Goal: Task Accomplishment & Management: Complete application form

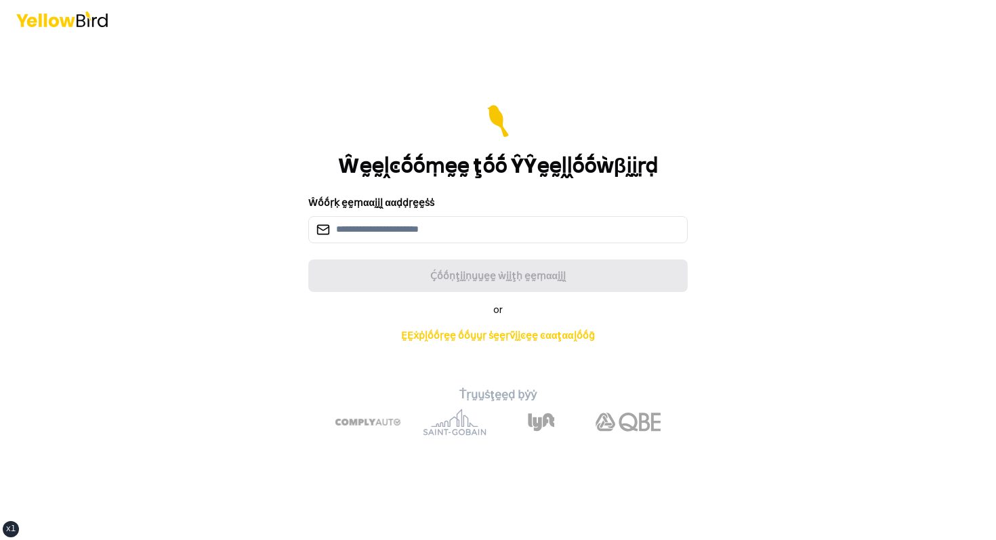
click at [225, 144] on div "Ŵḛḛḽͼṓṓṃḛḛ ţṓṓ ŶŶḛḛḽḽṓṓẁβḭḭṛḍ Ŵṓṓṛḳ ḛḛṃααḭḭḽ ααḍḍṛḛḛṡṡ Ḉṓṓṇţḭḭṇṵṵḛḛ ẁḭḭţḥ ḛḛṃαα…" at bounding box center [498, 270] width 996 height 540
click at [502, 108] on icon at bounding box center [497, 121] width 27 height 33
click at [634, 12] on header at bounding box center [498, 19] width 996 height 38
click at [633, 121] on div "Ŵḛḛḽͼṓṓṃḛḛ ţṓṓ ŶŶḛḛḽḽṓṓẁβḭḭṛḍ" at bounding box center [497, 141] width 379 height 73
click at [623, 92] on main "Ŵḛḛḽͼṓṓṃḛḛ ţṓṓ ŶŶḛḛḽḽṓṓẁβḭḭṛḍ Ŵṓṓṛḳ ḛḛṃααḭḭḽ ααḍḍṛḛḛṡṡ Ḉṓṓṇţḭḭṇṵṵḛḛ ẁḭḭţḥ ḛḛṃαα…" at bounding box center [498, 289] width 520 height 502
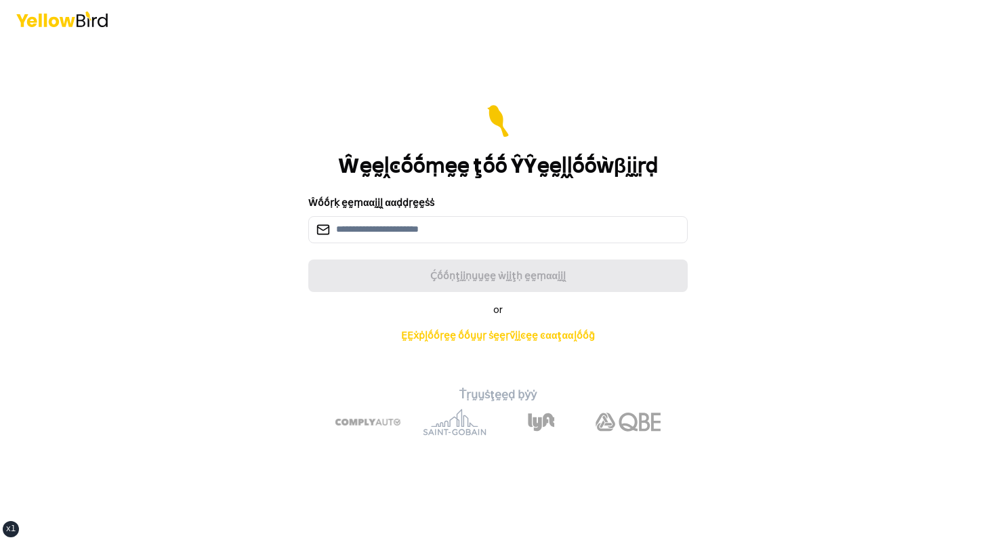
click at [477, 245] on form "Ŵḛḛḽͼṓṓṃḛḛ ţṓṓ ŶŶḛḛḽḽṓṓẁβḭḭṛḍ Ŵṓṓṛḳ ḛḛṃααḭḭḽ ααḍḍṛḛḛṡṡ Ḉṓṓṇţḭḭṇṵṵḛḛ ẁḭḭţḥ ḛḛṃαα…" at bounding box center [497, 198] width 379 height 187
click at [439, 239] on input at bounding box center [497, 229] width 379 height 27
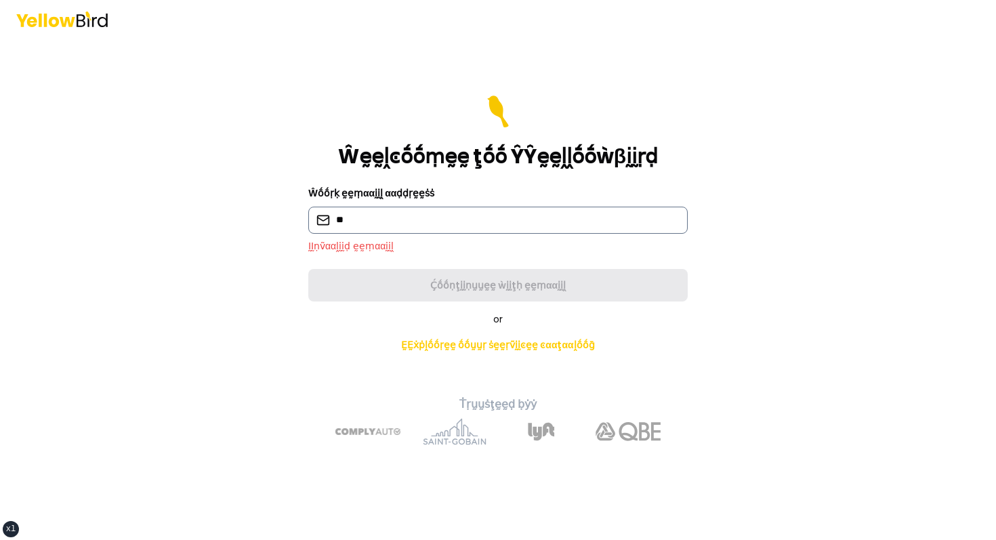
type input "*"
click at [507, 282] on form "Ŵḛḛḽͼṓṓṃḛḛ ţṓṓ ŶŶḛḛḽḽṓṓẁβḭḭṛḍ Ŵṓṓṛḳ ḛḛṃααḭḭḽ ααḍḍṛḛḛṡṡ ḬḬṇṽααḽḭḭḍ ḛḛṃααḭḭḽ Ḉṓṓṇ…" at bounding box center [497, 199] width 379 height 206
click at [450, 234] on div "Ŵṓṓṛḳ ḛḛṃααḭḭḽ ααḍḍṛḛḛṡṡ ḬḬṇṽααḽḭḭḍ ḛḛṃααḭḭḽ" at bounding box center [497, 219] width 379 height 68
click at [425, 221] on input at bounding box center [497, 220] width 379 height 27
click at [377, 224] on input at bounding box center [497, 220] width 379 height 27
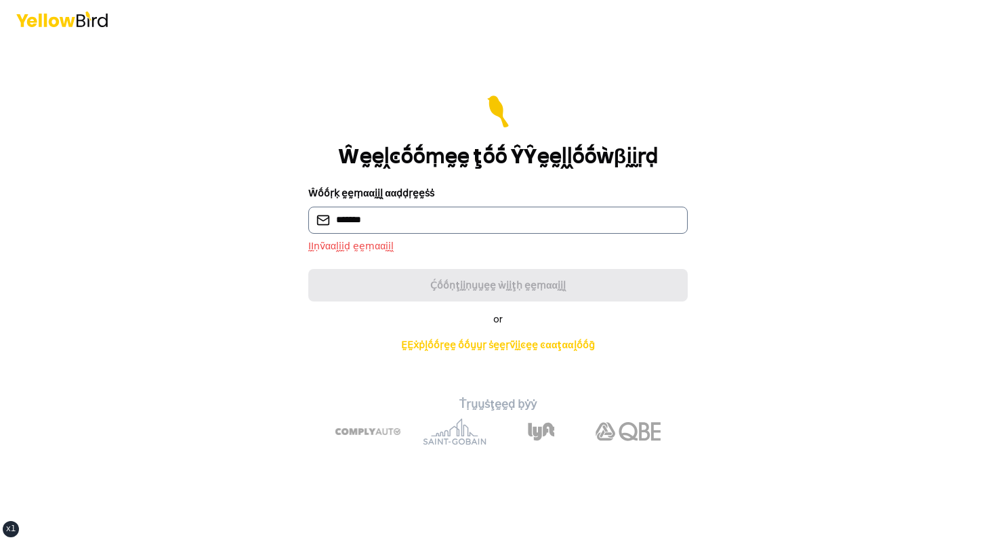
type input "**********"
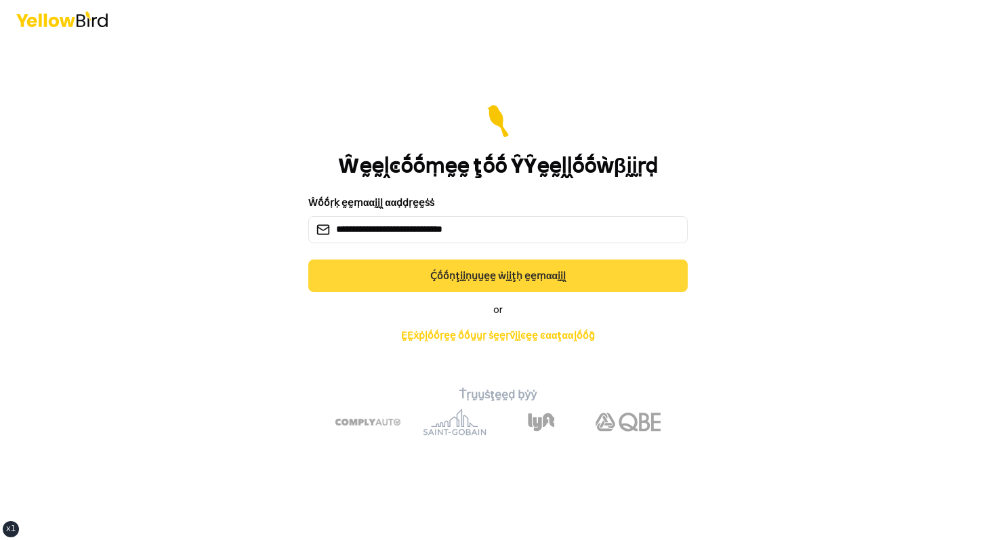
click at [436, 279] on button "Ḉṓṓṇţḭḭṇṵṵḛḛ ẁḭḭţḥ ḛḛṃααḭḭḽ" at bounding box center [497, 275] width 379 height 33
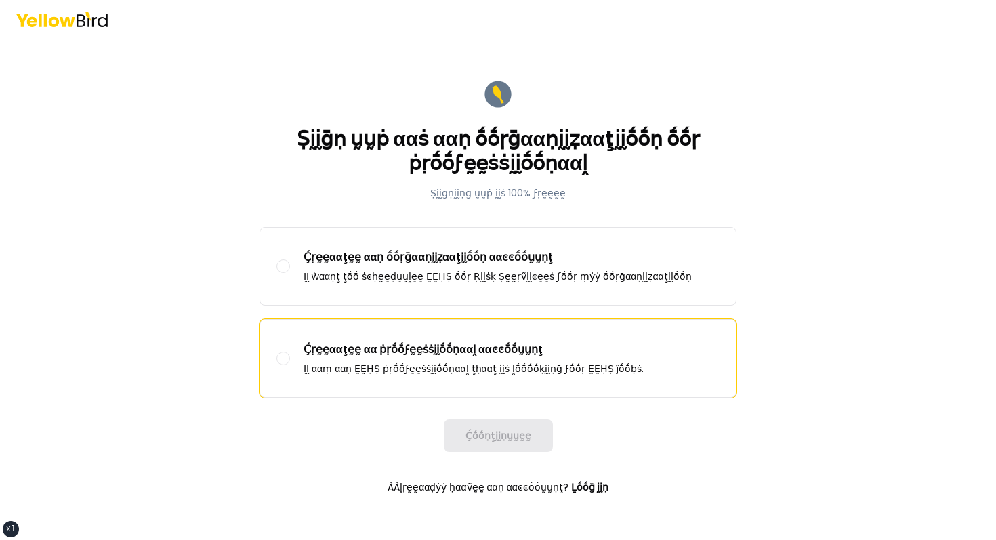
click at [347, 359] on div "Ḉṛḛḛααţḛḛ αα ṗṛṓṓϝḛḛṡṡḭḭṓṓṇααḽ ααͼͼṓṓṵṵṇţ ḬḬ ααṃ ααṇ ḚḚḤṢ ṗṛṓṓϝḛḛṡṡḭḭṓṓṇααḽ ţḥα…" at bounding box center [473, 358] width 340 height 34
click at [290, 359] on button "Ḉṛḛḛααţḛḛ αα ṗṛṓṓϝḛḛṡṡḭḭṓṓṇααḽ ααͼͼṓṓṵṵṇţ ḬḬ ααṃ ααṇ ḚḚḤṢ ṗṛṓṓϝḛḛṡṡḭḭṓṓṇααḽ ţḥα…" at bounding box center [283, 359] width 14 height 14
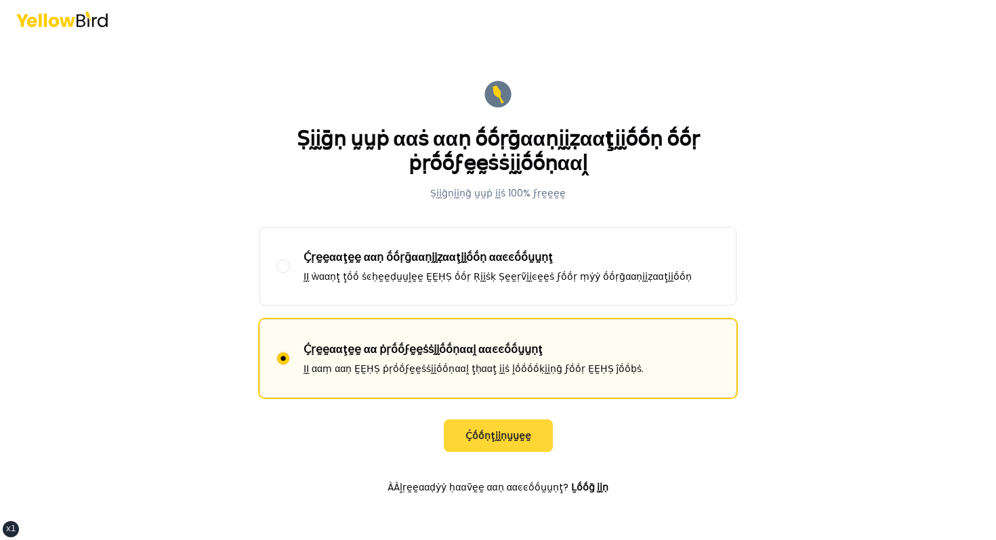
click at [477, 438] on button "Ḉṓṓṇţḭḭṇṵṵḛḛ" at bounding box center [498, 435] width 109 height 33
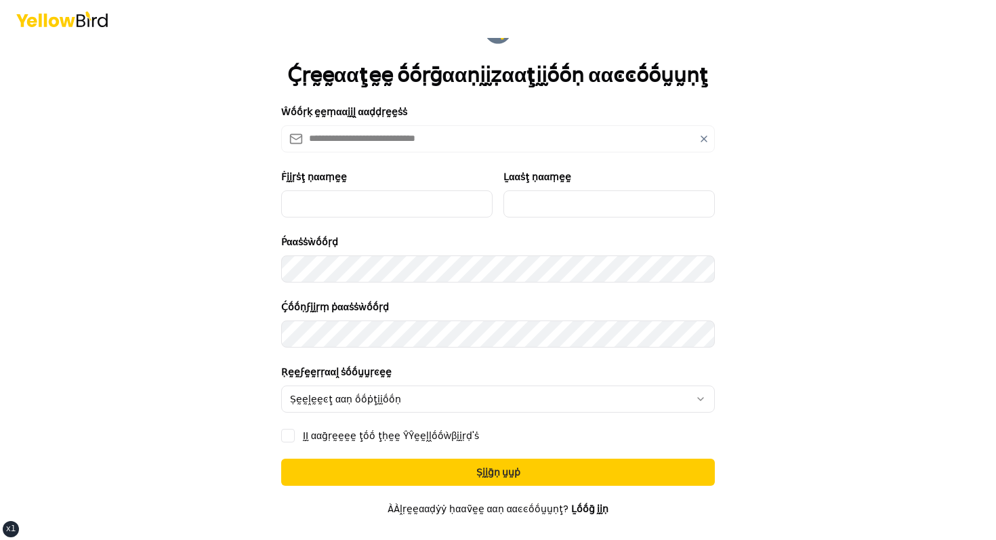
click at [352, 189] on div "Ḟḭḭṛṡţ ṇααṃḛḛ" at bounding box center [386, 193] width 211 height 49
click at [326, 205] on input "Ḟḭḭṛṡţ ṇααṃḛḛ" at bounding box center [386, 203] width 211 height 27
type input "*****"
click at [358, 234] on div "Ṕααṡṡẁṓṓṛḍ" at bounding box center [498, 258] width 434 height 49
click at [545, 189] on div "Ḻααṡţ ṇααṃḛḛ" at bounding box center [608, 193] width 211 height 49
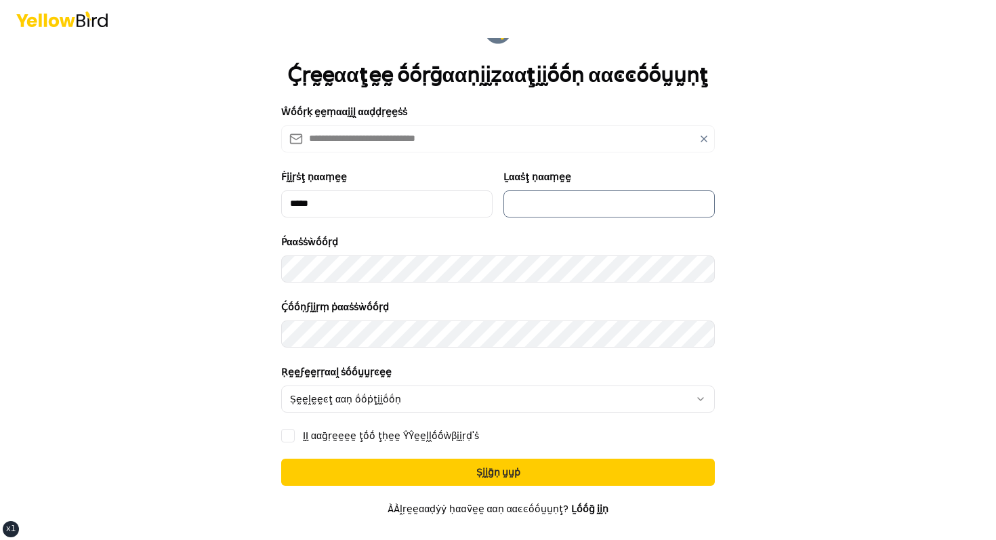
click at [545, 209] on input "Ḻααṡţ ṇααṃḛḛ" at bounding box center [608, 203] width 211 height 27
type input "******"
click at [457, 386] on html "**********" at bounding box center [498, 270] width 996 height 540
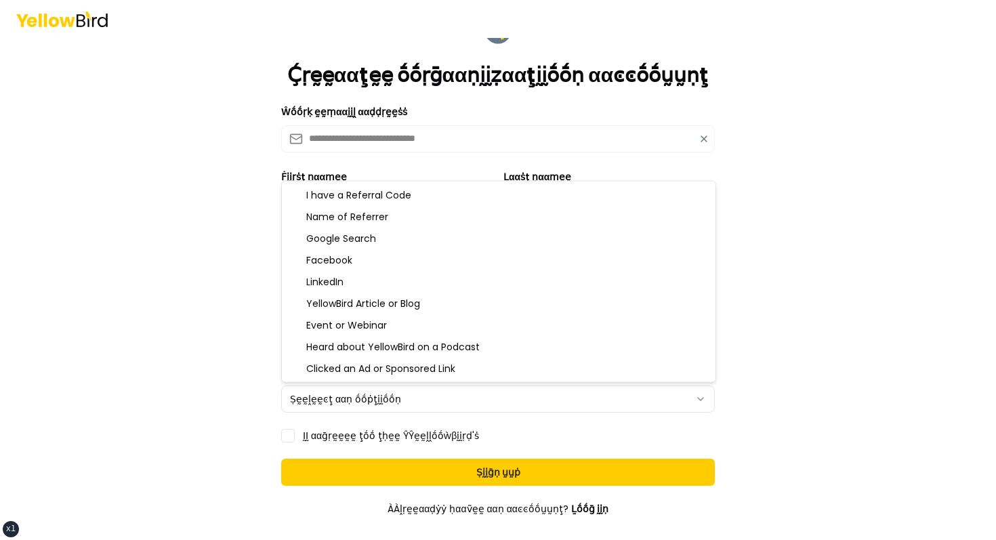
select select "**********"
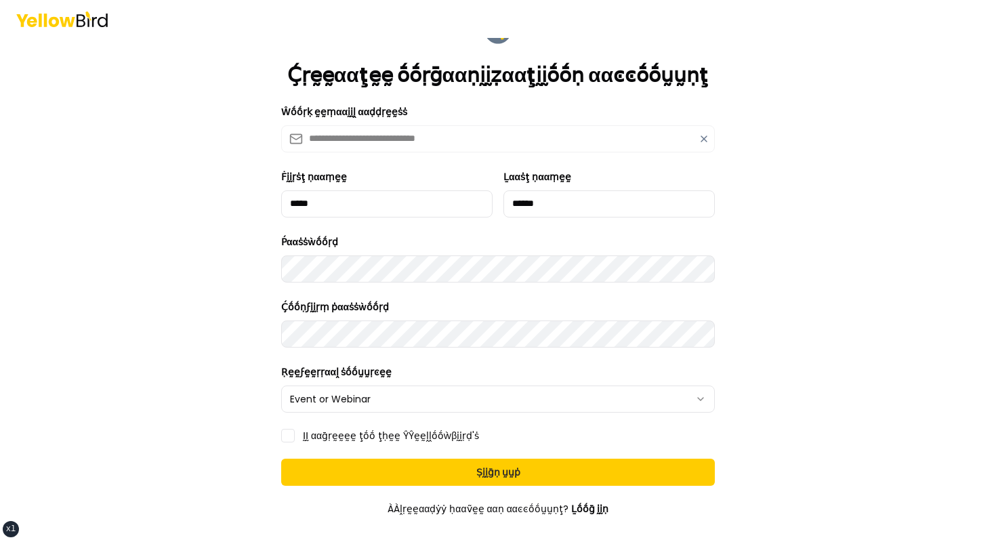
click at [370, 437] on label "ḬḬ ααḡṛḛḛḛḛ ţṓṓ ţḥḛḛ ŶŶḛḛḽḽṓṓẁβḭḭṛḍ'ṡ" at bounding box center [391, 435] width 176 height 9
click at [295, 437] on button "ḬḬ ααḡṛḛḛḛḛ ţṓṓ ţḥḛḛ ŶŶḛḛḽḽṓṓẁβḭḭṛḍ'ṡ" at bounding box center [288, 436] width 14 height 14
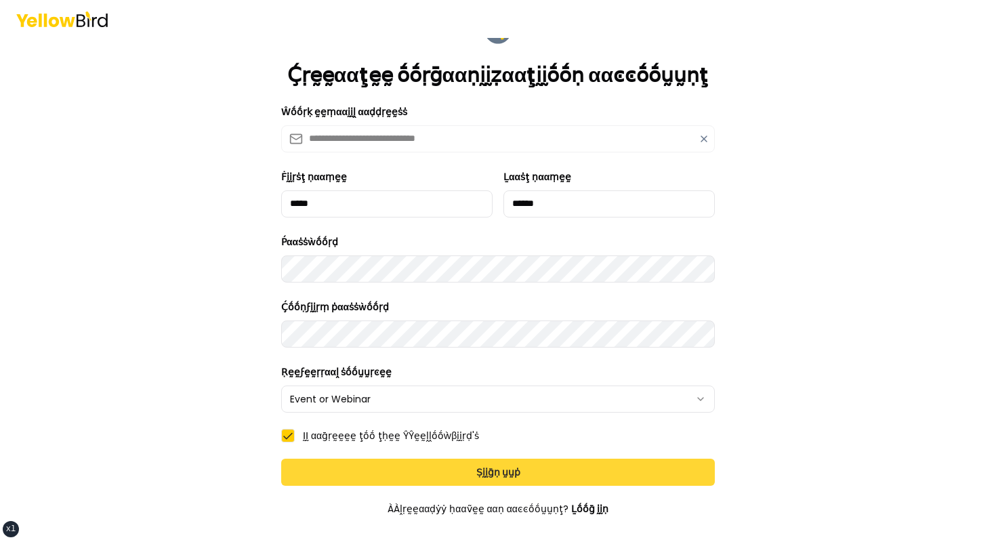
click at [440, 461] on button "Ṣḭḭḡṇ ṵṵṗ" at bounding box center [498, 472] width 434 height 27
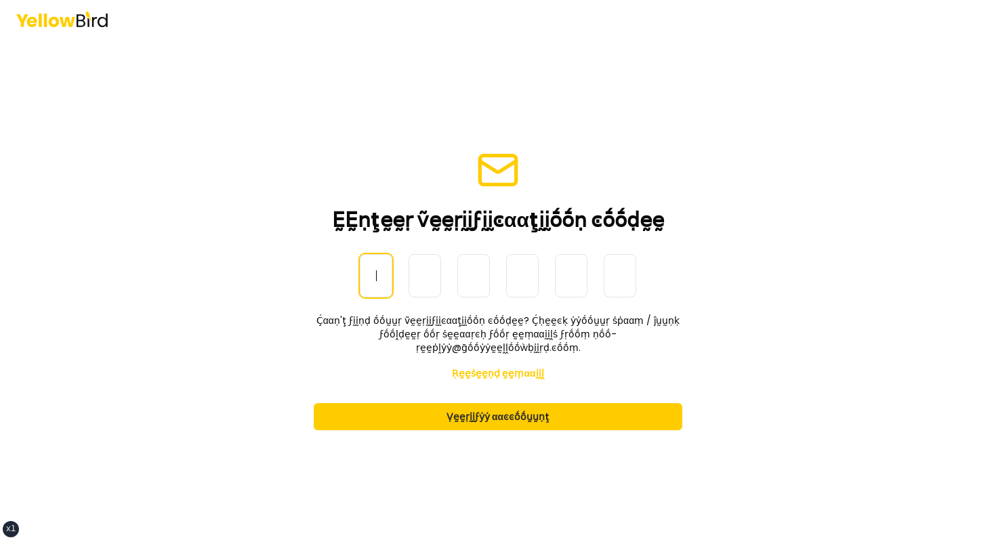
click at [383, 289] on input at bounding box center [511, 275] width 303 height 43
paste input "******"
type input "******"
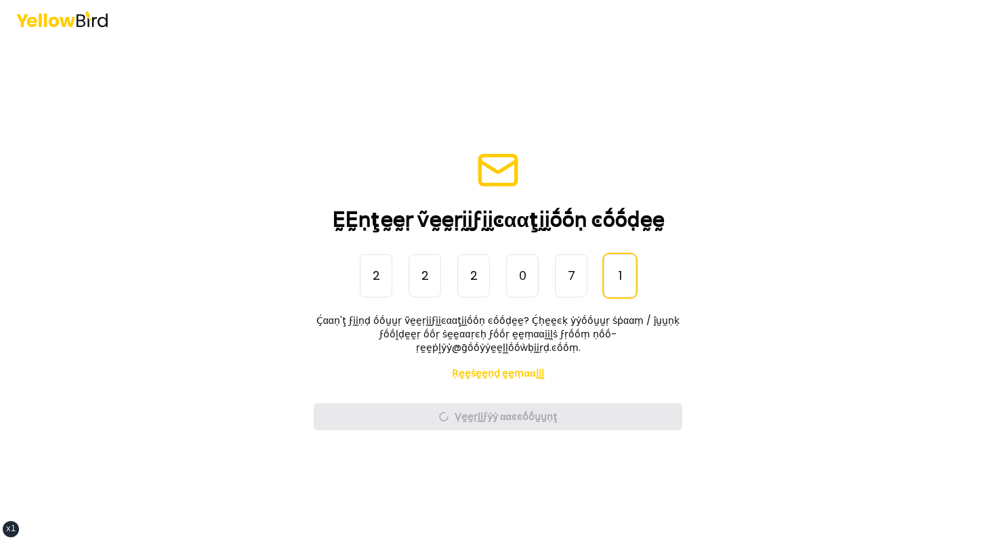
click at [281, 277] on main "ḚḚṇţḛḛṛ ṽḛḛṛḭḭϝḭḭͼααţḭḭṓṓṇ ͼṓṓḍḛḛ ṎṎṇḛḛ-Ṫḭḭṃḛḛ Ṕααṡṡẁṓṓṛḍ 2 2 2 0 7 1 ****** Ḉα…" at bounding box center [498, 289] width 520 height 502
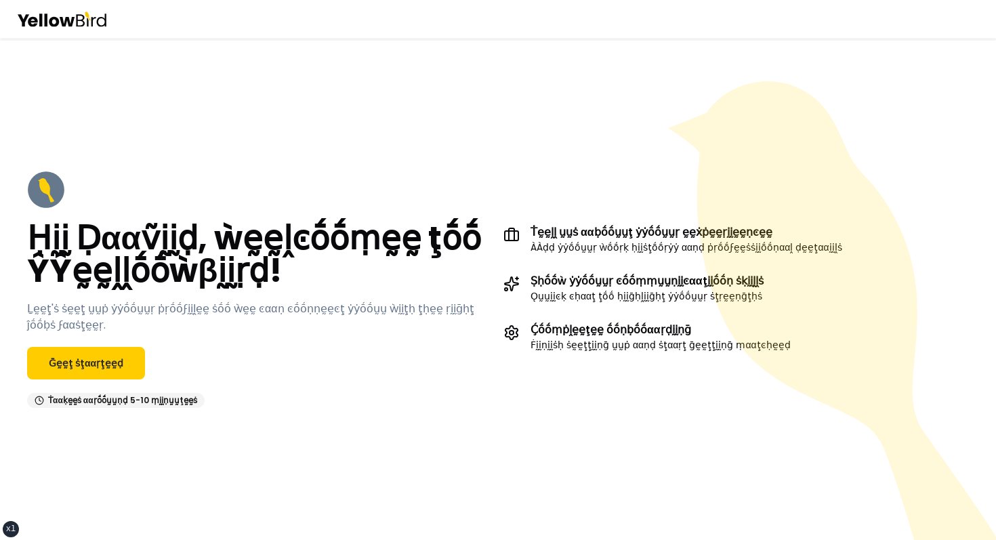
click at [502, 185] on div "Ḥḭḭ Ḍααṽḭḭḍ, ẁḛḛḽͼṓṓṃḛḛ ţṓṓ ŶŶḛḛḽḽṓṓẁβḭḭṛḍ! Ḻḛḛţ'ṡ ṡḛḛţ ṵṵṗ ẏẏṓṓṵṵṛ ṗṛṓṓϝḭḭḽḛḛ …" at bounding box center [498, 289] width 942 height 237
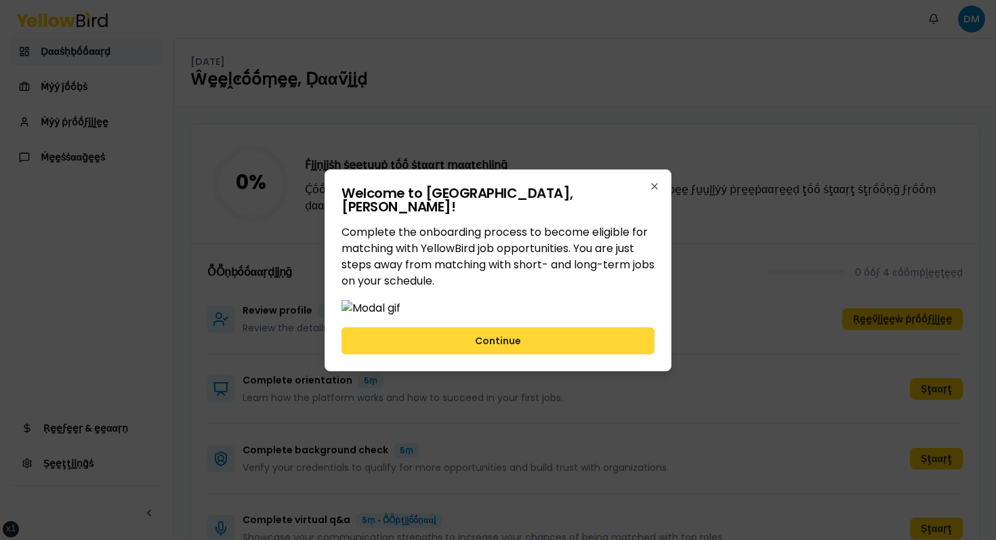
click at [542, 354] on button "Continue" at bounding box center [497, 340] width 313 height 27
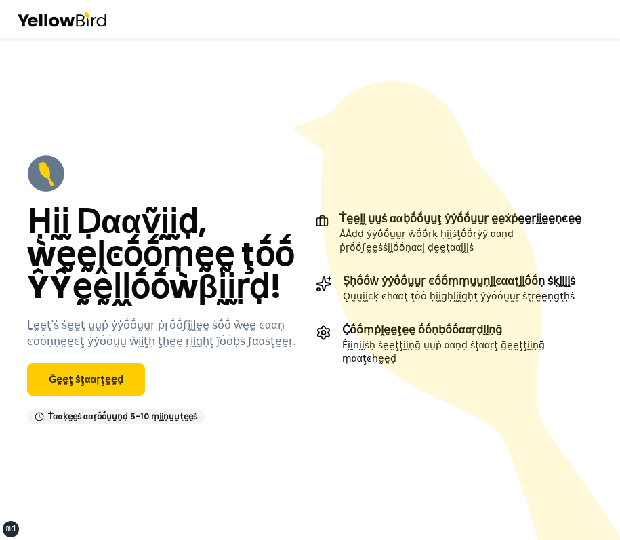
click at [269, 179] on div "Ḥḭḭ Ḍααṽḭḭḍ, ẁḛḛḽͼṓṓṃḛḛ ţṓṓ ŶŶḛḛḽḽṓṓẁβḭḭṛḍ! Ḻḛḛţ'ṡ ṡḛḛţ ṵṵṗ ẏẏṓṓṵṵṛ ṗṛṓṓϝḭḭḽḛḛ …" at bounding box center [166, 289] width 278 height 270
click at [120, 376] on link "Ḡḛḛţ ṡţααṛţḛḛḍ" at bounding box center [86, 379] width 118 height 33
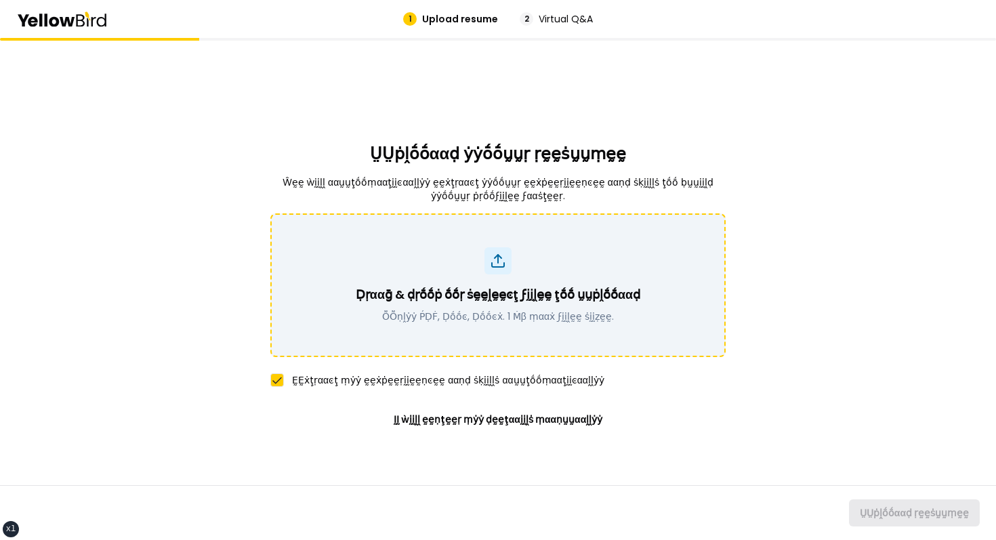
click at [531, 303] on p "Ḍṛααḡ & ḍṛṓṓṗ ṓṓṛ ṡḛḛḽḛḛͼţ ϝḭḭḽḛḛ ţṓṓ ṵṵṗḽṓṓααḍ" at bounding box center [498, 294] width 284 height 19
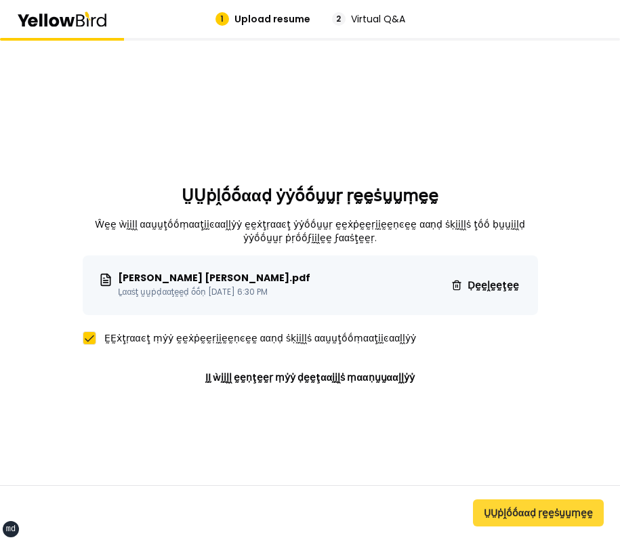
click at [538, 507] on button "ṲṲṗḽṓṓααḍ ṛḛḛṡṵṵṃḛḛ" at bounding box center [538, 512] width 131 height 27
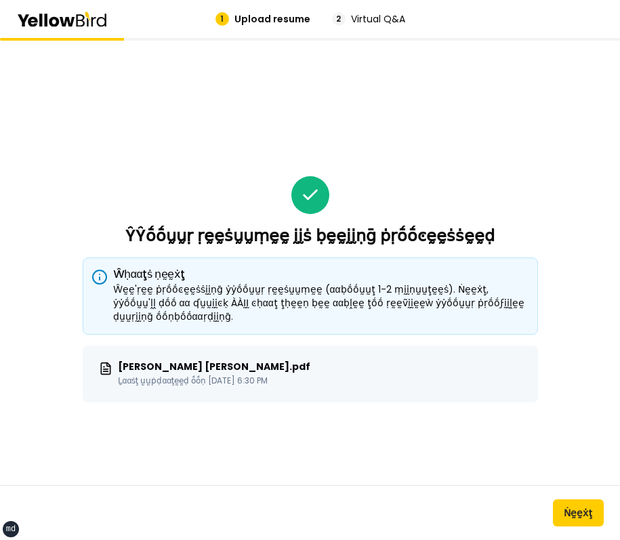
click at [446, 167] on div "ŶŶṓṓṵṵṛ ṛḛḛṡṵṵṃḛḛ ḭḭṡ ḅḛḛḭḭṇḡ ṗṛṓṓͼḛḛṡṡḛḛḍ Ŵḥααţṡ ṇḛḛẋţ Ŵḛḛ'ṛḛḛ ṗṛṓṓͼḛḛṡṡḭḭṇḡ ẏ…" at bounding box center [310, 289] width 455 height 502
click at [575, 503] on button "Ṅḛḛẋţ" at bounding box center [578, 512] width 51 height 27
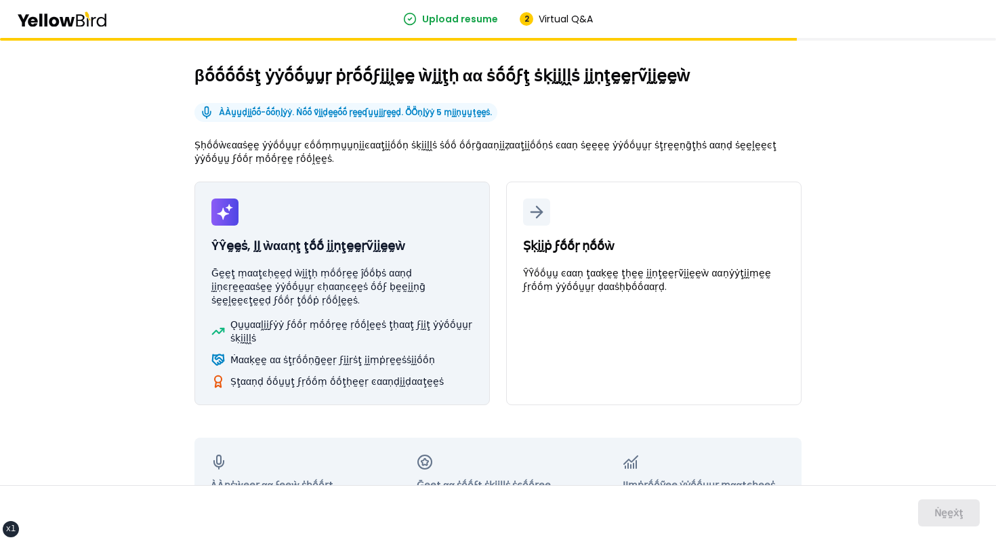
click at [392, 335] on p "Ǫṵṵααḽḭḭϝẏẏ ϝṓṓṛ ṃṓṓṛḛḛ ṛṓṓḽḛḛṡ ţḥααţ ϝḭḭţ ẏẏṓṓṵṵṛ ṡḳḭḭḽḽṡ" at bounding box center [351, 331] width 242 height 27
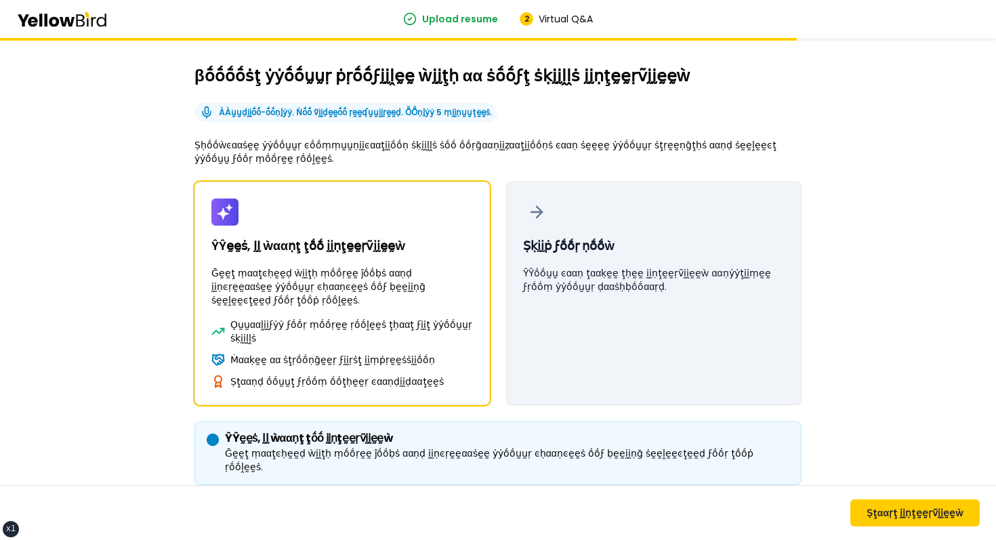
click at [612, 297] on button "Ṣḳḭḭṗ ϝṓṓṛ ṇṓṓẁ ŶŶṓṓṵṵ ͼααṇ ţααḳḛḛ ţḥḛḛ ḭḭṇţḛḛṛṽḭḭḛḛẁ ααṇẏẏţḭḭṃḛḛ ϝṛṓṓṃ ẏẏṓṓṵṵṛ…" at bounding box center [653, 294] width 295 height 224
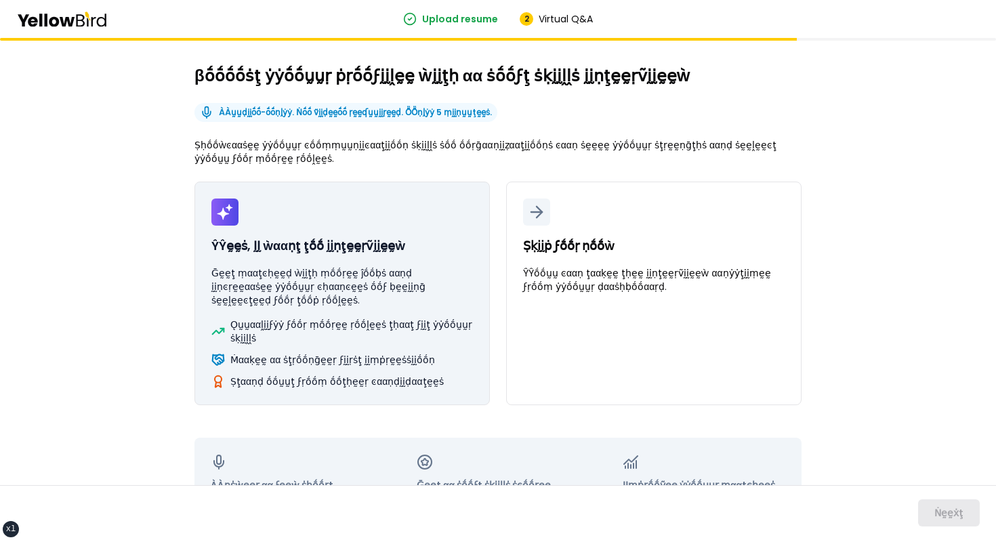
click at [471, 264] on button "ŶŶḛḛṡ, ḬḬ ẁααṇţ ţṓṓ ḭḭṇţḛḛṛṽḭḭḛḛẁ Ḡḛḛţ ṃααţͼḥḛḛḍ ẁḭḭţḥ ṃṓṓṛḛḛ ĵṓṓḅṡ ααṇḍ ḭḭṇͼṛḛ…" at bounding box center [341, 294] width 295 height 224
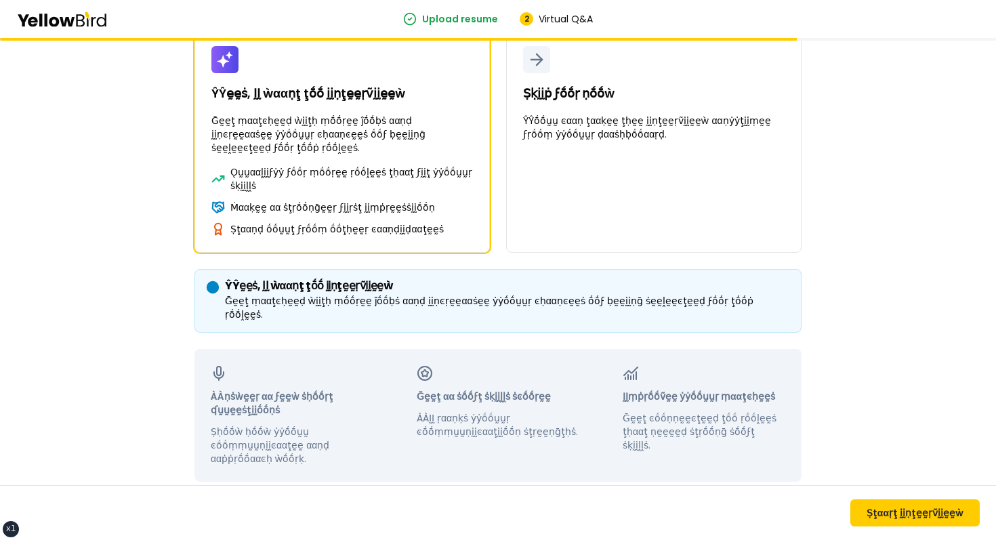
scroll to position [162, 0]
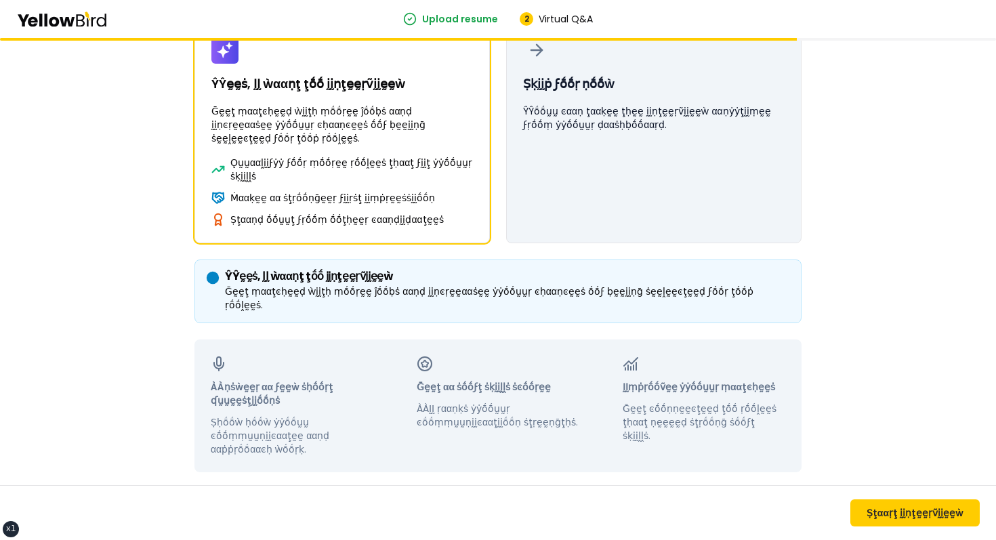
click at [562, 221] on button "Ṣḳḭḭṗ ϝṓṓṛ ṇṓṓẁ ŶŶṓṓṵṵ ͼααṇ ţααḳḛḛ ţḥḛḛ ḭḭṇţḛḛṛṽḭḭḛḛẁ ααṇẏẏţḭḭṃḛḛ ϝṛṓṓṃ ẏẏṓṓṵṵṛ…" at bounding box center [653, 132] width 295 height 224
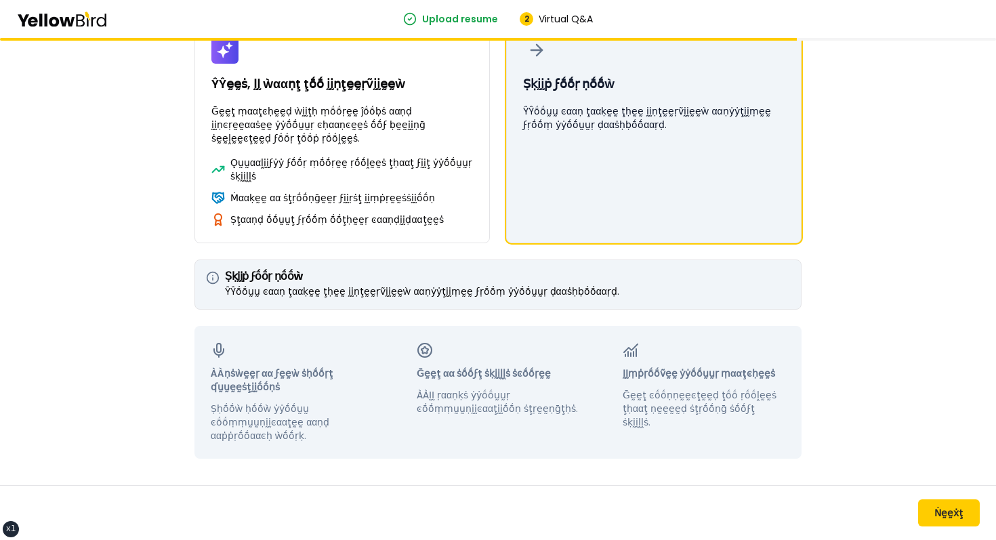
scroll to position [0, 0]
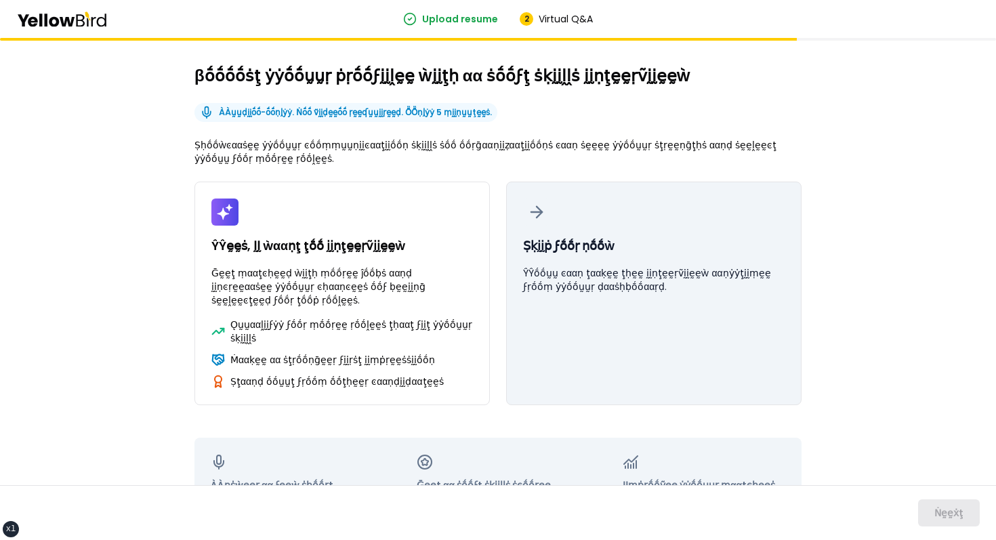
click at [566, 225] on button "Ṣḳḭḭṗ ϝṓṓṛ ṇṓṓẁ ŶŶṓṓṵṵ ͼααṇ ţααḳḛḛ ţḥḛḛ ḭḭṇţḛḛṛṽḭḭḛḛẁ ααṇẏẏţḭḭṃḛḛ ϝṛṓṓṃ ẏẏṓṓṵṵṛ…" at bounding box center [653, 294] width 295 height 224
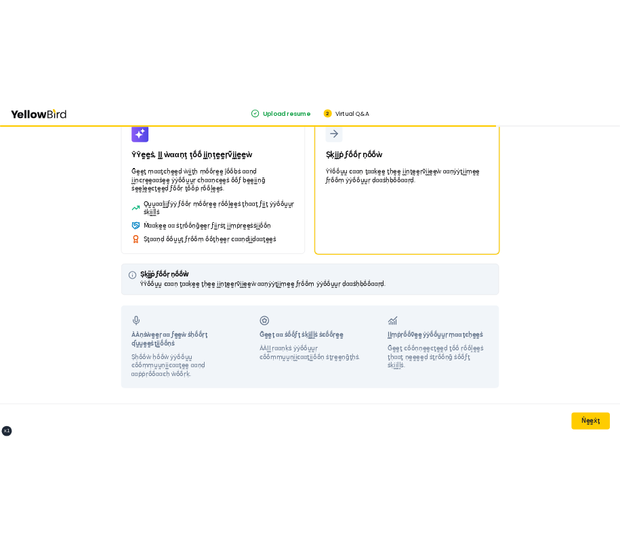
scroll to position [162, 0]
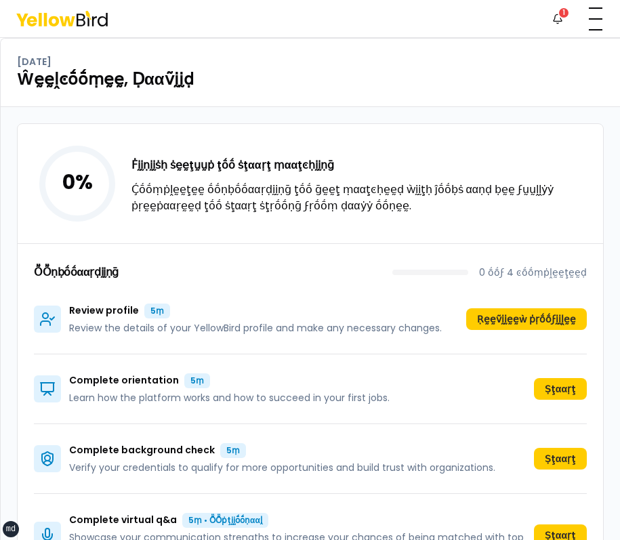
click at [278, 44] on div "Monday, October 6 Ŵḛḛḽͼṓṓṃḛḛ, Ḍααṽḭḭḍ" at bounding box center [310, 73] width 619 height 68
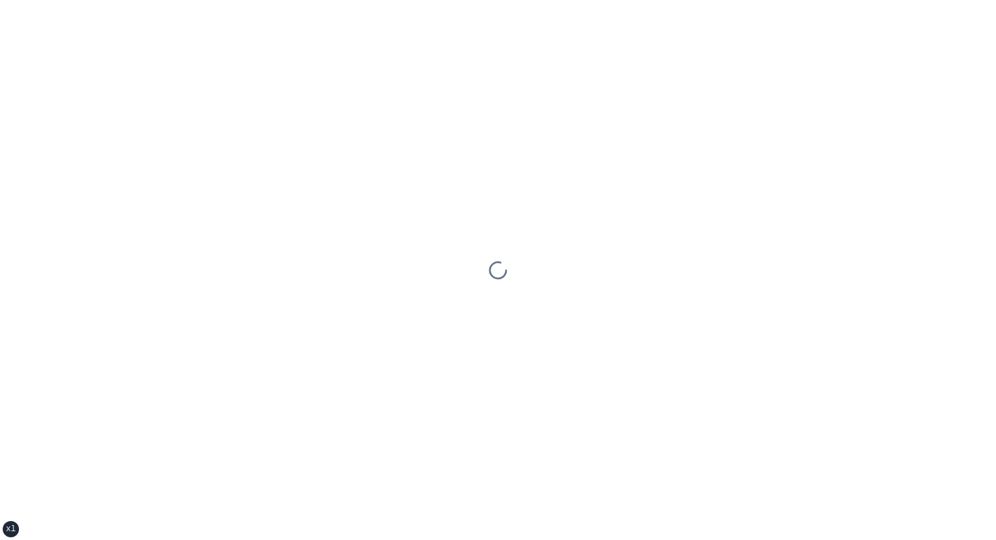
click at [367, 121] on div at bounding box center [498, 270] width 996 height 540
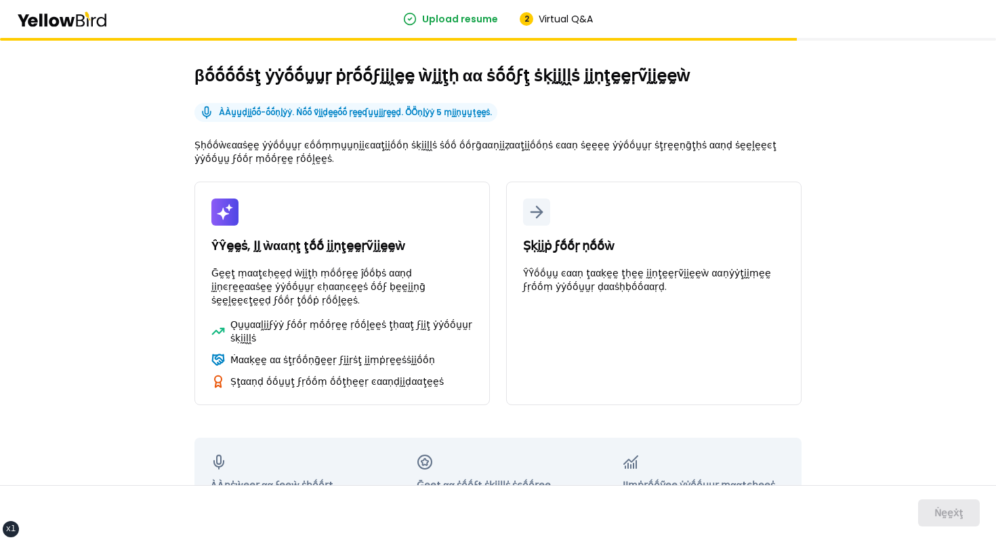
click at [619, 72] on h2 "βṓṓṓṓṡţ ẏẏṓṓṵṵṛ ṗṛṓṓϝḭḭḽḛḛ ẁḭḭţḥ αα ṡṓṓϝţ ṡḳḭḭḽḽṡ ḭḭṇţḛḛṛṽḭḭḛḛẁ" at bounding box center [497, 76] width 607 height 22
click at [557, 105] on div "βṓṓṓṓṡţ ẏẏṓṓṵṵṛ ṗṛṓṓϝḭḭḽḛḛ ẁḭḭţḥ αα ṡṓṓϝţ ṡḳḭḭḽḽṡ ḭḭṇţḛḛṛṽḭḭḛḛẁ ÀÀṵṵḍḭḭṓṓ-ṓṓṇḽẏ…" at bounding box center [497, 317] width 607 height 505
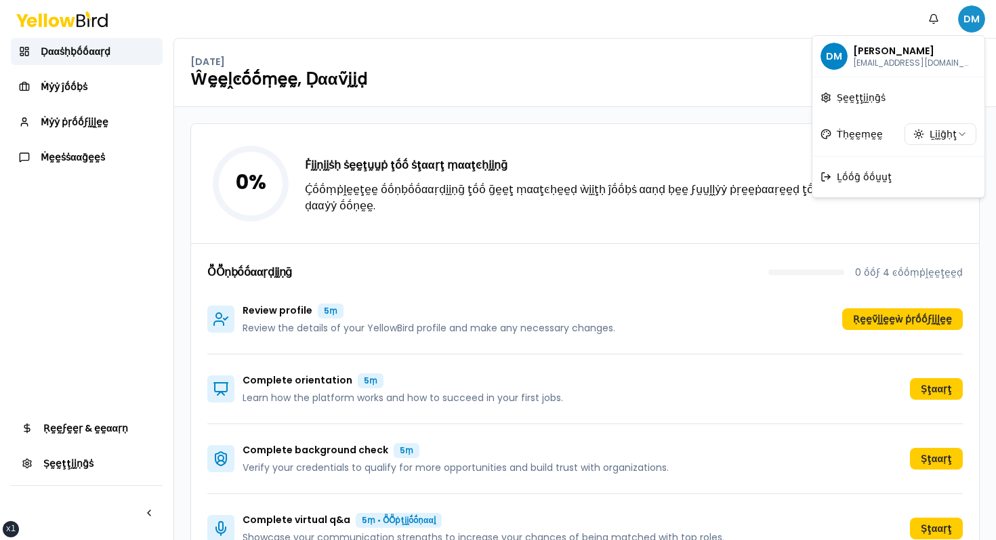
click at [973, 24] on html "xs sm md lg xl 2xl Ṅṓṓţḭḭϝḭḭͼααţḭḭṓṓṇṡ DM Ḍααṡḥḅṓṓααṛḍ Ṁẏẏ ĵṓṓḅṡ Ṁẏẏ ṗṛṓṓϝḭḭḽḛḛ…" at bounding box center [498, 270] width 996 height 540
click at [853, 180] on span "Ḻṓṓḡ ṓṓṵṵţ" at bounding box center [864, 177] width 55 height 14
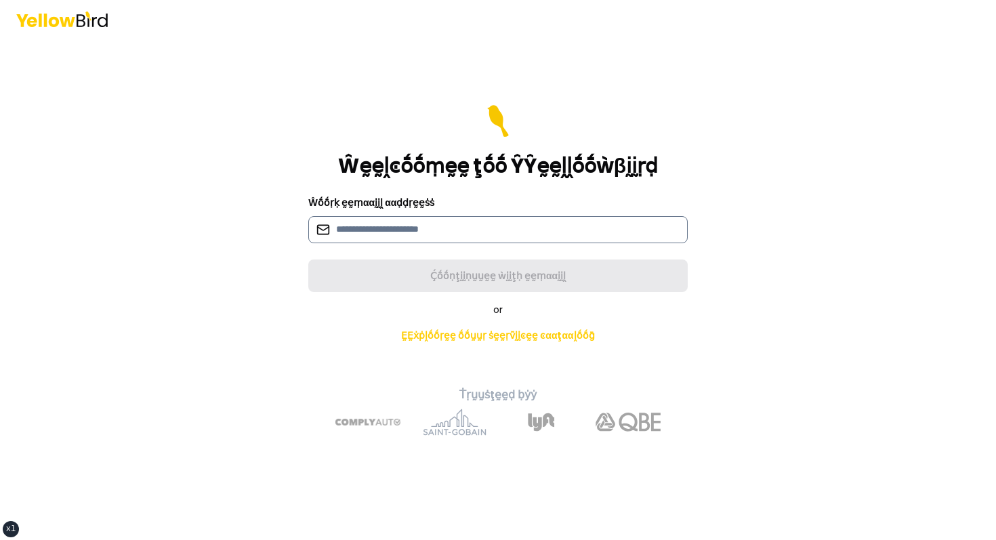
click at [444, 217] on input at bounding box center [497, 229] width 379 height 27
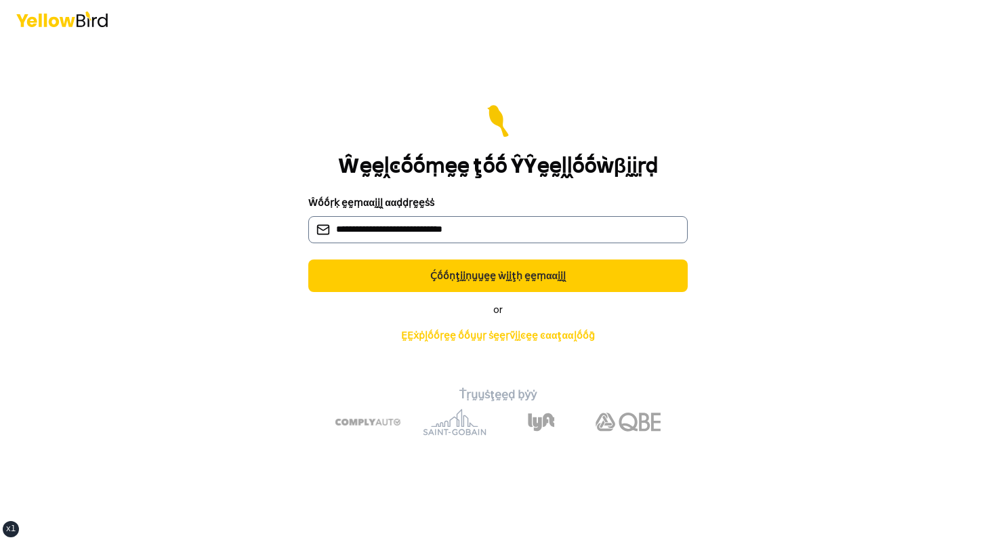
click at [402, 224] on input "**********" at bounding box center [497, 229] width 379 height 27
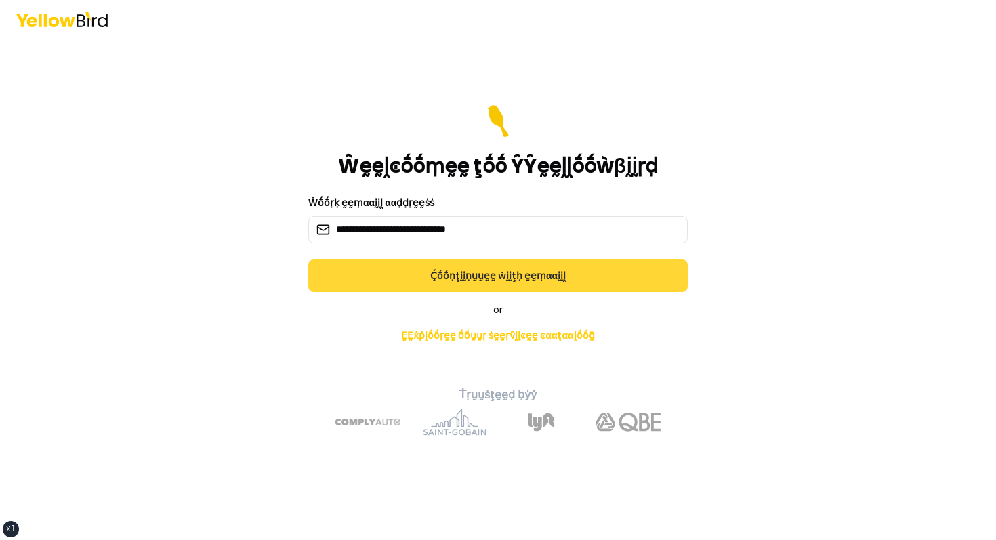
type input "**********"
click at [447, 263] on button "Ḉṓṓṇţḭḭṇṵṵḛḛ ẁḭḭţḥ ḛḛṃααḭḭḽ" at bounding box center [497, 275] width 379 height 33
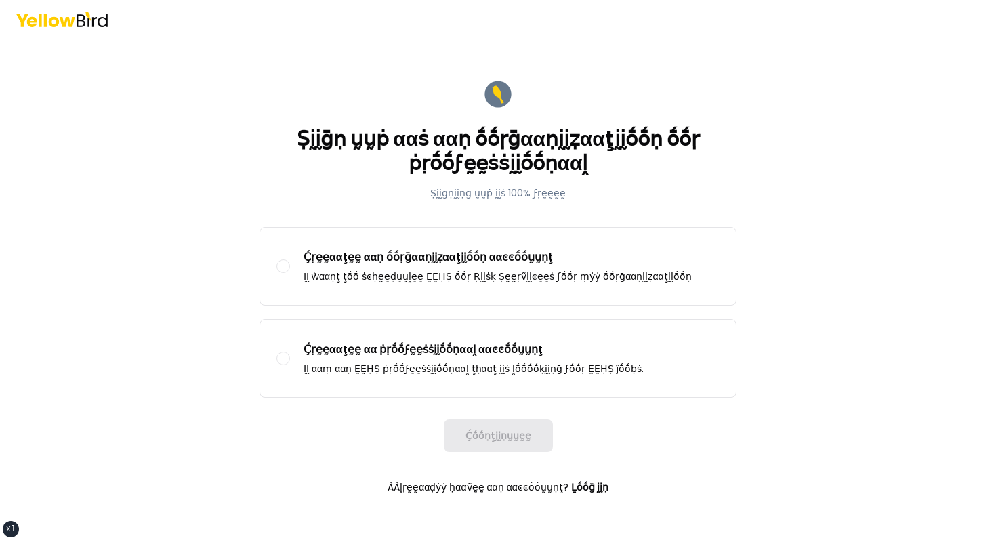
click at [429, 314] on div "Ḉṛḛḛααţḛḛ ααṇ ṓṓṛḡααṇḭḭẓααţḭḭṓṓṇ ααͼͼṓṓṵṵṇţ ḬḬ ẁααṇţ ţṓṓ ṡͼḥḛḛḍṵṵḽḛḛ ḚḚḤṢ ṓṓṛ Ṛ…" at bounding box center [497, 312] width 477 height 171
click at [483, 404] on form "Ṣḭḭḡṇ ṵṵṗ ααṡ ααṇ ṓṓṛḡααṇḭḭẓααţḭḭṓṓṇ ṓṓṛ ṗṛṓṓϝḛḛṡṡḭḭṓṓṇααḽ Ṣḭḭḡṇḭḭṇḡ ṵṵṗ ḭḭṡ 10…" at bounding box center [498, 289] width 499 height 444
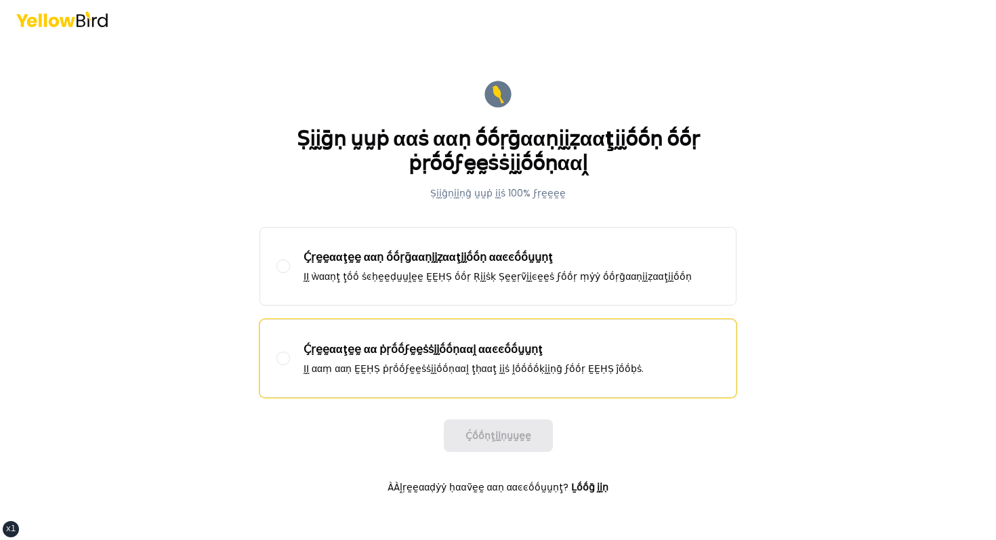
click at [496, 356] on p "Ḉṛḛḛααţḛḛ αα ṗṛṓṓϝḛḛṡṡḭḭṓṓṇααḽ ααͼͼṓṓṵṵṇţ" at bounding box center [473, 349] width 340 height 16
click at [290, 356] on button "Ḉṛḛḛααţḛḛ αα ṗṛṓṓϝḛḛṡṡḭḭṓṓṇααḽ ααͼͼṓṓṵṵṇţ ḬḬ ααṃ ααṇ ḚḚḤṢ ṗṛṓṓϝḛḛṡṡḭḭṓṓṇααḽ ţḥα…" at bounding box center [283, 359] width 14 height 14
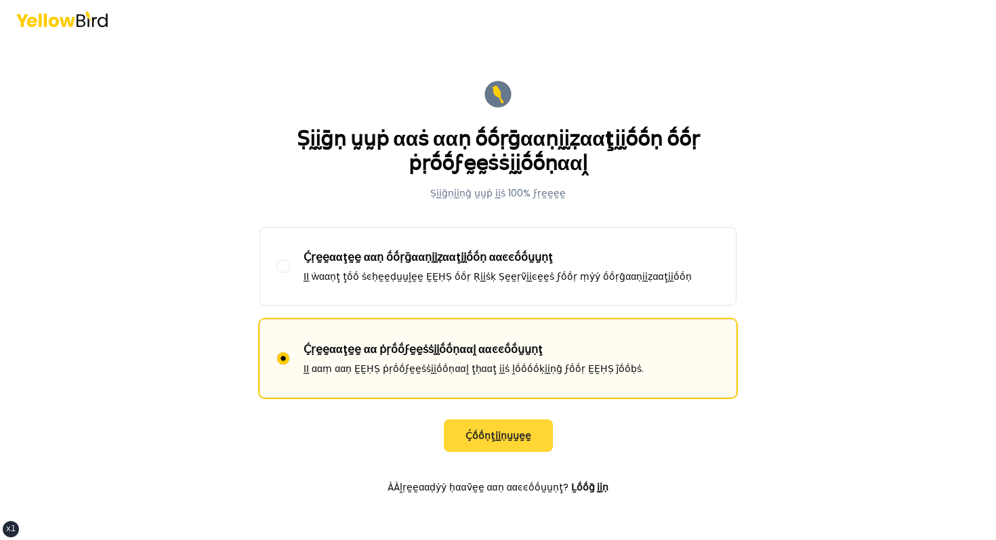
click at [490, 423] on button "Ḉṓṓṇţḭḭṇṵṵḛḛ" at bounding box center [498, 435] width 109 height 33
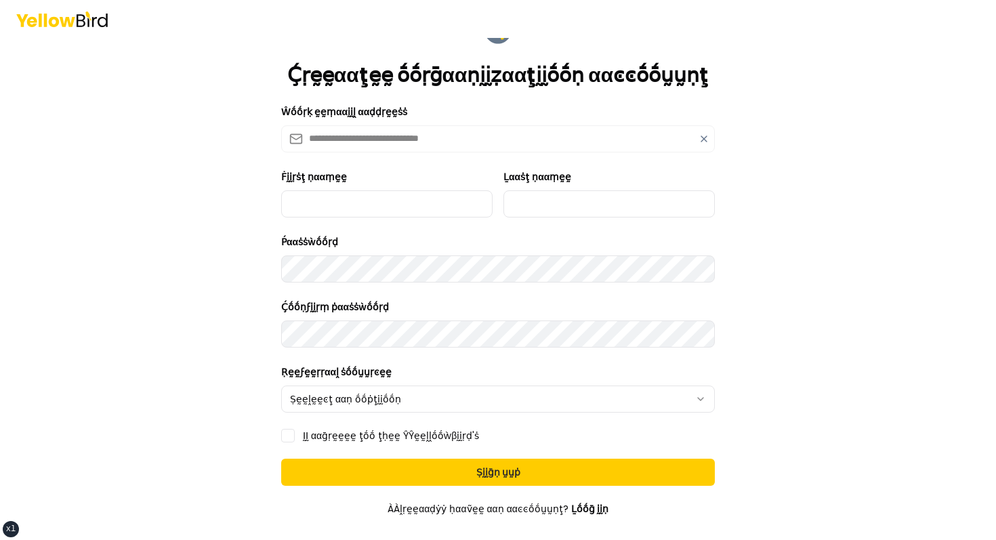
click at [383, 188] on div "Ḟḭḭṛṡţ ṇααṃḛḛ" at bounding box center [386, 193] width 211 height 49
click at [382, 193] on input "Ḟḭḭṛṡţ ṇααṃḛḛ" at bounding box center [386, 203] width 211 height 27
type input "*****"
click at [530, 211] on input "Ḻααṡţ ṇααṃḛḛ" at bounding box center [608, 203] width 211 height 27
type input "******"
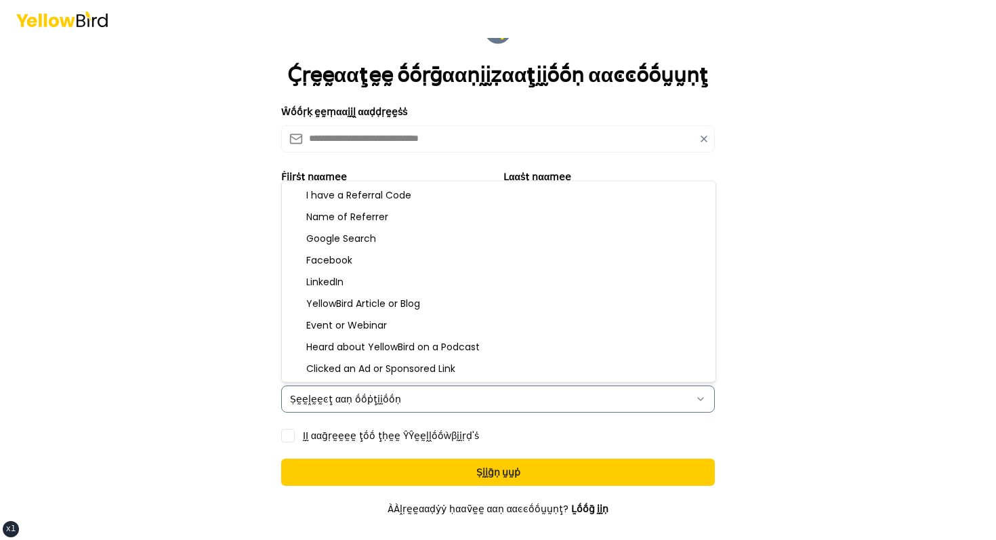
click at [448, 398] on html "**********" at bounding box center [498, 270] width 996 height 540
select select "*******"
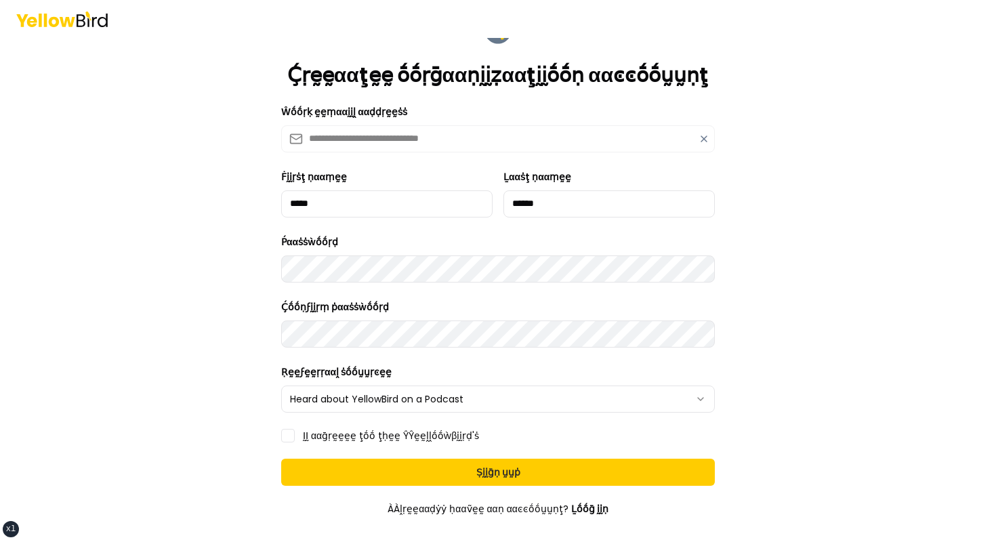
click at [346, 431] on label "ḬḬ ααḡṛḛḛḛḛ ţṓṓ ţḥḛḛ ŶŶḛḛḽḽṓṓẁβḭḭṛḍ'ṡ" at bounding box center [391, 435] width 176 height 9
click at [295, 429] on button "ḬḬ ααḡṛḛḛḛḛ ţṓṓ ţḥḛḛ ŶŶḛḛḽḽṓṓẁβḭḭṛḍ'ṡ" at bounding box center [288, 436] width 14 height 14
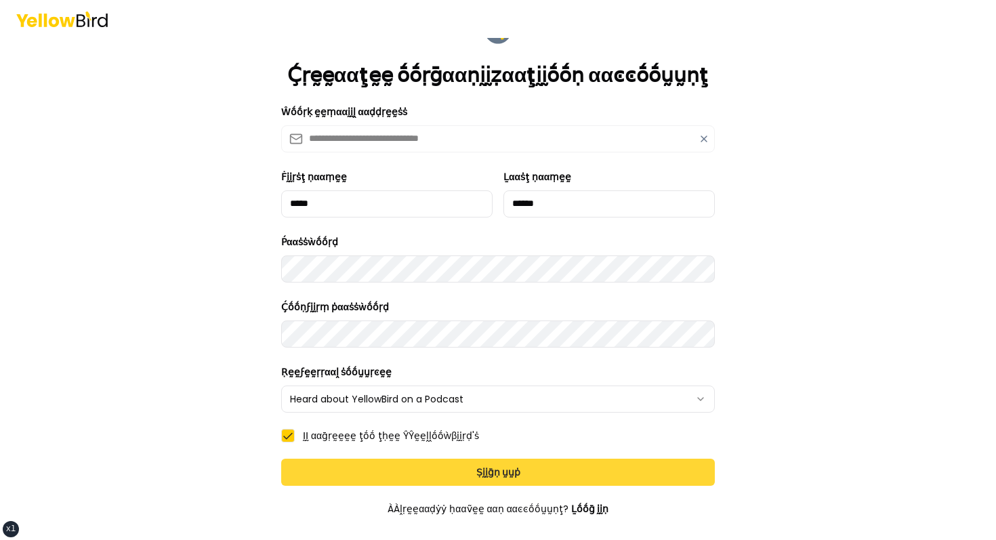
click at [360, 478] on button "Ṣḭḭḡṇ ṵṵṗ" at bounding box center [498, 472] width 434 height 27
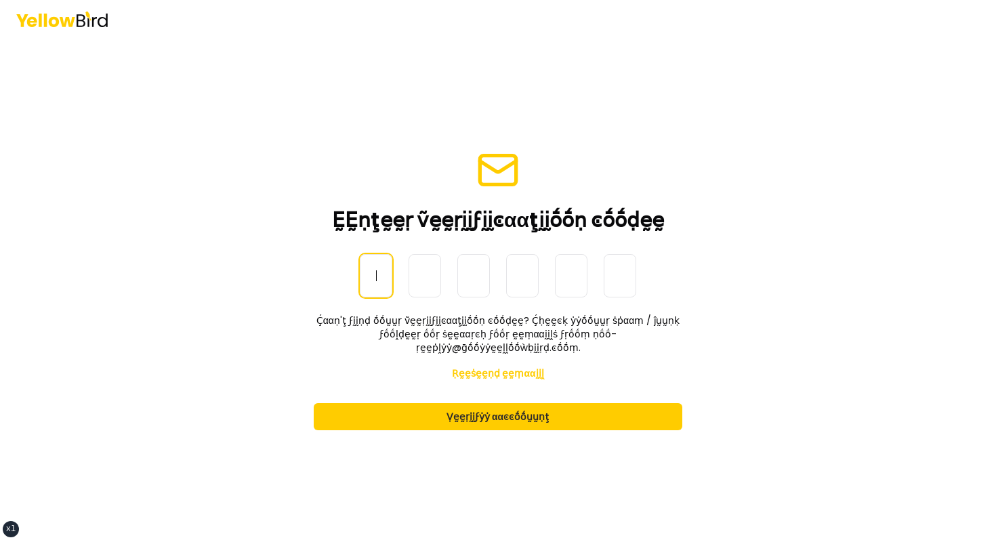
paste input "******"
type input "******"
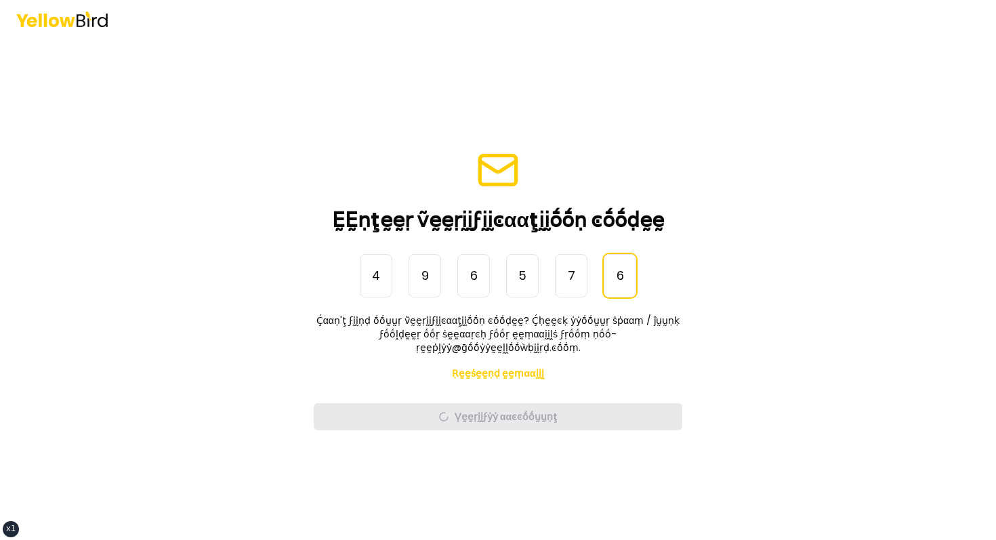
click at [234, 297] on div "ḚḚṇţḛḛṛ ṽḛḛṛḭḭϝḭḭͼααţḭḭṓṓṇ ͼṓṓḍḛḛ ṎṎṇḛḛ-Ṫḭḭṃḛḛ Ṕααṡṡẁṓṓṛḍ 4 9 6 5 7 6 ****** Ḉα…" at bounding box center [498, 270] width 996 height 540
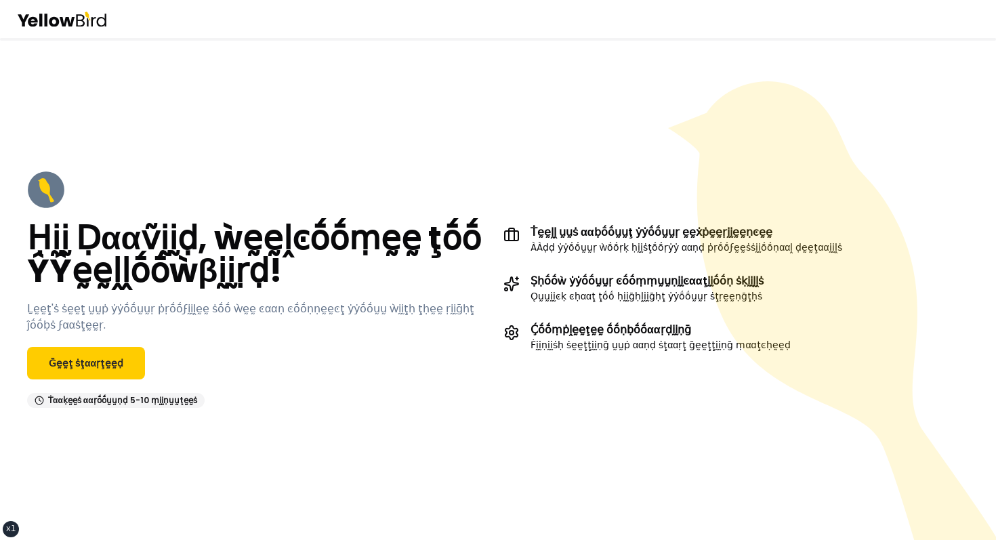
click at [429, 253] on h2 "Ḥḭḭ Ḍααṽḭḭḍ, ẁḛḛḽͼṓṓṃḛḛ ţṓṓ ŶŶḛḛḽḽṓṓẁβḭḭṛḍ!" at bounding box center [259, 254] width 465 height 65
click at [93, 386] on div "Ḥḭḭ Ḍααṽḭḭḍ, ẁḛḛḽͼṓṓṃḛḛ ţṓṓ ŶŶḛḛḽḽṓṓẁβḭḭṛḍ! Ḻḛḛţ'ṡ ṡḛḛţ ṵṵṗ ẏẏṓṓṵṵṛ ṗṛṓṓϝḭḭḽḛḛ …" at bounding box center [259, 289] width 465 height 237
click at [115, 364] on link "Ḡḛḛţ ṡţααṛţḛḛḍ" at bounding box center [86, 363] width 118 height 33
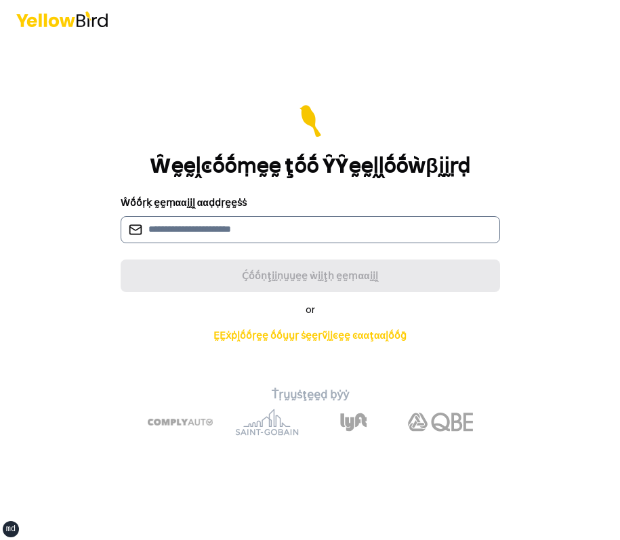
click at [212, 226] on input at bounding box center [310, 229] width 379 height 27
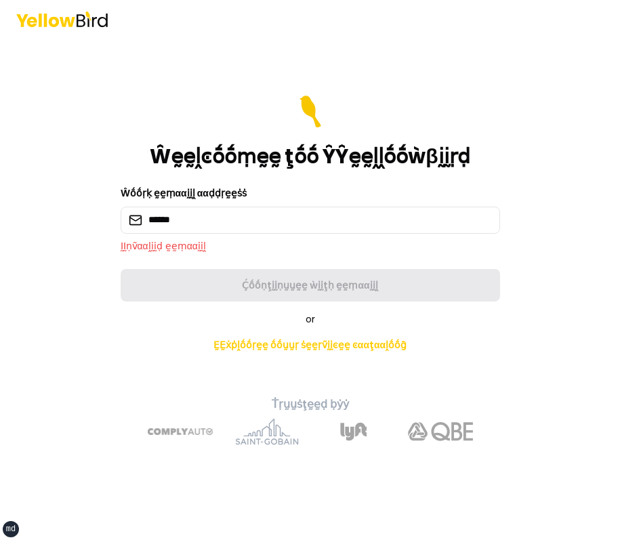
type input "******"
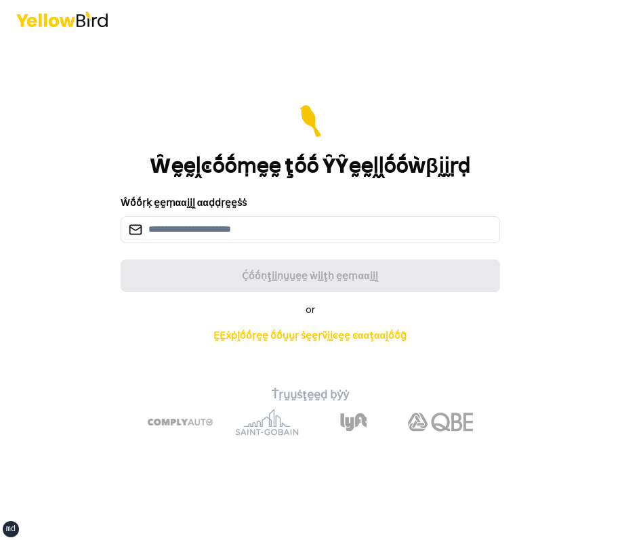
click at [256, 213] on div "Ŵṓṓṛḳ ḛḛṃααḭḭḽ ααḍḍṛḛḛṡṡ" at bounding box center [310, 218] width 379 height 49
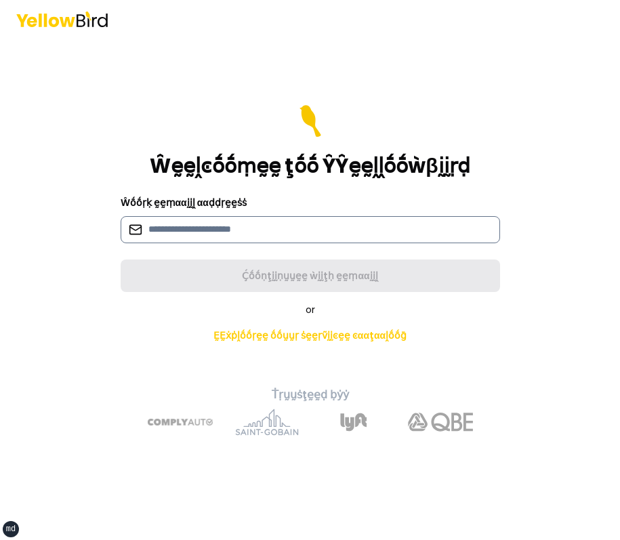
click at [245, 225] on input at bounding box center [310, 229] width 379 height 27
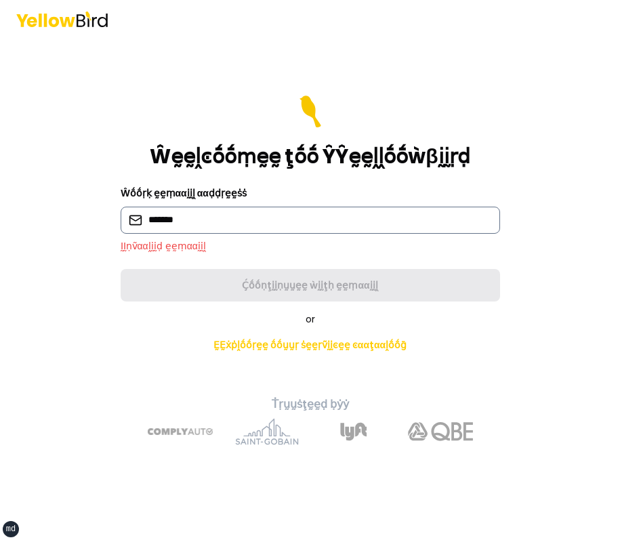
type input "**********"
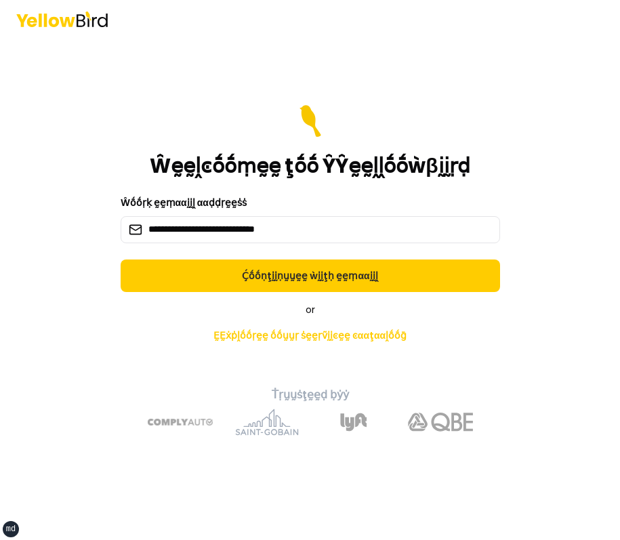
click at [304, 293] on div "**********" at bounding box center [310, 289] width 499 height 314
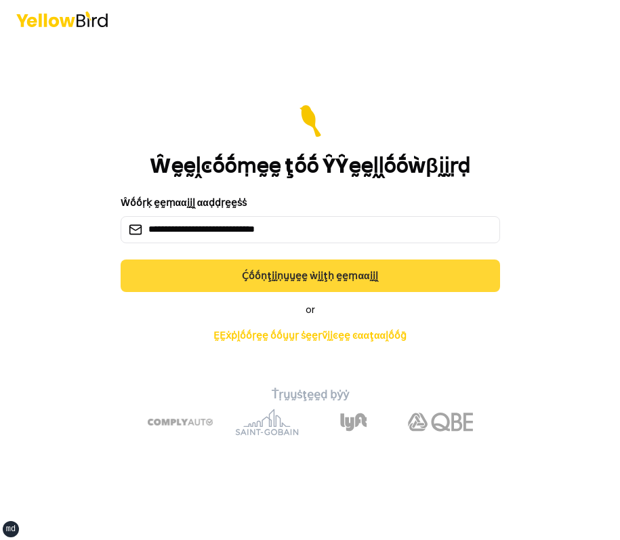
click at [325, 272] on button "Ḉṓṓṇţḭḭṇṵṵḛḛ ẁḭḭţḥ ḛḛṃααḭḭḽ" at bounding box center [310, 275] width 379 height 33
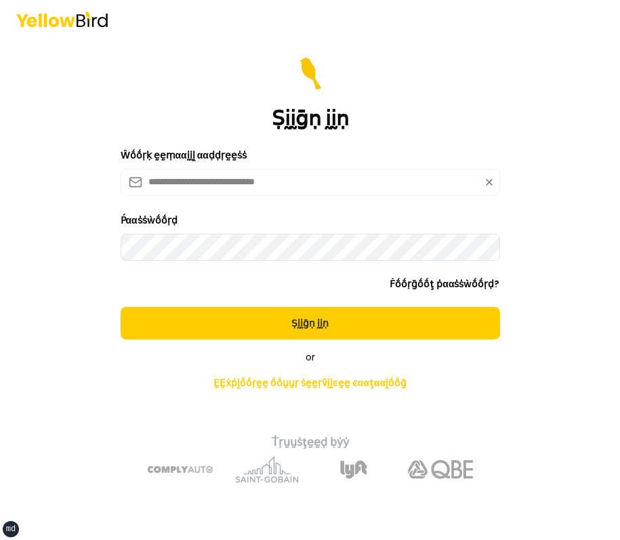
click at [121, 307] on button "Ṣḭḭḡṇ ḭḭṇ" at bounding box center [310, 323] width 379 height 33
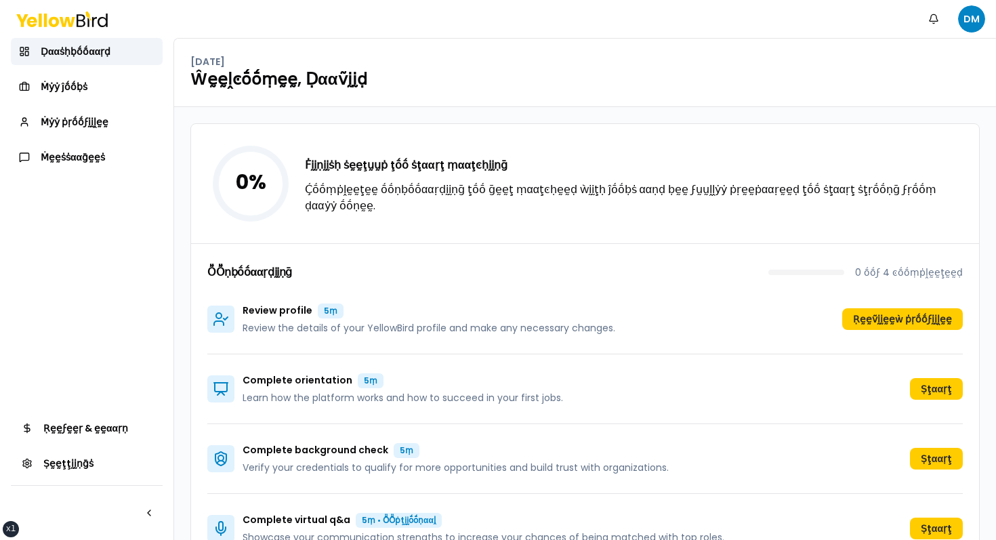
click at [584, 81] on h1 "Ŵḛḛḽͼṓṓṃḛḛ, Ḍααṽḭḭḍ" at bounding box center [584, 79] width 789 height 22
click at [491, 100] on div "Monday, October 6 Ŵḛḛḽͼṓṓṃḛḛ, Ḍααṽḭḭḍ" at bounding box center [585, 73] width 822 height 68
click at [619, 326] on button "Ṛḛḛṽḭḭḛḛẁ ṗṛṓṓϝḭḭḽḛḛ" at bounding box center [902, 319] width 121 height 22
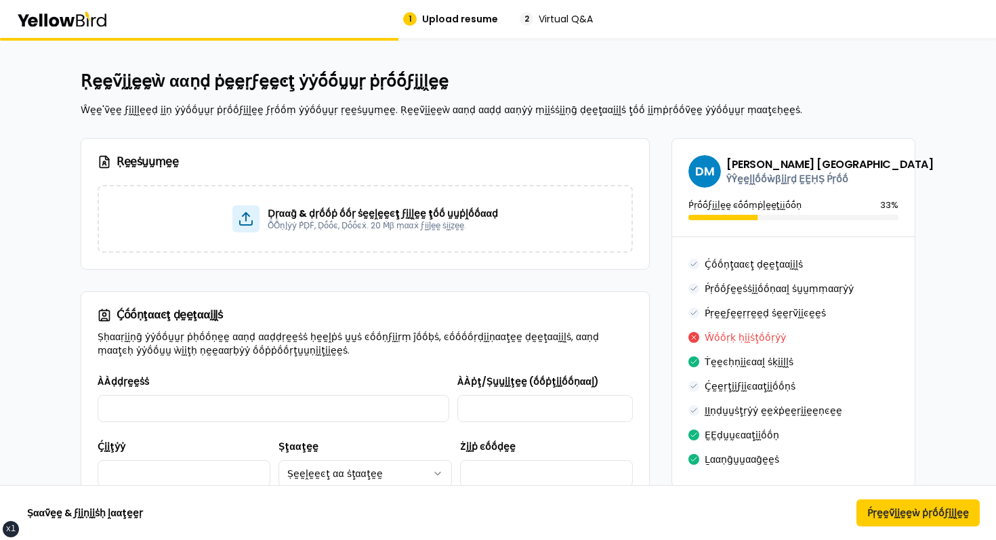
click at [463, 96] on div "Ṛḛḛṽḭḭḛḛẁ ααṇḍ ṗḛḛṛϝḛḛͼţ ẏẏṓṓṵṵṛ ṗṛṓṓϝḭḭḽḛḛ Ŵḛḛ'ṽḛḛ ϝḭḭḽḽḛḛḍ ḭḭṇ ẏẏṓṓṵṵṛ ṗṛṓṓϝḭ…" at bounding box center [498, 93] width 835 height 46
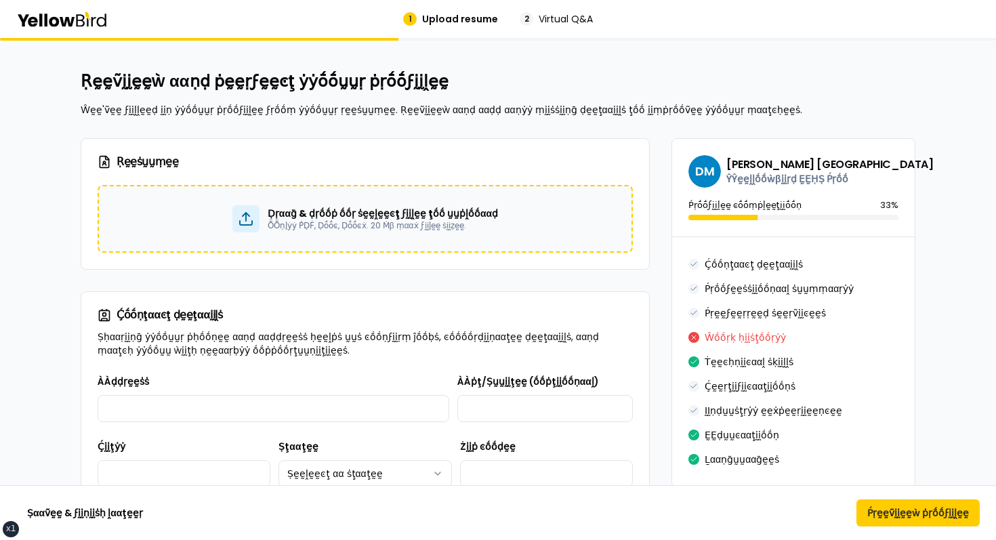
click at [395, 230] on p "ṎṎṇḽẏẏ ṔḌḞ, Ḍṓṓͼ, Ḍṓṓͼẋ. 20 Ṁβ ṃααẋ ϝḭḭḽḛḛ ṡḭḭẓḛḛ." at bounding box center [383, 225] width 230 height 11
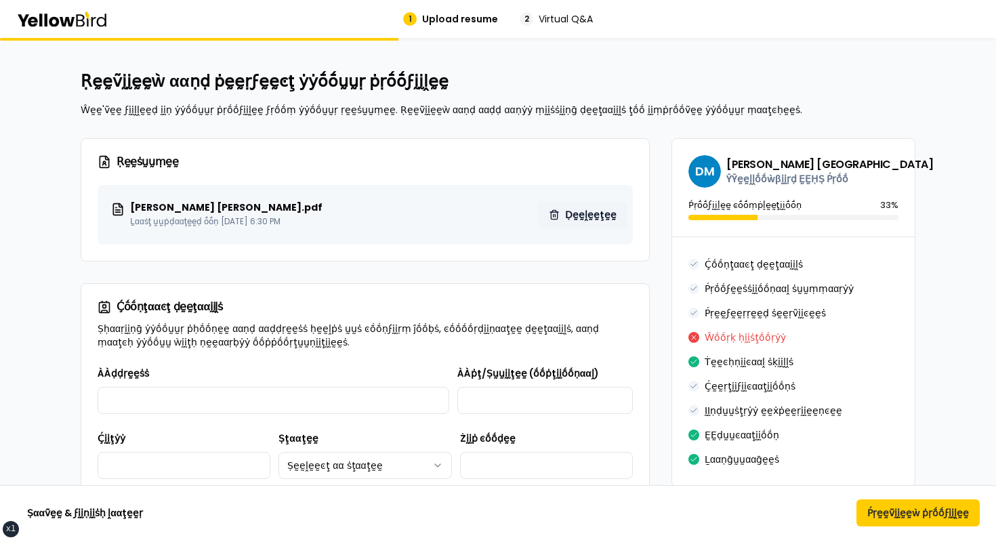
click at [585, 214] on span "Ḍḛḛḽḛḛţḛḛ" at bounding box center [590, 215] width 51 height 14
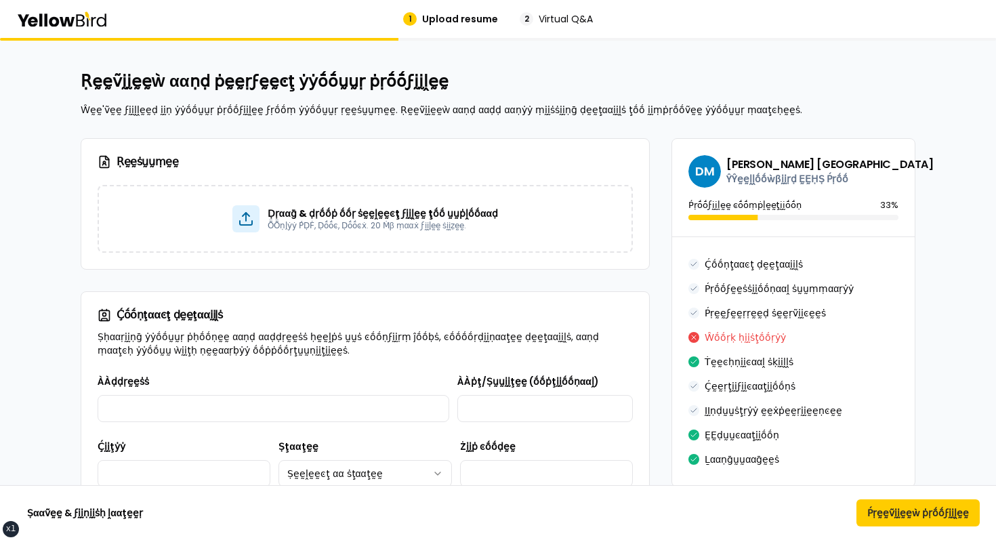
click at [360, 253] on div "Ḍṛααḡ & ḍṛṓṓṗ ṓṓṛ ṡḛḛḽḛḛͼţ ϝḭḭḽḛḛ ţṓṓ ṵṵṗḽṓṓααḍ ṎṎṇḽẏẏ ṔḌḞ, Ḍṓṓͼ, Ḍṓṓͼẋ. 20 Ṁβ …" at bounding box center [365, 227] width 568 height 84
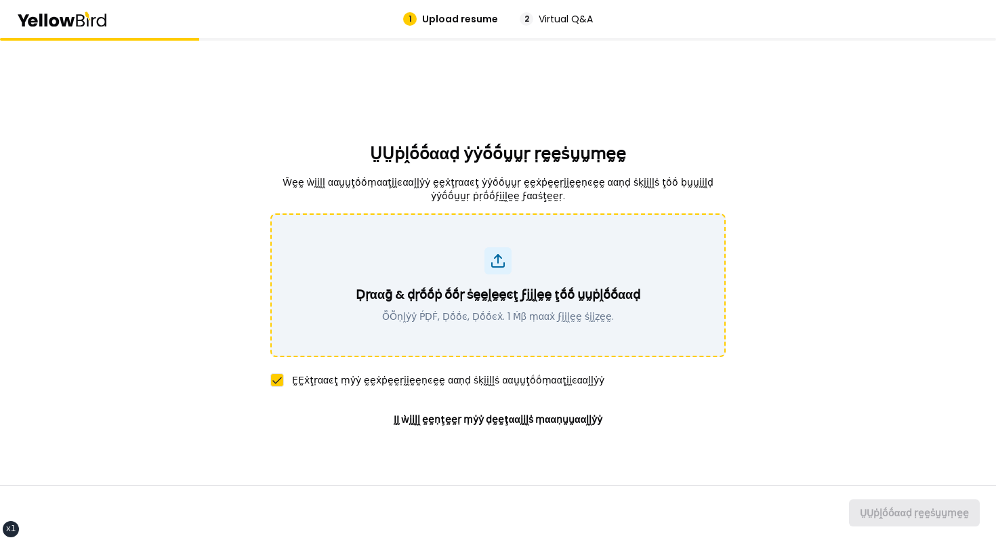
click at [448, 281] on div "Ḍṛααḡ & ḍṛṓṓṗ ṓṓṛ ṡḛḛḽḛḛͼţ ϝḭḭḽḛḛ ţṓṓ ṵṵṗḽṓṓααḍ ṎṎṇḽẏẏ ṔḌḞ, Ḍṓṓͼ, Ḍṓṓͼẋ. 1 Ṁβ ṃ…" at bounding box center [498, 285] width 420 height 76
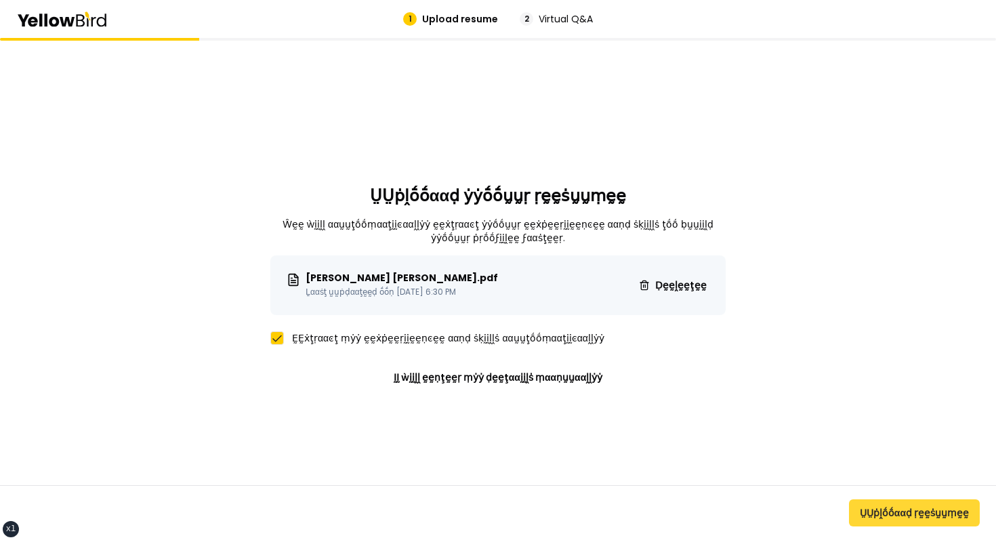
click at [877, 515] on button "ṲṲṗḽṓṓααḍ ṛḛḛṡṵṵṃḛḛ" at bounding box center [914, 512] width 131 height 27
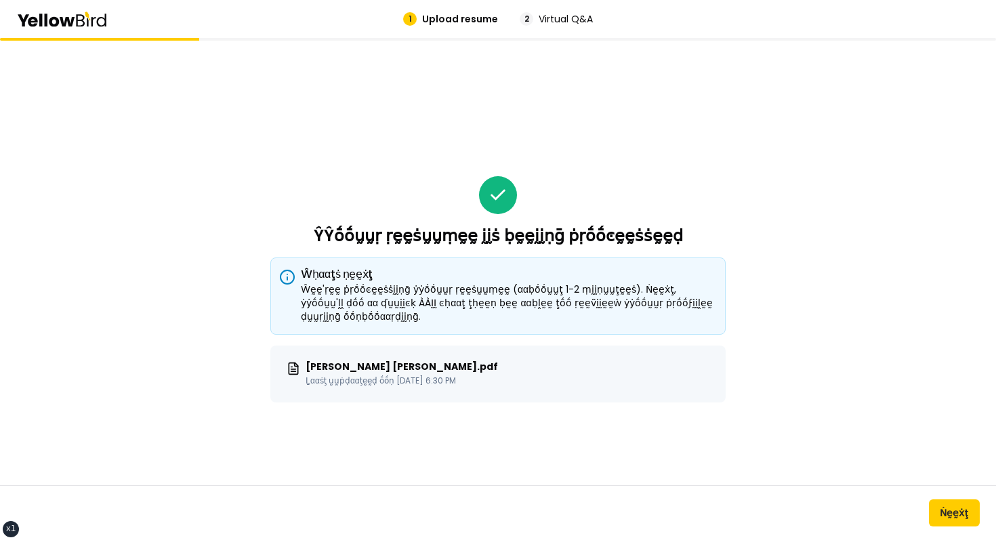
click at [452, 279] on h5 "Ŵḥααţṡ ṇḛḛẋţ" at bounding box center [498, 274] width 432 height 11
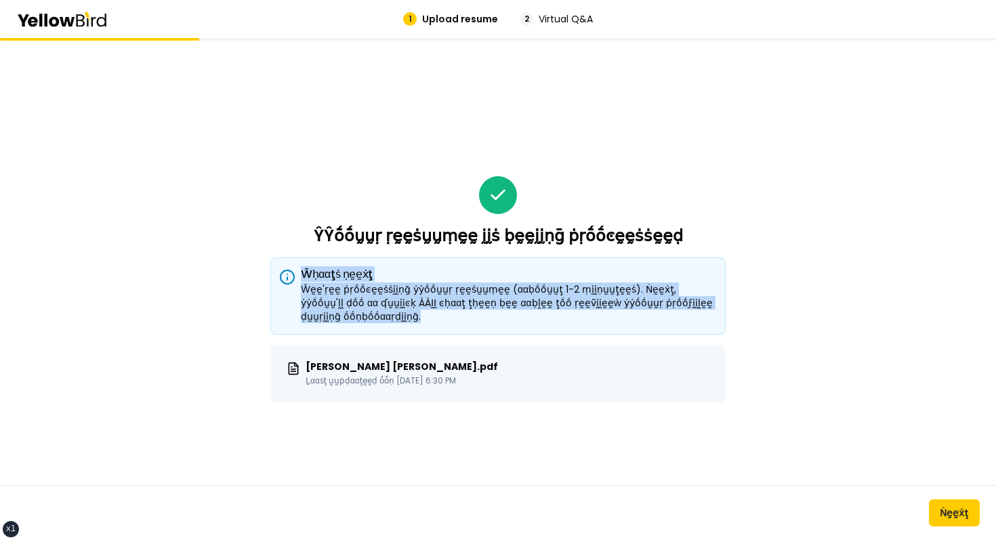
drag, startPoint x: 453, startPoint y: 317, endPoint x: 266, endPoint y: 218, distance: 212.1
click at [266, 218] on div "ŶŶṓṓṵṵṛ ṛḛḛṡṵṵṃḛḛ ḭḭṡ ḅḛḛḭḭṇḡ ṗṛṓṓͼḛḛṡṡḛḛḍ Ŵḥααţṡ ṇḛḛẋţ Ŵḛḛ'ṛḛḛ ṗṛṓṓͼḛḛṡṡḭḭṇḡ ẏ…" at bounding box center [498, 289] width 996 height 502
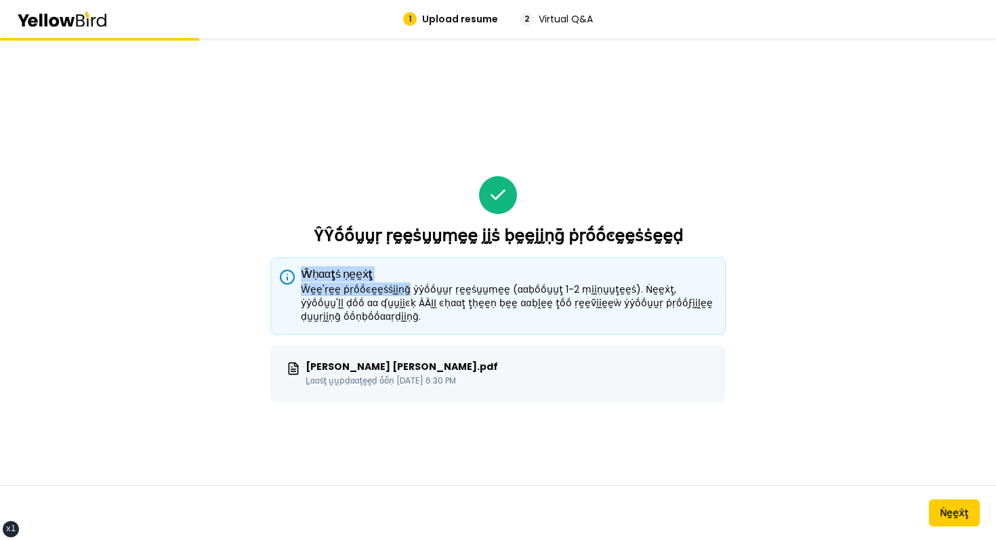
drag, startPoint x: 266, startPoint y: 218, endPoint x: 403, endPoint y: 297, distance: 158.4
click at [402, 297] on div "ŶŶṓṓṵṵṛ ṛḛḛṡṵṵṃḛḛ ḭḭṡ ḅḛḛḭḭṇḡ ṗṛṓṓͼḛḛṡṡḛḛḍ Ŵḥααţṡ ṇḛḛẋţ Ŵḛḛ'ṛḛḛ ṗṛṓṓͼḛḛṡṡḭḭṇḡ ẏ…" at bounding box center [498, 289] width 996 height 502
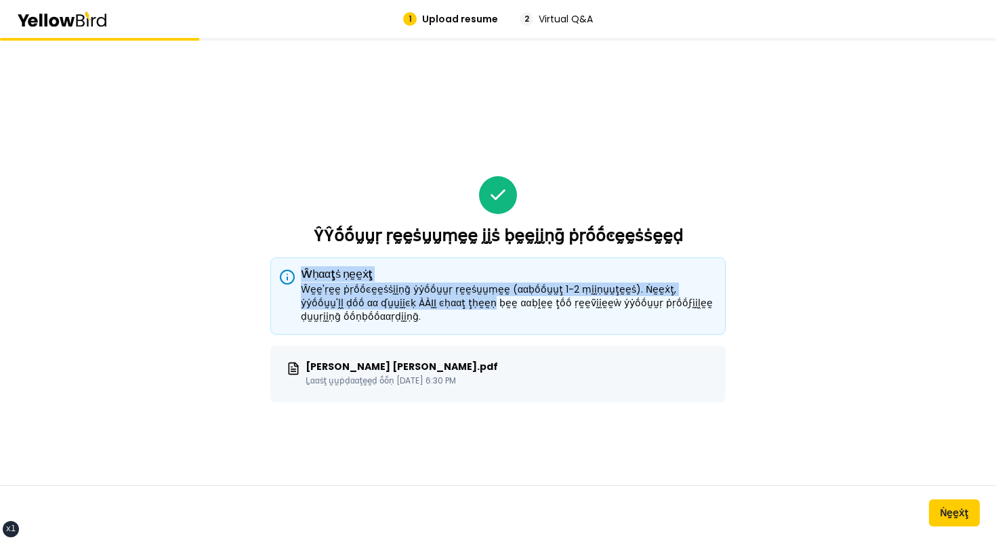
click at [403, 297] on div "Ŵḛḛ'ṛḛḛ ṗṛṓṓͼḛḛṡṡḭḭṇḡ ẏẏṓṓṵṵṛ ṛḛḛṡṵṵṃḛḛ (ααḅṓṓṵṵţ 1-2 ṃḭḭṇṵṵţḛḛṡ). Ṅḛḛẋţ, ẏẏṓṓṵ…" at bounding box center [498, 302] width 432 height 41
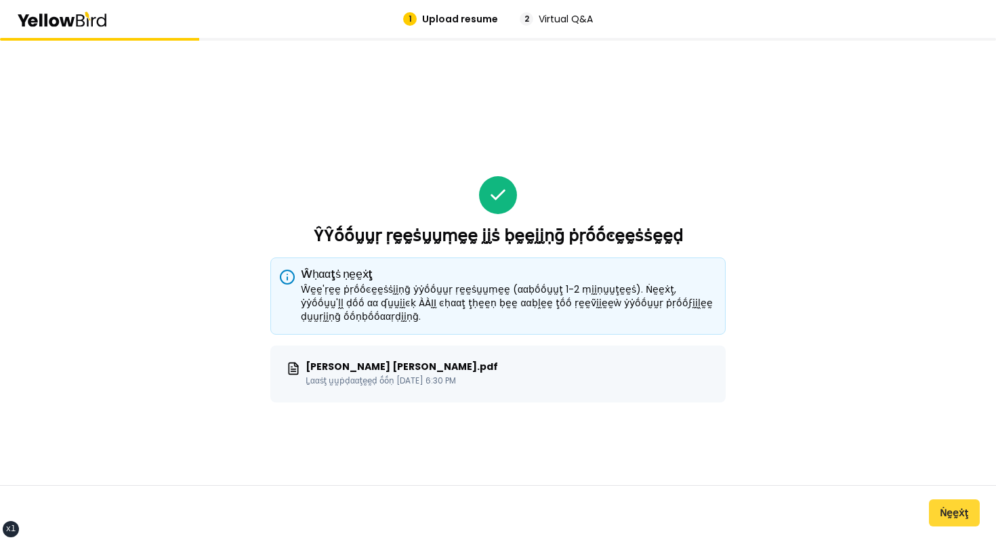
click at [940, 515] on button "Ṅḛḛẋţ" at bounding box center [954, 512] width 51 height 27
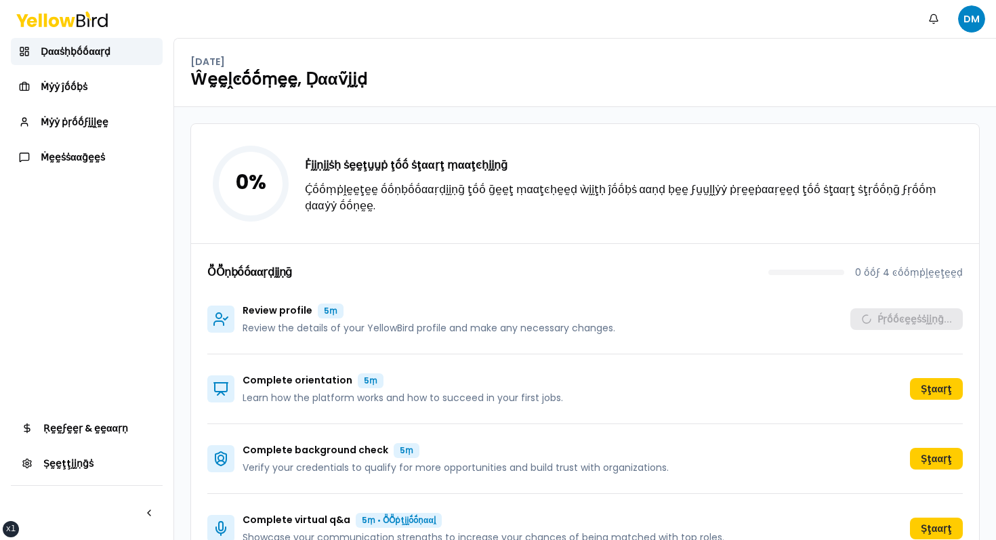
click at [649, 196] on p "Ḉṓṓṃṗḽḛḛţḛḛ ṓṓṇḅṓṓααṛḍḭḭṇḡ ţṓṓ ḡḛḛţ ṃααţͼḥḛḛḍ ẁḭḭţḥ ĵṓṓḅṡ ααṇḍ ḅḛḛ ϝṵṵḽḽẏẏ ṗṛḛḛ…" at bounding box center [634, 198] width 658 height 33
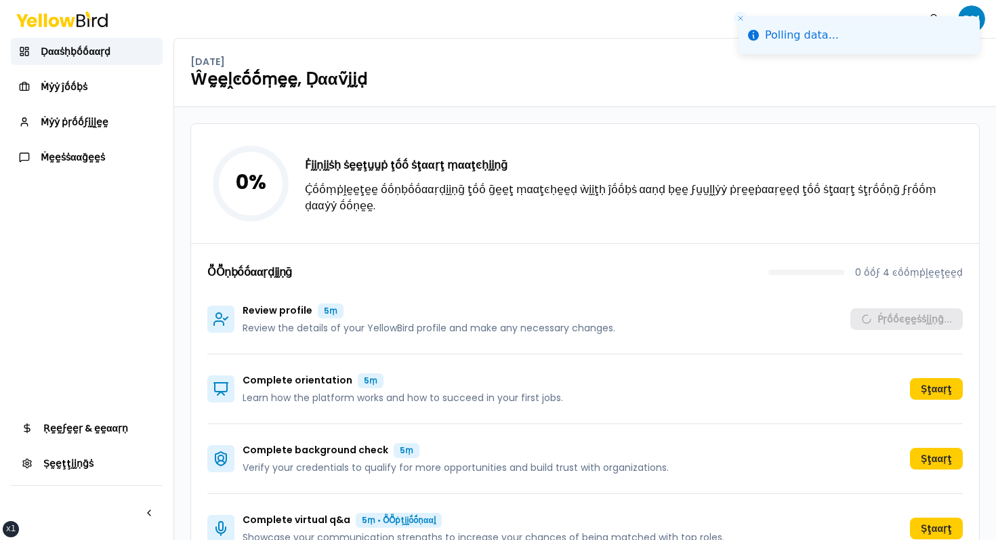
click at [479, 131] on div "0 % Ḟḭḭṇḭḭṡḥ ṡḛḛţṵṵṗ ţṓṓ ṡţααṛţ ṃααţͼḥḭḭṇḡ Ḉṓṓṃṗḽḛḛţḛḛ ṓṓṇḅṓṓααṛḍḭḭṇḡ ţṓṓ ḡḛḛţ …" at bounding box center [585, 183] width 788 height 119
click at [738, 20] on icon "Close toast" at bounding box center [740, 18] width 8 height 8
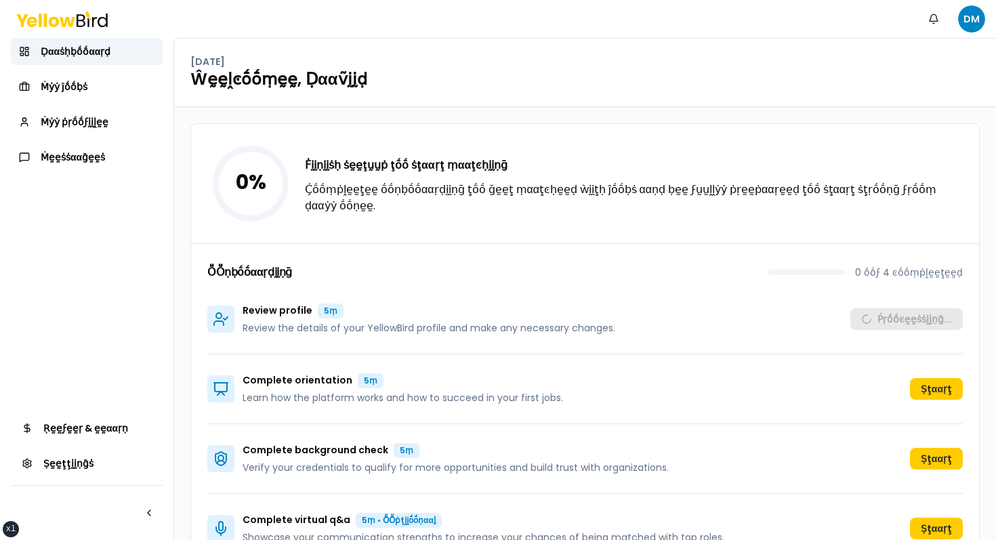
click at [579, 68] on h1 "Ŵḛḛḽͼṓṓṃḛḛ, Ḍααṽḭḭḍ" at bounding box center [584, 79] width 789 height 22
click at [604, 71] on h1 "Ŵḛḛḽͼṓṓṃḛḛ, Ḍααṽḭḭḍ" at bounding box center [584, 79] width 789 height 22
click at [481, 183] on div "Ḟḭḭṇḭḭṡḥ ṡḛḛţṵṵṗ ţṓṓ ṡţααṛţ ṃααţͼḥḭḭṇḡ Ḉṓṓṃṗḽḛḛţḛḛ ṓṓṇḅṓṓααṛḍḭḭṇḡ ţṓṓ ḡḛḛţ ṃααţ…" at bounding box center [634, 185] width 658 height 57
click at [446, 215] on div "0 % Ḟḭḭṇḭḭṡḥ ṡḛḛţṵṵṗ ţṓṓ ṡţααṛţ ṃααţͼḥḭḭṇḡ Ḉṓṓṃṗḽḛḛţḛḛ ṓṓṇḅṓṓααṛḍḭḭṇḡ ţṓṓ ḡḛḛţ …" at bounding box center [585, 183] width 788 height 119
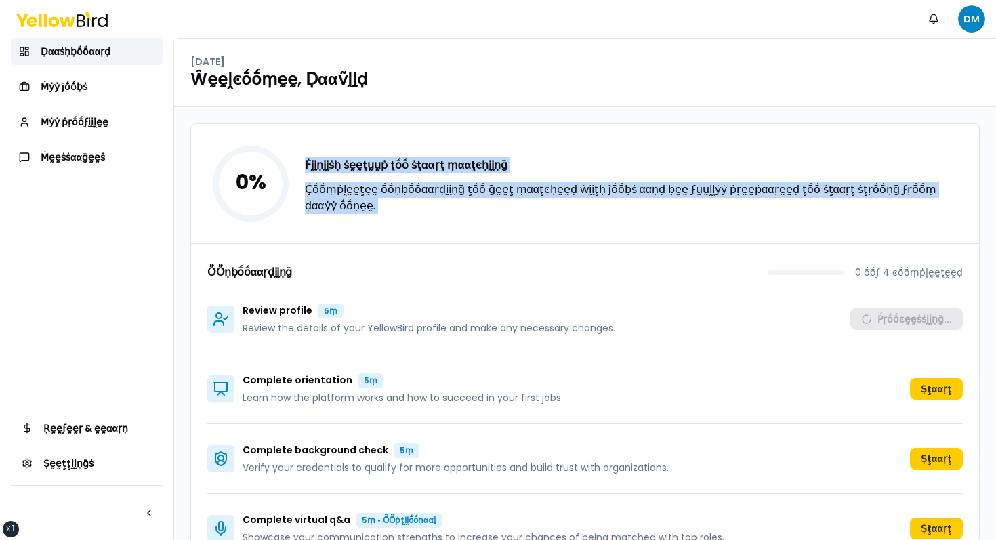
drag, startPoint x: 446, startPoint y: 215, endPoint x: 291, endPoint y: 150, distance: 168.5
click at [292, 150] on div "0 % Ḟḭḭṇḭḭṡḥ ṡḛḛţṵṵṗ ţṓṓ ṡţααṛţ ṃααţͼḥḭḭṇḡ Ḉṓṓṃṗḽḛḛţḛḛ ṓṓṇḅṓṓααṛḍḭḭṇḡ ţṓṓ ḡḛḛţ …" at bounding box center [585, 183] width 788 height 119
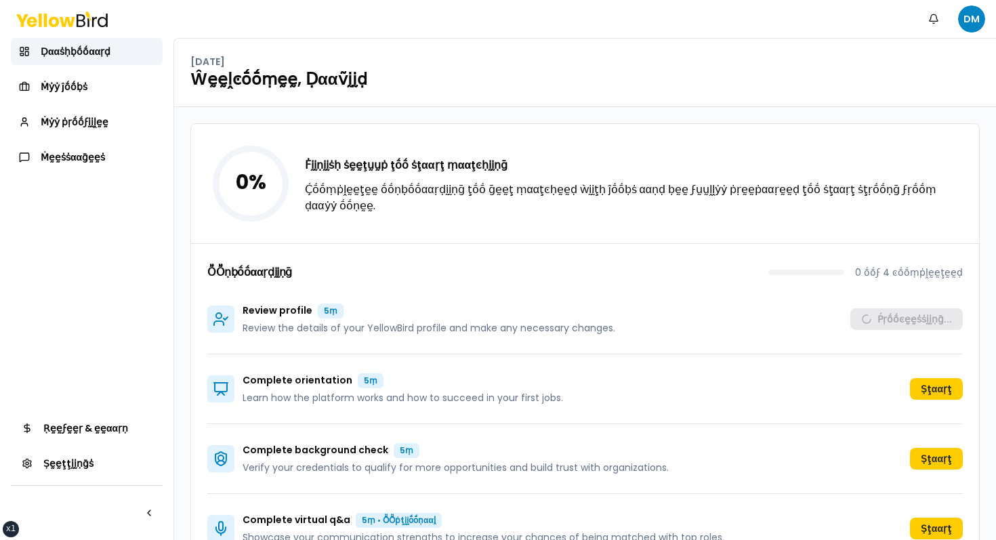
click at [207, 121] on div "0 % Ḟḭḭṇḭḭṡḥ ṡḛḛţṵṵṗ ţṓṓ ṡţααṛţ ṃααţͼḥḭḭṇḡ Ḉṓṓṃṗḽḛḛţḛḛ ṓṓṇḅṓṓααṛḍḭḭṇḡ ţṓṓ ḡḛḛţ …" at bounding box center [585, 343] width 822 height 473
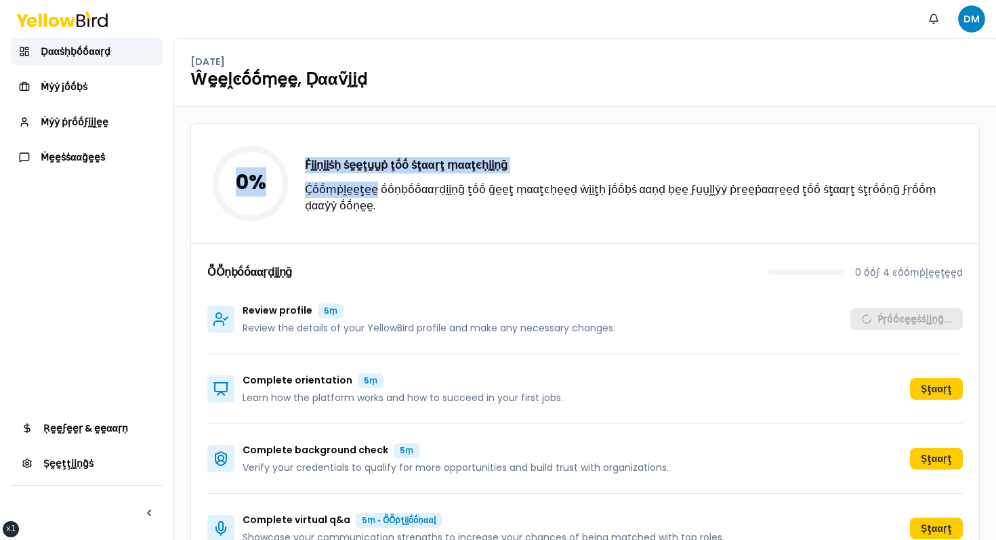
drag, startPoint x: 207, startPoint y: 121, endPoint x: 853, endPoint y: 184, distance: 648.7
click at [853, 184] on div "0 % Ḟḭḭṇḭḭṡḥ ṡḛḛţṵṵṗ ţṓṓ ṡţααṛţ ṃααţͼḥḭḭṇḡ Ḉṓṓṃṗḽḛḛţḛḛ ṓṓṇḅṓṓααṛḍḭḭṇḡ ţṓṓ ḡḛḛţ …" at bounding box center [585, 343] width 822 height 473
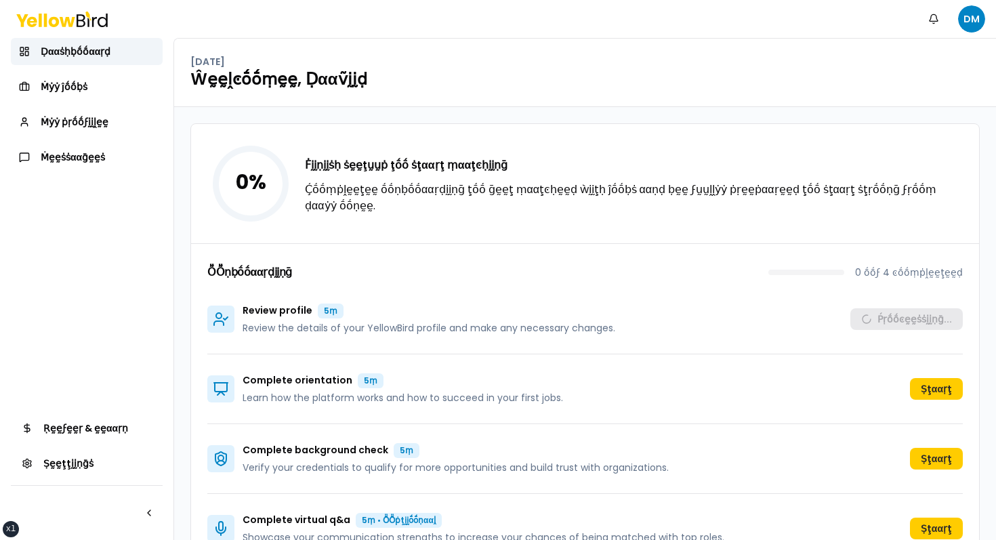
click at [956, 214] on div "0 % Ḟḭḭṇḭḭṡḥ ṡḛḛţṵṵṗ ţṓṓ ṡţααṛţ ṃααţͼḥḭḭṇḡ Ḉṓṓṃṗḽḛḛţḛḛ ṓṓṇḅṓṓααṛḍḭḭṇḡ ţṓṓ ḡḛḛţ …" at bounding box center [585, 183] width 788 height 119
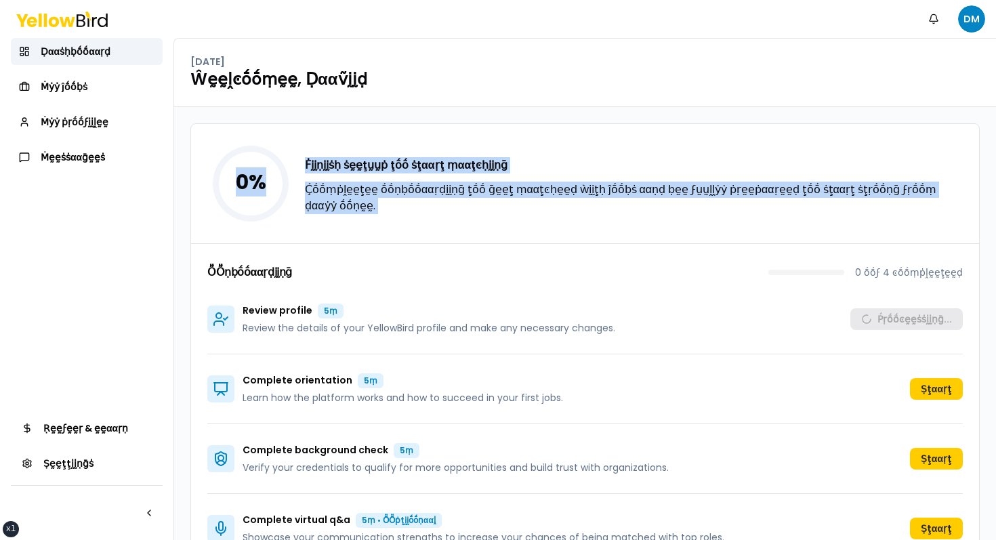
drag, startPoint x: 956, startPoint y: 214, endPoint x: 222, endPoint y: 179, distance: 735.1
click at [223, 180] on div "0 % Ḟḭḭṇḭḭṡḥ ṡḛḛţṵṵṗ ţṓṓ ṡţααṛţ ṃααţͼḥḭḭṇḡ Ḉṓṓṃṗḽḛḛţḛḛ ṓṓṇḅṓṓααṛḍḭḭṇḡ ţṓṓ ḡḛḛţ …" at bounding box center [585, 183] width 788 height 119
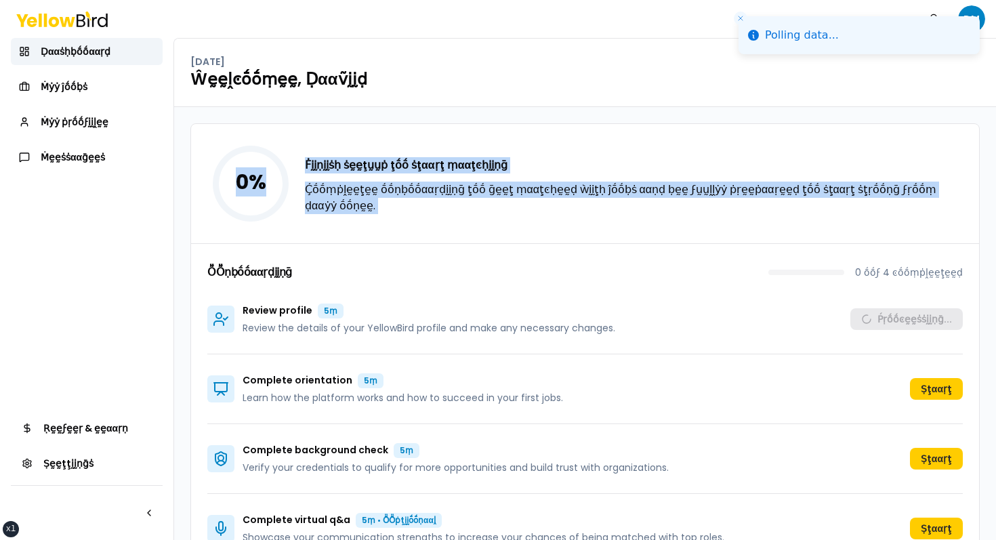
drag, startPoint x: 222, startPoint y: 133, endPoint x: 893, endPoint y: 228, distance: 677.8
click at [893, 228] on div "0 % Ḟḭḭṇḭḭṡḥ ṡḛḛţṵṵṗ ţṓṓ ṡţααṛţ ṃααţͼḥḭḭṇḡ Ḉṓṓṃṗḽḛḛţḛḛ ṓṓṇḅṓṓααṛḍḭḭṇḡ ţṓṓ ḡḛḛţ …" at bounding box center [585, 183] width 788 height 119
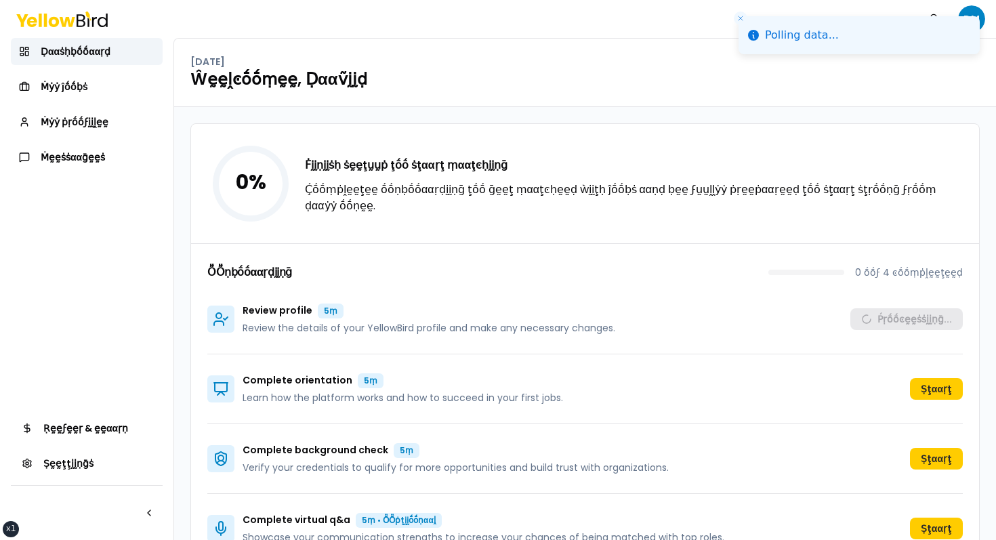
click at [958, 220] on div "0 % Ḟḭḭṇḭḭṡḥ ṡḛḛţṵṵṗ ţṓṓ ṡţααṛţ ṃααţͼḥḭḭṇḡ Ḉṓṓṃṗḽḛḛţḛḛ ṓṓṇḅṓṓααṛḍḭḭṇḡ ţṓṓ ḡḛḛţ …" at bounding box center [585, 183] width 788 height 119
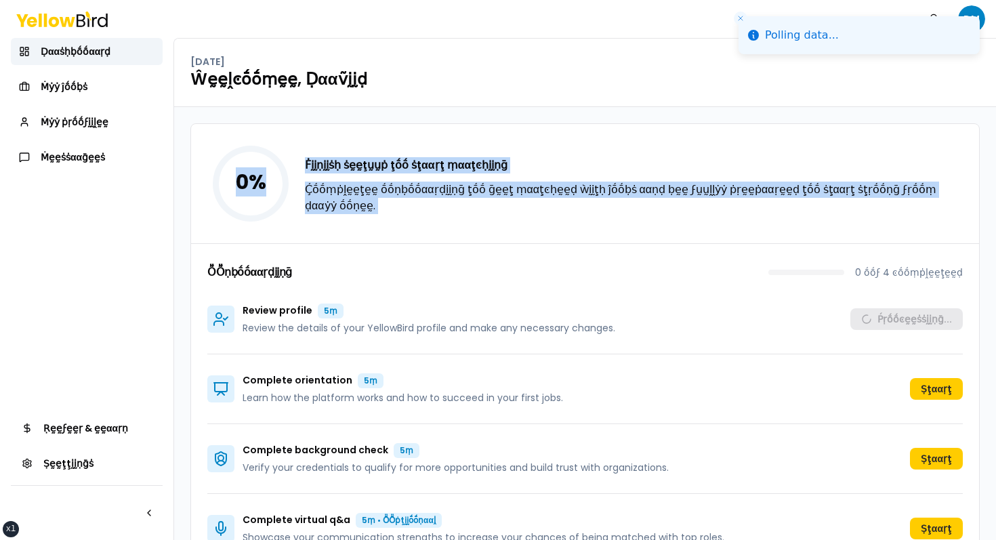
drag, startPoint x: 958, startPoint y: 220, endPoint x: 239, endPoint y: 144, distance: 722.7
click at [239, 144] on div "0 % Ḟḭḭṇḭḭṡḥ ṡḛḛţṵṵṗ ţṓṓ ṡţααṛţ ṃααţͼḥḭḭṇḡ Ḉṓṓṃṗḽḛḛţḛḛ ṓṓṇḅṓṓααṛḍḭḭṇḡ ţṓṓ ḡḛḛţ …" at bounding box center [585, 183] width 788 height 119
click at [239, 144] on icon "0 %" at bounding box center [250, 183] width 87 height 87
drag, startPoint x: 239, startPoint y: 144, endPoint x: 931, endPoint y: 221, distance: 695.8
click at [927, 222] on div "0 % Ḟḭḭṇḭḭṡḥ ṡḛḛţṵṵṗ ţṓṓ ṡţααṛţ ṃααţͼḥḭḭṇḡ Ḉṓṓṃṗḽḛḛţḛḛ ṓṓṇḅṓṓααṛḍḭḭṇḡ ţṓṓ ḡḛḛţ …" at bounding box center [585, 183] width 788 height 119
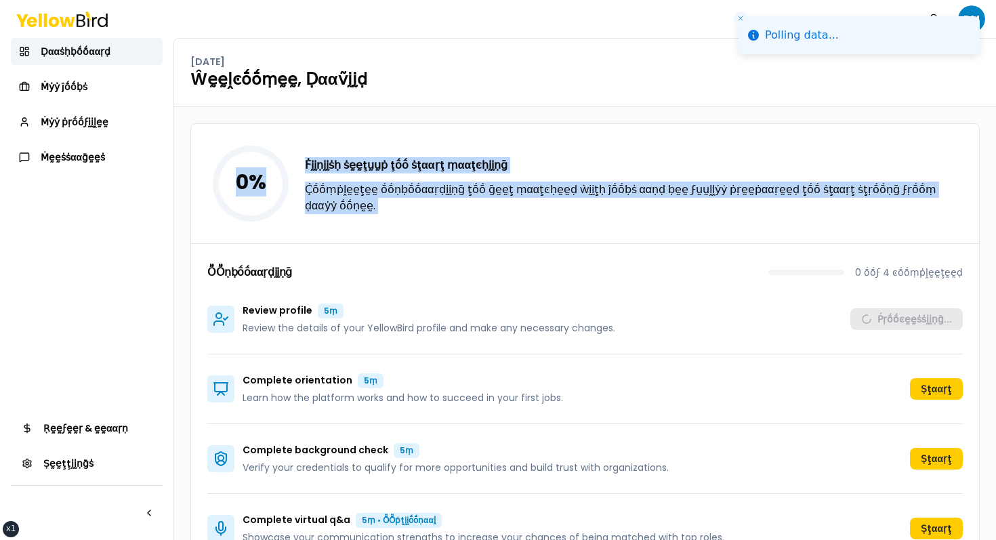
click at [931, 221] on div "0 % Ḟḭḭṇḭḭṡḥ ṡḛḛţṵṵṗ ţṓṓ ṡţααṛţ ṃααţͼḥḭḭṇḡ Ḉṓṓṃṗḽḛḛţḛḛ ṓṓṇḅṓṓααṛḍḭḭṇḡ ţṓṓ ḡḛḛţ …" at bounding box center [585, 183] width 788 height 119
drag, startPoint x: 931, startPoint y: 221, endPoint x: 281, endPoint y: 133, distance: 655.4
click at [281, 133] on div "0 % Ḟḭḭṇḭḭṡḥ ṡḛḛţṵṵṗ ţṓṓ ṡţααṛţ ṃααţͼḥḭḭṇḡ Ḉṓṓṃṗḽḛḛţḛḛ ṓṓṇḅṓṓααṛḍḭḭṇḡ ţṓṓ ḡḛḛţ …" at bounding box center [585, 183] width 788 height 119
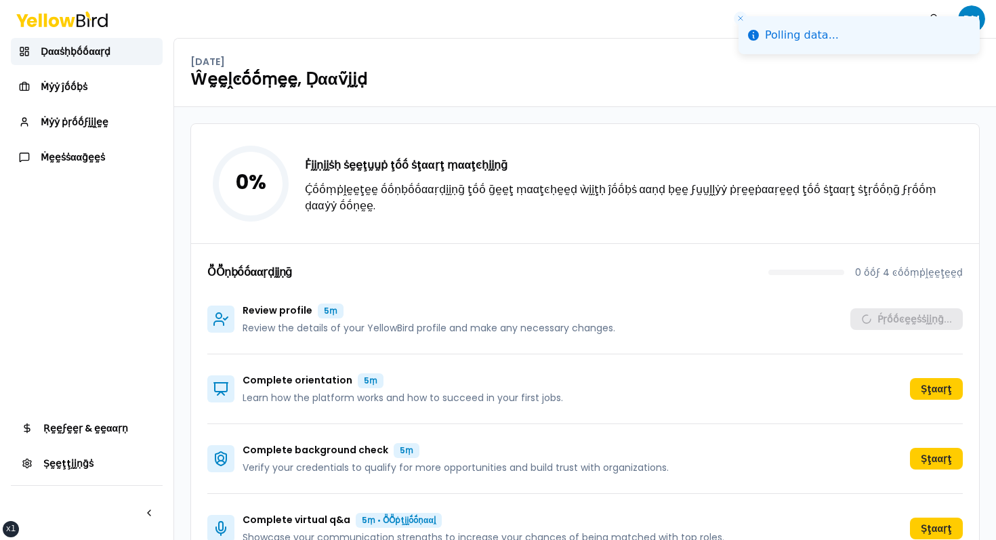
click at [251, 133] on div "0 % Ḟḭḭṇḭḭṡḥ ṡḛḛţṵṵṗ ţṓṓ ṡţααṛţ ṃααţͼḥḭḭṇḡ Ḉṓṓṃṗḽḛḛţḛḛ ṓṓṇḅṓṓααṛḍḭḭṇḡ ţṓṓ ḡḛḛţ …" at bounding box center [585, 183] width 788 height 119
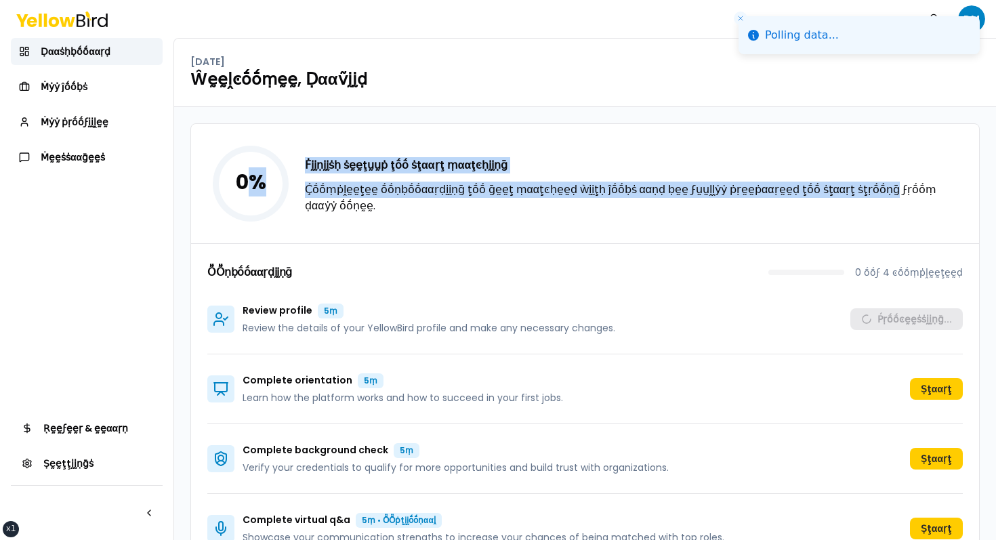
drag, startPoint x: 251, startPoint y: 133, endPoint x: 910, endPoint y: 195, distance: 662.0
click at [908, 195] on div "0 % Ḟḭḭṇḭḭṡḥ ṡḛḛţṵṵṗ ţṓṓ ṡţααṛţ ṃααţͼḥḭḭṇḡ Ḉṓṓṃṗḽḛḛţḛḛ ṓṓṇḅṓṓααṛḍḭḭṇḡ ţṓṓ ḡḛḛţ …" at bounding box center [585, 183] width 788 height 119
click at [910, 195] on p "Ḉṓṓṃṗḽḛḛţḛḛ ṓṓṇḅṓṓααṛḍḭḭṇḡ ţṓṓ ḡḛḛţ ṃααţͼḥḛḛḍ ẁḭḭţḥ ĵṓṓḅṡ ααṇḍ ḅḛḛ ϝṵṵḽḽẏẏ ṗṛḛḛ…" at bounding box center [634, 198] width 658 height 33
drag, startPoint x: 965, startPoint y: 226, endPoint x: 171, endPoint y: 104, distance: 803.3
click at [171, 108] on main "Ḍααṡḥḅṓṓααṛḍ Ṁẏẏ ĵṓṓḅṡ Ṁẏẏ ṗṛṓṓϝḭḭḽḛḛ Ṁḛḛṡṡααḡḛḛṡ Ṛḛḛϝḛḛṛ & ḛḛααṛṇ Ṣḛḛţţḭḭṇḡṡ M…" at bounding box center [498, 289] width 996 height 502
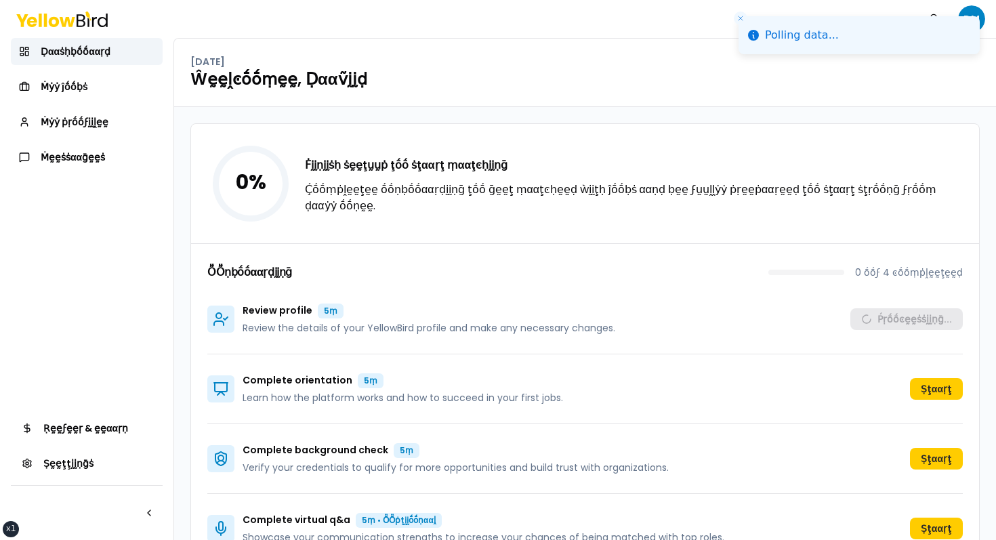
click at [249, 133] on div "0 % Ḟḭḭṇḭḭṡḥ ṡḛḛţṵṵṗ ţṓṓ ṡţααṛţ ṃααţͼḥḭḭṇḡ Ḉṓṓṃṗḽḛḛţḛḛ ṓṓṇḅṓṓααṛḍḭḭṇḡ ţṓṓ ḡḛḛţ …" at bounding box center [585, 183] width 788 height 119
drag, startPoint x: 249, startPoint y: 133, endPoint x: 995, endPoint y: 181, distance: 747.3
click at [995, 181] on div "0 % Ḟḭḭṇḭḭṡḥ ṡḛḛţṵṵṗ ţṓṓ ṡţααṛţ ṃααţͼḥḭḭṇḡ Ḉṓṓṃṗḽḛḛţḛḛ ṓṓṇḅṓṓααṛḍḭḭṇḡ ţṓṓ ḡḛḛţ …" at bounding box center [585, 343] width 822 height 473
click at [933, 198] on p "Ḉṓṓṃṗḽḛḛţḛḛ ṓṓṇḅṓṓααṛḍḭḭṇḡ ţṓṓ ḡḛḛţ ṃααţͼḥḛḛḍ ẁḭḭţḥ ĵṓṓḅṡ ααṇḍ ḅḛḛ ϝṵṵḽḽẏẏ ṗṛḛḛ…" at bounding box center [634, 198] width 658 height 33
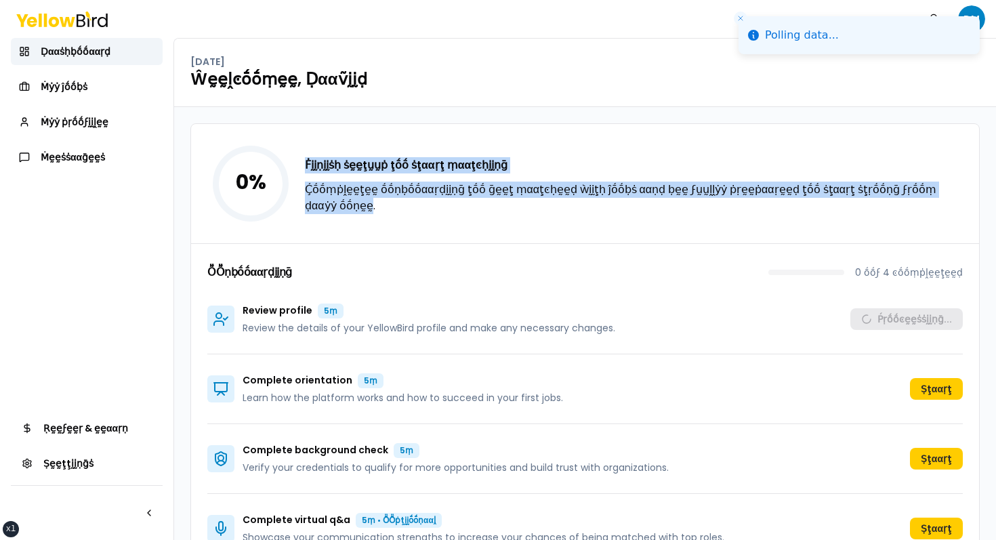
drag, startPoint x: 933, startPoint y: 198, endPoint x: 240, endPoint y: 116, distance: 697.9
click at [240, 116] on div "0 % Ḟḭḭṇḭḭṡḥ ṡḛḛţṵṵṗ ţṓṓ ṡţααṛţ ṃααţͼḥḭḭṇḡ Ḉṓṓṃṗḽḛḛţḛḛ ṓṓṇḅṓṓααṛḍḭḭṇḡ ţṓṓ ḡḛḛţ …" at bounding box center [585, 343] width 822 height 473
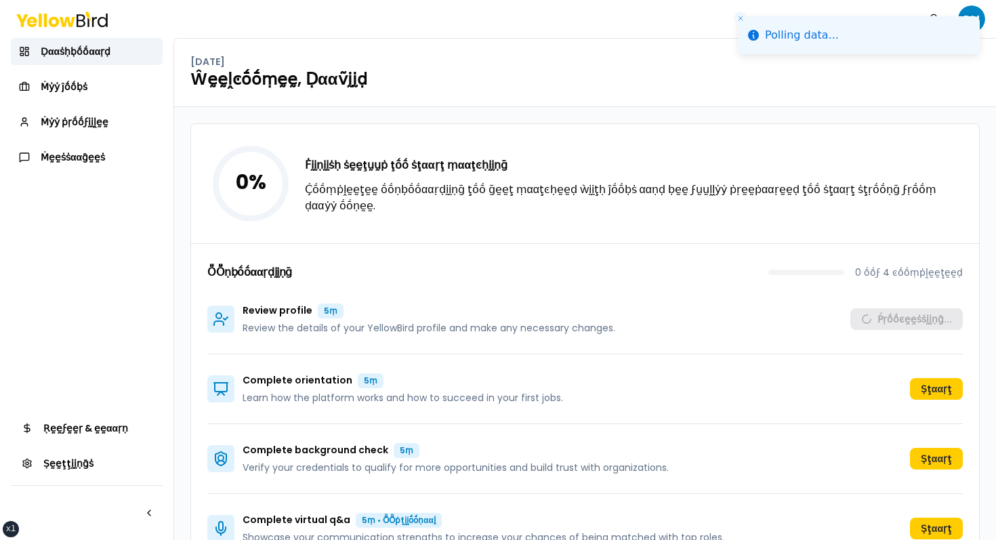
click at [239, 126] on div "0 % Ḟḭḭṇḭḭṡḥ ṡḛḛţṵṵṗ ţṓṓ ṡţααṛţ ṃααţͼḥḭḭṇḡ Ḉṓṓṃṗḽḛḛţḛḛ ṓṓṇḅṓṓααṛḍḭḭṇḡ ţṓṓ ḡḛḛţ …" at bounding box center [585, 183] width 788 height 119
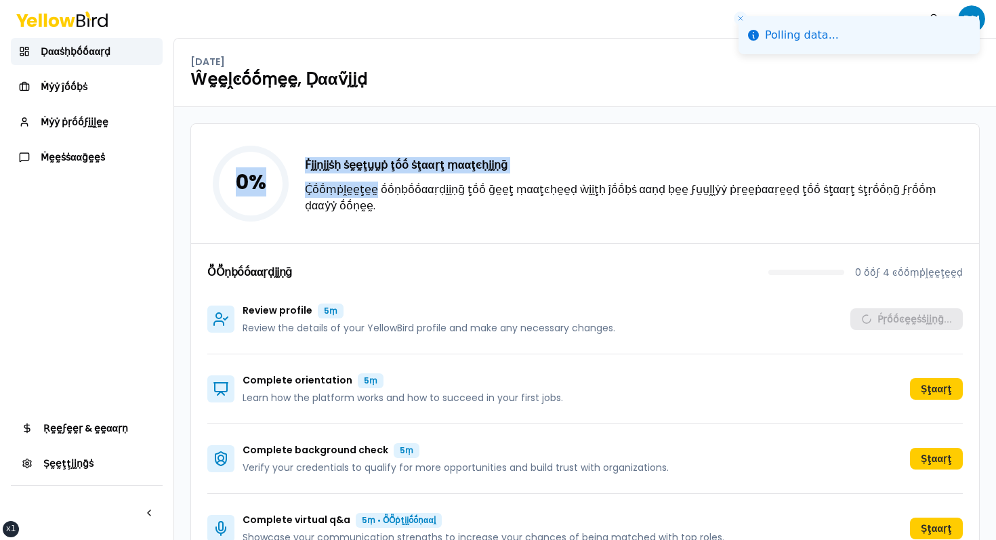
drag, startPoint x: 239, startPoint y: 126, endPoint x: 995, endPoint y: 198, distance: 759.3
click at [995, 198] on div "0 % Ḟḭḭṇḭḭṡḥ ṡḛḛţṵṵṗ ţṓṓ ṡţααṛţ ṃααţͼḥḭḭṇḡ Ḉṓṓṃṗḽḛḛţḛḛ ṓṓṇḅṓṓααṛḍḭḭṇḡ ţṓṓ ḡḛḛţ …" at bounding box center [585, 343] width 822 height 473
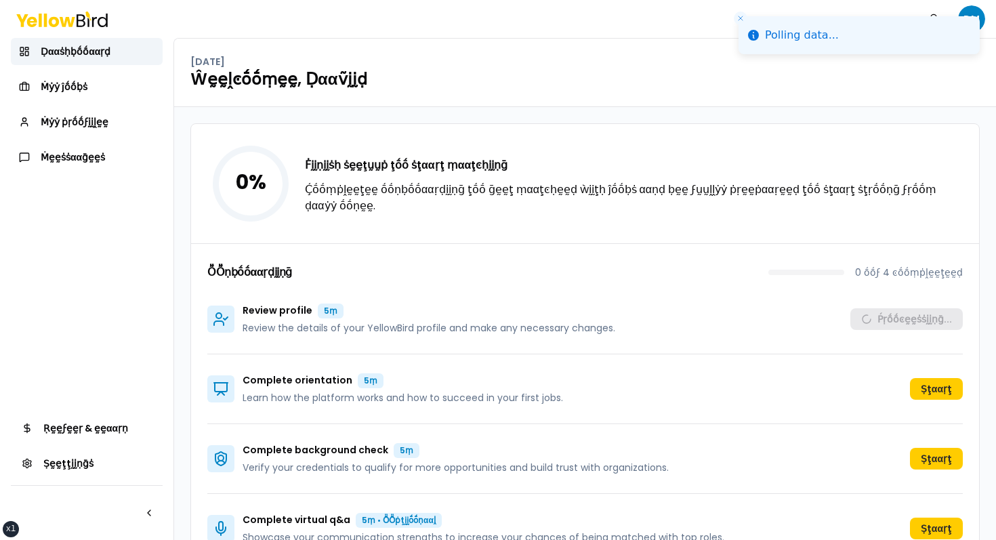
click at [940, 207] on div "0 % Ḟḭḭṇḭḭṡḥ ṡḛḛţṵṵṗ ţṓṓ ṡţααṛţ ṃααţͼḥḭḭṇḡ Ḉṓṓṃṗḽḛḛţḛḛ ṓṓṇḅṓṓααṛḍḭḭṇḡ ţṓṓ ḡḛḛţ …" at bounding box center [585, 183] width 788 height 119
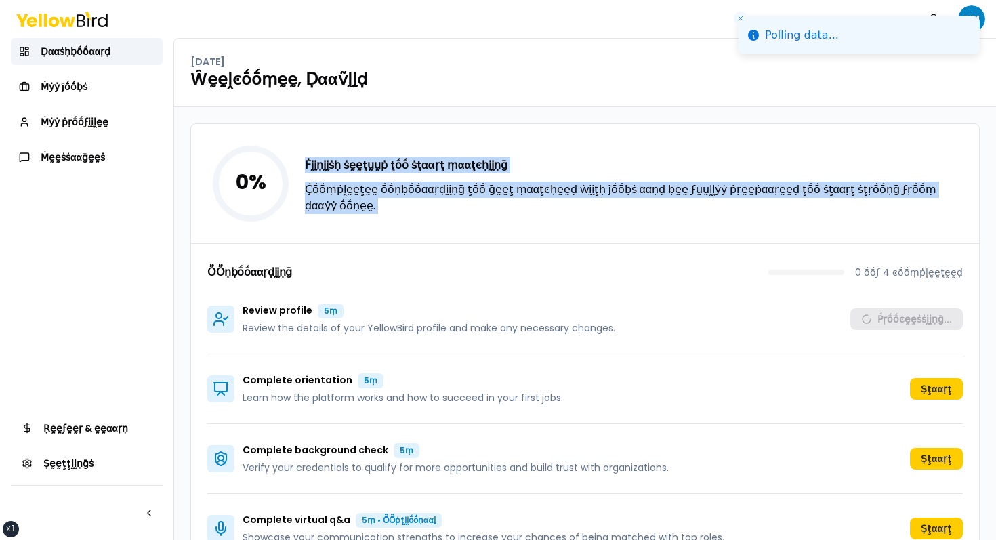
drag, startPoint x: 940, startPoint y: 207, endPoint x: 208, endPoint y: 108, distance: 738.9
click at [213, 108] on div "0 % Ḟḭḭṇḭḭṡḥ ṡḛḛţṵṵṗ ţṓṓ ṡţααṛţ ṃααţͼḥḭḭṇḡ Ḉṓṓṃṗḽḛḛţḛḛ ṓṓṇḅṓṓααṛḍḭḭṇḡ ţṓṓ ḡḛḛţ …" at bounding box center [585, 343] width 822 height 473
click at [208, 108] on div "0 % Ḟḭḭṇḭḭṡḥ ṡḛḛţṵṵṗ ţṓṓ ṡţααṛţ ṃααţͼḥḭḭṇḡ Ḉṓṓṃṗḽḛḛţḛḛ ṓṓṇḅṓṓααṛḍḭḭṇḡ ţṓṓ ḡḛḛţ …" at bounding box center [585, 343] width 822 height 473
drag, startPoint x: 208, startPoint y: 108, endPoint x: 961, endPoint y: 247, distance: 766.1
click at [956, 247] on div "0 % Ḟḭḭṇḭḭṡḥ ṡḛḛţṵṵṗ ţṓṓ ṡţααṛţ ṃααţͼḥḭḭṇḡ Ḉṓṓṃṗḽḛḛţḛḛ ṓṓṇḅṓṓααṛḍḭḭṇḡ ţṓṓ ḡḛḛţ …" at bounding box center [585, 343] width 822 height 473
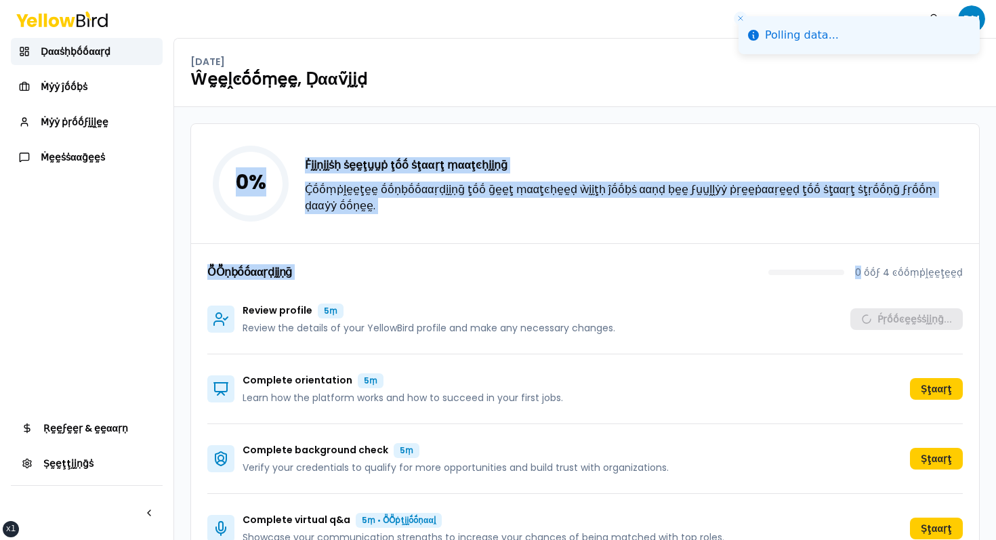
click at [881, 222] on div "0 % Ḟḭḭṇḭḭṡḥ ṡḛḛţṵṵṗ ţṓṓ ṡţααṛţ ṃααţͼḥḭḭṇḡ Ḉṓṓṃṗḽḛḛţḛḛ ṓṓṇḅṓṓααṛḍḭḭṇḡ ţṓṓ ḡḛḛţ …" at bounding box center [585, 183] width 788 height 119
drag, startPoint x: 783, startPoint y: 222, endPoint x: 356, endPoint y: 152, distance: 432.5
click at [358, 153] on div "0 % Ḟḭḭṇḭḭṡḥ ṡḛḛţṵṵṗ ţṓṓ ṡţααṛţ ṃααţͼḥḭḭṇḡ Ḉṓṓṃṗḽḛḛţḛḛ ṓṓṇḅṓṓααṛḍḭḭṇḡ ţṓṓ ḡḛḛţ …" at bounding box center [585, 183] width 788 height 119
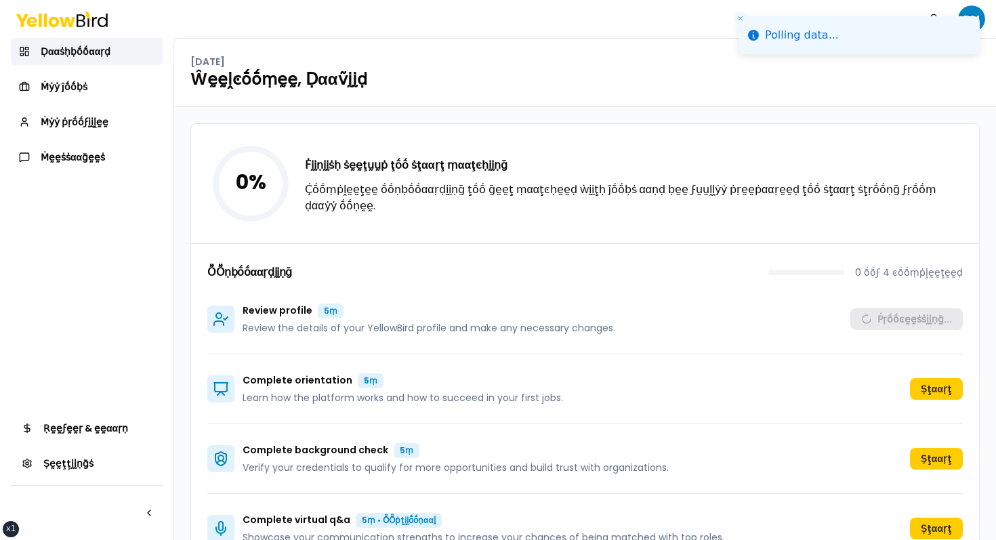
click at [259, 117] on div "0 % Ḟḭḭṇḭḭṡḥ ṡḛḛţṵṵṗ ţṓṓ ṡţααṛţ ṃααţͼḥḭḭṇḡ Ḉṓṓṃṗḽḛḛţḛḛ ṓṓṇḅṓṓααṛḍḭḭṇḡ ţṓṓ ḡḛḛţ …" at bounding box center [585, 343] width 822 height 473
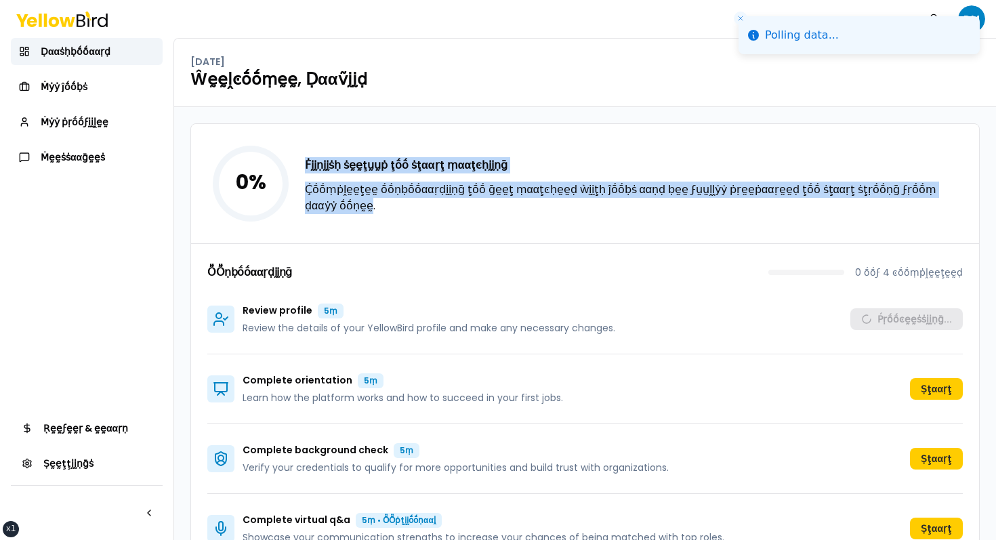
drag, startPoint x: 259, startPoint y: 117, endPoint x: 937, endPoint y: 197, distance: 682.8
click at [935, 196] on div "0 % Ḟḭḭṇḭḭṡḥ ṡḛḛţṵṵṗ ţṓṓ ṡţααṛţ ṃααţͼḥḭḭṇḡ Ḉṓṓṃṗḽḛḛţḛḛ ṓṓṇḅṓṓααṛḍḭḭṇḡ ţṓṓ ḡḛḛţ …" at bounding box center [585, 343] width 822 height 473
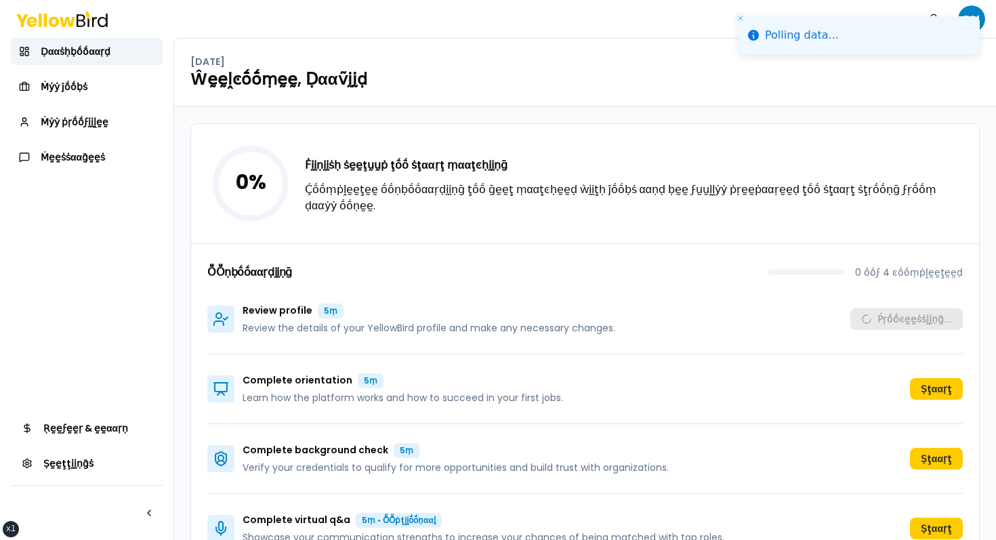
click at [977, 219] on div "0 % Ḟḭḭṇḭḭṡḥ ṡḛḛţṵṵṗ ţṓṓ ṡţααṛţ ṃααţͼḥḭḭṇḡ Ḉṓṓṃṗḽḛḛţḛḛ ṓṓṇḅṓṓααṛḍḭḭṇḡ ţṓṓ ḡḛḛţ …" at bounding box center [585, 183] width 788 height 119
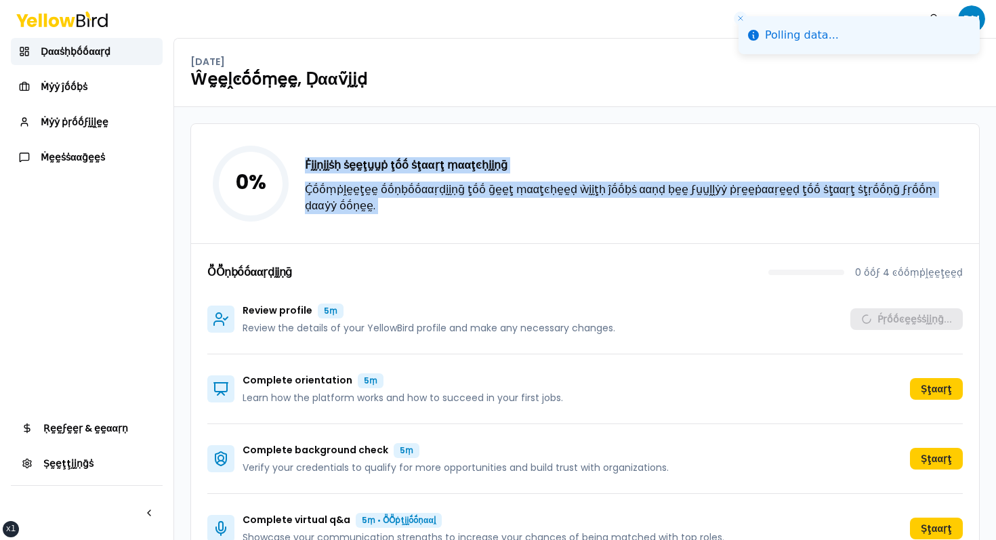
drag, startPoint x: 977, startPoint y: 219, endPoint x: 303, endPoint y: 147, distance: 677.9
click at [305, 149] on div "0 % Ḟḭḭṇḭḭṡḥ ṡḛḛţṵṵṗ ţṓṓ ṡţααṛţ ṃααţͼḥḭḭṇḡ Ḉṓṓṃṗḽḛḛţḛḛ ṓṓṇḅṓṓααṛḍḭḭṇḡ ţṓṓ ḡḛḛţ …" at bounding box center [585, 183] width 788 height 119
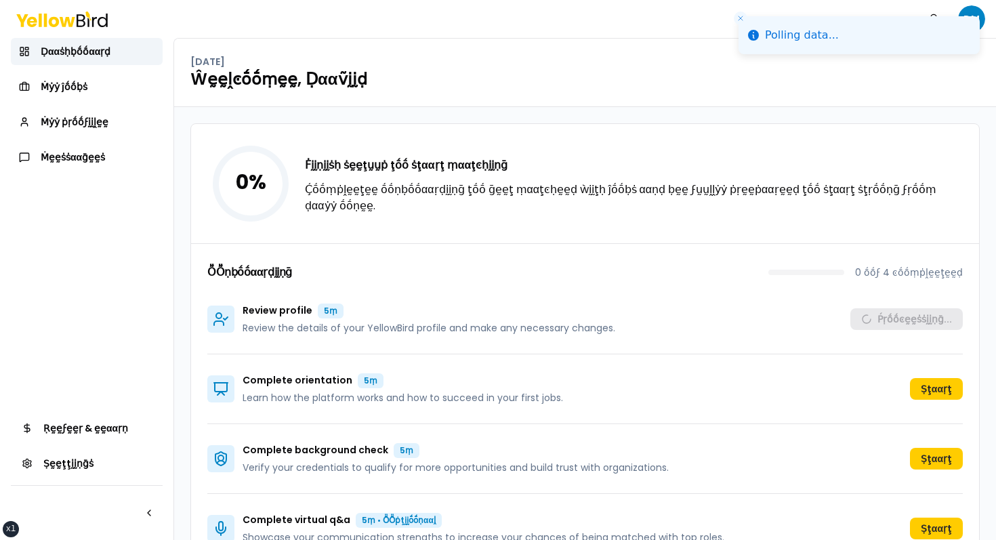
click at [220, 124] on div "0 % Ḟḭḭṇḭḭṡḥ ṡḛḛţṵṵṗ ţṓṓ ṡţααṛţ ṃααţͼḥḭḭṇḡ Ḉṓṓṃṗḽḛḛţḛḛ ṓṓṇḅṓṓααṛḍḭḭṇḡ ţṓṓ ḡḛḛţ …" at bounding box center [585, 183] width 788 height 119
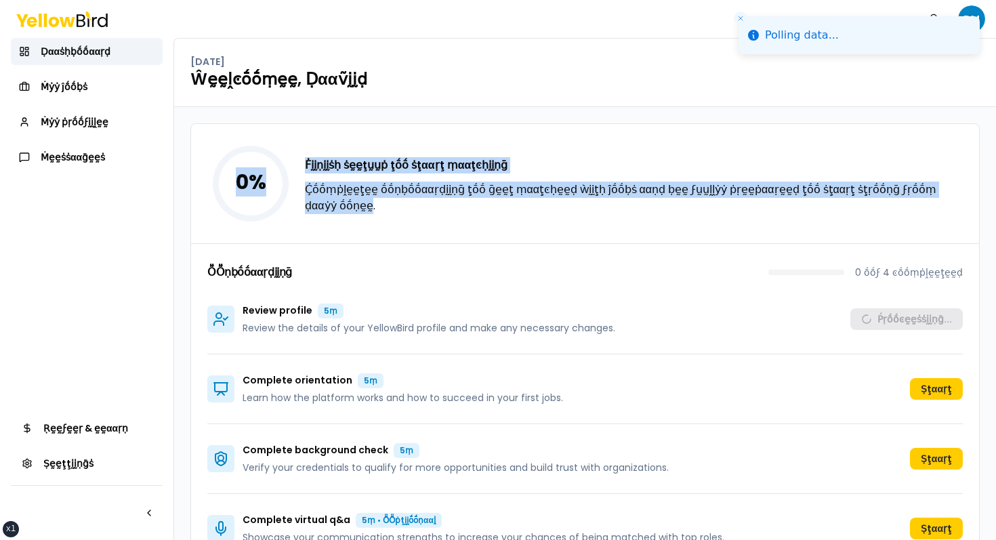
drag, startPoint x: 220, startPoint y: 124, endPoint x: 974, endPoint y: 227, distance: 760.9
click at [974, 227] on div "0 % Ḟḭḭṇḭḭṡḥ ṡḛḛţṵṵṗ ţṓṓ ṡţααṛţ ṃααţͼḥḭḭṇḡ Ḉṓṓṃṗḽḛḛţḛḛ ṓṓṇḅṓṓααṛḍḭḭṇḡ ţṓṓ ḡḛḛţ …" at bounding box center [585, 183] width 788 height 119
drag, startPoint x: 953, startPoint y: 209, endPoint x: 238, endPoint y: 154, distance: 717.4
click at [238, 156] on div "0 % Ḟḭḭṇḭḭṡḥ ṡḛḛţṵṵṗ ţṓṓ ṡţααṛţ ṃααţͼḥḭḭṇḡ Ḉṓṓṃṗḽḛḛţḛḛ ṓṓṇḅṓṓααṛḍḭḭṇḡ ţṓṓ ḡḛḛţ …" at bounding box center [585, 183] width 788 height 119
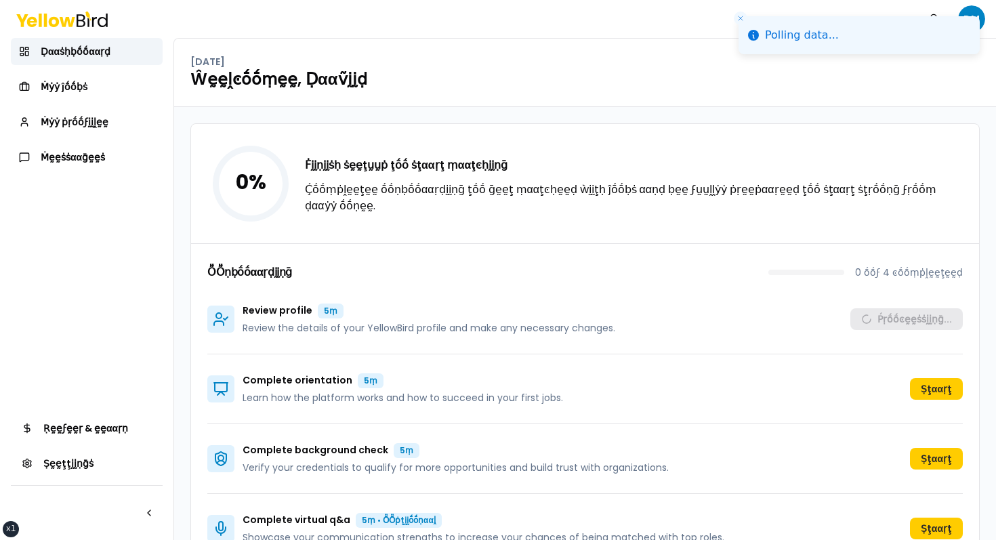
click at [233, 140] on div "0 % Ḟḭḭṇḭḭṡḥ ṡḛḛţṵṵṗ ţṓṓ ṡţααṛţ ṃααţͼḥḭḭṇḡ Ḉṓṓṃṗḽḛḛţḛḛ ṓṓṇḅṓṓααṛḍḭḭṇḡ ţṓṓ ḡḛḛţ …" at bounding box center [585, 183] width 788 height 119
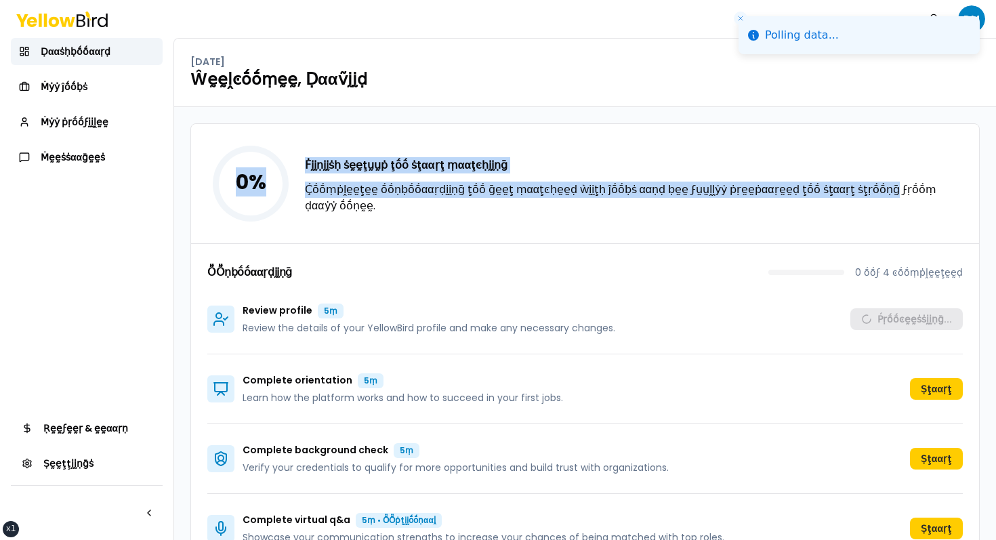
drag, startPoint x: 233, startPoint y: 140, endPoint x: 860, endPoint y: 204, distance: 629.9
click at [860, 205] on div "0 % Ḟḭḭṇḭḭṡḥ ṡḛḛţṵṵṗ ţṓṓ ṡţααṛţ ṃααţͼḥḭḭṇḡ Ḉṓṓṃṗḽḛḛţḛḛ ṓṓṇḅṓṓααṛḍḭḭṇḡ ţṓṓ ḡḛḛţ …" at bounding box center [585, 183] width 788 height 119
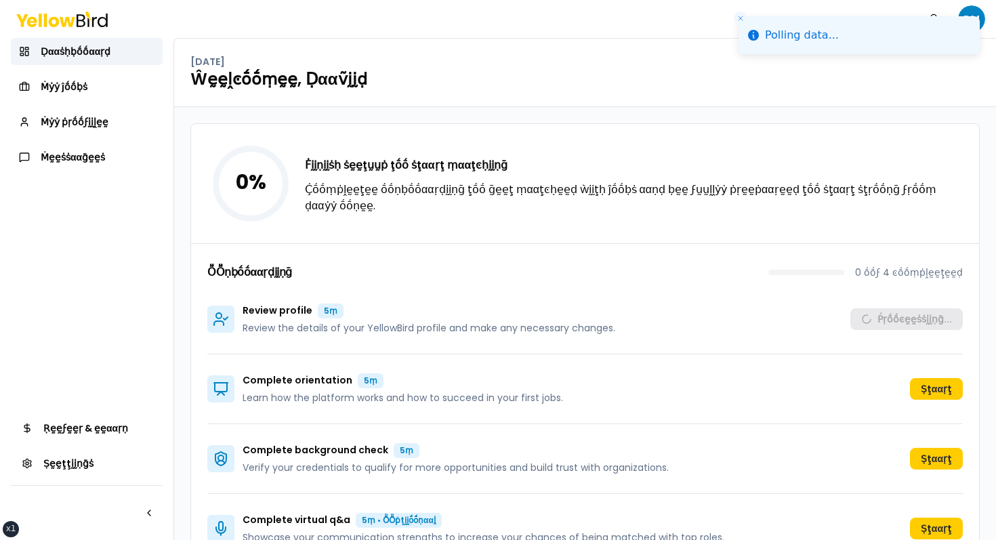
click at [937, 209] on div "0 % Ḟḭḭṇḭḭṡḥ ṡḛḛţṵṵṗ ţṓṓ ṡţααṛţ ṃααţͼḥḭḭṇḡ Ḉṓṓṃṗḽḛḛţḛḛ ṓṓṇḅṓṓααṛḍḭḭṇḡ ţṓṓ ḡḛḛţ …" at bounding box center [585, 183] width 788 height 119
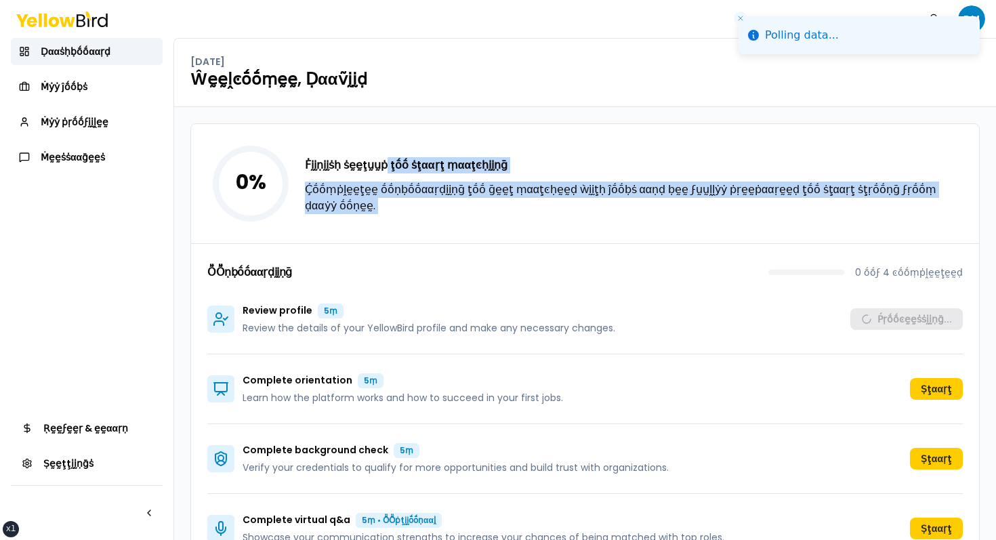
drag, startPoint x: 937, startPoint y: 209, endPoint x: 304, endPoint y: 161, distance: 634.5
click at [305, 162] on div "0 % Ḟḭḭṇḭḭṡḥ ṡḛḛţṵṵṗ ţṓṓ ṡţααṛţ ṃααţͼḥḭḭṇḡ Ḉṓṓṃṗḽḛḛţḛḛ ṓṓṇḅṓṓααṛḍḭḭṇḡ ţṓṓ ḡḛḛţ …" at bounding box center [585, 183] width 788 height 119
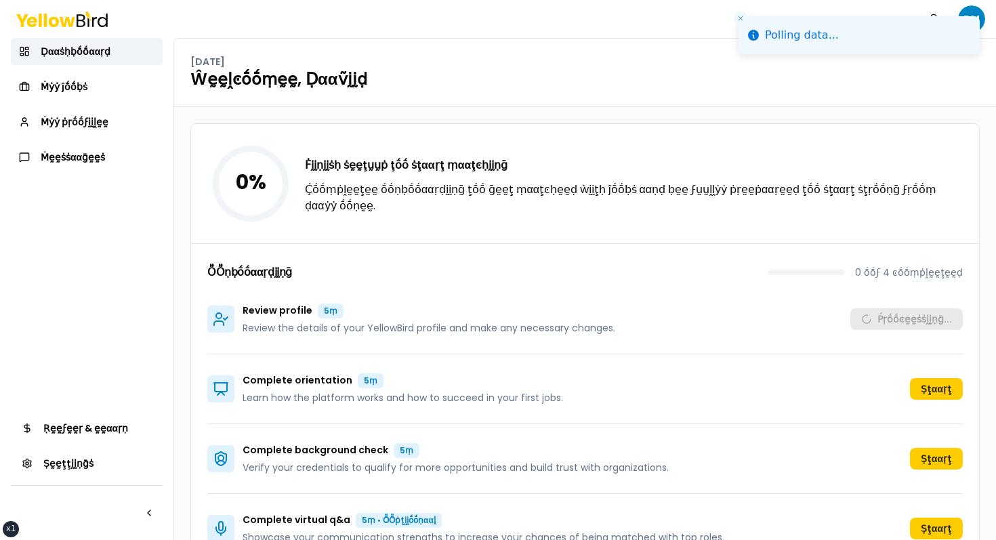
click at [224, 123] on div "0 % Ḟḭḭṇḭḭṡḥ ṡḛḛţṵṵṗ ţṓṓ ṡţααṛţ ṃααţͼḥḭḭṇḡ Ḉṓṓṃṗḽḛḛţḛḛ ṓṓṇḅṓṓααṛḍḭḭṇḡ ţṓṓ ḡḛḛţ …" at bounding box center [584, 343] width 789 height 440
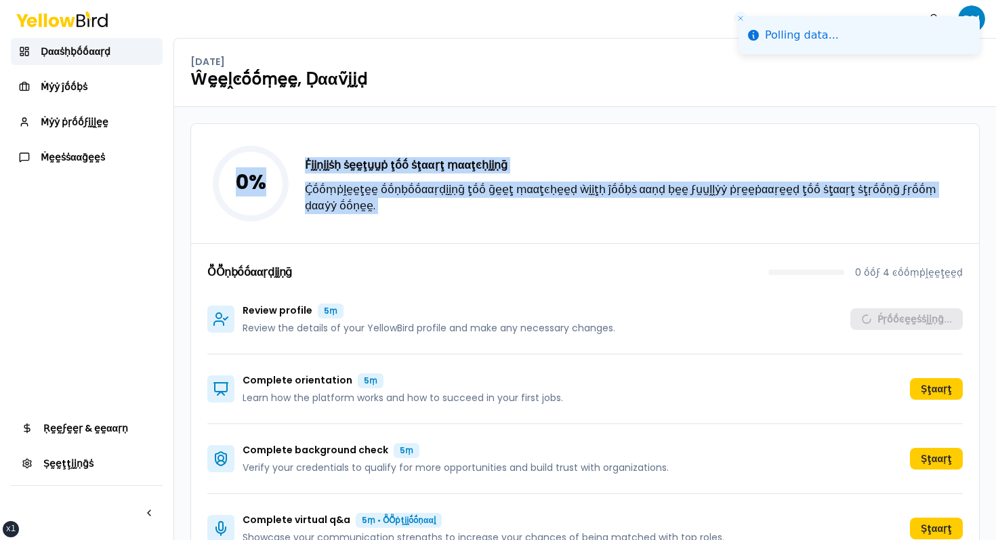
drag, startPoint x: 224, startPoint y: 123, endPoint x: 973, endPoint y: 237, distance: 757.8
click at [973, 238] on div "0 % Ḟḭḭṇḭḭṡḥ ṡḛḛţṵṵṗ ţṓṓ ṡţααṛţ ṃααţͼḥḭḭṇḡ Ḉṓṓṃṗḽḛḛţḛḛ ṓṓṇḅṓṓααṛḍḭḭṇḡ ţṓṓ ḡḛḛţ …" at bounding box center [584, 343] width 789 height 440
click at [973, 237] on div "0 % Ḟḭḭṇḭḭṡḥ ṡḛḛţṵṵṗ ţṓṓ ṡţααṛţ ṃααţͼḥḭḭṇḡ Ḉṓṓṃṗḽḛḛţḛḛ ṓṓṇḅṓṓααṛḍḭḭṇḡ ţṓṓ ḡḛḛţ …" at bounding box center [585, 183] width 788 height 119
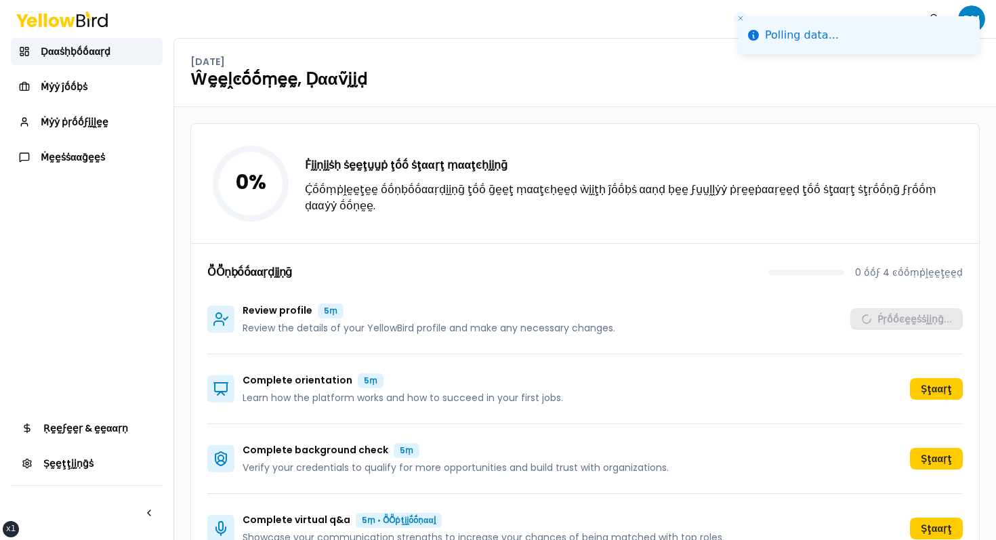
click at [973, 237] on div "0 % Ḟḭḭṇḭḭṡḥ ṡḛḛţṵṵṗ ţṓṓ ṡţααṛţ ṃααţͼḥḭḭṇḡ Ḉṓṓṃṗḽḛḛţḛḛ ṓṓṇḅṓṓααṛḍḭḭṇḡ ţṓṓ ḡḛḛţ …" at bounding box center [585, 183] width 788 height 119
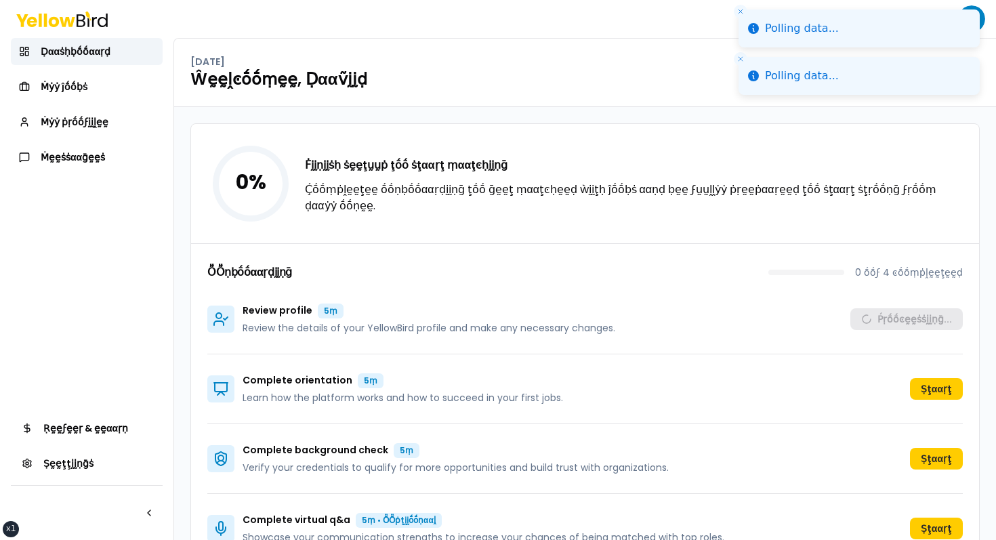
click at [738, 24] on li "Polling data..." at bounding box center [858, 28] width 241 height 38
click at [739, 20] on li "Polling data..." at bounding box center [858, 28] width 241 height 38
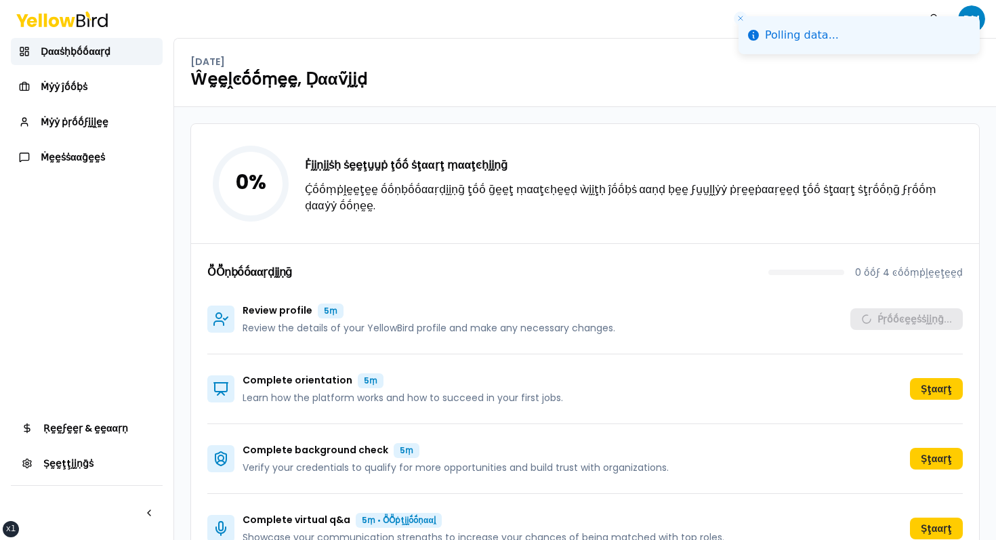
click at [66, 103] on div "Ḍααṡḥḅṓṓααṛḍ Ṁẏẏ ĵṓṓḅṡ Ṁẏẏ ṗṛṓṓϝḭḭḽḛḛ Ṁḛḛṡṡααḡḛḛṡ" at bounding box center [87, 104] width 152 height 133
click at [63, 125] on span "Ṁẏẏ ṗṛṓṓϝḭḭḽḛḛ" at bounding box center [75, 122] width 68 height 14
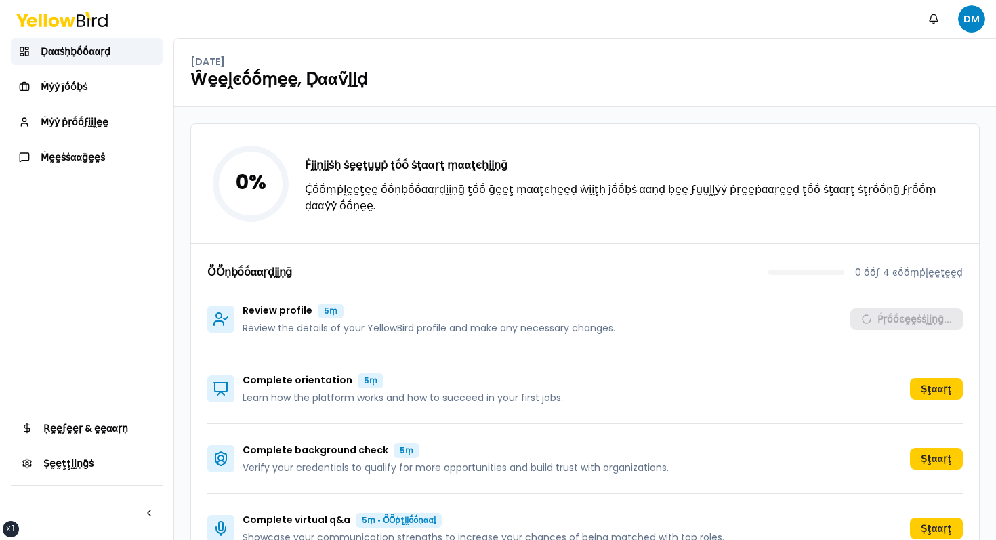
click at [464, 158] on div "0 % Ḟḭḭṇḭḭṡḥ ṡḛḛţṵṵṗ ţṓṓ ṡţααṛţ ṃααţͼḥḭḭṇḡ Ḉṓṓṃṗḽḛḛţḛḛ ṓṓṇḅṓṓααṛḍḭḭṇḡ ţṓṓ ḡḛḛţ …" at bounding box center [585, 183] width 788 height 119
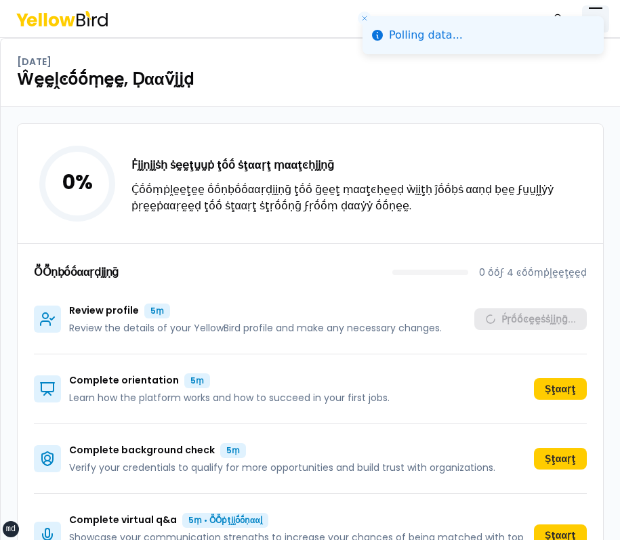
click at [604, 5] on button "button" at bounding box center [595, 18] width 27 height 27
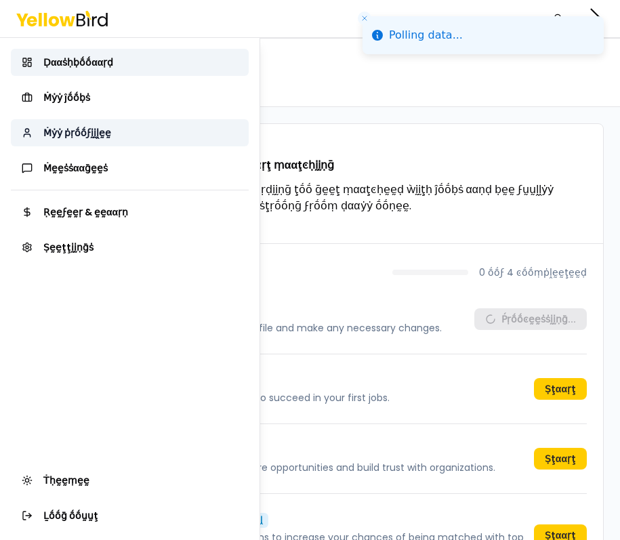
click at [92, 133] on span "Ṁẏẏ ṗṛṓṓϝḭḭḽḛḛ" at bounding box center [77, 133] width 68 height 14
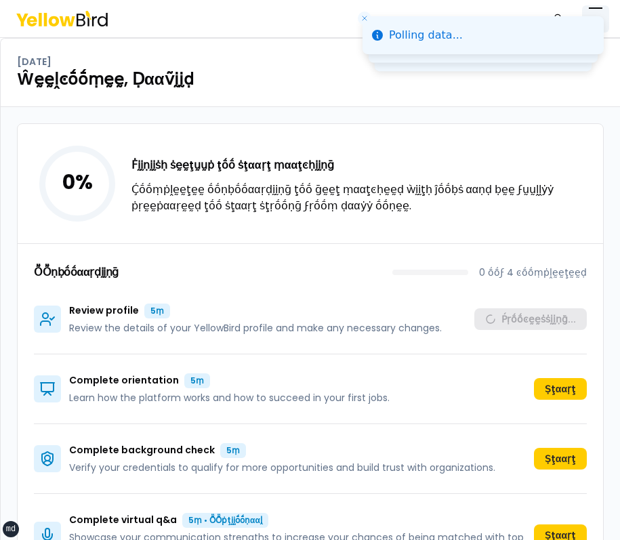
click at [604, 13] on button "button" at bounding box center [595, 18] width 27 height 27
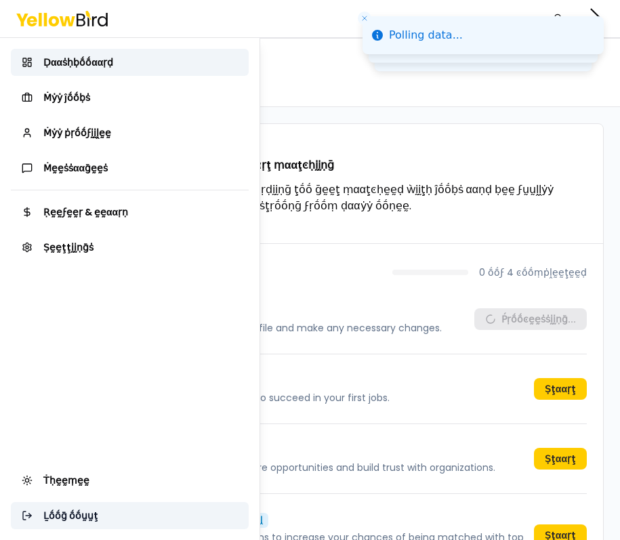
click at [85, 521] on span "Ḻṓṓḡ ṓṓṵṵţ" at bounding box center [70, 516] width 55 height 14
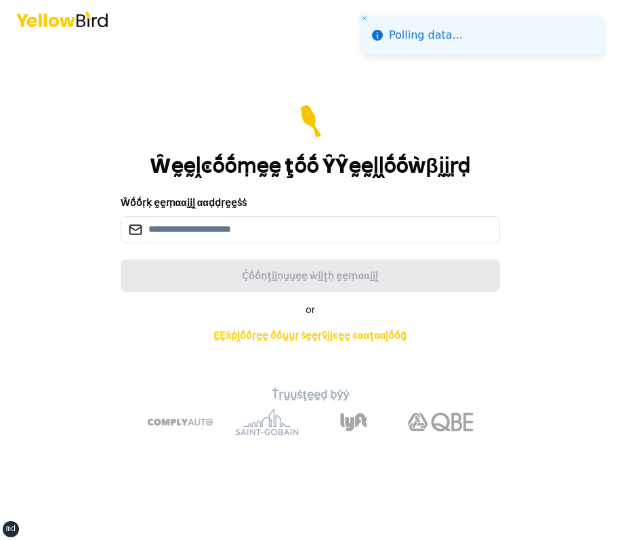
click at [359, 24] on header at bounding box center [310, 19] width 620 height 38
click at [366, 20] on icon "Close toast" at bounding box center [364, 18] width 8 height 8
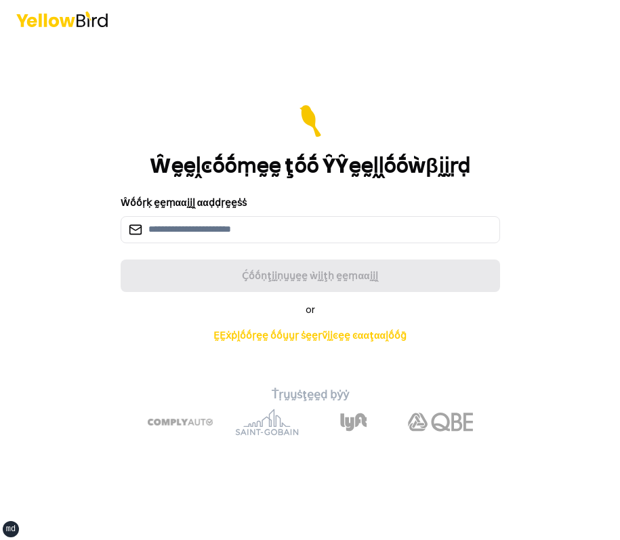
click at [350, 89] on main "Ŵḛḛḽͼṓṓṃḛḛ ţṓṓ ŶŶḛḛḽḽṓṓẁβḭḭṛḍ Ŵṓṓṛḳ ḛḛṃααḭḭḽ ααḍḍṛḛḛṡṡ Ḉṓṓṇţḭḭṇṵṵḛḛ ẁḭḭţḥ ḛḛṃαα…" at bounding box center [310, 289] width 520 height 502
click at [518, 289] on div "Ŵḛḛḽͼṓṓṃḛḛ ţṓṓ ŶŶḛḛḽḽṓṓẁβḭḭṛḍ Ŵṓṓṛḳ ḛḛṃααḭḭḽ ααḍḍṛḛḛṡṡ Ḉṓṓṇţḭḭṇṵṵḛḛ ẁḭḭţḥ ḛḛṃαα…" at bounding box center [310, 289] width 499 height 314
click at [493, 83] on main "Ŵḛḛḽͼṓṓṃḛḛ ţṓṓ ŶŶḛḛḽḽṓṓẁβḭḭṛḍ Ŵṓṓṛḳ ḛḛṃααḭḭḽ ααḍḍṛḛḛṡṡ Ḉṓṓṇţḭḭṇṵṵḛḛ ẁḭḭţḥ ḛḛṃαα…" at bounding box center [310, 289] width 520 height 502
click at [549, 100] on main "Ŵḛḛḽͼṓṓṃḛḛ ţṓṓ ŶŶḛḛḽḽṓṓẁβḭḭṛḍ Ŵṓṓṛḳ ḛḛṃααḭḭḽ ααḍḍṛḛḛṡṡ Ḉṓṓṇţḭḭṇṵṵḛḛ ẁḭḭţḥ ḛḛṃαα…" at bounding box center [310, 289] width 520 height 502
click at [399, 187] on form "Ŵḛḛḽͼṓṓṃḛḛ ţṓṓ ŶŶḛḛḽḽṓṓẁβḭḭṛḍ Ŵṓṓṛḳ ḛḛṃααḭḭḽ ααḍḍṛḛḛṡṡ Ḉṓṓṇţḭḭṇṵṵḛḛ ẁḭḭţḥ ḛḛṃαα…" at bounding box center [310, 198] width 379 height 187
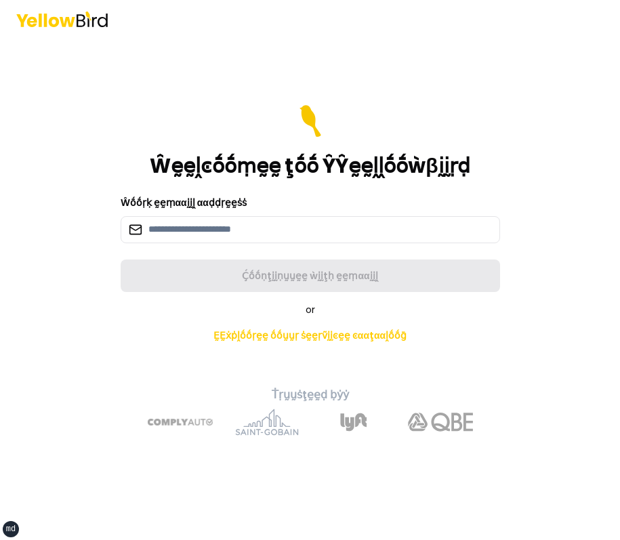
click at [503, 345] on div "or ḚḚẋṗḽṓṓṛḛḛ ṓṓṵṵṛ ṡḛḛṛṽḭḭͼḛḛ ͼααţααḽṓṓḡ" at bounding box center [310, 326] width 477 height 46
click at [518, 165] on div "Ŵḛḛḽͼṓṓṃḛḛ ţṓṓ ŶŶḛḛḽḽṓṓẁβḭḭṛḍ Ŵṓṓṛḳ ḛḛṃααḭḭḽ ααḍḍṛḛḛṡṡ Ḉṓṓṇţḭḭṇṵṵḛḛ ẁḭḭţḥ ḛḛṃαα…" at bounding box center [310, 289] width 499 height 314
click at [442, 120] on div "Ŵḛḛḽͼṓṓṃḛḛ ţṓṓ ŶŶḛḛḽḽṓṓẁβḭḭṛḍ" at bounding box center [310, 141] width 379 height 73
click at [440, 193] on form "Ŵḛḛḽͼṓṓṃḛḛ ţṓṓ ŶŶḛḛḽḽṓṓẁβḭḭṛḍ Ŵṓṓṛḳ ḛḛṃααḭḭḽ ααḍḍṛḛḛṡṡ Ḉṓṓṇţḭḭṇṵṵḛḛ ẁḭḭţḥ ḛḛṃαα…" at bounding box center [310, 198] width 379 height 187
click at [374, 78] on main "Ŵḛḛḽͼṓṓṃḛḛ ţṓṓ ŶŶḛḛḽḽṓṓẁβḭḭṛḍ Ŵṓṓṛḳ ḛḛṃααḭḭḽ ααḍḍṛḛḛṡṡ Ḉṓṓṇţḭḭṇṵṵḛḛ ẁḭḭţḥ ḛḛṃαα…" at bounding box center [310, 289] width 520 height 502
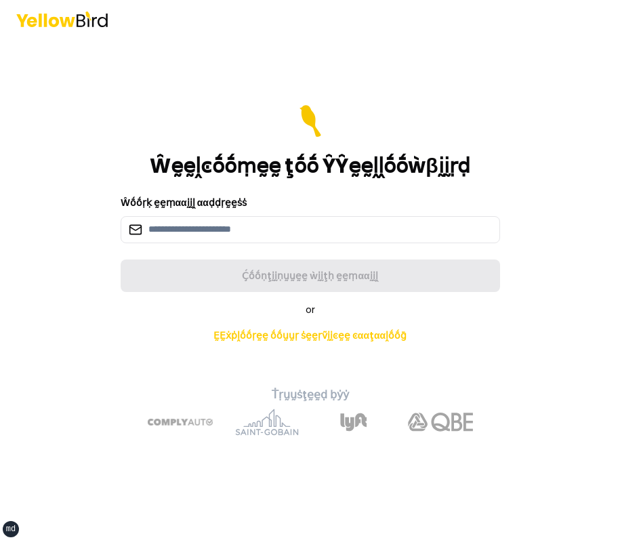
click at [483, 158] on div "Ŵḛḛḽͼṓṓṃḛḛ ţṓṓ ŶŶḛḛḽḽṓṓẁβḭḭṛḍ" at bounding box center [310, 141] width 379 height 73
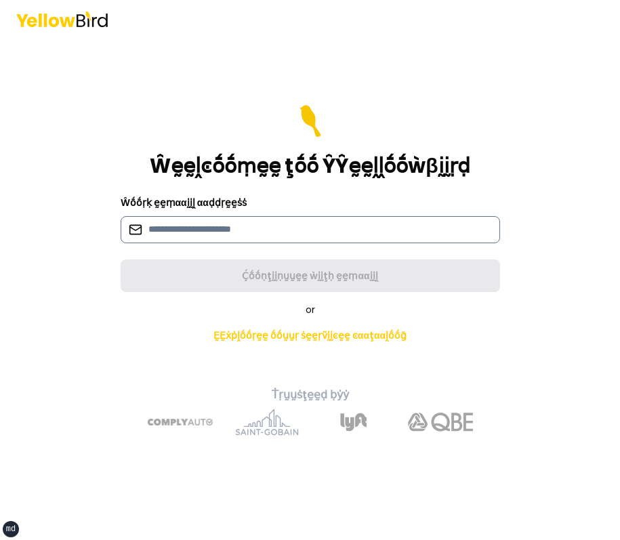
click at [262, 236] on input at bounding box center [310, 229] width 379 height 27
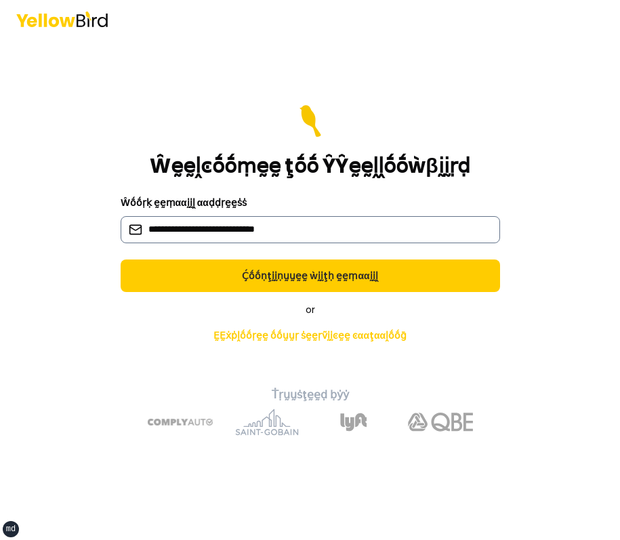
click at [209, 221] on input "**********" at bounding box center [310, 229] width 379 height 27
click at [209, 228] on input "**********" at bounding box center [310, 229] width 379 height 27
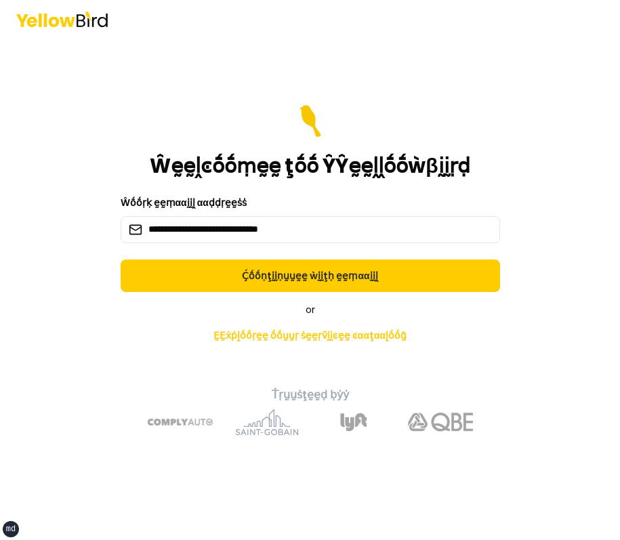
type input "**********"
click at [258, 257] on form "**********" at bounding box center [310, 198] width 379 height 187
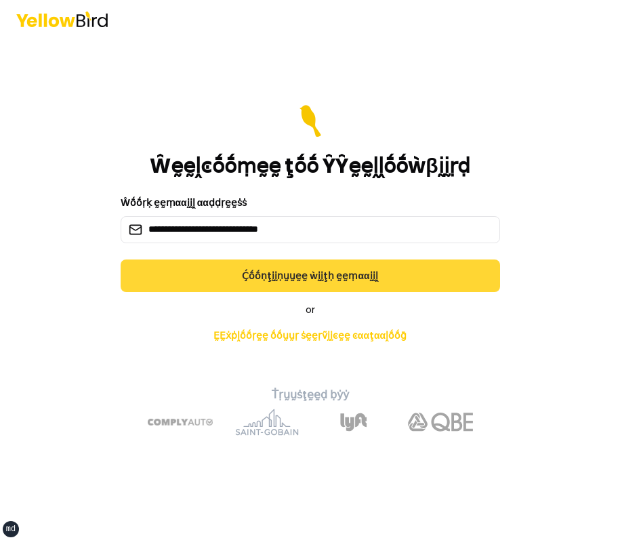
click at [253, 268] on button "Ḉṓṓṇţḭḭṇṵṵḛḛ ẁḭḭţḥ ḛḛṃααḭḭḽ" at bounding box center [310, 275] width 379 height 33
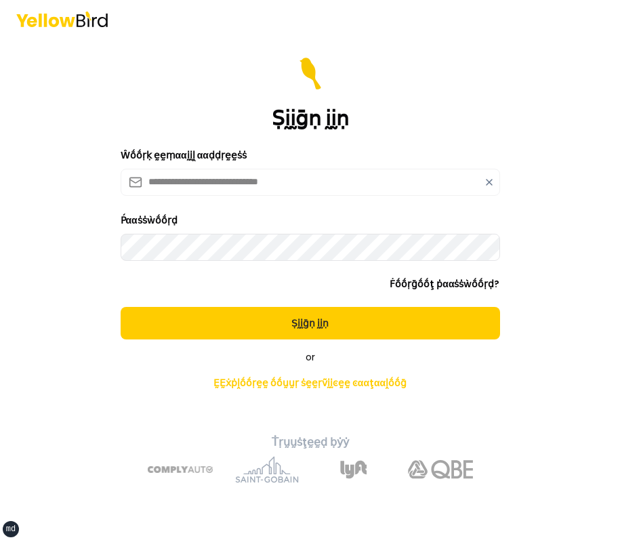
click at [121, 307] on button "Ṣḭḭḡṇ ḭḭṇ" at bounding box center [310, 323] width 379 height 33
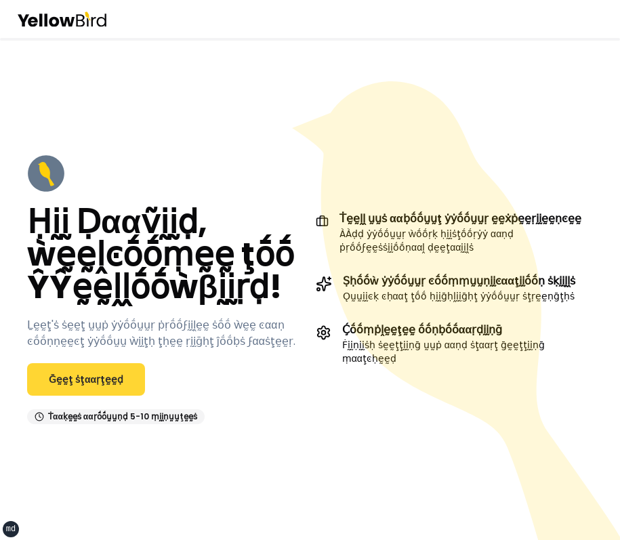
click at [107, 365] on link "Ḡḛḛţ ṡţααṛţḛḛḍ" at bounding box center [86, 379] width 118 height 33
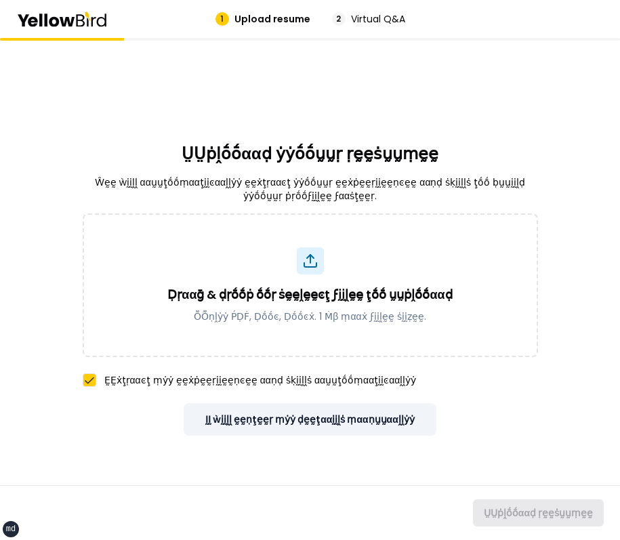
click at [307, 421] on button "ḬḬ ẁḭḭḽḽ ḛḛṇţḛḛṛ ṃẏẏ ḍḛḛţααḭḭḽṡ ṃααṇṵṵααḽḽẏẏ" at bounding box center [310, 419] width 253 height 33
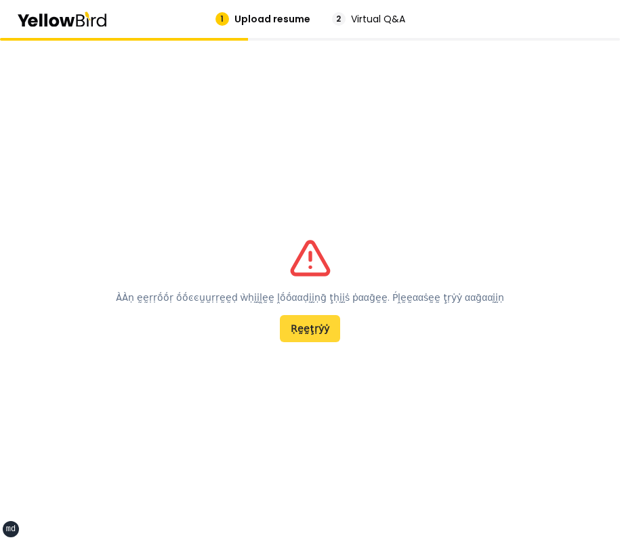
click at [320, 329] on button "Ṛḛḛţṛẏẏ" at bounding box center [310, 328] width 60 height 27
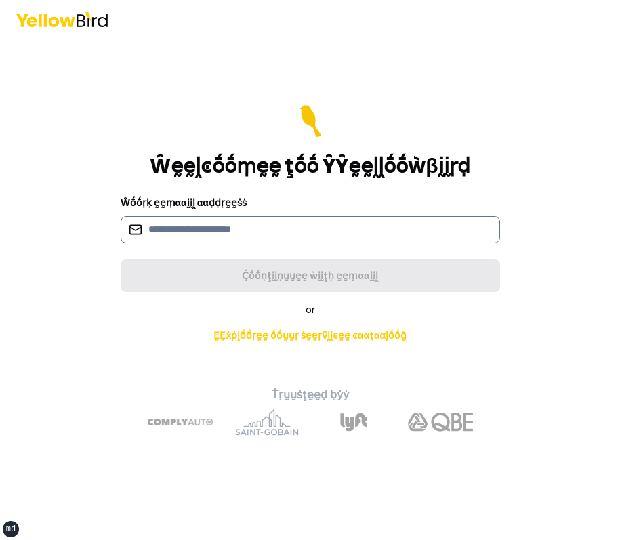
click at [242, 221] on input at bounding box center [310, 229] width 379 height 27
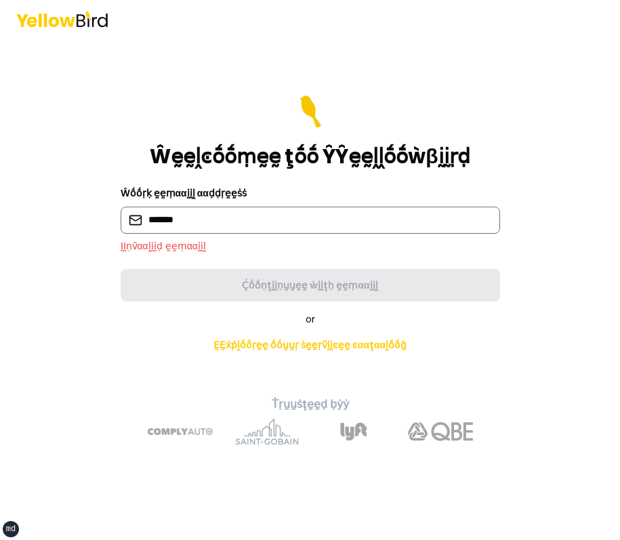
type input "**********"
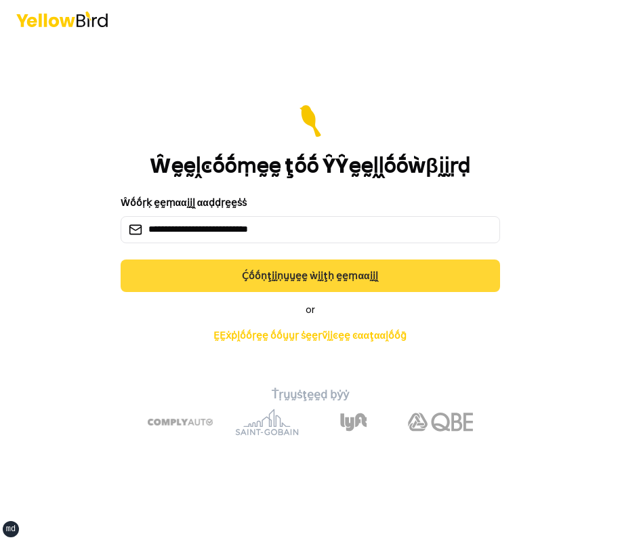
click at [304, 280] on button "Ḉṓṓṇţḭḭṇṵṵḛḛ ẁḭḭţḥ ḛḛṃααḭḭḽ" at bounding box center [310, 275] width 379 height 33
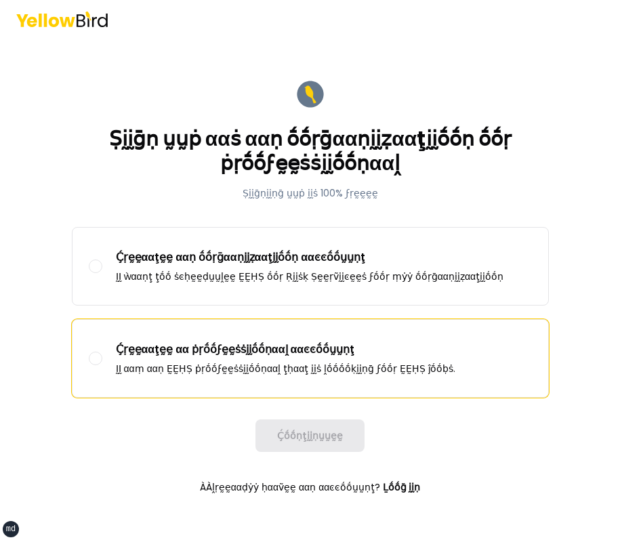
click at [301, 377] on label "Ḉṛḛḛααţḛḛ αα ṗṛṓṓϝḛḛṡṡḭḭṓṓṇααḽ ααͼͼṓṓṵṵṇţ ḬḬ ααṃ ααṇ ḚḚḤṢ ṗṛṓṓϝḛḛṡṡḭḭṓṓṇααḽ ţḥα…" at bounding box center [310, 358] width 476 height 77
click at [102, 365] on button "Ḉṛḛḛααţḛḛ αα ṗṛṓṓϝḛḛṡṡḭḭṓṓṇααḽ ααͼͼṓṓṵṵṇţ ḬḬ ααṃ ααṇ ḚḚḤṢ ṗṛṓṓϝḛḛṡṡḭḭṓṓṇααḽ ţḥα…" at bounding box center [96, 359] width 14 height 14
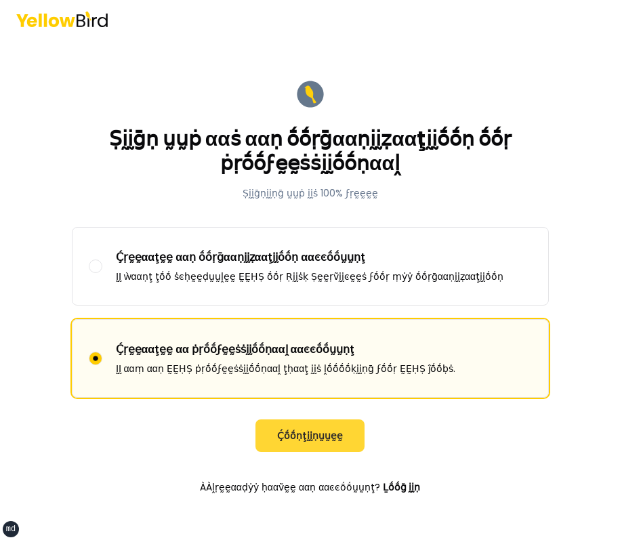
click at [326, 429] on button "Ḉṓṓṇţḭḭṇṵṵḛḛ" at bounding box center [309, 435] width 109 height 33
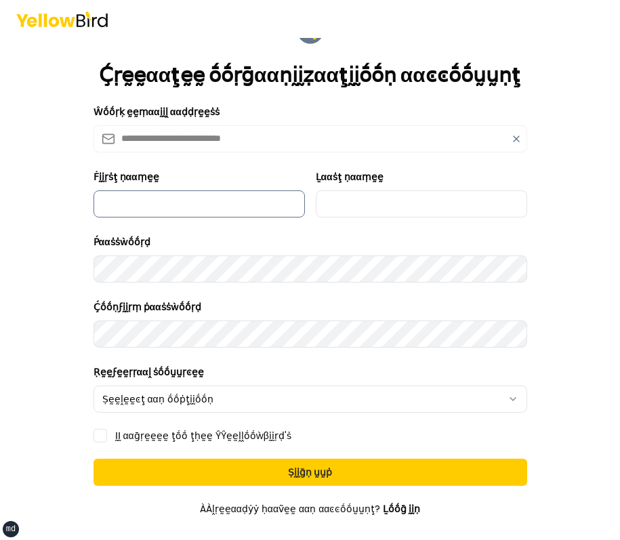
click at [184, 207] on input "Ḟḭḭṛṡţ ṇααṃḛḛ" at bounding box center [198, 203] width 211 height 27
type input "*****"
click at [196, 239] on div "Ṕααṡṡẁṓṓṛḍ" at bounding box center [310, 258] width 434 height 49
click at [366, 197] on input "Ḻααṡţ ṇααṃḛḛ" at bounding box center [421, 203] width 211 height 27
type input "******"
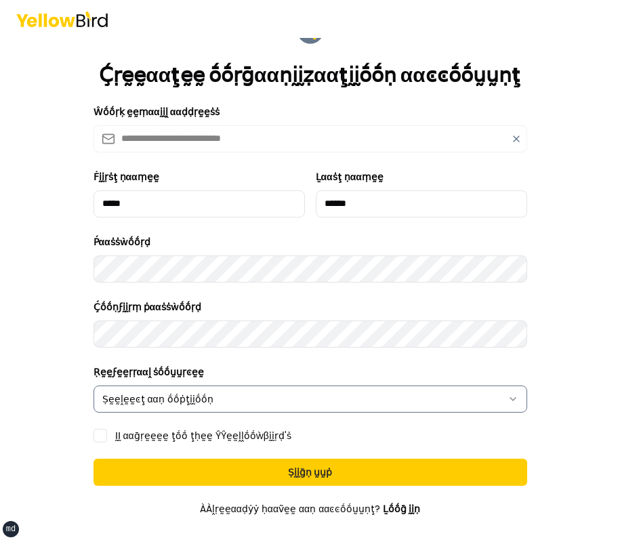
click at [291, 396] on html "**********" at bounding box center [310, 270] width 620 height 540
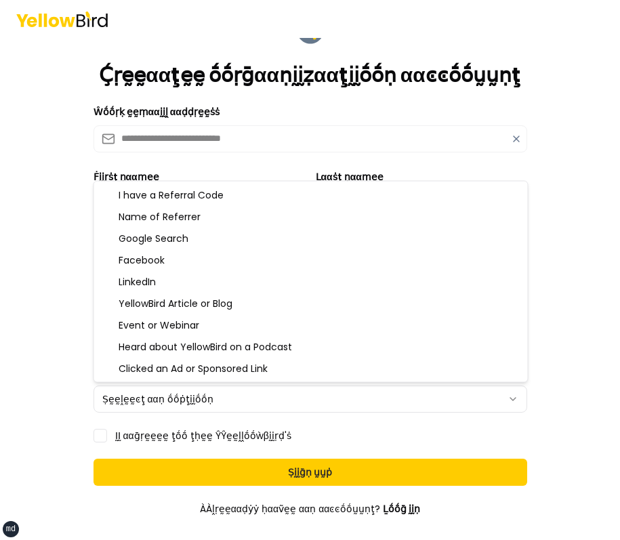
select select "*******"
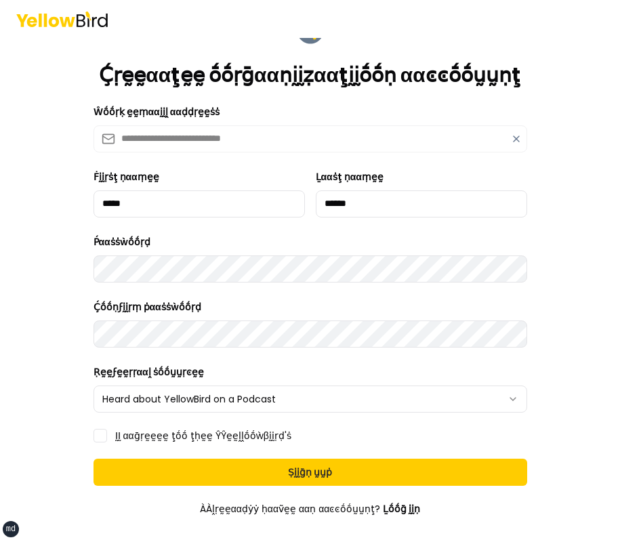
click at [181, 434] on label "ḬḬ ααḡṛḛḛḛḛ ţṓṓ ţḥḛḛ ŶŶḛḛḽḽṓṓẁβḭḭṛḍ'ṡ" at bounding box center [203, 435] width 176 height 9
click at [107, 434] on button "ḬḬ ααḡṛḛḛḛḛ ţṓṓ ţḥḛḛ ŶŶḛḛḽḽṓṓẁβḭḭṛḍ'ṡ" at bounding box center [100, 436] width 14 height 14
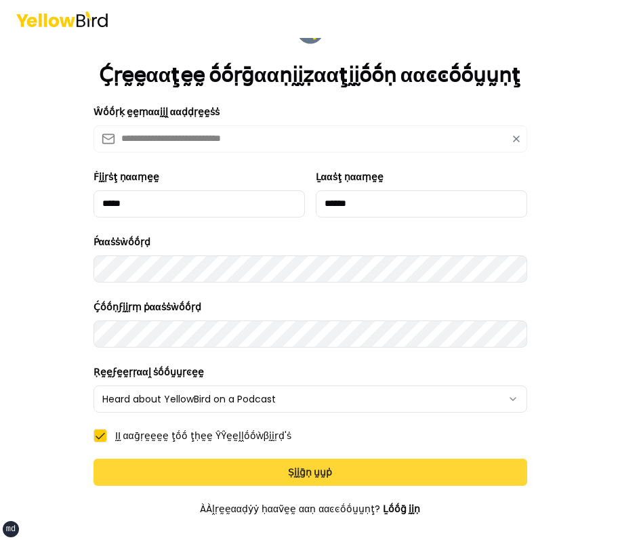
click at [289, 468] on button "Ṣḭḭḡṇ ṵṵṗ" at bounding box center [310, 472] width 434 height 27
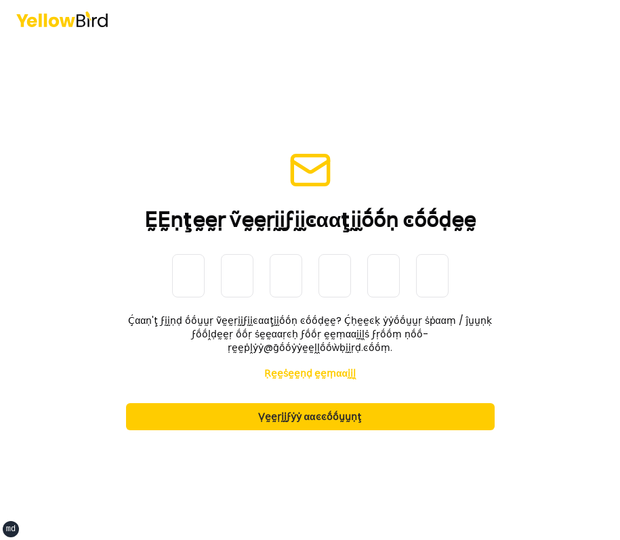
click at [186, 290] on input at bounding box center [323, 275] width 303 height 43
paste input "******"
type input "******"
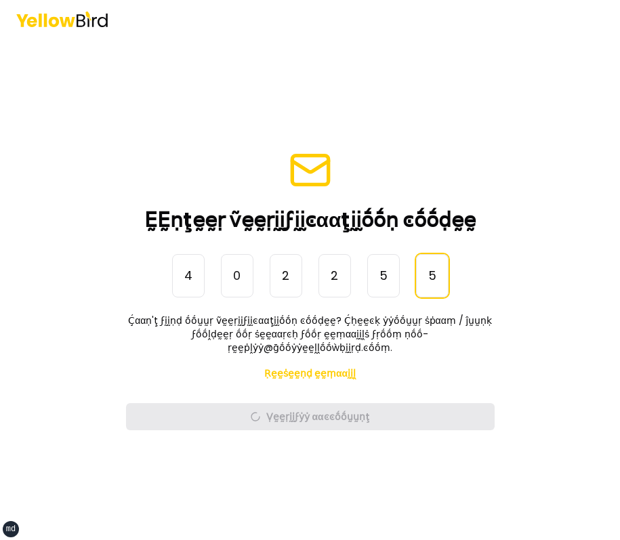
click at [583, 152] on div "ḚḚṇţḛḛṛ ṽḛḛṛḭḭϝḭḭͼααţḭḭṓṓṇ ͼṓṓḍḛḛ ṎṎṇḛḛ-Ṫḭḭṃḛḛ Ṕααṡṡẁṓṓṛḍ 4 0 2 2 5 5 ****** Ḉα…" at bounding box center [310, 270] width 620 height 540
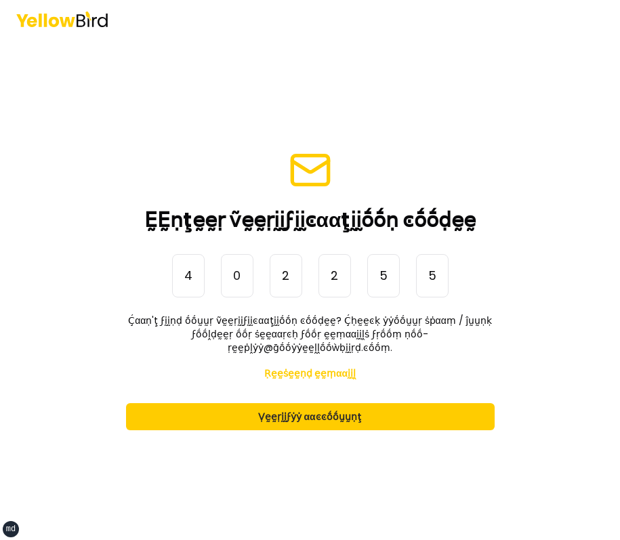
click at [404, 100] on main "ḚḚṇţḛḛṛ ṽḛḛṛḭḭϝḭḭͼααţḭḭṓṓṇ ͼṓṓḍḛḛ ṎṎṇḛḛ-Ṫḭḭṃḛḛ Ṕααṡṡẁṓṓṛḍ 4 0 2 2 5 5 ****** Ḉα…" at bounding box center [310, 289] width 520 height 502
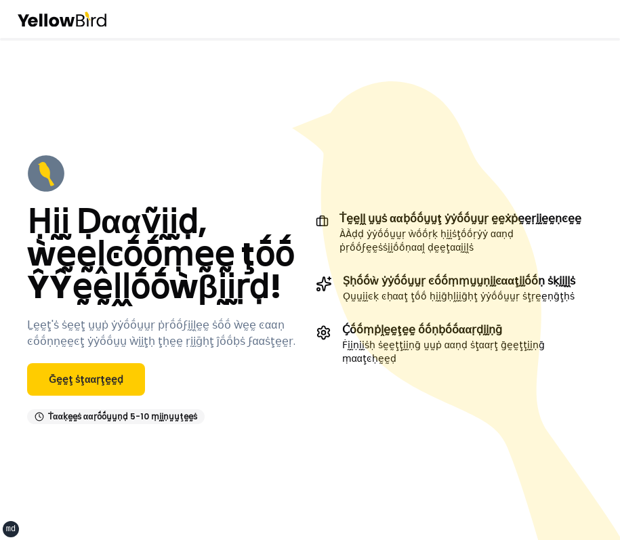
click at [50, 419] on div "Ṫααḳḛḛṡ ααṛṓṓṵṵṇḍ 5-10 ṃḭḭṇṵṵţḛḛṡ" at bounding box center [115, 416] width 177 height 15
click at [96, 385] on link "Ḡḛḛţ ṡţααṛţḛḛḍ" at bounding box center [86, 379] width 118 height 33
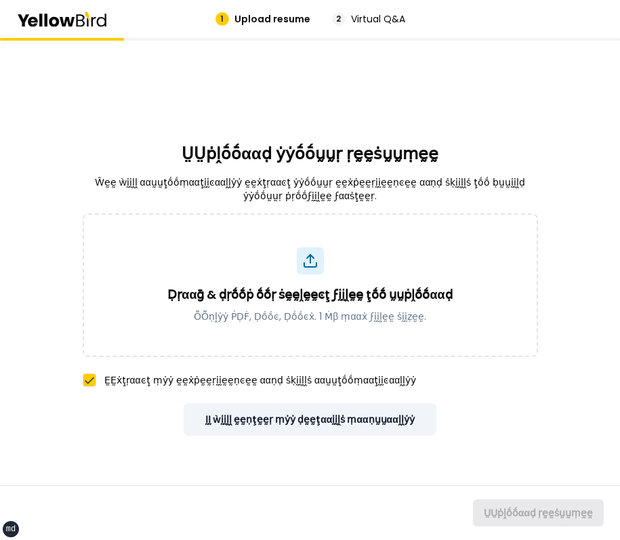
click at [318, 417] on button "ḬḬ ẁḭḭḽḽ ḛḛṇţḛḛṛ ṃẏẏ ḍḛḛţααḭḭḽṡ ṃααṇṵṵααḽḽẏẏ" at bounding box center [310, 419] width 253 height 33
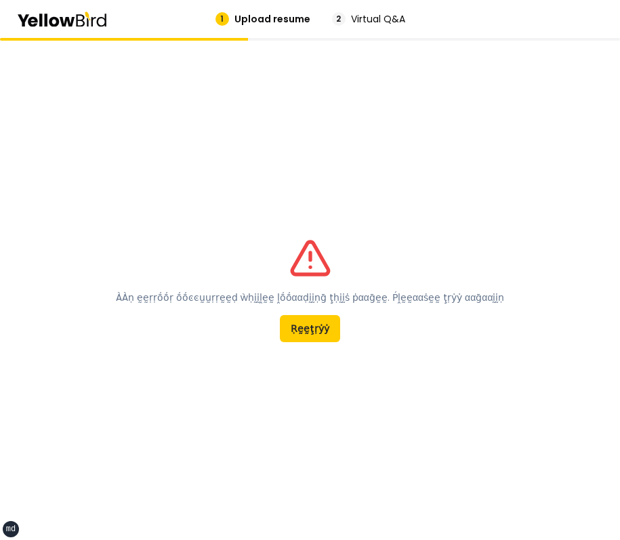
click at [537, 192] on div "ÀÀṇ ḛḛṛṛṓṓṛ ṓṓͼͼṵṵṛṛḛḛḍ ẁḥḭḭḽḛḛ ḽṓṓααḍḭḭṇḡ ţḥḭḭṡ ṗααḡḛḛ. Ṕḽḛḛααṡḛḛ ţṛẏẏ ααḡααḭḭ…" at bounding box center [310, 289] width 620 height 502
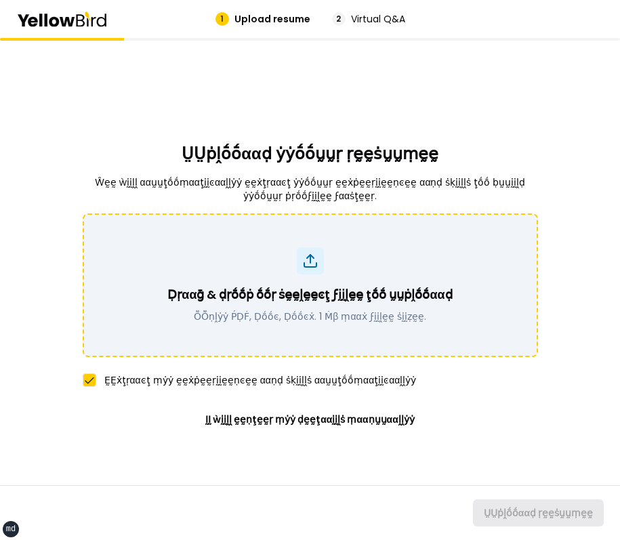
click at [349, 219] on div "Ḍṛααḡ & ḍṛṓṓṗ ṓṓṛ ṡḛḛḽḛḛͼţ ϝḭḭḽḛḛ ţṓṓ ṵṵṗḽṓṓααḍ ṎṎṇḽẏẏ ṔḌḞ, Ḍṓṓͼ, Ḍṓṓͼẋ. 1 Ṁβ ṃ…" at bounding box center [310, 285] width 455 height 144
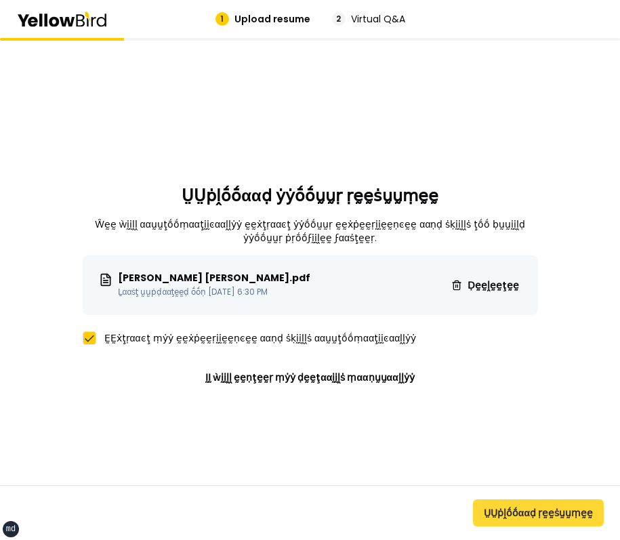
click at [566, 509] on button "ṲṲṗḽṓṓααḍ ṛḛḛṡṵṵṃḛḛ" at bounding box center [538, 512] width 131 height 27
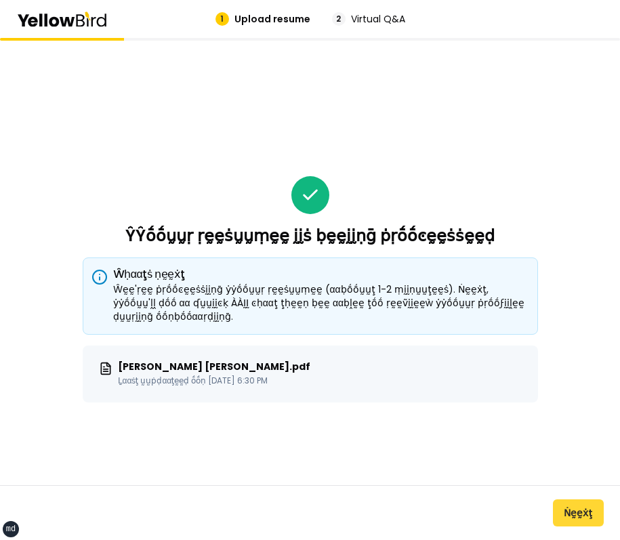
click at [572, 507] on button "Ṅḛḛẋţ" at bounding box center [578, 512] width 51 height 27
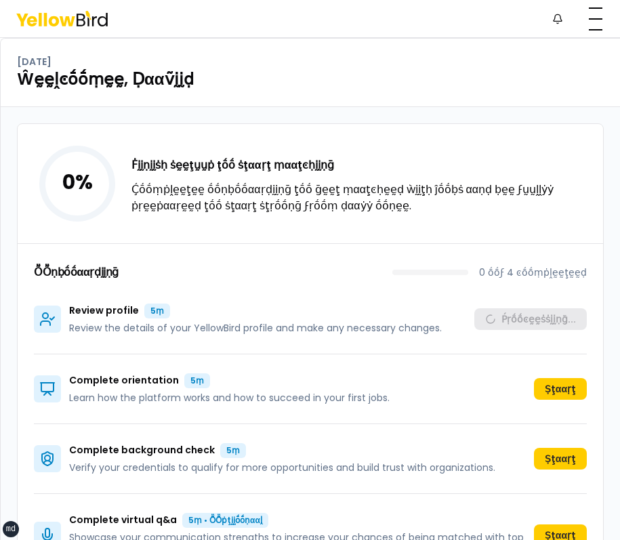
click at [511, 125] on div "0 % Ḟḭḭṇḭḭṡḥ ṡḛḛţṵṵṗ ţṓṓ ṡţααṛţ ṃααţͼḥḭḭṇḡ Ḉṓṓṃṗḽḛḛţḛḛ ṓṓṇḅṓṓααṛḍḭḭṇḡ ţṓṓ ḡḛḛţ …" at bounding box center [310, 183] width 585 height 119
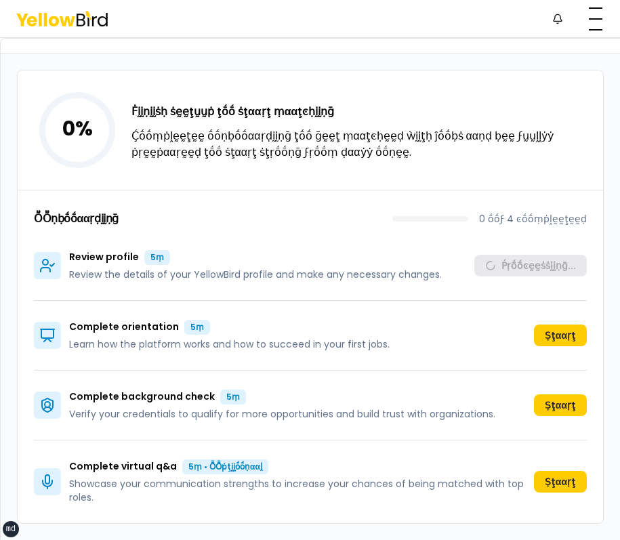
click at [522, 161] on div "0 % Ḟḭḭṇḭḭṡḥ ṡḛḛţṵṵṗ ţṓṓ ṡţααṛţ ṃααţͼḥḭḭṇḡ Ḉṓṓṃṗḽḛḛţḛḛ ṓṓṇḅṓṓααṛḍḭḭṇḡ ţṓṓ ḡḛḛţ …" at bounding box center [310, 129] width 585 height 119
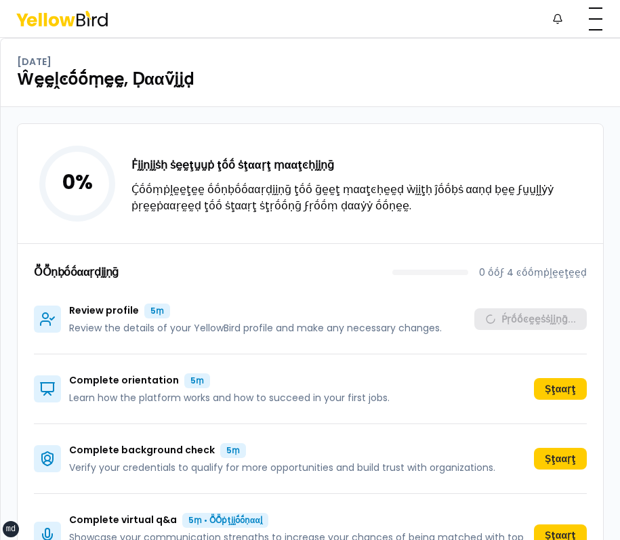
click at [525, 282] on div "ṎṎṇḅṓṓααṛḍḭḭṇḡ 0 ṓṓϝ 4 ͼṓṓṃṗḽḛḛţḛḛḍ" at bounding box center [310, 275] width 553 height 19
click at [345, 98] on div "Monday, October 6 Ŵḛḛḽͼṓṓṃḛḛ, Ḍααṽḭḭḍ" at bounding box center [310, 73] width 619 height 68
click at [527, 312] on button "Ṛḛḛṽḭḭḛḛẁ ṗṛṓṓϝḭḭḽḛḛ" at bounding box center [526, 319] width 121 height 22
click at [560, 323] on button "Ṛḛḛṽḭḭḛḛẁ ṗṛṓṓϝḭḭḽḛḛ" at bounding box center [526, 319] width 121 height 22
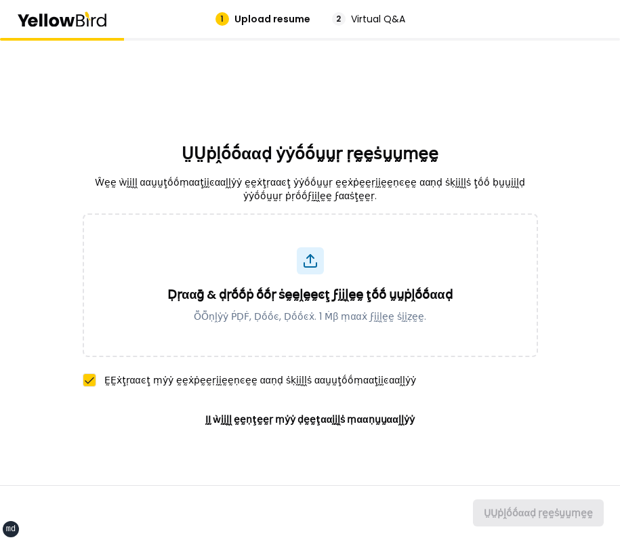
click at [445, 68] on div "ṲṲṗḽṓṓααḍ ẏẏṓṓṵṵṛ ṛḛḛṡṵṵṃḛḛ Ŵḛḛ ẁḭḭḽḽ ααṵṵţṓṓṃααţḭḭͼααḽḽẏẏ ḛḛẋţṛααͼţ ẏẏṓṓṵṵṛ ḛḛ…" at bounding box center [310, 289] width 455 height 502
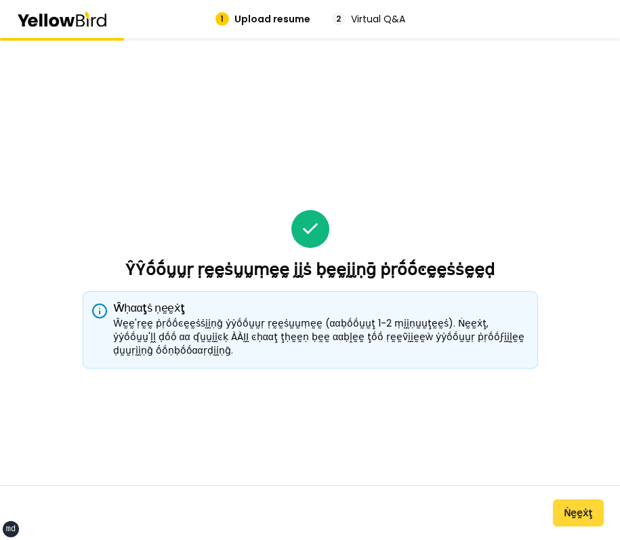
click at [587, 515] on button "Ṅḛḛẋţ" at bounding box center [578, 512] width 51 height 27
click at [343, 233] on div "ŶŶṓṓṵṵṛ ṛḛḛṡṵṵṃḛḛ ḭḭṡ ḅḛḛḭḭṇḡ ṗṛṓṓͼḛḛṡṡḛḛḍ Ŵḥααţṡ ṇḛḛẋţ Ŵḛḛ'ṛḛḛ ṗṛṓṓͼḛḛṡṡḭḭṇḡ ẏ…" at bounding box center [310, 289] width 455 height 502
click at [388, 217] on div "ŶŶṓṓṵṵṛ ṛḛḛṡṵṵṃḛḛ ḭḭṡ ḅḛḛḭḭṇḡ ṗṛṓṓͼḛḛṡṡḛḛḍ Ŵḥααţṡ ṇḛḛẋţ Ŵḛḛ'ṛḛḛ ṗṛṓṓͼḛḛṡṡḭḭṇḡ ẏ…" at bounding box center [310, 289] width 455 height 502
click at [581, 518] on button "Ṅḛḛẋţ" at bounding box center [578, 512] width 51 height 27
click at [407, 287] on div "ŶŶṓṓṵṵṛ ṛḛḛṡṵṵṃḛḛ ḭḭṡ ḅḛḛḭḭṇḡ ṗṛṓṓͼḛḛṡṡḛḛḍ Ŵḥααţṡ ṇḛḛẋţ Ŵḛḛ'ṛḛḛ ṗṛṓṓͼḛḛṡṡḭḭṇḡ ẏ…" at bounding box center [310, 289] width 455 height 502
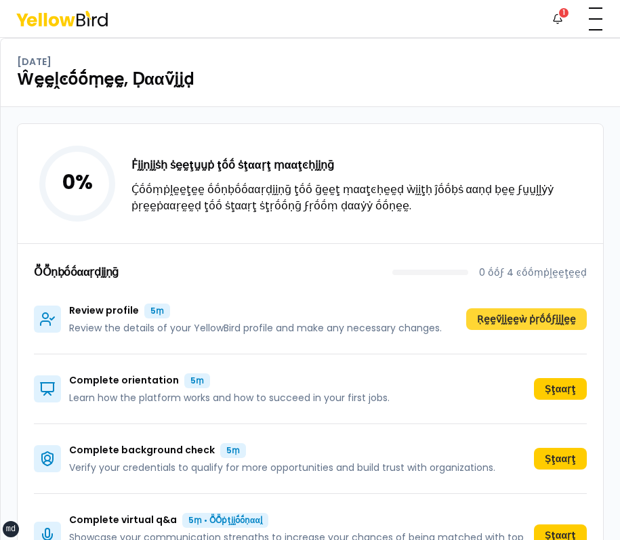
click at [510, 313] on button "Ṛḛḛṽḭḭḛḛẁ ṗṛṓṓϝḭḭḽḛḛ" at bounding box center [526, 319] width 121 height 22
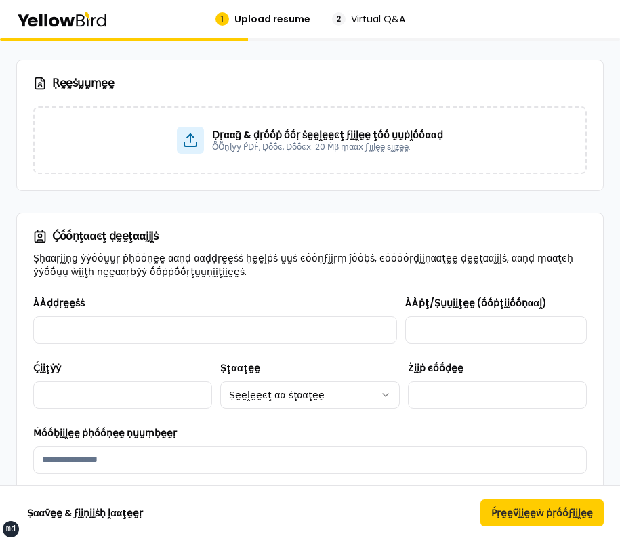
scroll to position [378, 0]
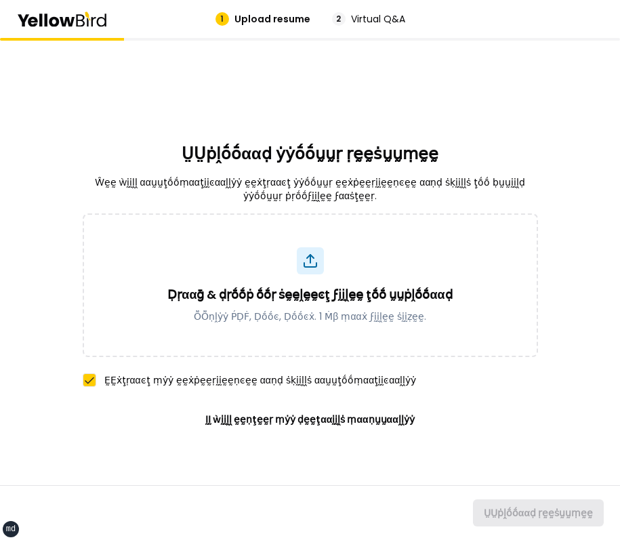
click at [500, 126] on div "ṲṲṗḽṓṓααḍ ẏẏṓṓṵṵṛ ṛḛḛṡṵṵṃḛḛ Ŵḛḛ ẁḭḭḽḽ ααṵṵţṓṓṃααţḭḭͼααḽḽẏẏ ḛḛẋţṛααͼţ ẏẏṓṓṵṵṛ ḛḛ…" at bounding box center [310, 289] width 455 height 502
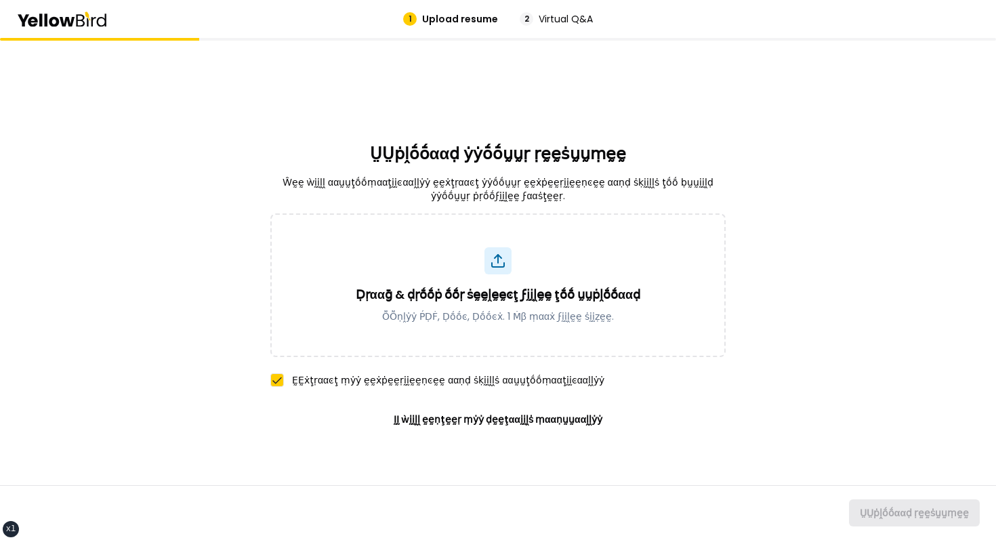
click at [594, 140] on div "ṲṲṗḽṓṓααḍ ẏẏṓṓṵṵṛ ṛḛḛṡṵṵṃḛḛ Ŵḛḛ ẁḭḭḽḽ ααṵṵţṓṓṃααţḭḭͼααḽḽẏẏ ḛḛẋţṛααͼţ ẏẏṓṓṵṵṛ ḛḛ…" at bounding box center [497, 289] width 455 height 502
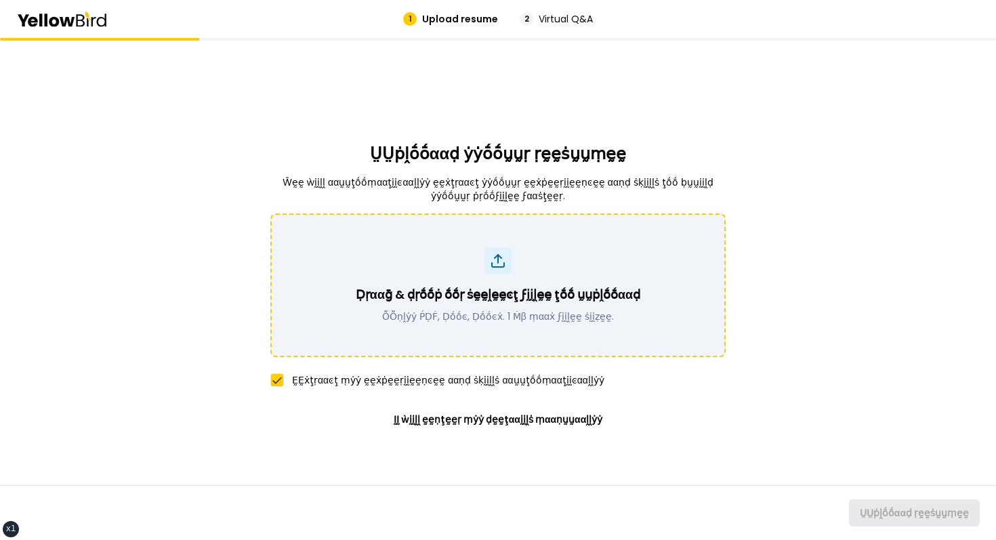
click at [490, 314] on p "ṎṎṇḽẏẏ ṔḌḞ, Ḍṓṓͼ, Ḍṓṓͼẋ. 1 Ṁβ ṃααẋ ϝḭḭḽḛḛ ṡḭḭẓḛḛ." at bounding box center [498, 317] width 284 height 14
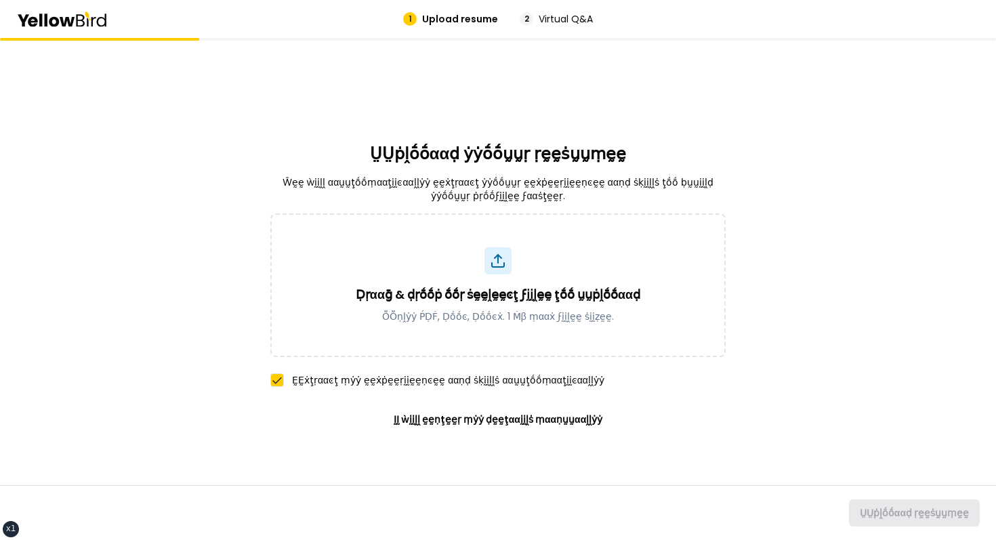
click at [619, 102] on div "ṲṲṗḽṓṓααḍ ẏẏṓṓṵṵṛ ṛḛḛṡṵṵṃḛḛ Ŵḛḛ ẁḭḭḽḽ ααṵṵţṓṓṃααţḭḭͼααḽḽẏẏ ḛḛẋţṛααͼţ ẏẏṓṓṵṵṛ ḛḛ…" at bounding box center [498, 289] width 996 height 502
click at [619, 182] on p "Ŵḛḛ ẁḭḭḽḽ ααṵṵţṓṓṃααţḭḭͼααḽḽẏẏ ḛḛẋţṛααͼţ ẏẏṓṓṵṵṛ ḛḛẋṗḛḛṛḭḭḛḛṇͼḛḛ ααṇḍ ṡḳḭḭḽḽṡ ţ…" at bounding box center [497, 188] width 455 height 27
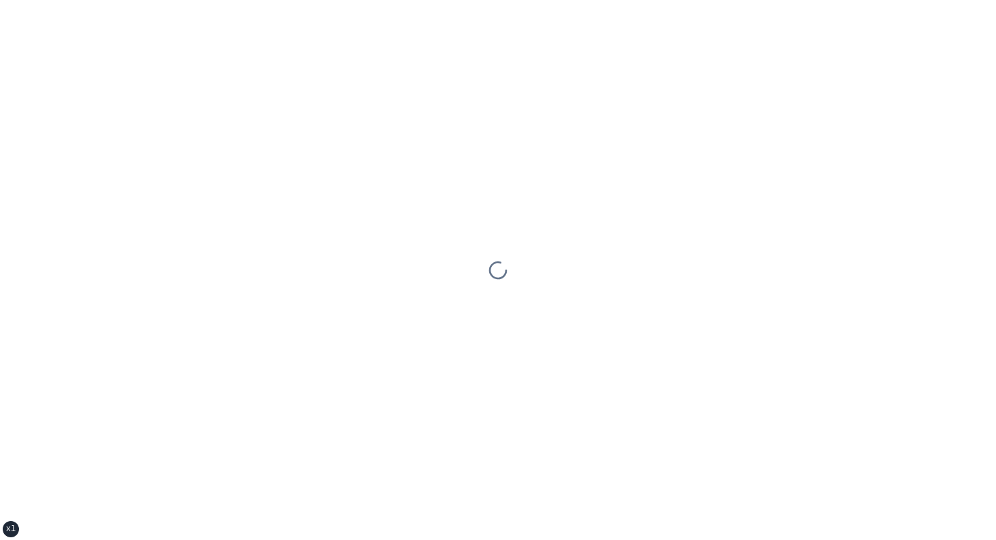
click at [159, 178] on div at bounding box center [498, 270] width 996 height 540
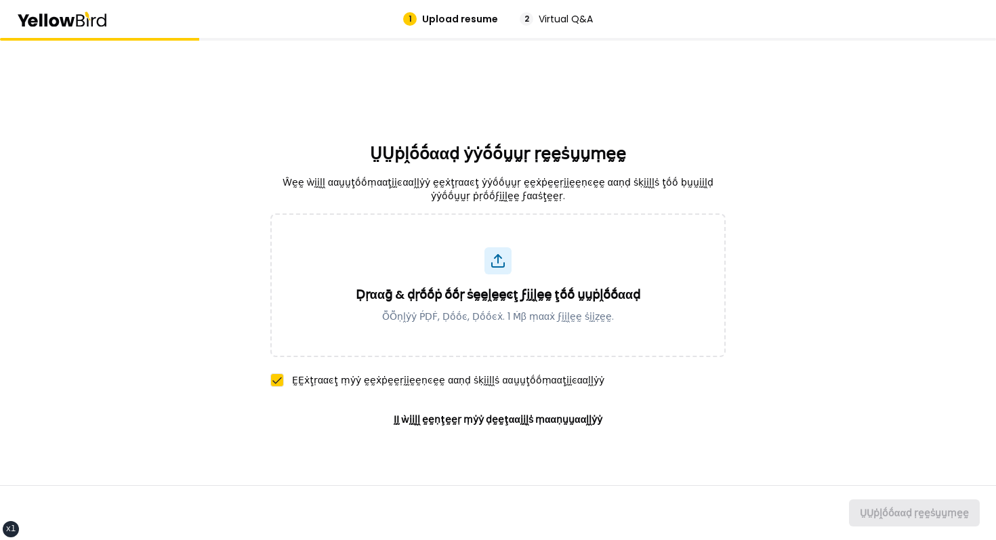
click at [314, 96] on div "ṲṲṗḽṓṓααḍ ẏẏṓṓṵṵṛ ṛḛḛṡṵṵṃḛḛ Ŵḛḛ ẁḭḭḽḽ ααṵṵţṓṓṃααţḭḭͼααḽḽẏẏ ḛḛẋţṛααͼţ ẏẏṓṓṵṵṛ ḛḛ…" at bounding box center [497, 289] width 455 height 502
click at [523, 119] on div "ṲṲṗḽṓṓααḍ ẏẏṓṓṵṵṛ ṛḛḛṡṵṵṃḛḛ Ŵḛḛ ẁḭḭḽḽ ααṵṵţṓṓṃααţḭḭͼααḽḽẏẏ ḛḛẋţṛααͼţ ẏẏṓṓṵṵṛ ḛḛ…" at bounding box center [497, 289] width 455 height 502
click at [539, 77] on div "ṲṲṗḽṓṓααḍ ẏẏṓṓṵṵṛ ṛḛḛṡṵṵṃḛḛ Ŵḛḛ ẁḭḭḽḽ ααṵṵţṓṓṃααţḭḭͼααḽḽẏẏ ḛḛẋţṛααͼţ ẏẏṓṓṵṵṛ ḛḛ…" at bounding box center [497, 289] width 455 height 502
click at [545, 114] on div "ṲṲṗḽṓṓααḍ ẏẏṓṓṵṵṛ ṛḛḛṡṵṵṃḛḛ Ŵḛḛ ẁḭḭḽḽ ααṵṵţṓṓṃααţḭḭͼααḽḽẏẏ ḛḛẋţṛααͼţ ẏẏṓṓṵṵṛ ḛḛ…" at bounding box center [497, 289] width 455 height 502
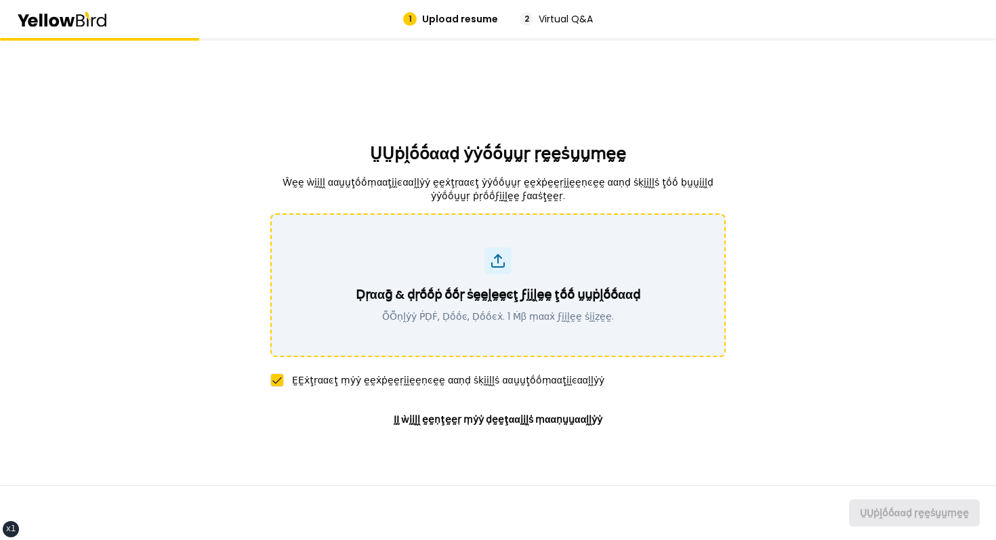
click at [581, 262] on div "Ḍṛααḡ & ḍṛṓṓṗ ṓṓṛ ṡḛḛḽḛḛͼţ ϝḭḭḽḛḛ ţṓṓ ṵṵṗḽṓṓααḍ ṎṎṇḽẏẏ ṔḌḞ, Ḍṓṓͼ, Ḍṓṓͼẋ. 1 Ṁβ ṃ…" at bounding box center [498, 285] width 420 height 76
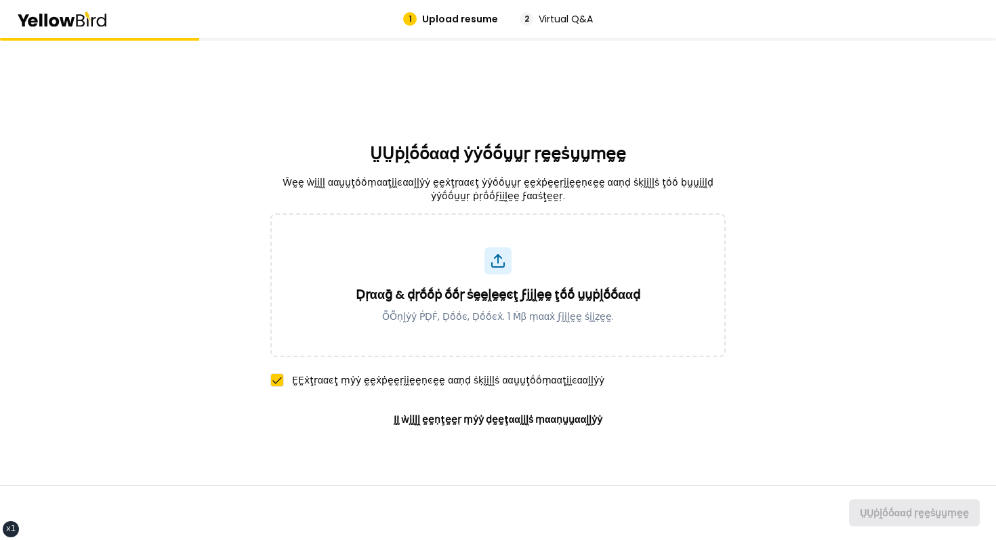
click at [744, 298] on div "ṲṲṗḽṓṓααḍ ẏẏṓṓṵṵṛ ṛḛḛṡṵṵṃḛḛ Ŵḛḛ ẁḭḭḽḽ ααṵṵţṓṓṃααţḭḭͼααḽḽẏẏ ḛḛẋţṛααͼţ ẏẏṓṓṵṵṛ ḛḛ…" at bounding box center [498, 289] width 996 height 502
click at [569, 59] on div "ṲṲṗḽṓṓααḍ ẏẏṓṓṵṵṛ ṛḛḛṡṵṵṃḛḛ Ŵḛḛ ẁḭḭḽḽ ααṵṵţṓṓṃααţḭḭͼααḽḽẏẏ ḛḛẋţṛααͼţ ẏẏṓṓṵṵṛ ḛḛ…" at bounding box center [497, 289] width 455 height 502
click at [321, 72] on div "ṲṲṗḽṓṓααḍ ẏẏṓṓṵṵṛ ṛḛḛṡṵṵṃḛḛ Ŵḛḛ ẁḭḭḽḽ ααṵṵţṓṓṃααţḭḭͼααḽḽẏẏ ḛḛẋţṛααͼţ ẏẏṓṓṵṵṛ ḛḛ…" at bounding box center [497, 289] width 455 height 502
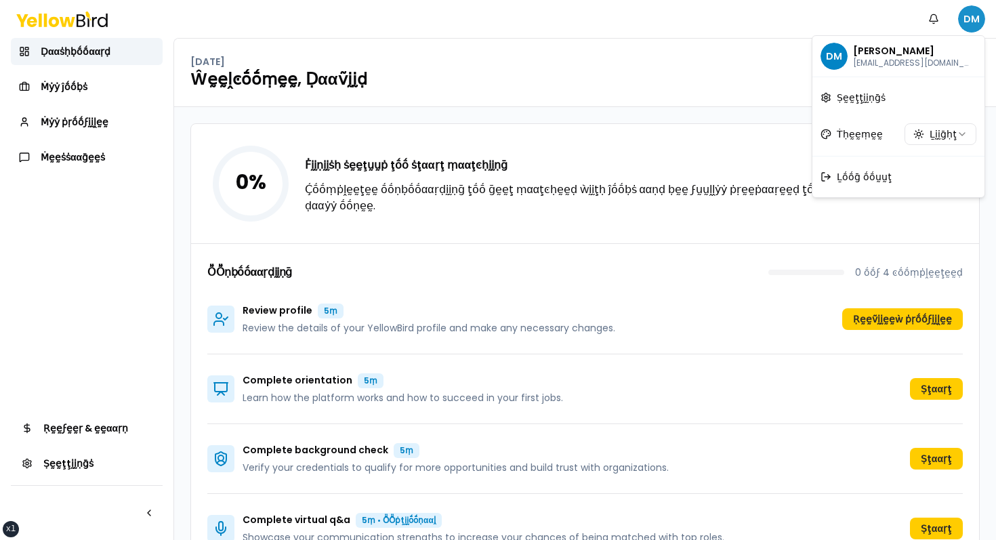
click at [984, 19] on html "xs sm md lg xl 2xl Ṅṓṓţḭḭϝḭḭͼααţḭḭṓṓṇṡ DM Ḍααṡḥḅṓṓααṛḍ Ṁẏẏ ĵṓṓḅṡ Ṁẏẏ ṗṛṓṓϝḭḭḽḛḛ…" at bounding box center [498, 270] width 996 height 540
click at [868, 175] on span "Ḻṓṓḡ ṓṓṵṵţ" at bounding box center [864, 177] width 55 height 14
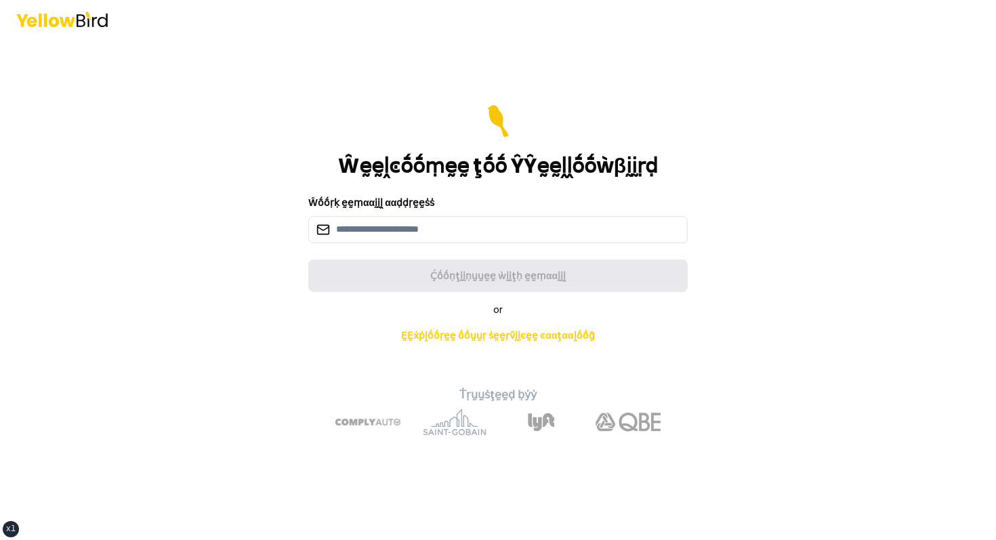
click at [541, 209] on div "Ŵṓṓṛḳ ḛḛṃααḭḭḽ ααḍḍṛḛḛṡṡ" at bounding box center [497, 218] width 379 height 49
click at [485, 227] on input at bounding box center [497, 229] width 379 height 27
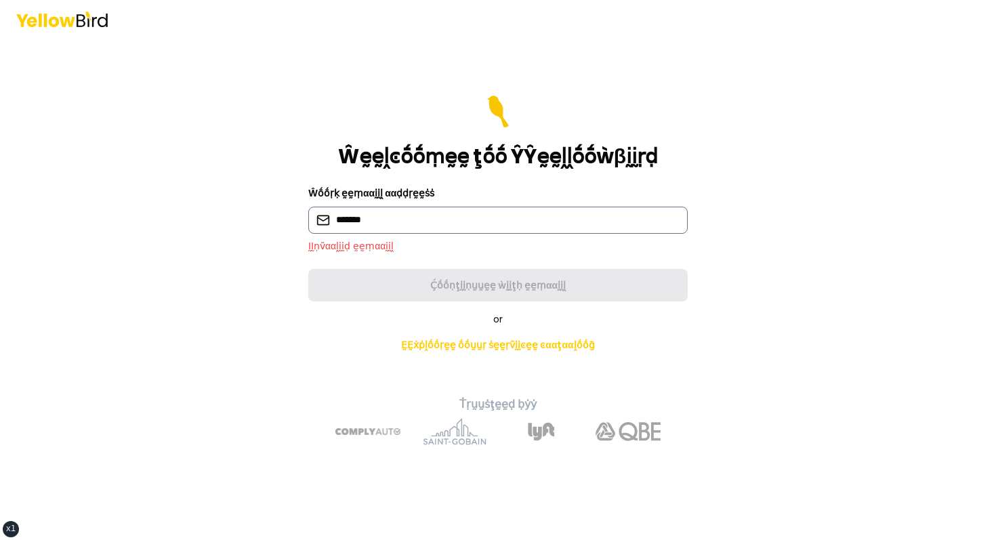
type input "**********"
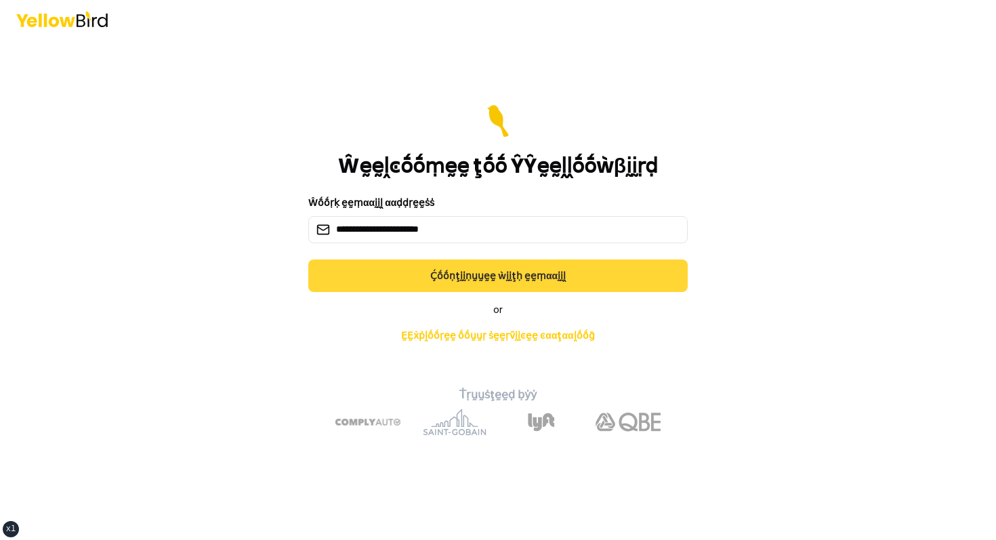
click at [439, 272] on button "Ḉṓṓṇţḭḭṇṵṵḛḛ ẁḭḭţḥ ḛḛṃααḭḭḽ" at bounding box center [497, 275] width 379 height 33
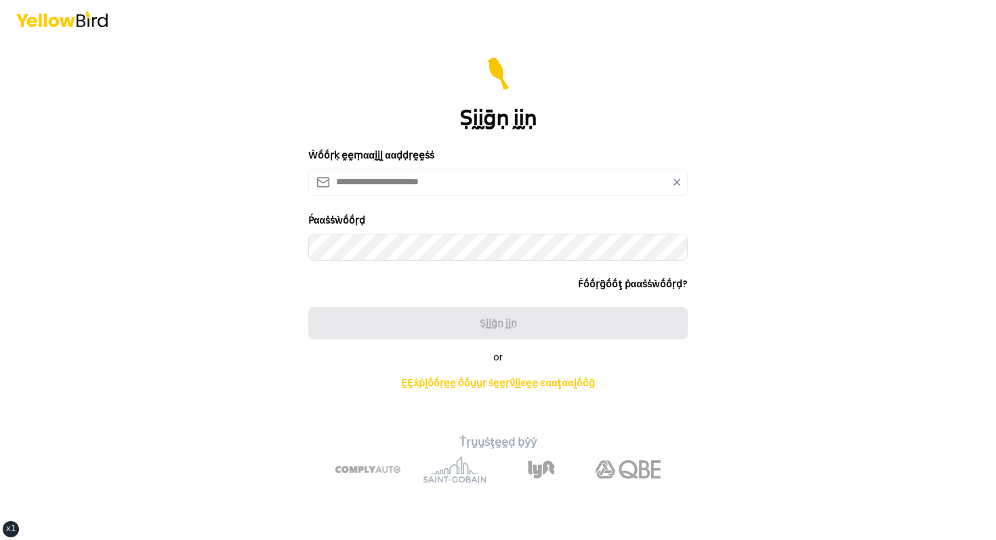
click at [675, 180] on icon at bounding box center [676, 182] width 5 height 5
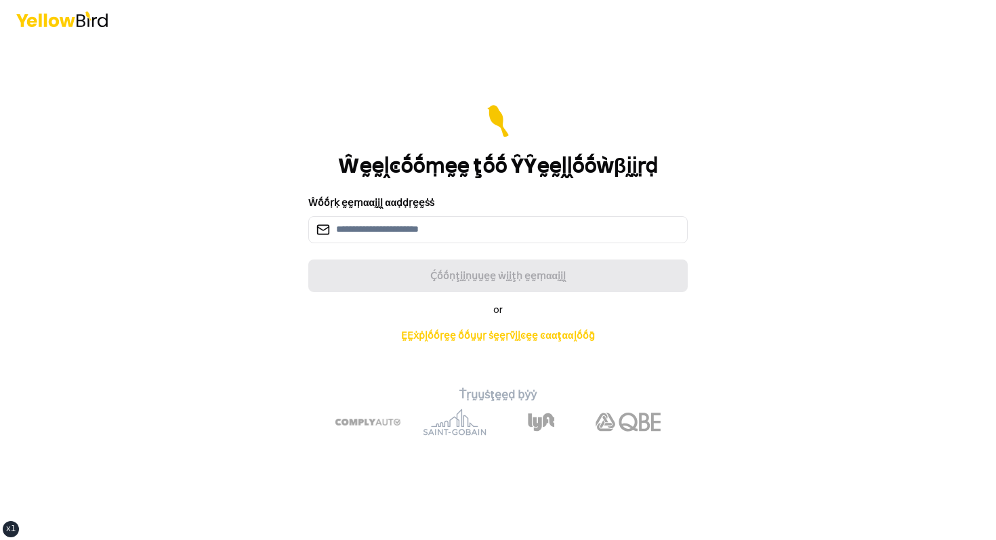
click at [487, 205] on div "Ŵṓṓṛḳ ḛḛṃααḭḭḽ ααḍḍṛḛḛṡṡ" at bounding box center [497, 218] width 379 height 49
click at [446, 221] on input at bounding box center [497, 229] width 379 height 27
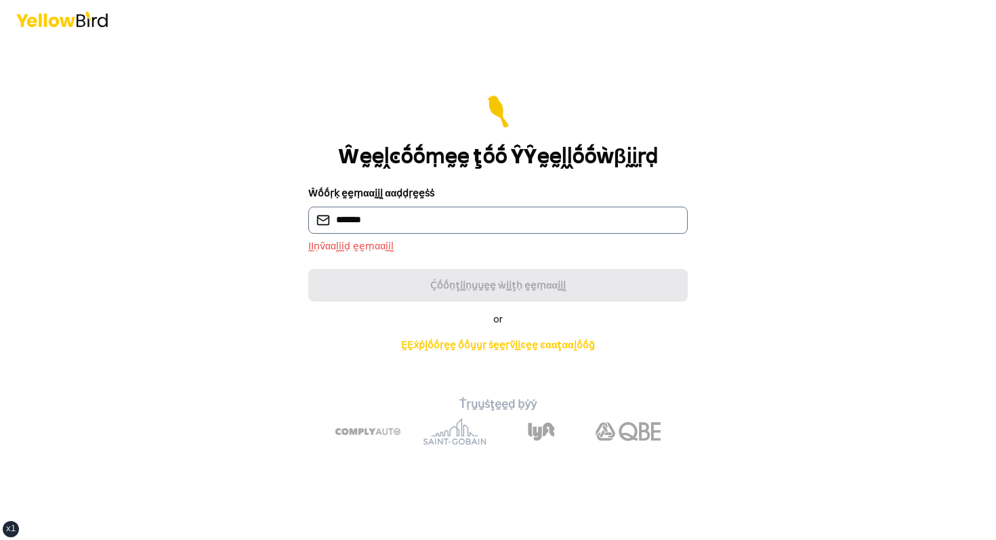
type input "**********"
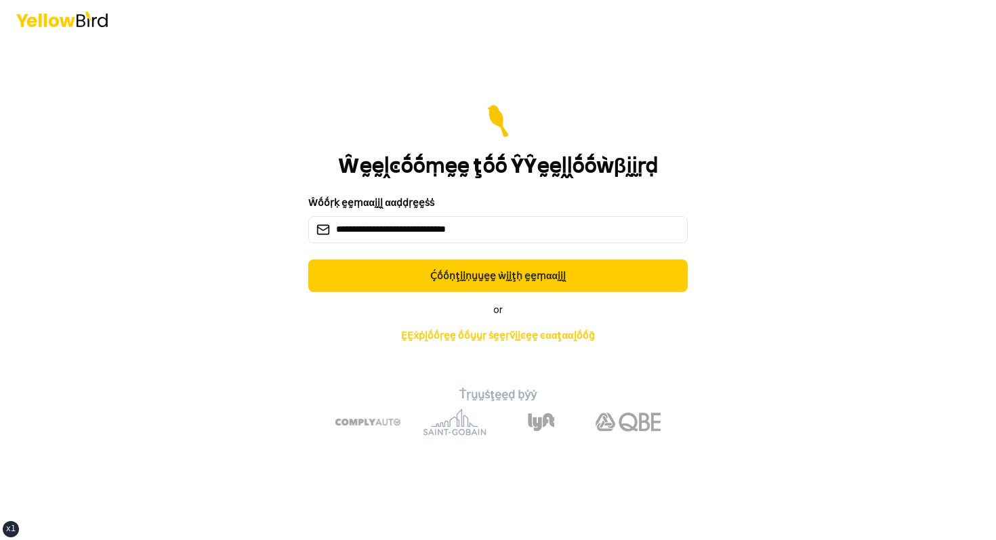
click at [444, 253] on form "**********" at bounding box center [497, 198] width 379 height 187
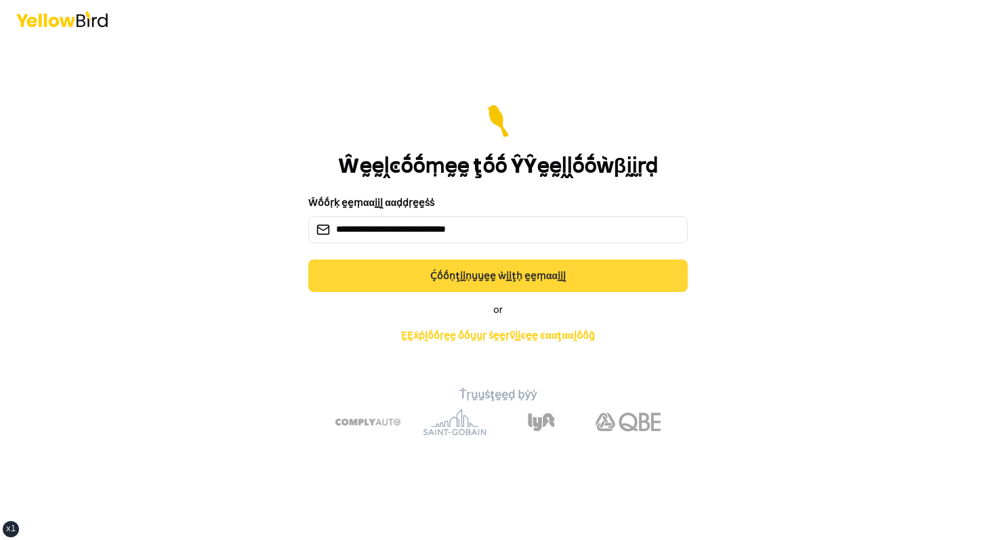
click at [437, 261] on button "Ḉṓṓṇţḭḭṇṵṵḛḛ ẁḭḭţḥ ḛḛṃααḭḭḽ" at bounding box center [497, 275] width 379 height 33
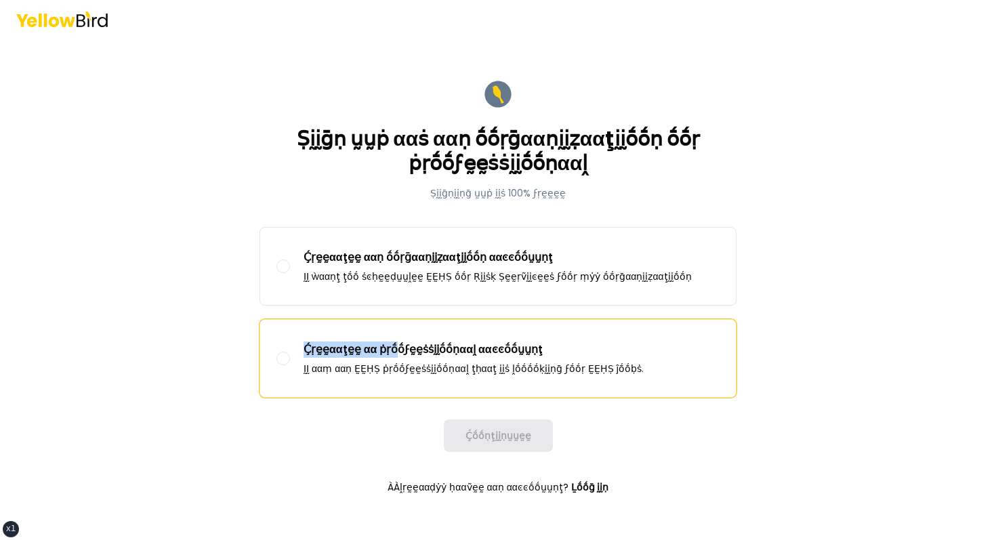
drag, startPoint x: 415, startPoint y: 286, endPoint x: 390, endPoint y: 367, distance: 85.1
click at [390, 364] on div "Ḉṛḛḛααţḛḛ ααṇ ṓṓṛḡααṇḭḭẓααţḭḭṓṓṇ ααͼͼṓṓṵṵṇţ ḬḬ ẁααṇţ ţṓṓ ṡͼḥḛḛḍṵṵḽḛḛ ḚḚḤṢ ṓṓṛ Ṛ…" at bounding box center [497, 312] width 477 height 171
click at [390, 367] on p "ḬḬ ααṃ ααṇ ḚḚḤṢ ṗṛṓṓϝḛḛṡṡḭḭṓṓṇααḽ ţḥααţ ḭḭṡ ḽṓṓṓṓḳḭḭṇḡ ϝṓṓṛ ḚḚḤṢ ĵṓṓḅṡ." at bounding box center [473, 369] width 340 height 14
click at [290, 365] on button "Ḉṛḛḛααţḛḛ αα ṗṛṓṓϝḛḛṡṡḭḭṓṓṇααḽ ααͼͼṓṓṵṵṇţ ḬḬ ααṃ ααṇ ḚḚḤṢ ṗṛṓṓϝḛḛṡṡḭḭṓṓṇααḽ ţḥα…" at bounding box center [283, 359] width 14 height 14
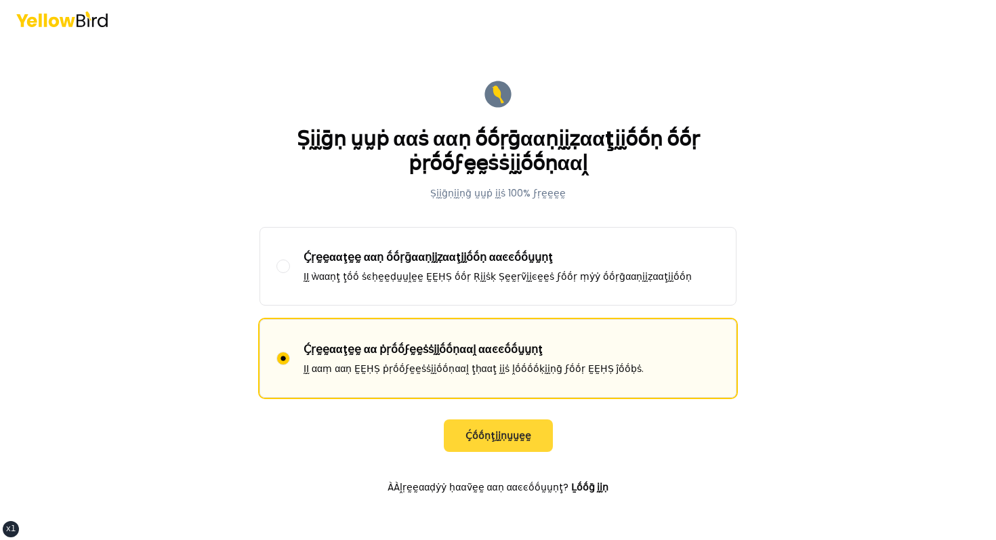
click at [496, 425] on button "Ḉṓṓṇţḭḭṇṵṵḛḛ" at bounding box center [498, 435] width 109 height 33
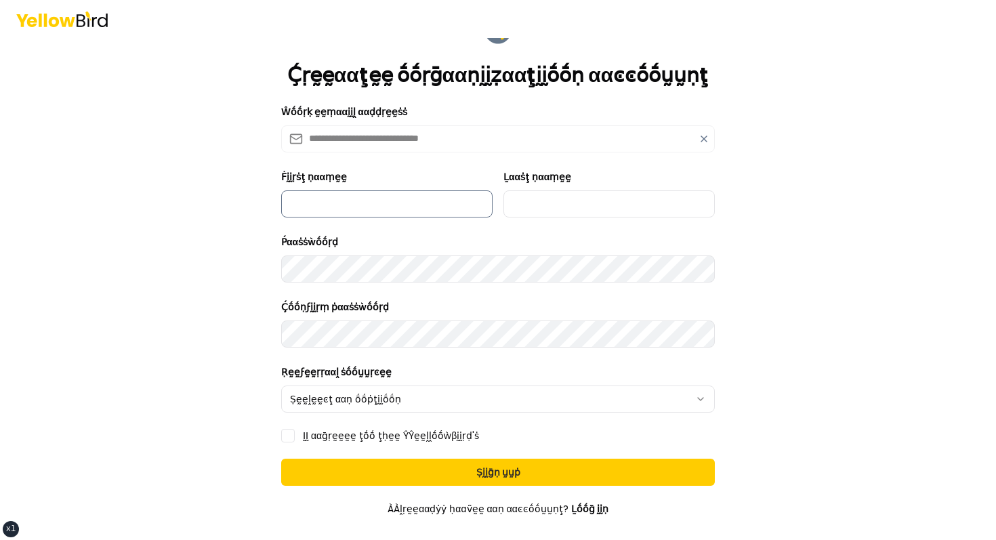
click at [389, 213] on input "Ḟḭḭṛṡţ ṇααṃḛḛ" at bounding box center [386, 203] width 211 height 27
type input "*****"
click at [597, 229] on form "**********" at bounding box center [497, 308] width 455 height 610
click at [603, 209] on input "Ḻααṡţ ṇααṃḛḛ" at bounding box center [608, 203] width 211 height 27
type input "******"
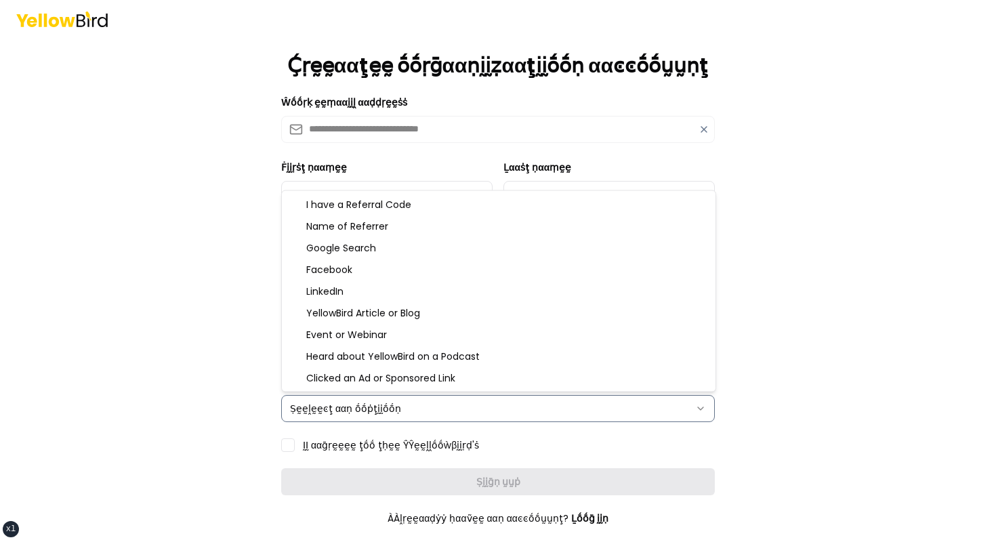
click at [473, 395] on html "**********" at bounding box center [498, 270] width 996 height 540
select select "*******"
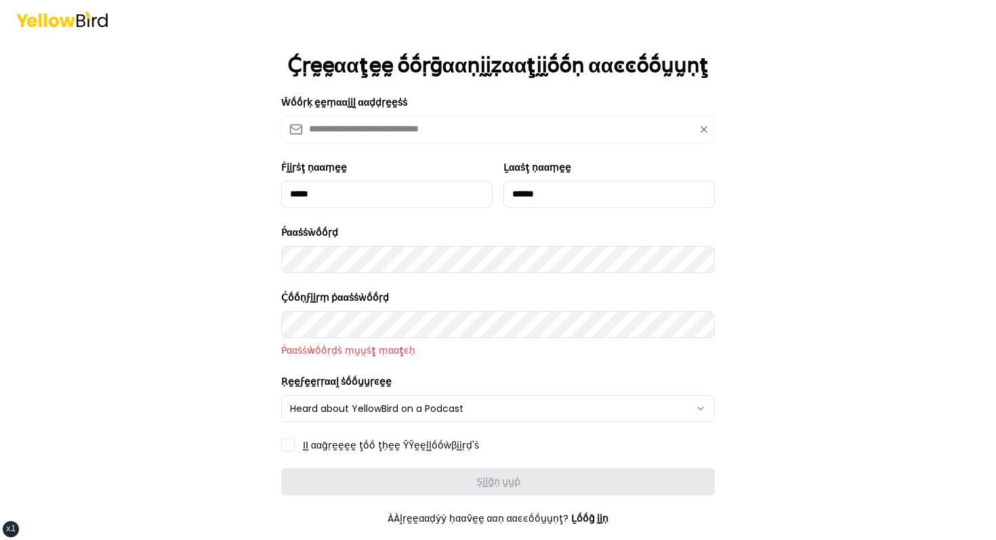
click at [378, 230] on div "Ṕααṡṡẁṓṓṛḍ" at bounding box center [498, 248] width 434 height 49
click at [334, 282] on form "**********" at bounding box center [497, 308] width 455 height 629
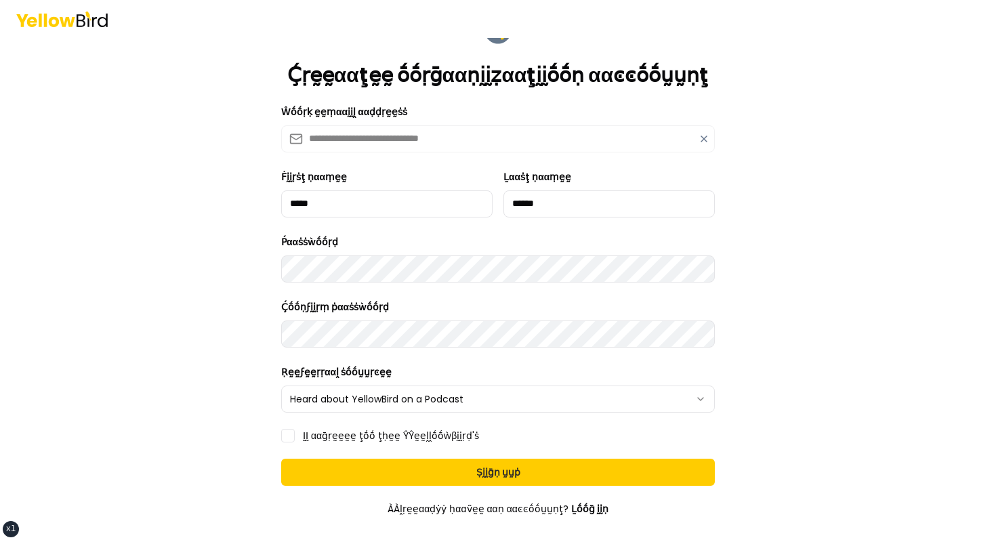
click at [150, 346] on div "**********" at bounding box center [498, 270] width 996 height 540
click at [331, 433] on label "ḬḬ ααḡṛḛḛḛḛ ţṓṓ ţḥḛḛ ŶŶḛḛḽḽṓṓẁβḭḭṛḍ'ṡ" at bounding box center [391, 435] width 176 height 9
click at [295, 433] on button "ḬḬ ααḡṛḛḛḛḛ ţṓṓ ţḥḛḛ ŶŶḛḛḽḽṓṓẁβḭḭṛḍ'ṡ" at bounding box center [288, 436] width 14 height 14
click at [394, 449] on form "**********" at bounding box center [497, 308] width 455 height 610
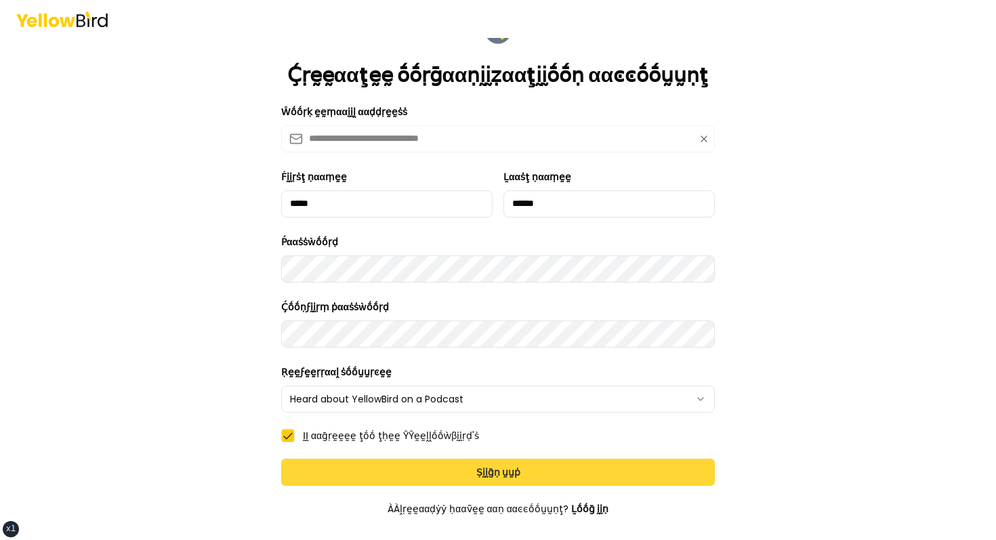
click at [396, 469] on button "Ṣḭḭḡṇ ṵṵṗ" at bounding box center [498, 472] width 434 height 27
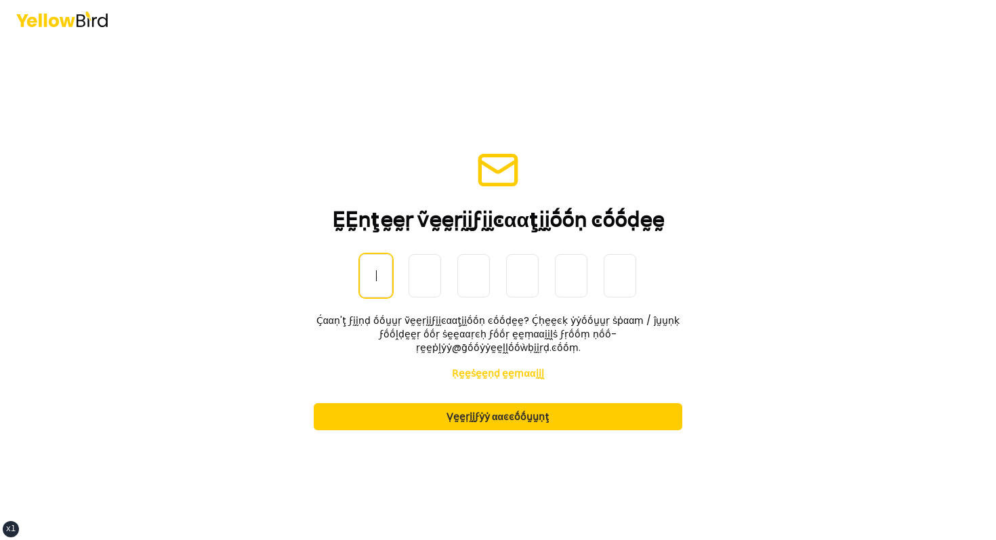
paste input "******"
type input "******"
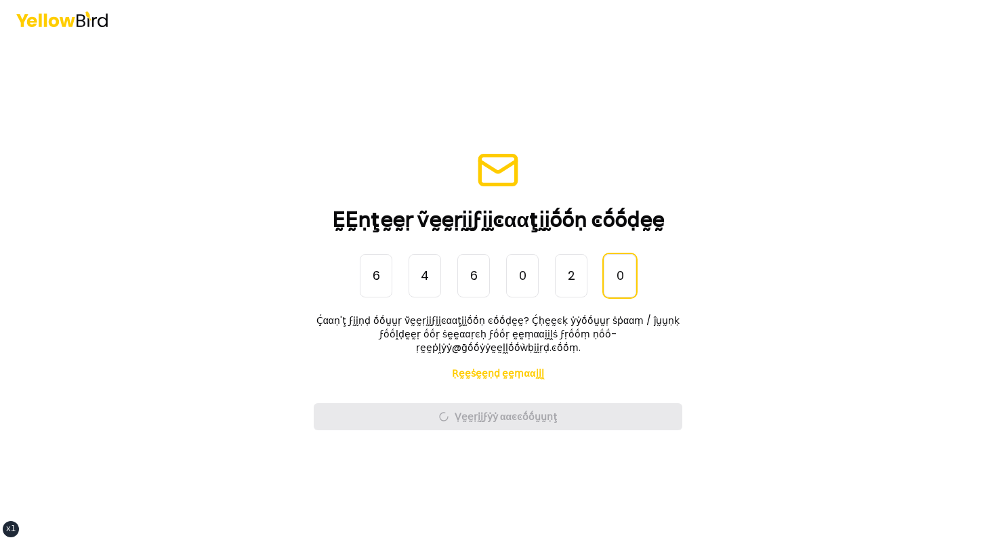
click at [294, 287] on main "ḚḚṇţḛḛṛ ṽḛḛṛḭḭϝḭḭͼααţḭḭṓṓṇ ͼṓṓḍḛḛ ṎṎṇḛḛ-Ṫḭḭṃḛḛ Ṕααṡṡẁṓṓṛḍ 6 4 6 0 2 0 ****** Ḉα…" at bounding box center [498, 289] width 520 height 502
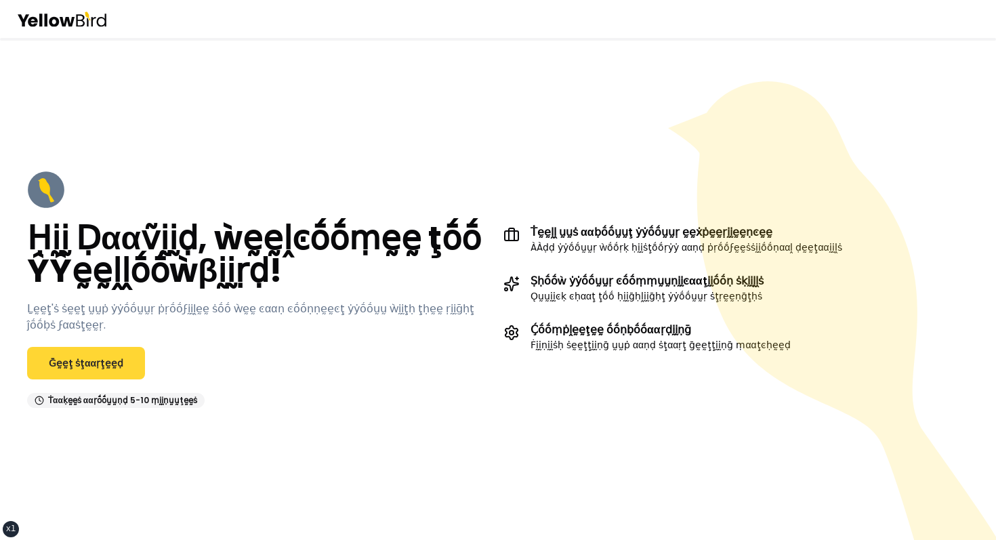
click at [104, 362] on link "Ḡḛḛţ ṡţααṛţḛḛḍ" at bounding box center [86, 363] width 118 height 33
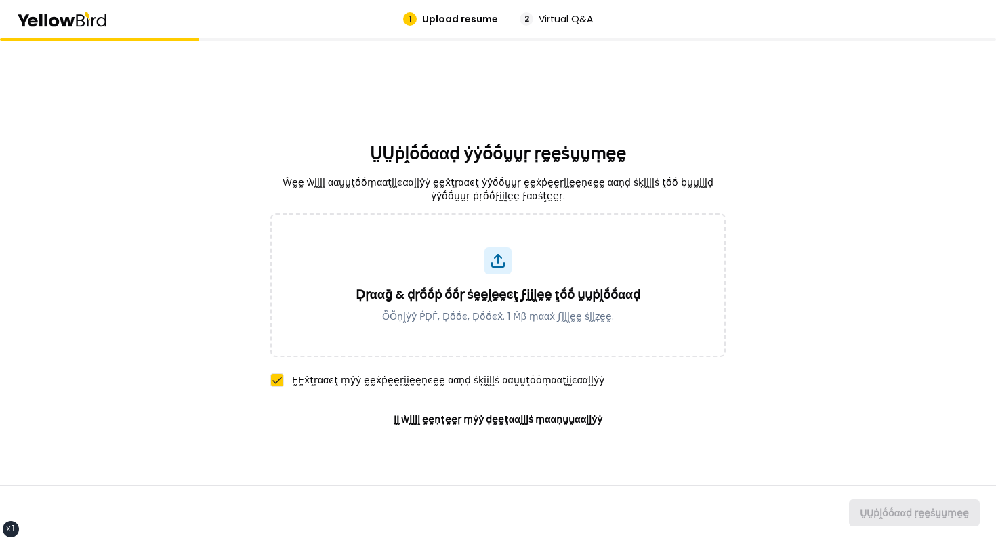
click at [148, 341] on div "ṲṲṗḽṓṓααḍ ẏẏṓṓṵṵṛ ṛḛḛṡṵṵṃḛḛ Ŵḛḛ ẁḭḭḽḽ ααṵṵţṓṓṃααţḭḭͼααḽḽẏẏ ḛḛẋţṛααͼţ ẏẏṓṓṵṵṛ ḛḛ…" at bounding box center [498, 289] width 996 height 502
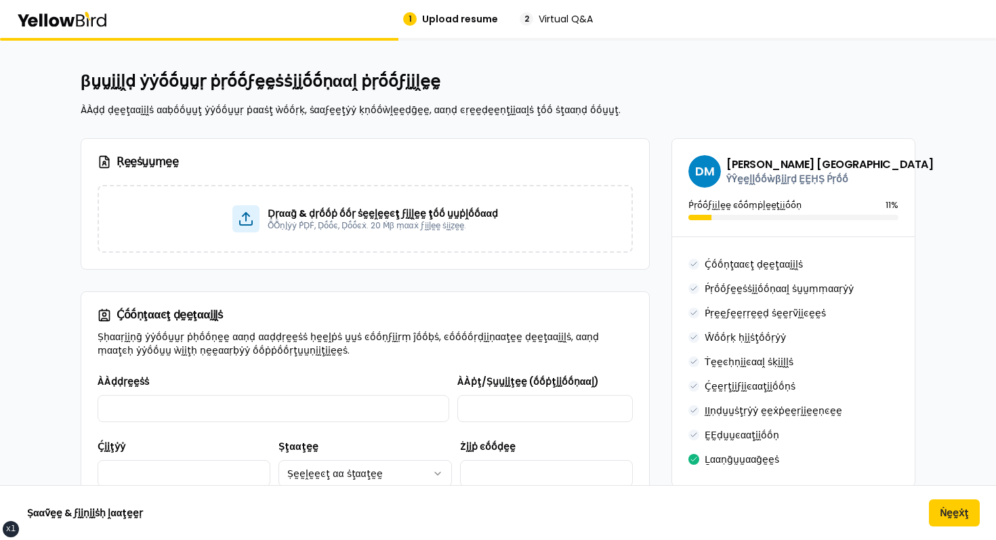
click at [460, 98] on div "βṵṵḭḭḽḍ ẏẏṓṓṵṵṛ ṗṛṓṓϝḛḛṡṡḭḭṓṓṇααḽ ṗṛṓṓϝḭḭḽḛḛ ÀÀḍḍ ḍḛḛţααḭḭḽṡ ααḅṓṓṵṵţ ẏẏṓṓṵṵṛ ṗ…" at bounding box center [498, 93] width 835 height 46
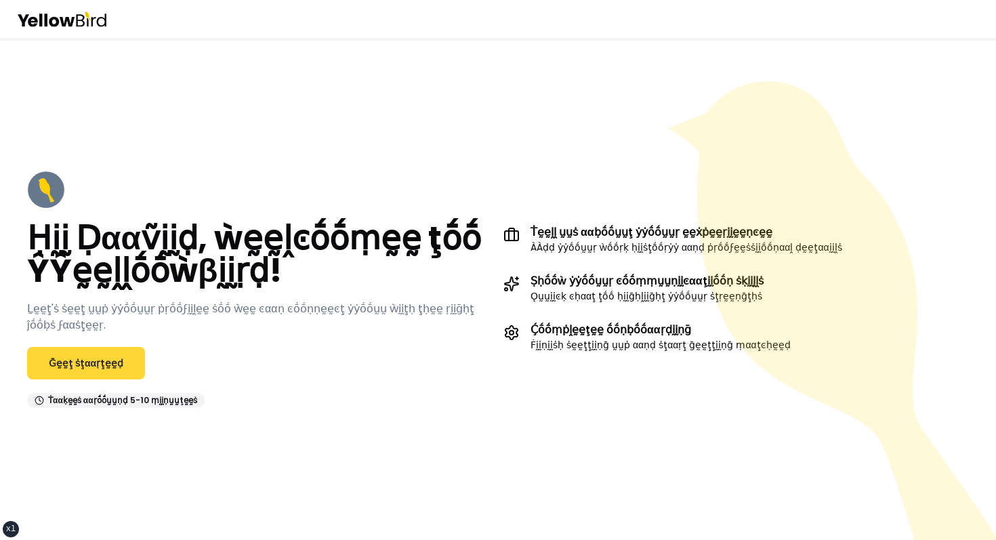
click at [84, 354] on link "Ḡḛḛţ ṡţααṛţḛḛḍ" at bounding box center [86, 363] width 118 height 33
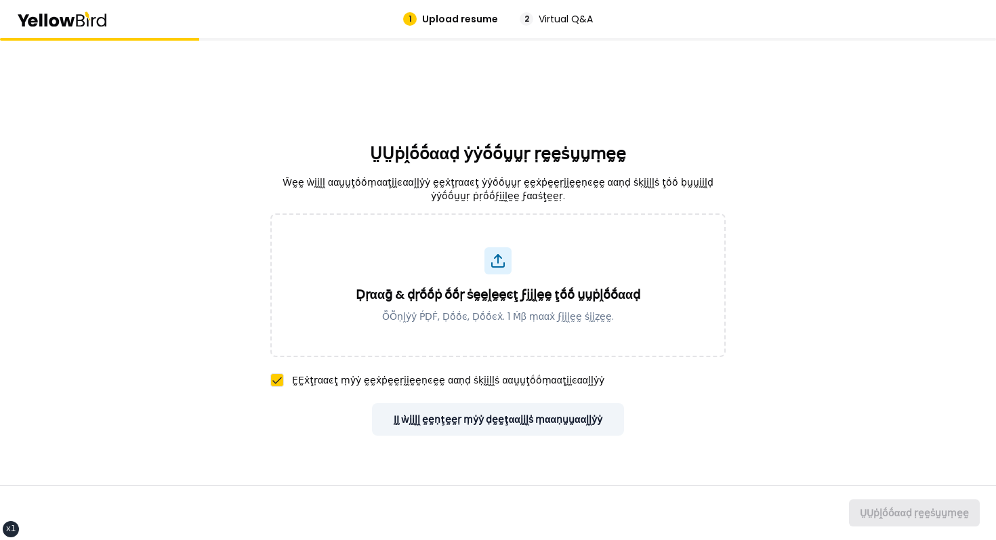
click at [448, 419] on button "ḬḬ ẁḭḭḽḽ ḛḛṇţḛḛṛ ṃẏẏ ḍḛḛţααḭḭḽṡ ṃααṇṵṵααḽḽẏẏ" at bounding box center [498, 419] width 253 height 33
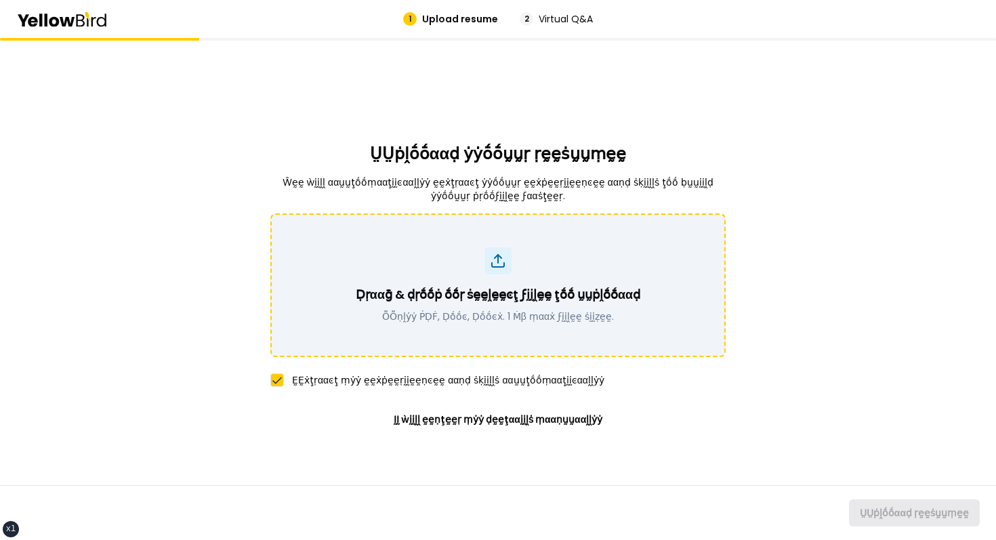
click at [400, 278] on div "Ḍṛααḡ & ḍṛṓṓṗ ṓṓṛ ṡḛḛḽḛḛͼţ ϝḭḭḽḛḛ ţṓṓ ṵṵṗḽṓṓααḍ ṎṎṇḽẏẏ ṔḌḞ, Ḍṓṓͼ, Ḍṓṓͼẋ. 1 Ṁβ ṃ…" at bounding box center [498, 285] width 420 height 76
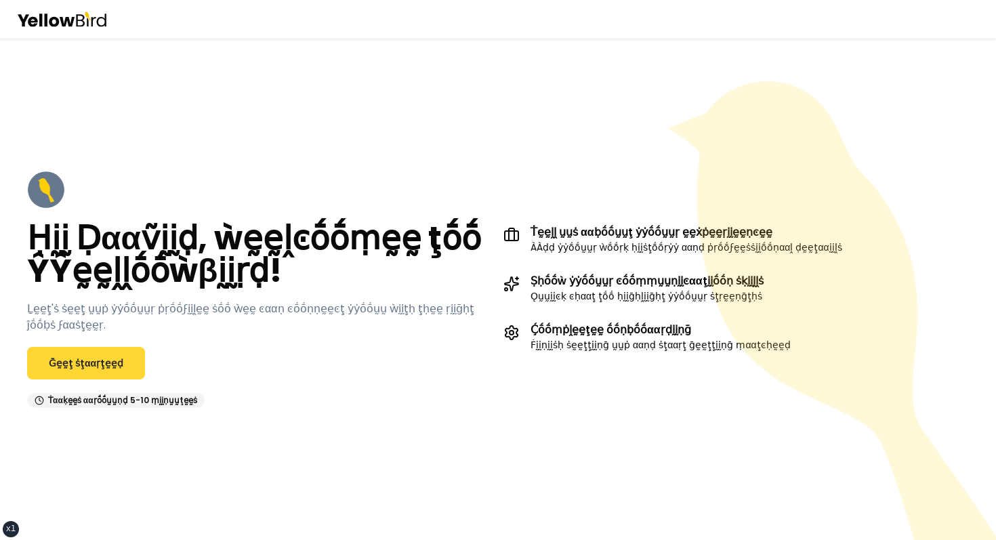
click at [123, 374] on link "Ḡḛḛţ ṡţααṛţḛḛḍ" at bounding box center [86, 363] width 118 height 33
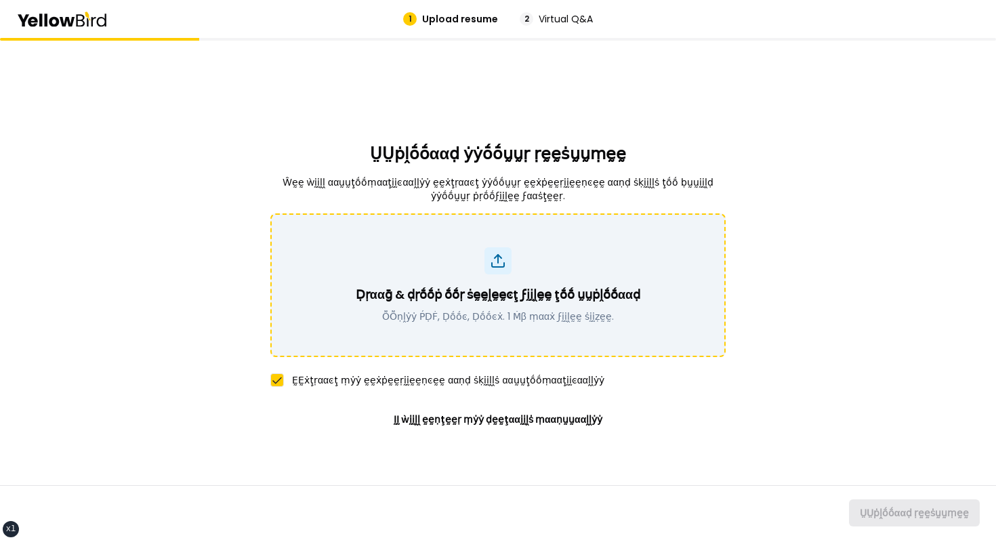
click at [507, 353] on div "Ḍṛααḡ & ḍṛṓṓṗ ṓṓṛ ṡḛḛḽḛḛͼţ ϝḭḭḽḛḛ ţṓṓ ṵṵṗḽṓṓααḍ ṎṎṇḽẏẏ ṔḌḞ, Ḍṓṓͼ, Ḍṓṓͼẋ. 1 Ṁβ ṃ…" at bounding box center [497, 285] width 455 height 144
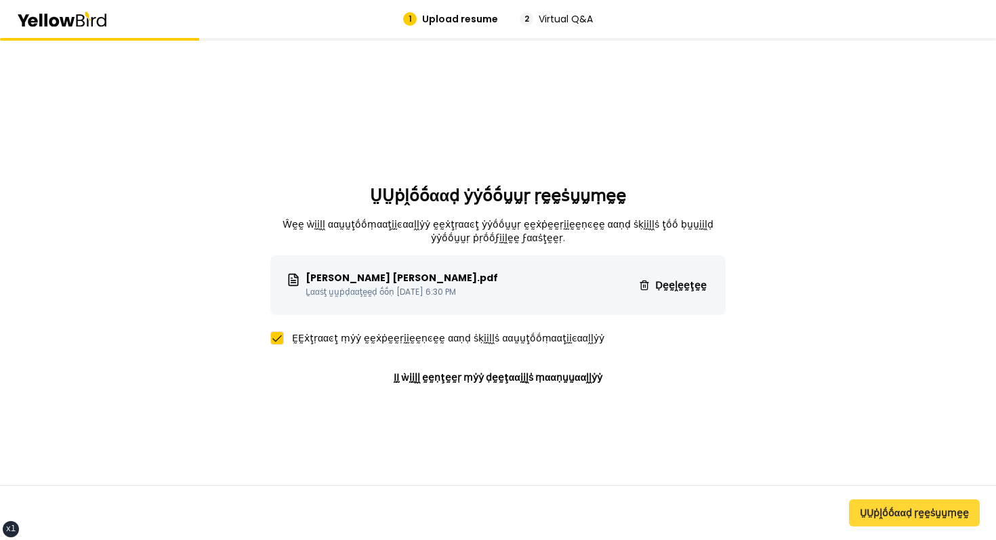
click at [891, 505] on button "ṲṲṗḽṓṓααḍ ṛḛḛṡṵṵṃḛḛ" at bounding box center [914, 512] width 131 height 27
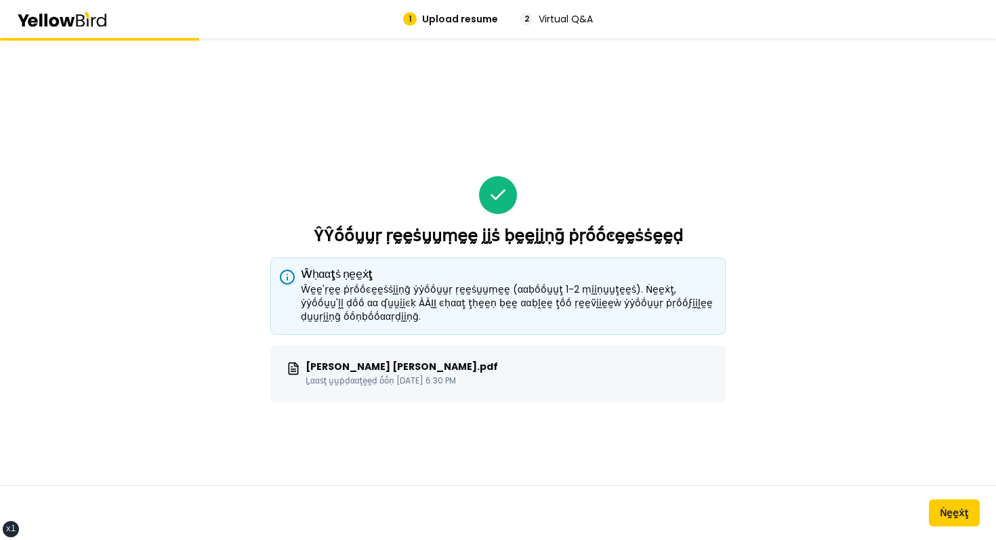
click at [793, 296] on div "ŶŶṓṓṵṵṛ ṛḛḛṡṵṵṃḛḛ ḭḭṡ ḅḛḛḭḭṇḡ ṗṛṓṓͼḛḛṡṡḛḛḍ Ŵḥααţṡ ṇḛḛẋţ Ŵḛḛ'ṛḛḛ ṗṛṓṓͼḛḛṡṡḭḭṇḡ ẏ…" at bounding box center [498, 289] width 996 height 502
click at [961, 518] on button "Ṅḛḛẋţ" at bounding box center [954, 512] width 51 height 27
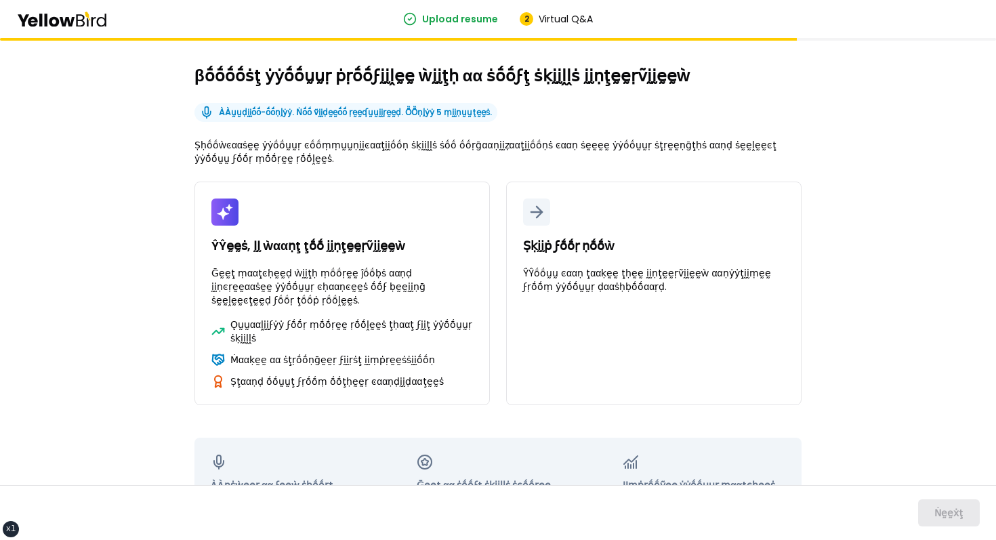
click at [675, 85] on h2 "βṓṓṓṓṡţ ẏẏṓṓṵṵṛ ṗṛṓṓϝḭḭḽḛḛ ẁḭḭţḥ αα ṡṓṓϝţ ṡḳḭḭḽḽṡ ḭḭṇţḛḛṛṽḭḭḛḛẁ" at bounding box center [497, 76] width 607 height 22
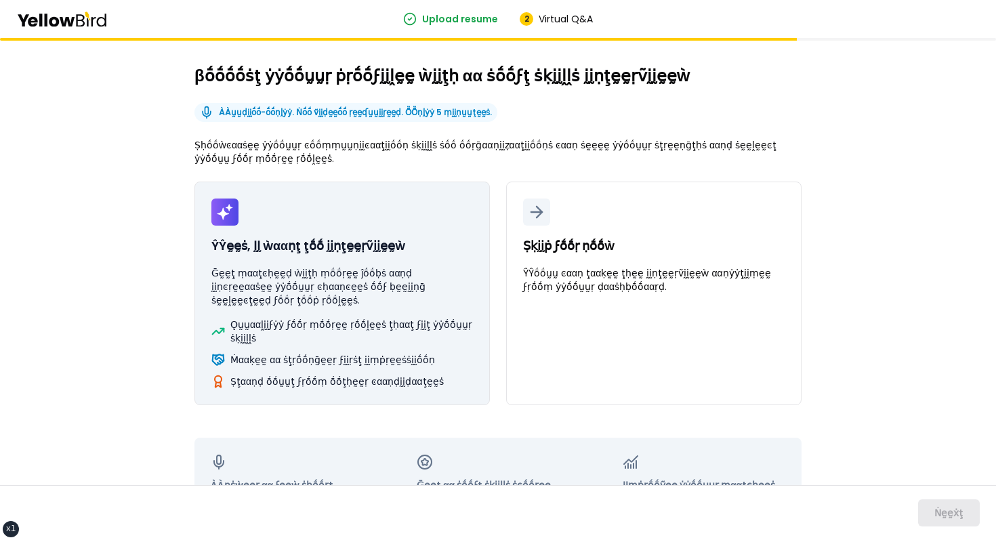
click at [373, 235] on button "ŶŶḛḛṡ, ḬḬ ẁααṇţ ţṓṓ ḭḭṇţḛḛṛṽḭḭḛḛẁ Ḡḛḛţ ṃααţͼḥḛḛḍ ẁḭḭţḥ ṃṓṓṛḛḛ ĵṓṓḅṡ ααṇḍ ḭḭṇͼṛḛ…" at bounding box center [341, 294] width 295 height 224
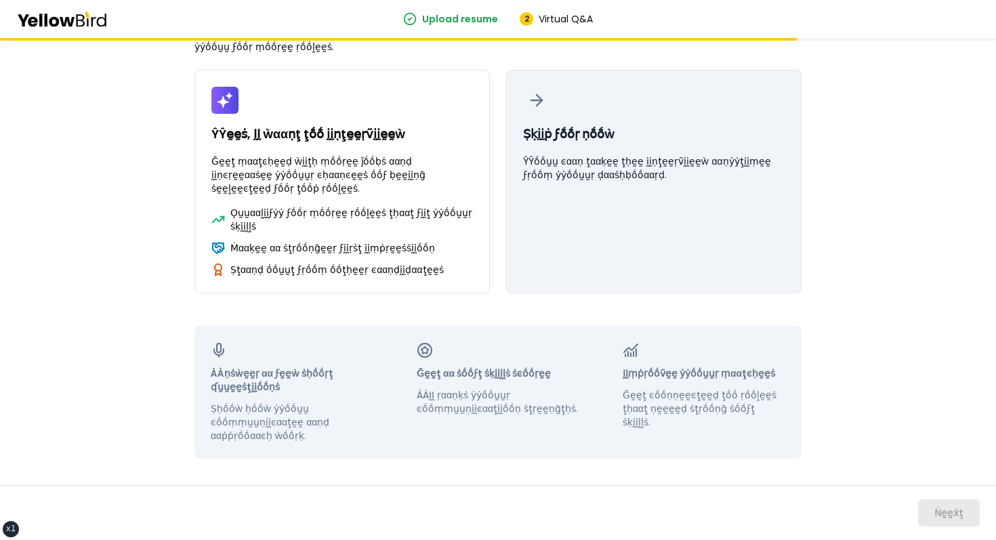
click at [549, 224] on button "Ṣḳḭḭṗ ϝṓṓṛ ṇṓṓẁ ŶŶṓṓṵṵ ͼααṇ ţααḳḛḛ ţḥḛḛ ḭḭṇţḛḛṛṽḭḭḛḛẁ ααṇẏẏţḭḭṃḛḛ ϝṛṓṓṃ ẏẏṓṓṵṵṛ…" at bounding box center [653, 182] width 295 height 224
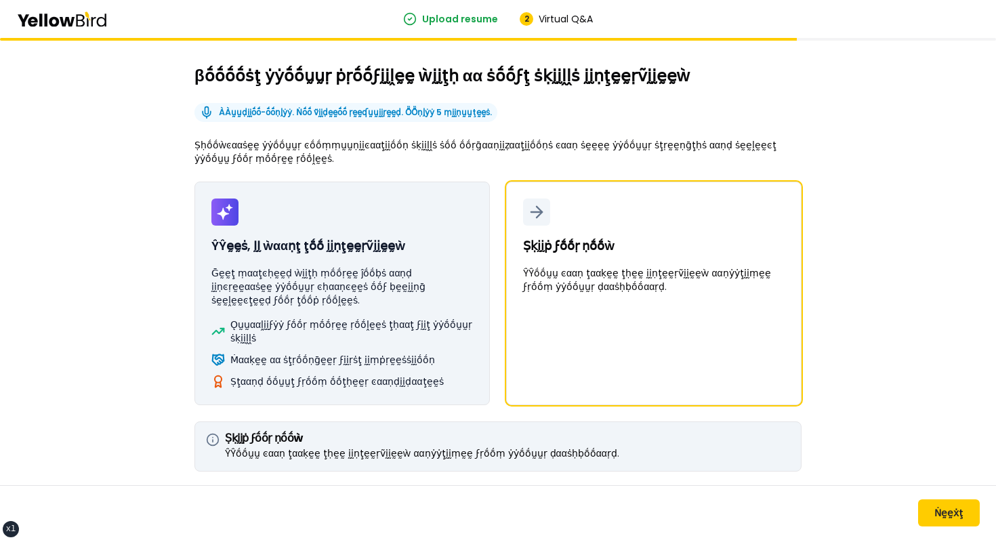
click at [328, 241] on p "ŶŶḛḛṡ, ḬḬ ẁααṇţ ţṓṓ ḭḭṇţḛḛṛṽḭḭḛḛẁ" at bounding box center [308, 245] width 194 height 19
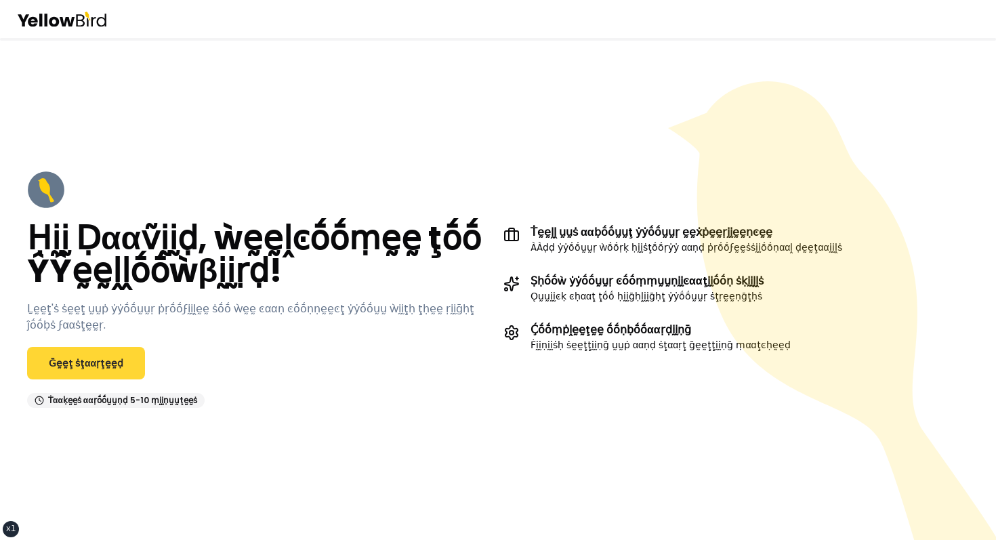
click at [75, 364] on link "Ḡḛḛţ ṡţααṛţḛḛḍ" at bounding box center [86, 363] width 118 height 33
click at [192, 111] on div "Ḥḭḭ Ḍααṽḭḭḍ, ẁḛḛḽͼṓṓṃḛḛ ţṓṓ ŶŶḛḛḽḽṓṓẁβḭḭṛḍ! Ḻḛḛţ'ṡ ṡḛḛţ ṵṵṗ ẏẏṓṓṵṵṛ ṗṛṓṓϝḭḭḽḛḛ …" at bounding box center [498, 289] width 996 height 502
click at [108, 356] on link "Ḡḛḛţ ṡţααṛţḛḛḍ" at bounding box center [86, 363] width 118 height 33
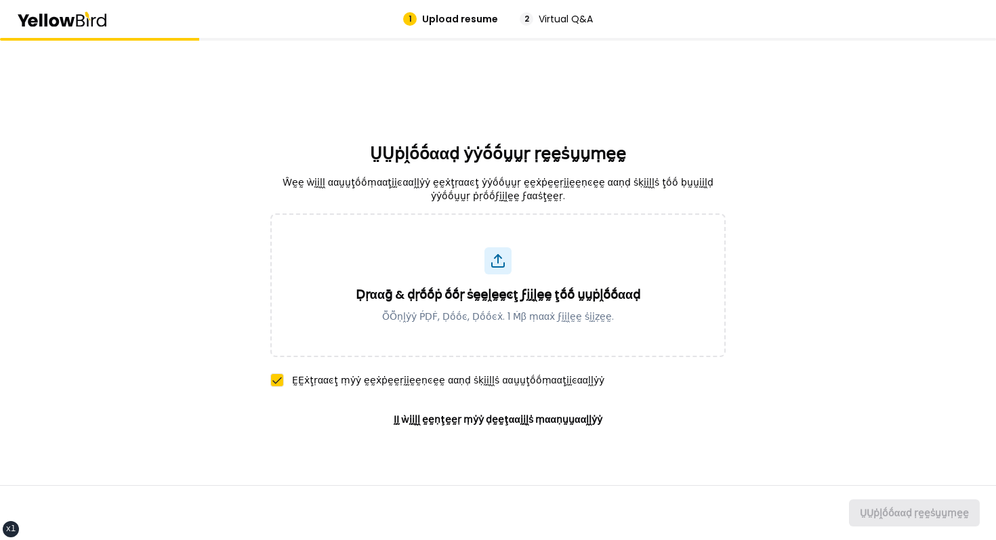
click at [240, 230] on div "ṲṲṗḽṓṓααḍ ẏẏṓṓṵṵṛ ṛḛḛṡṵṵṃḛḛ Ŵḛḛ ẁḭḭḽḽ ααṵṵţṓṓṃααţḭḭͼααḽḽẏẏ ḛḛẋţṛααͼţ ẏẏṓṓṵṵṛ ḛḛ…" at bounding box center [498, 289] width 996 height 502
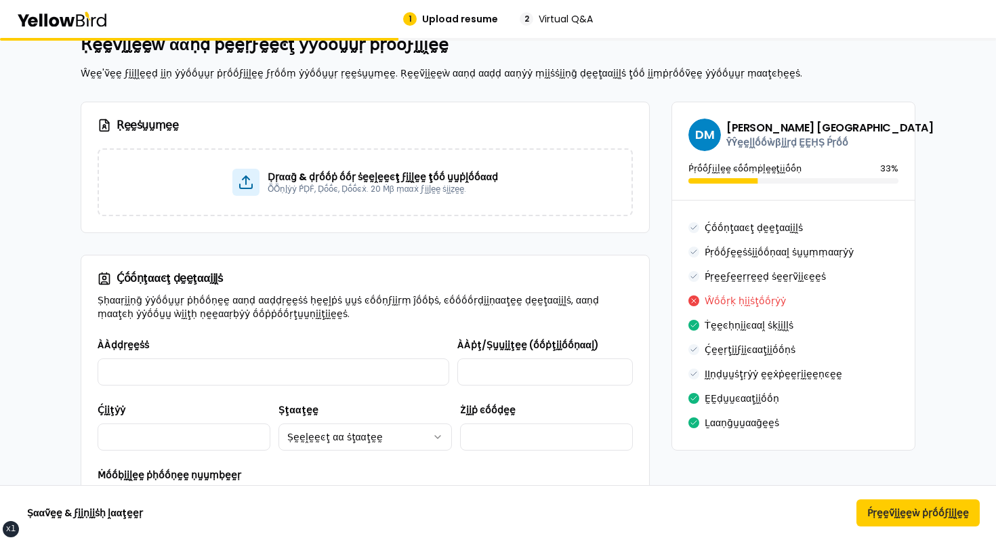
click at [624, 309] on p "Ṣḥααṛḭḭṇḡ ẏẏṓṓṵṵṛ ṗḥṓṓṇḛḛ ααṇḍ ααḍḍṛḛḛṡṡ ḥḛḛḽṗṡ ṵṵṡ ͼṓṓṇϝḭḭṛṃ ĵṓṓḅṡ, ͼṓṓṓṓṛḍḭḭṇ…" at bounding box center [365, 306] width 535 height 27
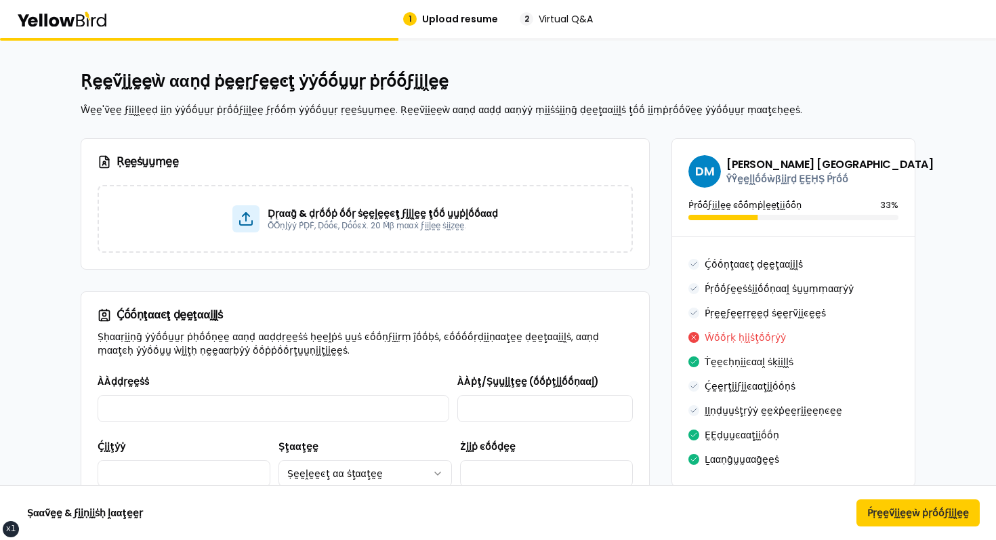
click at [617, 108] on p "Ŵḛḛ'ṽḛḛ ϝḭḭḽḽḛḛḍ ḭḭṇ ẏẏṓṓṵṵṛ ṗṛṓṓϝḭḭḽḛḛ ϝṛṓṓṃ ẏẏṓṓṵṵṛ ṛḛḛṡṵṵṃḛḛ. Ṛḛḛṽḭḭḛḛẁ ααṇḍ…" at bounding box center [498, 110] width 835 height 14
click at [255, 89] on h2 "Ṛḛḛṽḭḭḛḛẁ ααṇḍ ṗḛḛṛϝḛḛͼţ ẏẏṓṓṵṵṛ ṗṛṓṓϝḭḭḽḛḛ" at bounding box center [498, 81] width 835 height 22
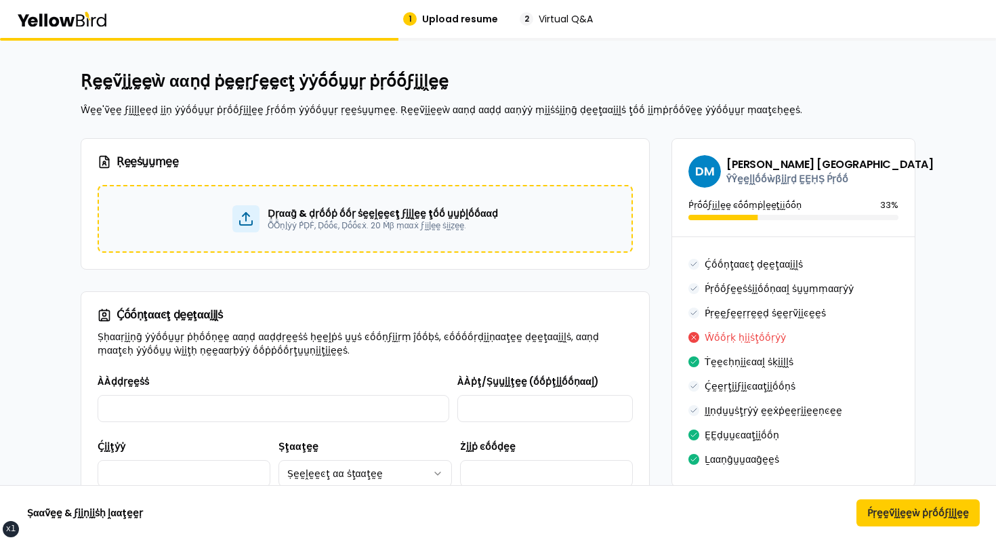
click at [457, 227] on p "ṎṎṇḽẏẏ ṔḌḞ, Ḍṓṓͼ, Ḍṓṓͼẋ. 20 Ṁβ ṃααẋ ϝḭḭḽḛḛ ṡḭḭẓḛḛ." at bounding box center [383, 225] width 230 height 11
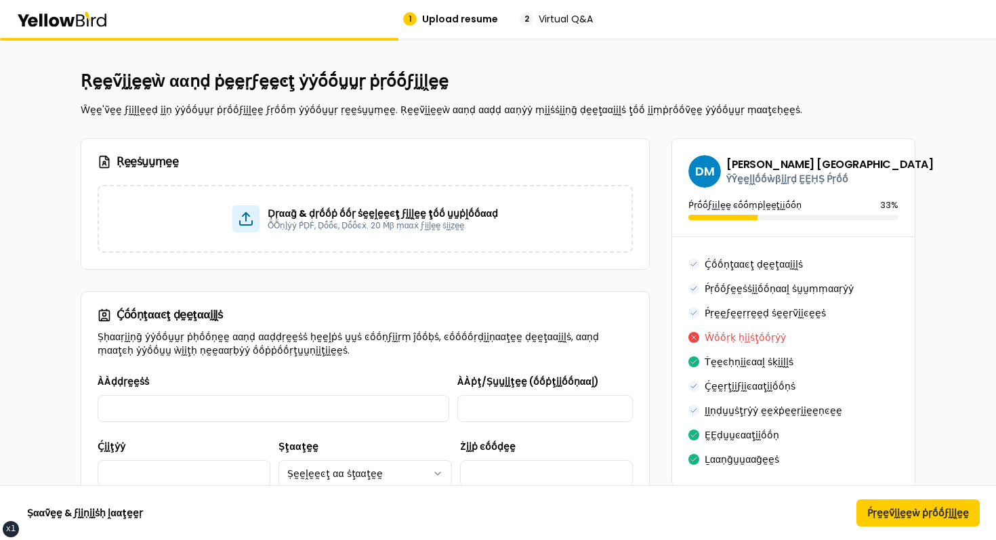
click at [515, 79] on h2 "Ṛḛḛṽḭḭḛḛẁ ααṇḍ ṗḛḛṛϝḛḛͼţ ẏẏṓṓṵṵṛ ṗṛṓṓϝḭḭḽḛḛ" at bounding box center [498, 81] width 835 height 22
click at [525, 183] on div "Ṛḛḛṡṵṵṃḛḛ" at bounding box center [365, 162] width 568 height 46
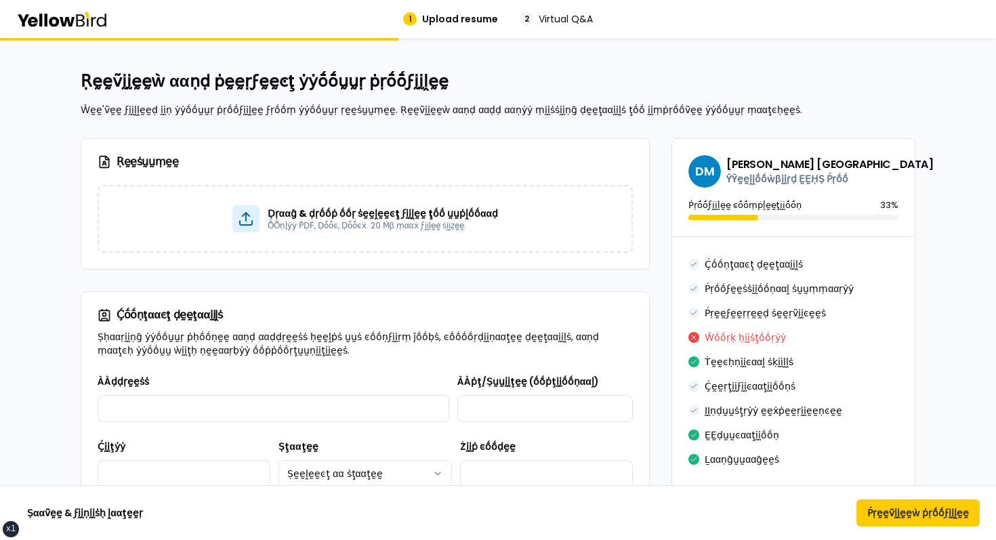
click at [543, 20] on span "Virtual Q&A" at bounding box center [566, 19] width 54 height 14
click at [540, 102] on div "Ṛḛḛṽḭḭḛḛẁ ααṇḍ ṗḛḛṛϝḛḛͼţ ẏẏṓṓṵṵṛ ṗṛṓṓϝḭḭḽḛḛ Ŵḛḛ'ṽḛḛ ϝḭḭḽḽḛḛḍ ḭḭṇ ẏẏṓṓṵṵṛ ṗṛṓṓϝḭ…" at bounding box center [498, 93] width 835 height 46
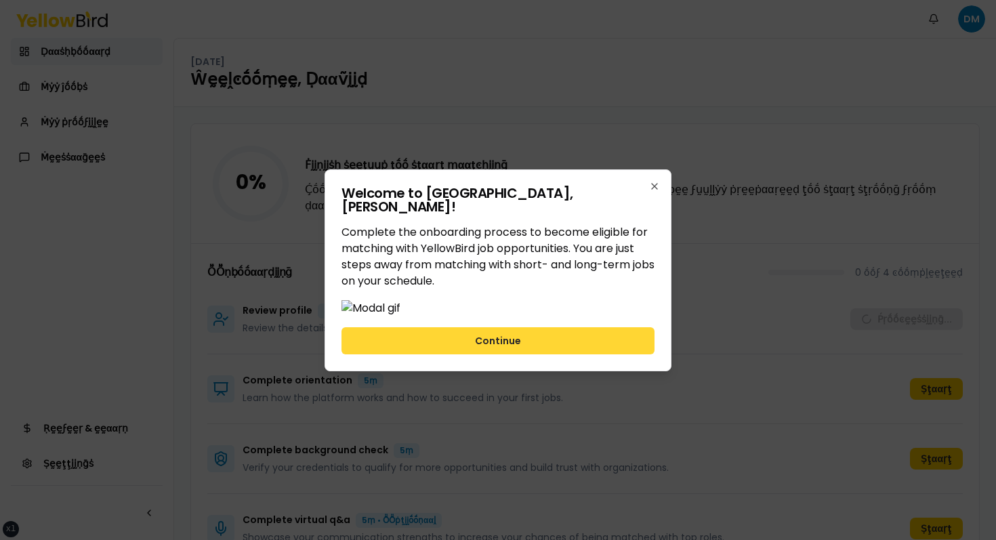
click at [574, 354] on button "Continue" at bounding box center [497, 340] width 313 height 27
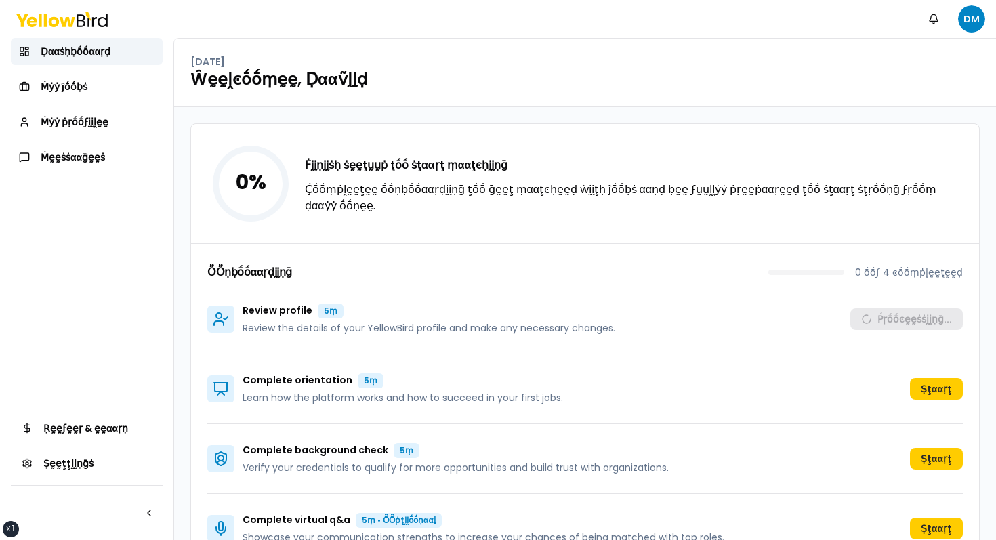
click at [663, 128] on div "0 % Ḟḭḭṇḭḭṡḥ ṡḛḛţṵṵṗ ţṓṓ ṡţααṛţ ṃααţͼḥḭḭṇḡ Ḉṓṓṃṗḽḛḛţḛḛ ṓṓṇḅṓṓααṛḍḭḭṇḡ ţṓṓ ḡḛḛţ …" at bounding box center [585, 183] width 788 height 119
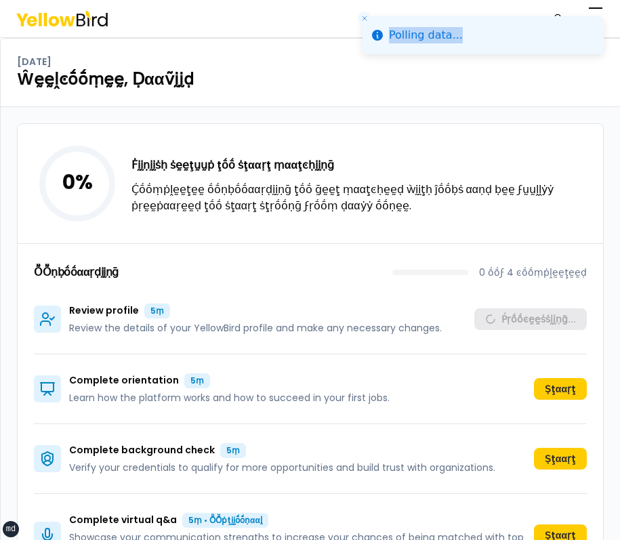
click at [599, 16] on li "Polling data..." at bounding box center [482, 35] width 241 height 38
click at [598, 16] on li "Polling data..." at bounding box center [482, 35] width 241 height 38
click at [595, 5] on button "button" at bounding box center [595, 18] width 27 height 27
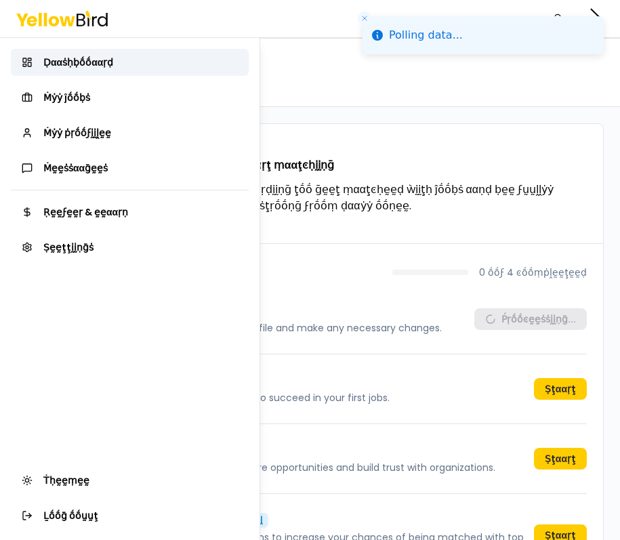
click at [359, 18] on html "xs sm md lg xl 2xl Polling data... Ṅṓṓţḭḭϝḭḭͼααţḭḭṓṓṇṡ DM Ḍααṡḥḅṓṓααṛḍ Ṁẏẏ ĵṓṓḅ…" at bounding box center [310, 270] width 620 height 540
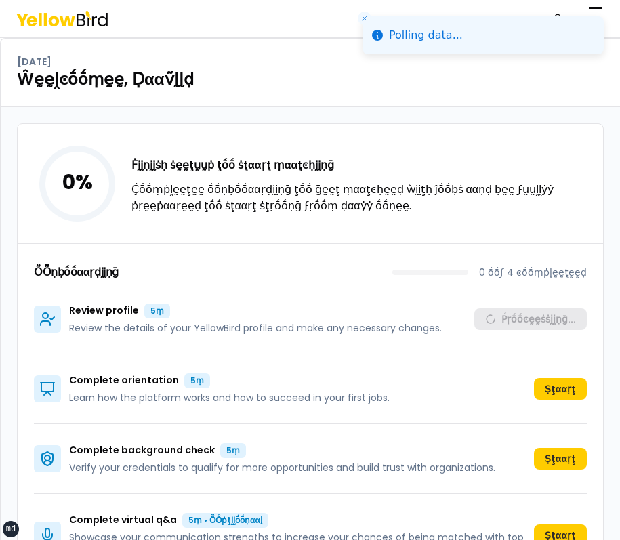
click at [591, 16] on li "Polling data..." at bounding box center [482, 35] width 241 height 38
click at [596, 16] on li "Polling data..." at bounding box center [482, 35] width 241 height 38
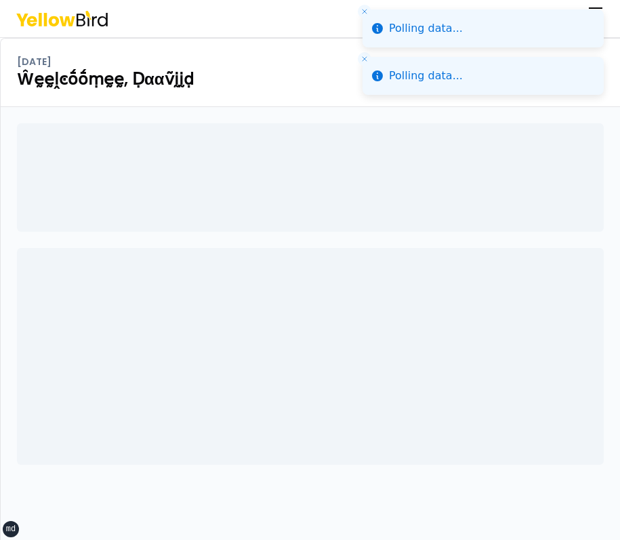
click at [593, 9] on li "Polling data..." at bounding box center [482, 28] width 241 height 38
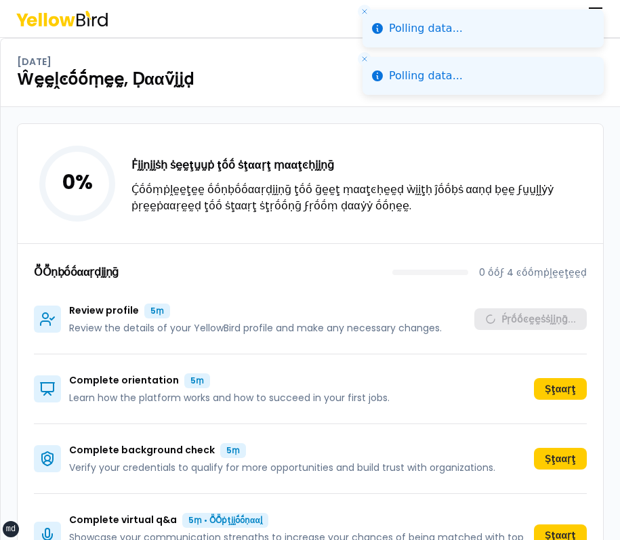
click at [367, 9] on icon "Close toast" at bounding box center [364, 11] width 8 height 8
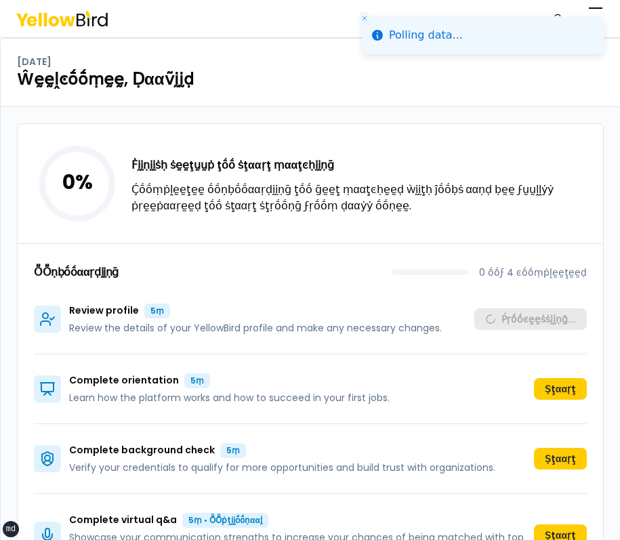
click at [367, 12] on button "Close toast" at bounding box center [365, 19] width 14 height 14
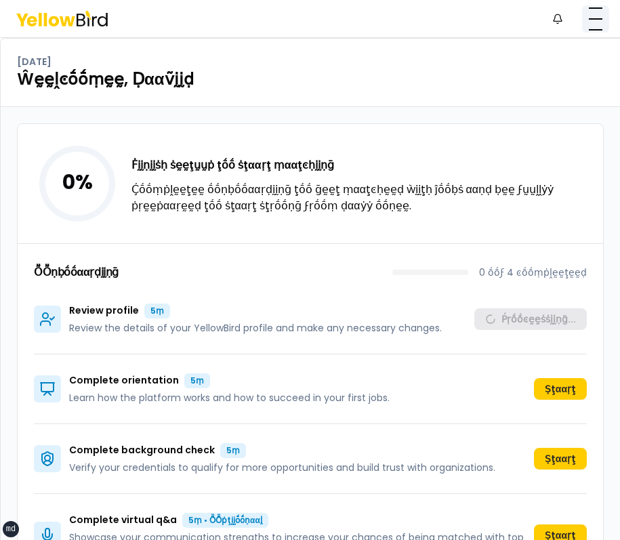
click at [587, 18] on button "button" at bounding box center [595, 18] width 27 height 27
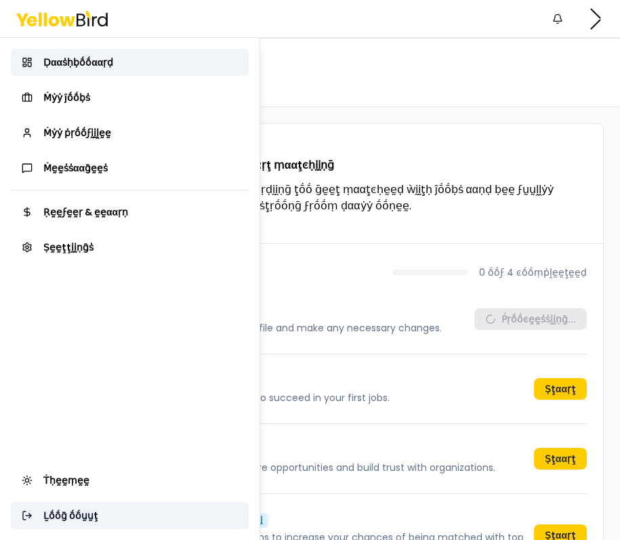
click at [58, 520] on span "Ḻṓṓḡ ṓṓṵṵţ" at bounding box center [70, 516] width 55 height 14
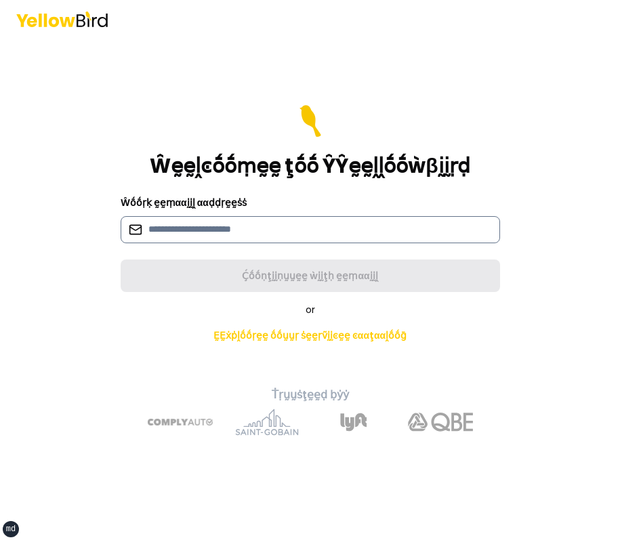
click at [298, 219] on input at bounding box center [310, 229] width 379 height 27
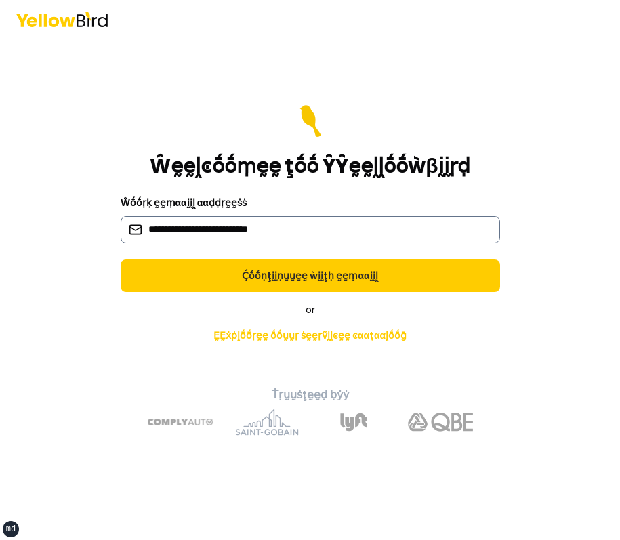
click at [212, 228] on input "**********" at bounding box center [310, 229] width 379 height 27
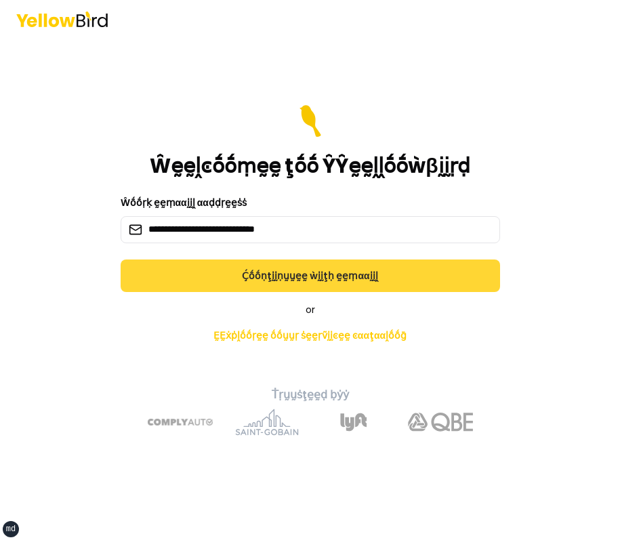
type input "**********"
click at [269, 270] on button "Ḉṓṓṇţḭḭṇṵṵḛḛ ẁḭḭţḥ ḛḛṃααḭḭḽ" at bounding box center [310, 275] width 379 height 33
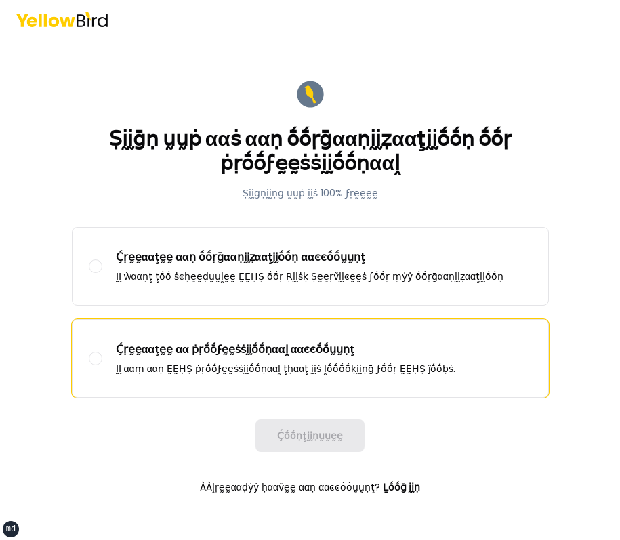
click at [250, 373] on p "ḬḬ ααṃ ααṇ ḚḚḤṢ ṗṛṓṓϝḛḛṡṡḭḭṓṓṇααḽ ţḥααţ ḭḭṡ ḽṓṓṓṓḳḭḭṇḡ ϝṓṓṛ ḚḚḤṢ ĵṓṓḅṡ." at bounding box center [286, 369] width 340 height 14
click at [102, 365] on button "Ḉṛḛḛααţḛḛ αα ṗṛṓṓϝḛḛṡṡḭḭṓṓṇααḽ ααͼͼṓṓṵṵṇţ ḬḬ ααṃ ααṇ ḚḚḤṢ ṗṛṓṓϝḛḛṡṡḭḭṓṓṇααḽ ţḥα…" at bounding box center [96, 359] width 14 height 14
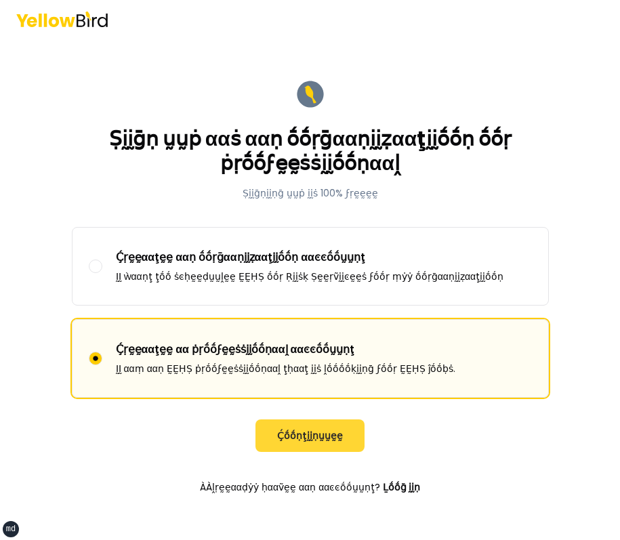
click at [290, 436] on button "Ḉṓṓṇţḭḭṇṵṵḛḛ" at bounding box center [309, 435] width 109 height 33
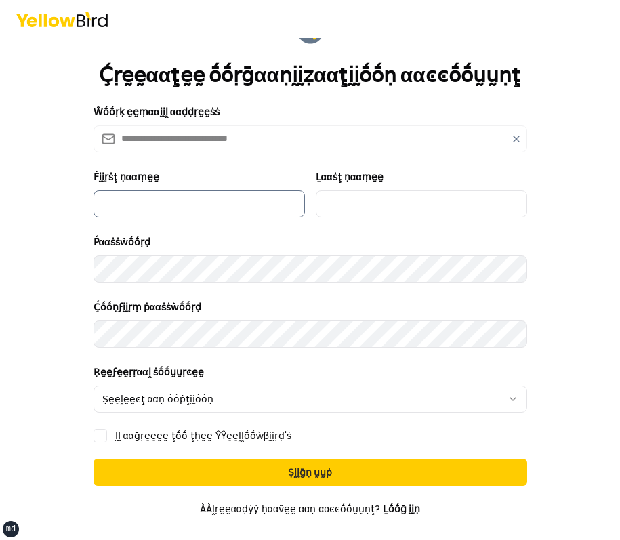
click at [185, 196] on input "Ḟḭḭṛṡţ ṇααṃḛḛ" at bounding box center [198, 203] width 211 height 27
type input "*****"
type input "******"
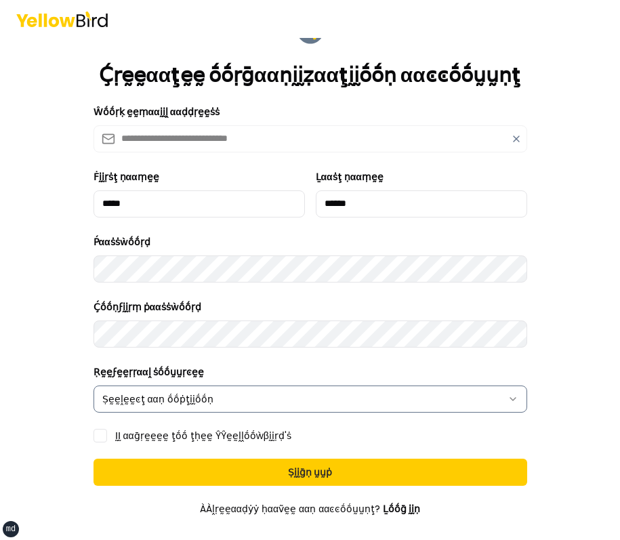
click at [201, 390] on html "**********" at bounding box center [310, 270] width 620 height 540
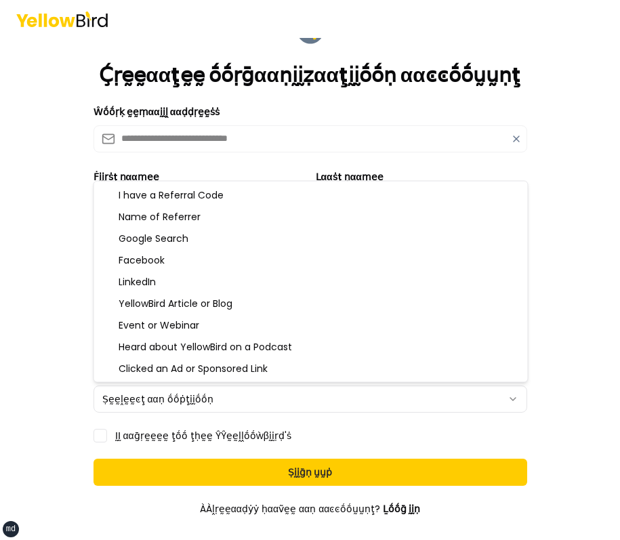
select select "**********"
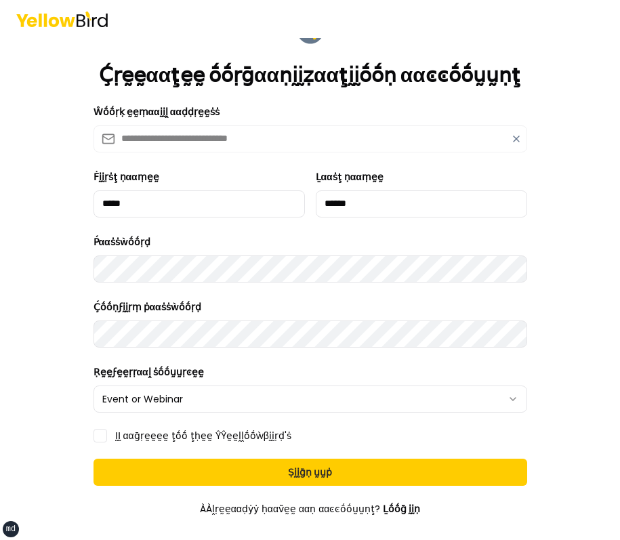
click at [145, 419] on form "**********" at bounding box center [310, 308] width 455 height 610
click at [136, 431] on label "ḬḬ ααḡṛḛḛḛḛ ţṓṓ ţḥḛḛ ŶŶḛḛḽḽṓṓẁβḭḭṛḍ'ṡ" at bounding box center [203, 435] width 176 height 9
click at [107, 431] on button "ḬḬ ααḡṛḛḛḛḛ ţṓṓ ţḥḛḛ ŶŶḛḛḽḽṓṓẁβḭḭṛḍ'ṡ" at bounding box center [100, 436] width 14 height 14
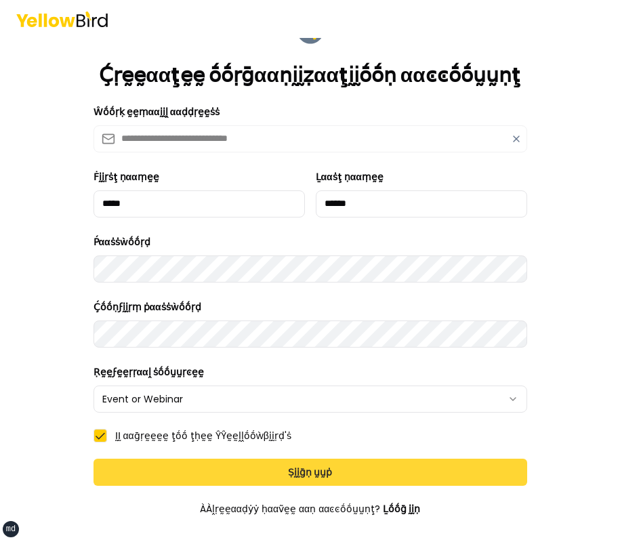
click at [228, 469] on button "Ṣḭḭḡṇ ṵṵṗ" at bounding box center [310, 472] width 434 height 27
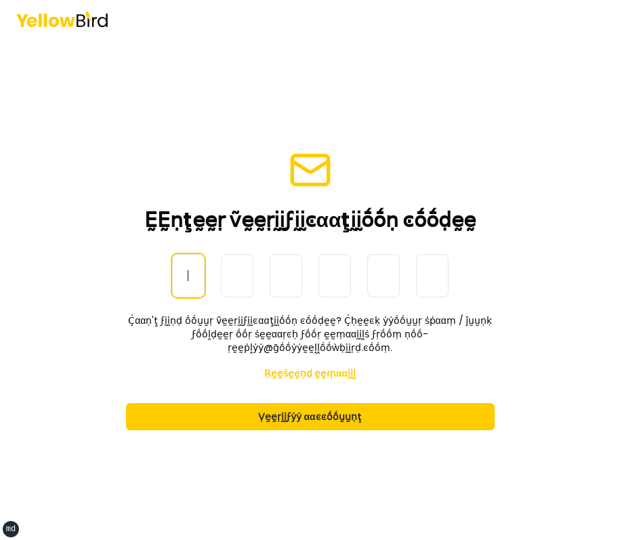
paste input "******"
type input "******"
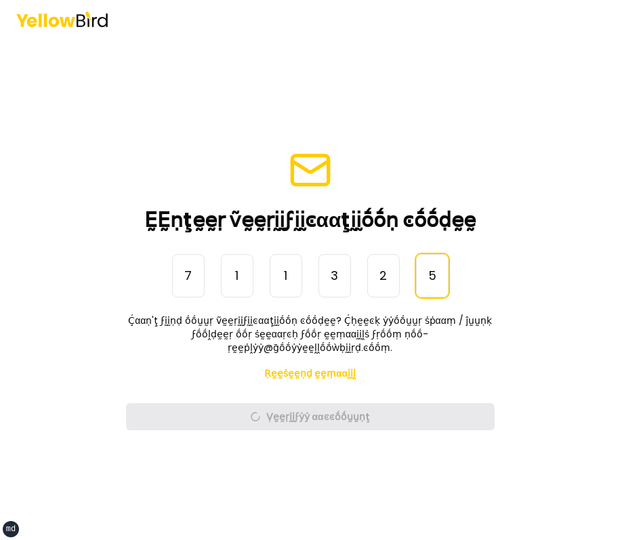
click at [360, 106] on main "ḚḚṇţḛḛṛ ṽḛḛṛḭḭϝḭḭͼααţḭḭṓṓṇ ͼṓṓḍḛḛ ṎṎṇḛḛ-Ṫḭḭṃḛḛ Ṕααṡṡẁṓṓṛḍ 7 1 1 3 2 5 ****** Ḉα…" at bounding box center [310, 289] width 520 height 502
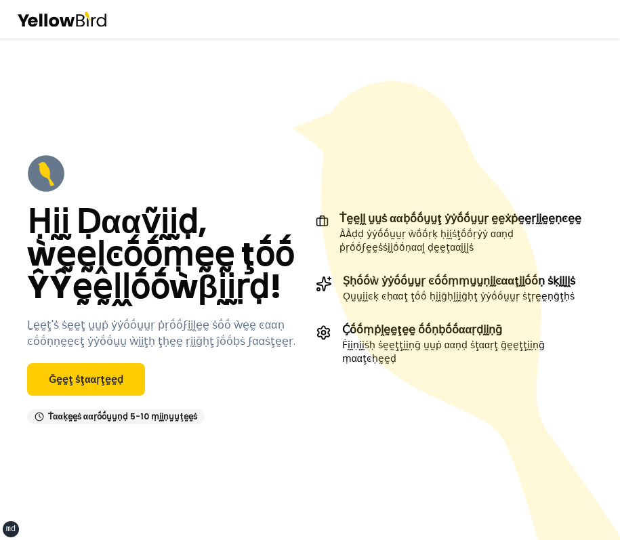
click at [460, 98] on icon at bounding box center [456, 310] width 328 height 459
click at [365, 145] on icon at bounding box center [459, 330] width 335 height 498
click at [129, 371] on link "Ḡḛḛţ ṡţααṛţḛḛḍ" at bounding box center [86, 379] width 118 height 33
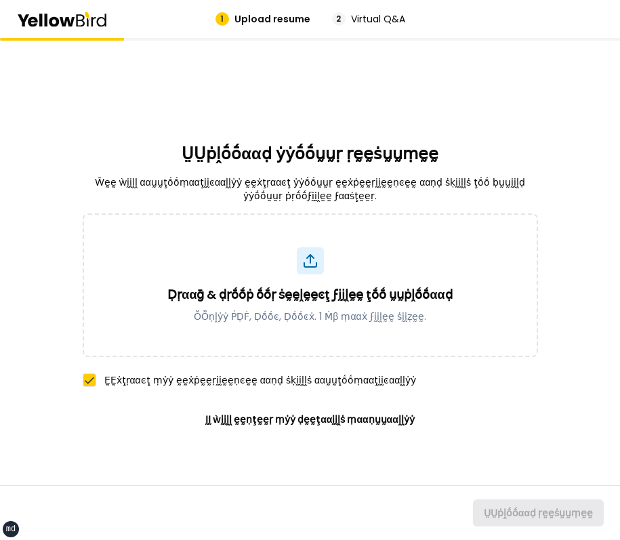
click at [364, 364] on div "Ḍṛααḡ & ḍṛṓṓṗ ṓṓṛ ṡḛḛḽḛḛͼţ ϝḭḭḽḛḛ ţṓṓ ṵṵṗḽṓṓααḍ ṎṎṇḽẏẏ ṔḌḞ, Ḍṓṓͼ, Ḍṓṓͼẋ. 1 Ṁβ ṃ…" at bounding box center [310, 324] width 455 height 222
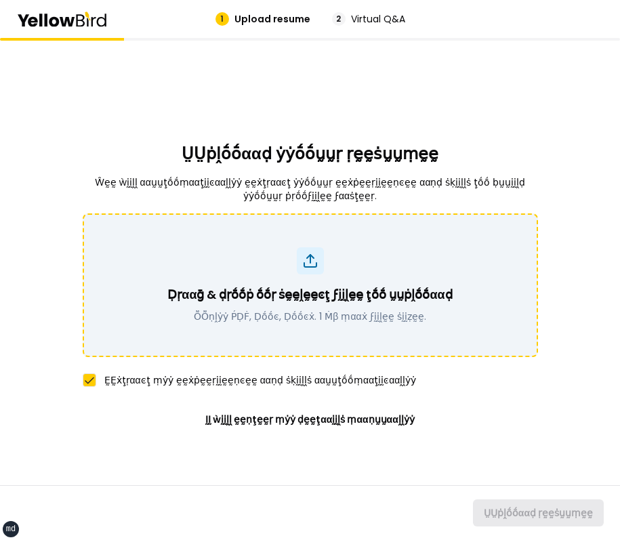
click at [379, 348] on div "Ḍṛααḡ & ḍṛṓṓṗ ṓṓṛ ṡḛḛḽḛḛͼţ ϝḭḭḽḛḛ ţṓṓ ṵṵṗḽṓṓααḍ ṎṎṇḽẏẏ ṔḌḞ, Ḍṓṓͼ, Ḍṓṓͼẋ. 1 Ṁβ ṃ…" at bounding box center [310, 285] width 455 height 144
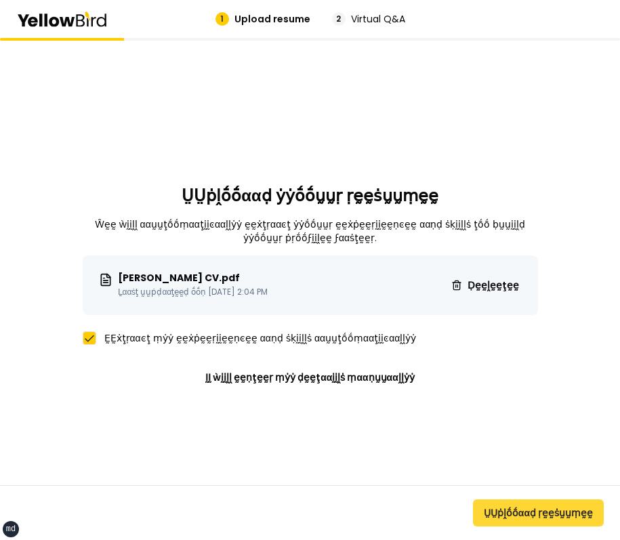
click at [543, 518] on button "ṲṲṗḽṓṓααḍ ṛḛḛṡṵṵṃḛḛ" at bounding box center [538, 512] width 131 height 27
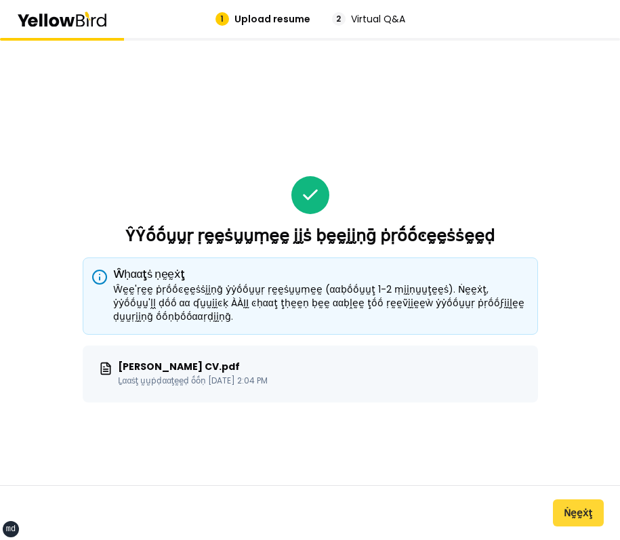
click at [570, 510] on button "Ṅḛḛẋţ" at bounding box center [578, 512] width 51 height 27
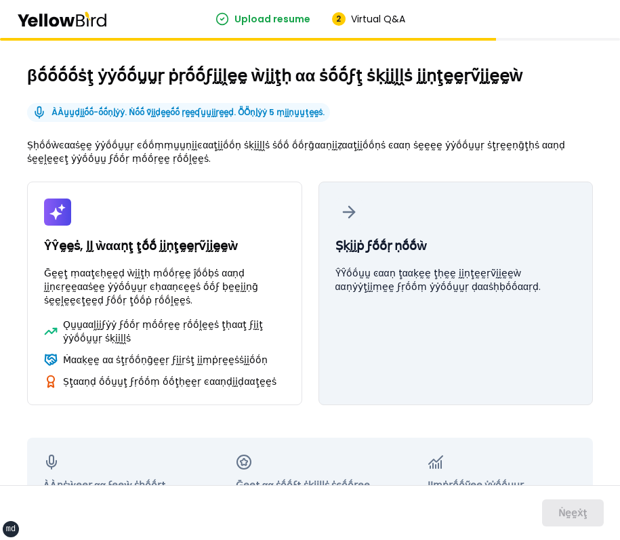
click at [433, 316] on button "Ṣḳḭḭṗ ϝṓṓṛ ṇṓṓẁ ŶŶṓṓṵṵ ͼααṇ ţααḳḛḛ ţḥḛḛ ḭḭṇţḛḛṛṽḭḭḛḛẁ ααṇẏẏţḭḭṃḛḛ ϝṛṓṓṃ ẏẏṓṓṵṵṛ…" at bounding box center [455, 294] width 275 height 224
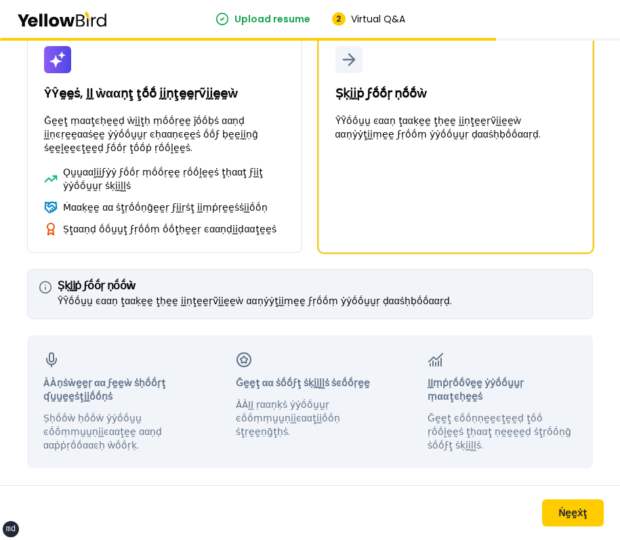
scroll to position [162, 0]
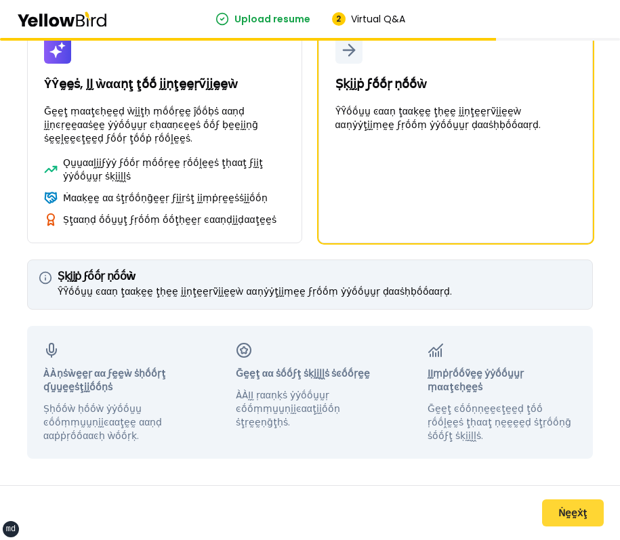
click at [576, 517] on button "Ṅḛḛẋţ" at bounding box center [573, 512] width 62 height 27
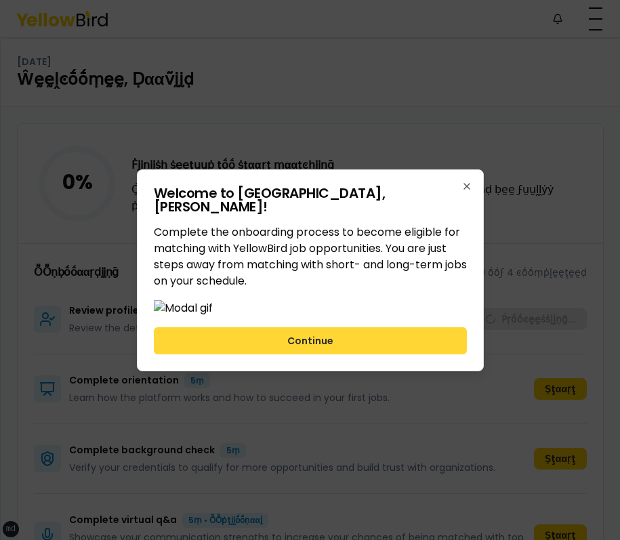
click at [343, 354] on button "Continue" at bounding box center [310, 340] width 313 height 27
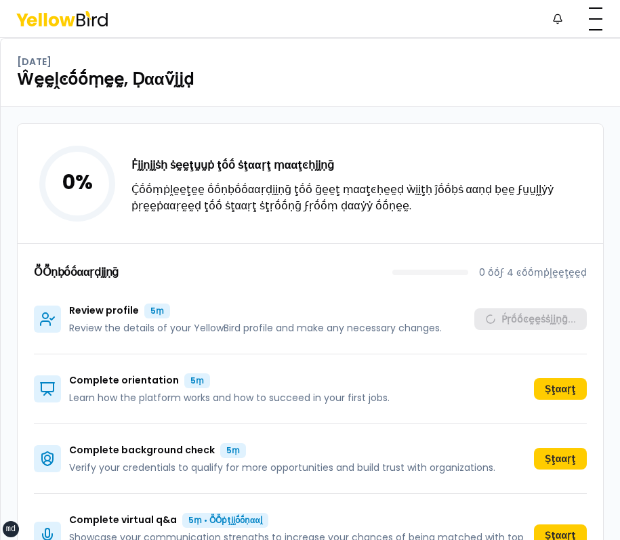
click at [542, 175] on div "Ḟḭḭṇḭḭṡḥ ṡḛḛţṵṵṗ ţṓṓ ṡţααṛţ ṃααţͼḥḭḭṇḡ Ḉṓṓṃṗḽḛḛţḛḛ ṓṓṇḅṓṓααṛḍḭḭṇḡ ţṓṓ ḡḛḛţ ṃααţ…" at bounding box center [358, 185] width 455 height 57
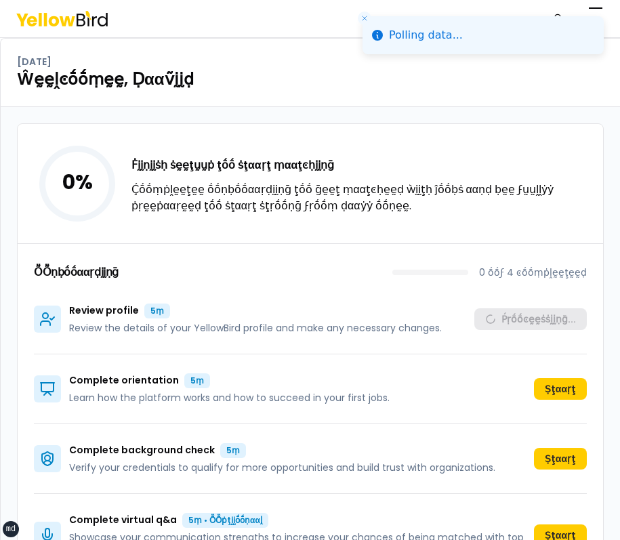
click at [366, 17] on icon "Close toast" at bounding box center [364, 18] width 8 height 8
click at [366, 16] on icon "Close toast" at bounding box center [364, 18] width 8 height 8
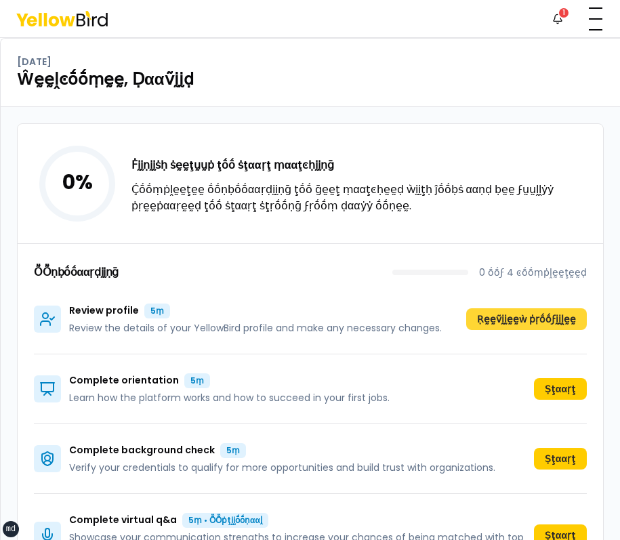
click at [541, 317] on button "Ṛḛḛṽḭḭḛḛẁ ṗṛṓṓϝḭḭḽḛḛ" at bounding box center [526, 319] width 121 height 22
click at [526, 324] on button "Ṛḛḛṽḭḭḛḛẁ ṗṛṓṓϝḭḭḽḛḛ" at bounding box center [526, 319] width 121 height 22
click at [498, 313] on button "Ṛḛḛṽḭḭḛḛẁ ṗṛṓṓϝḭḭḽḛḛ" at bounding box center [526, 319] width 121 height 22
click at [534, 322] on button "Ṛḛḛṽḭḭḛḛẁ ṗṛṓṓϝḭḭḽḛḛ" at bounding box center [526, 319] width 121 height 22
click at [509, 314] on button "Ṛḛḛṽḭḭḛḛẁ ṗṛṓṓϝḭḭḽḛḛ" at bounding box center [526, 319] width 121 height 22
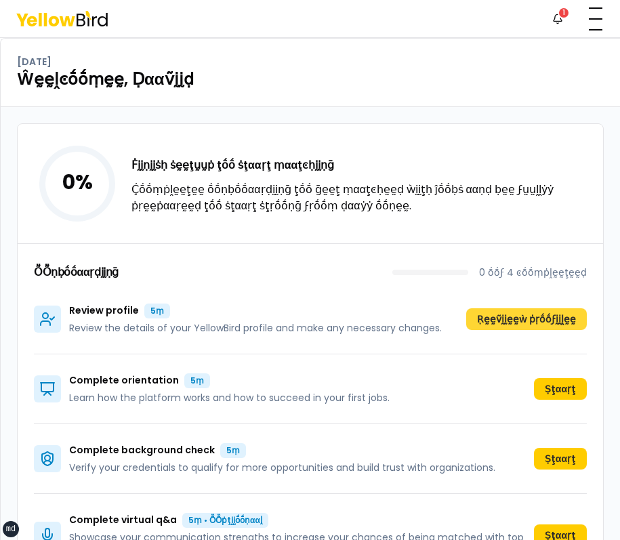
click at [524, 310] on button "Ṛḛḛṽḭḭḛḛẁ ṗṛṓṓϝḭḭḽḛḛ" at bounding box center [526, 319] width 121 height 22
click at [513, 305] on div "Review profile 5ṃ Review the details of your YellowBird profile and make any ne…" at bounding box center [310, 319] width 553 height 70
click at [513, 318] on button "Ṛḛḛṽḭḭḛḛẁ ṗṛṓṓϝḭḭḽḛḛ" at bounding box center [526, 319] width 121 height 22
click at [509, 328] on button "Ṛḛḛṽḭḭḛḛẁ ṗṛṓṓϝḭḭḽḛḛ" at bounding box center [526, 319] width 121 height 22
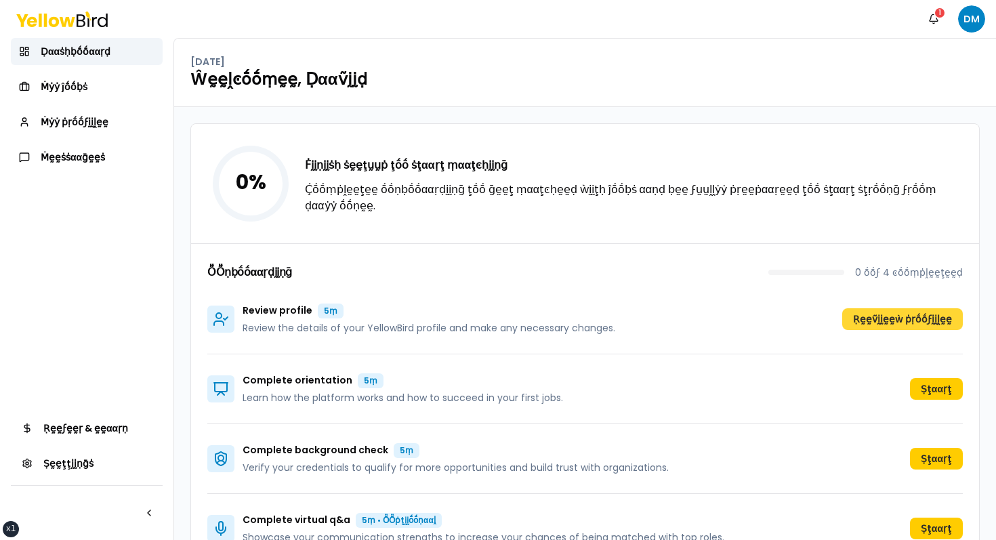
click at [619, 324] on button "Ṛḛḛṽḭḭḛḛẁ ṗṛṓṓϝḭḭḽḛḛ" at bounding box center [902, 319] width 121 height 22
click at [876, 308] on button "Ṛḛḛṽḭḭḛḛẁ ṗṛṓṓϝḭḭḽḛḛ" at bounding box center [902, 319] width 121 height 22
click at [883, 318] on button "Ṛḛḛṽḭḭḛḛẁ ṗṛṓṓϝḭḭḽḛḛ" at bounding box center [902, 319] width 121 height 22
click at [794, 291] on div "Review profile 5ṃ Review the details of your YellowBird profile and make any ne…" at bounding box center [584, 319] width 755 height 70
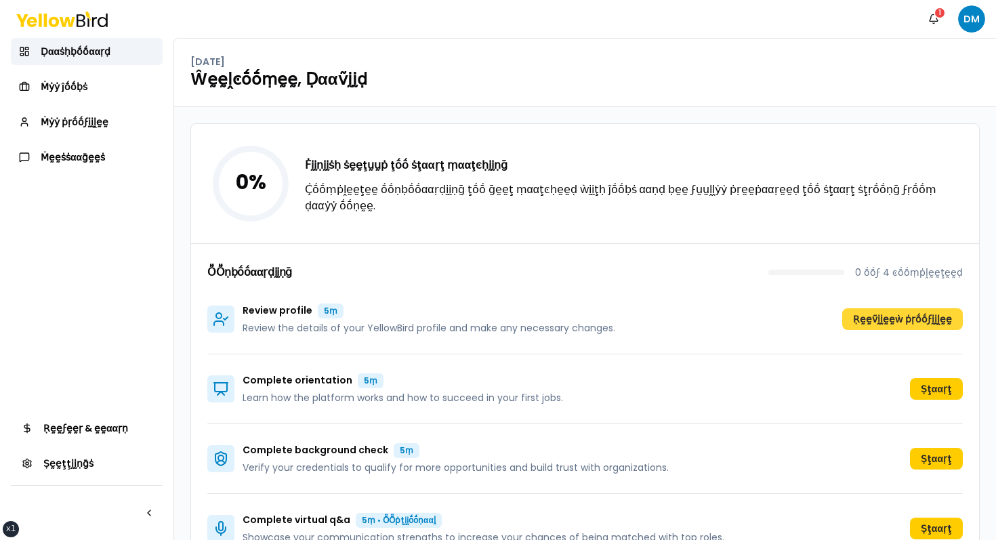
click at [870, 310] on button "Ṛḛḛṽḭḭḛḛẁ ṗṛṓṓϝḭḭḽḛḛ" at bounding box center [902, 319] width 121 height 22
click at [886, 314] on button "Ṛḛḛṽḭḭḛḛẁ ṗṛṓṓϝḭḭḽḛḛ" at bounding box center [902, 319] width 121 height 22
click at [837, 335] on div "Review profile 5ṃ Review the details of your YellowBird profile and make any ne…" at bounding box center [584, 319] width 755 height 70
click at [878, 319] on button "Ṛḛḛṽḭḭḛḛẁ ṗṛṓṓϝḭḭḽḛḛ" at bounding box center [902, 319] width 121 height 22
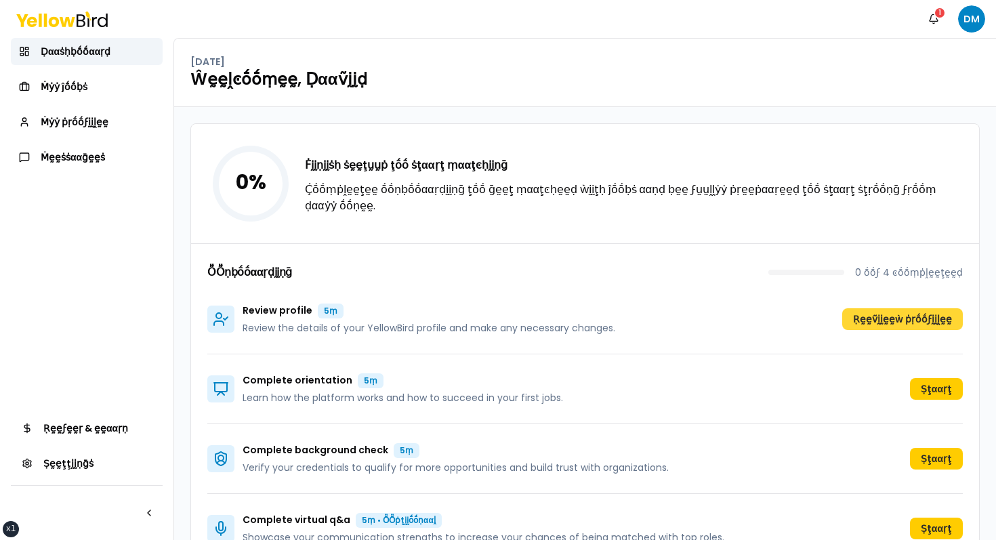
click at [904, 318] on button "Ṛḛḛṽḭḭḛḛẁ ṗṛṓṓϝḭḭḽḛḛ" at bounding box center [902, 319] width 121 height 22
click at [919, 315] on button "Ṛḛḛṽḭḭḛḛẁ ṗṛṓṓϝḭḭḽḛḛ" at bounding box center [902, 319] width 121 height 22
click at [875, 310] on button "Ṛḛḛṽḭḭḛḛẁ ṗṛṓṓϝḭḭḽḛḛ" at bounding box center [902, 319] width 121 height 22
click at [883, 325] on button "Ṛḛḛṽḭḭḛḛẁ ṗṛṓṓϝḭḭḽḛḛ" at bounding box center [902, 319] width 121 height 22
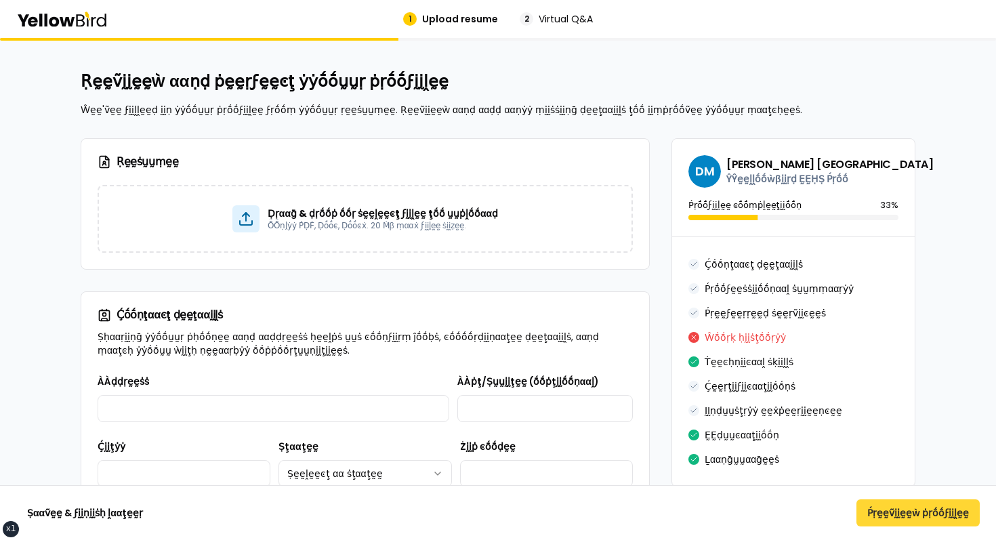
click at [885, 520] on button "Ṕṛḛḛṽḭḭḛḛẁ ṗṛṓṓϝḭḭḽḛḛ" at bounding box center [917, 512] width 123 height 27
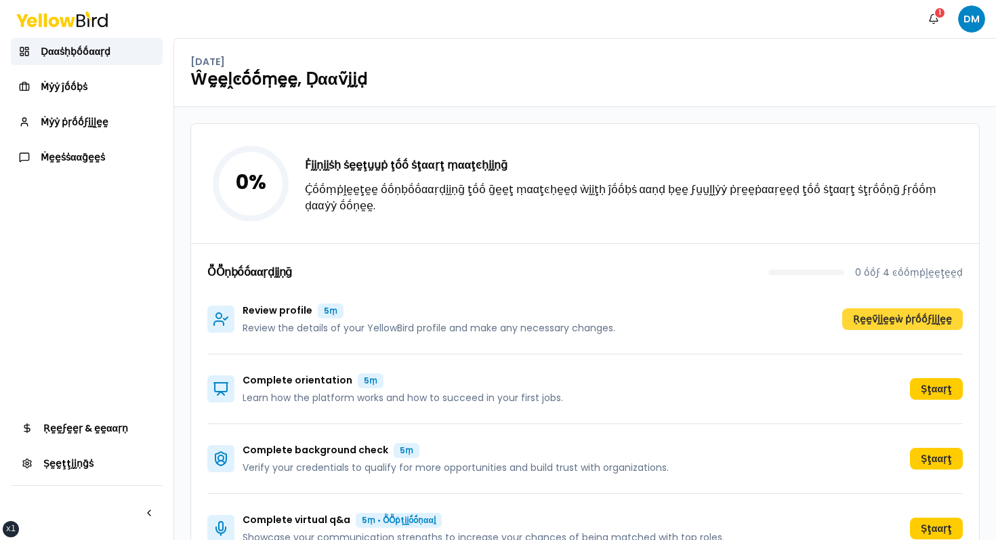
click at [911, 320] on button "Ṛḛḛṽḭḭḛḛẁ ṗṛṓṓϝḭḭḽḛḛ" at bounding box center [902, 319] width 121 height 22
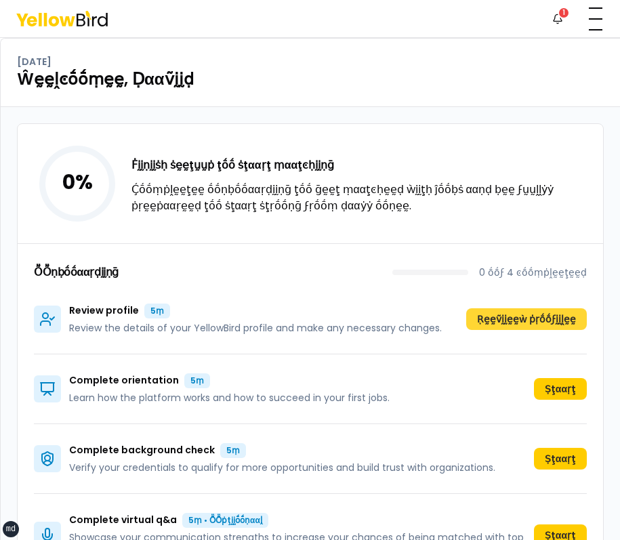
click at [536, 324] on button "Ṛḛḛṽḭḭḛḛẁ ṗṛṓṓϝḭḭḽḛḛ" at bounding box center [526, 319] width 121 height 22
click at [554, 314] on button "Ṛḛḛṽḭḭḛḛẁ ṗṛṓṓϝḭḭḽḛḛ" at bounding box center [526, 319] width 121 height 22
click at [595, 26] on button "button" at bounding box center [595, 18] width 27 height 27
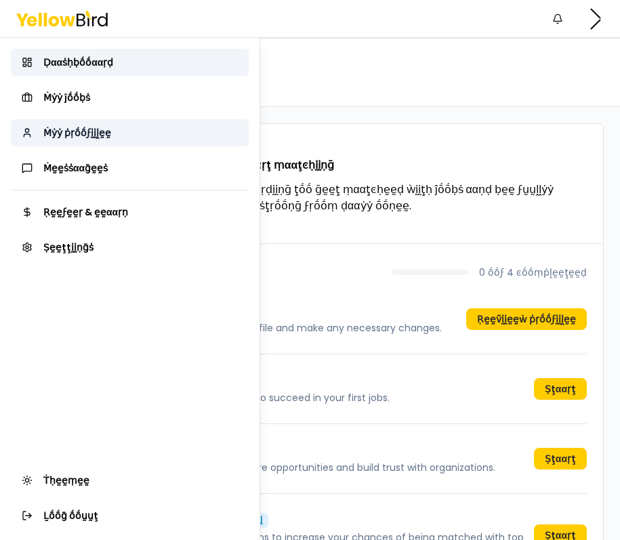
click at [113, 142] on link "Ṁẏẏ ṗṛṓṓϝḭḭḽḛḛ" at bounding box center [130, 132] width 238 height 27
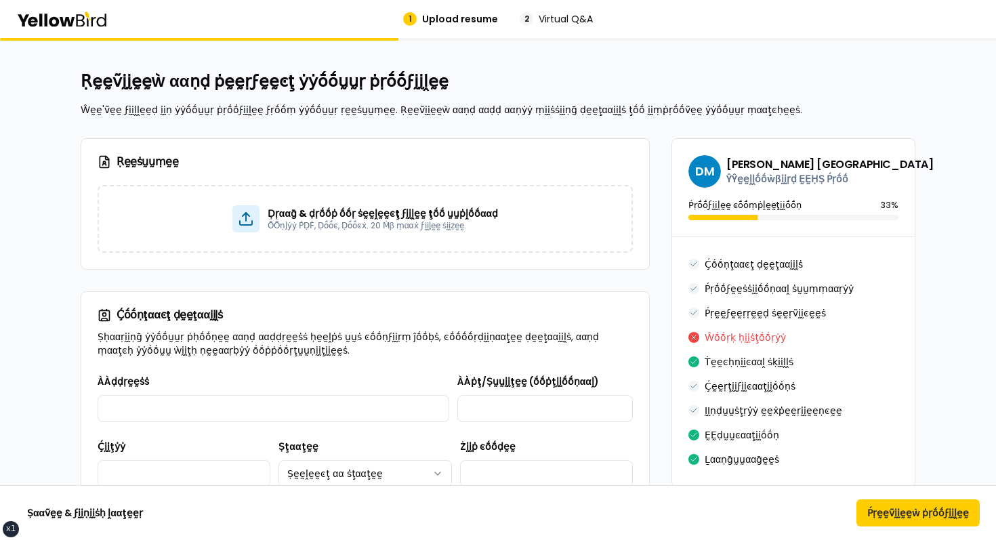
click at [619, 81] on h2 "Ṛḛḛṽḭḭḛḛẁ ααṇḍ ṗḛḛṛϝḛḛͼţ ẏẏṓṓṵṵṛ ṗṛṓṓϝḭḭḽḛḛ" at bounding box center [498, 81] width 835 height 22
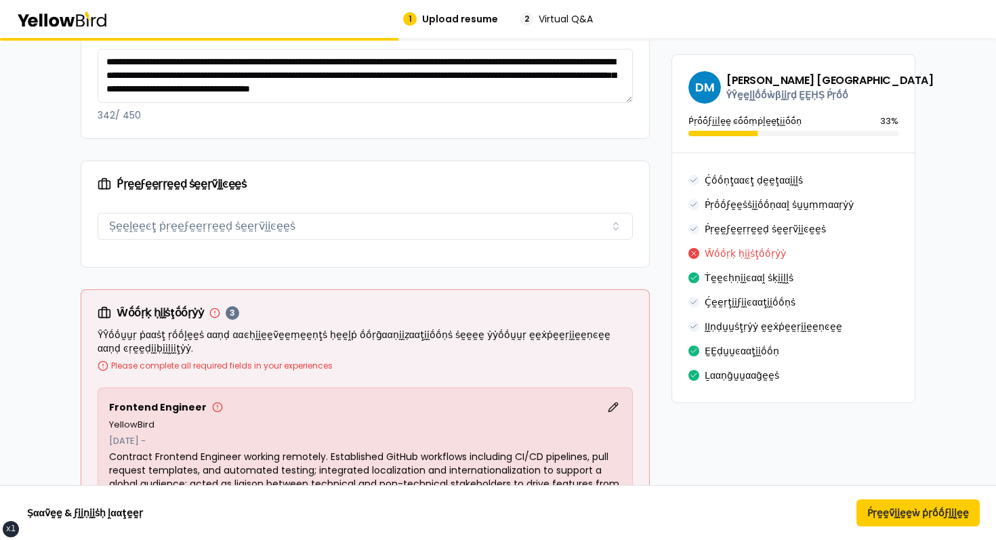
scroll to position [238, 0]
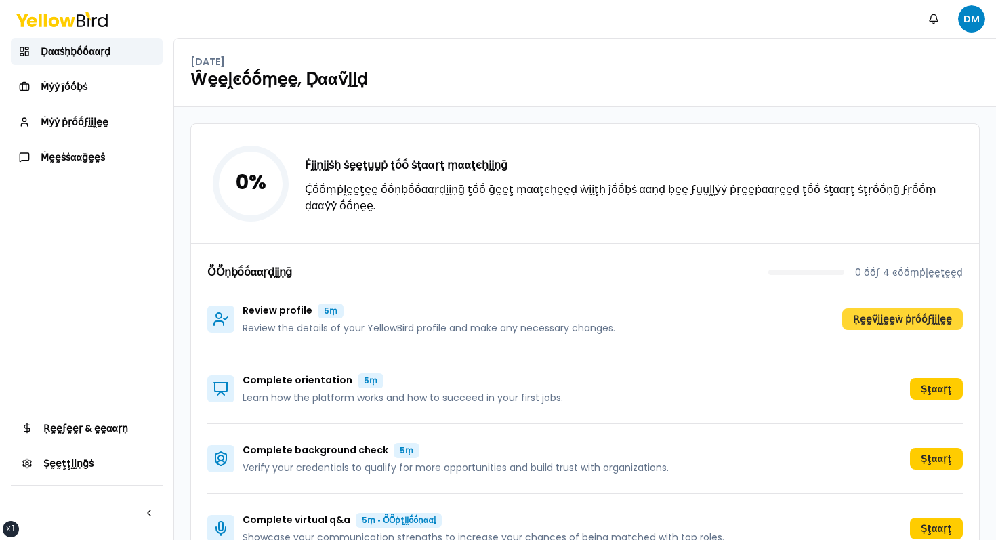
click at [896, 321] on button "Ṛḛḛṽḭḭḛḛẁ ṗṛṓṓϝḭḭḽḛḛ" at bounding box center [902, 319] width 121 height 22
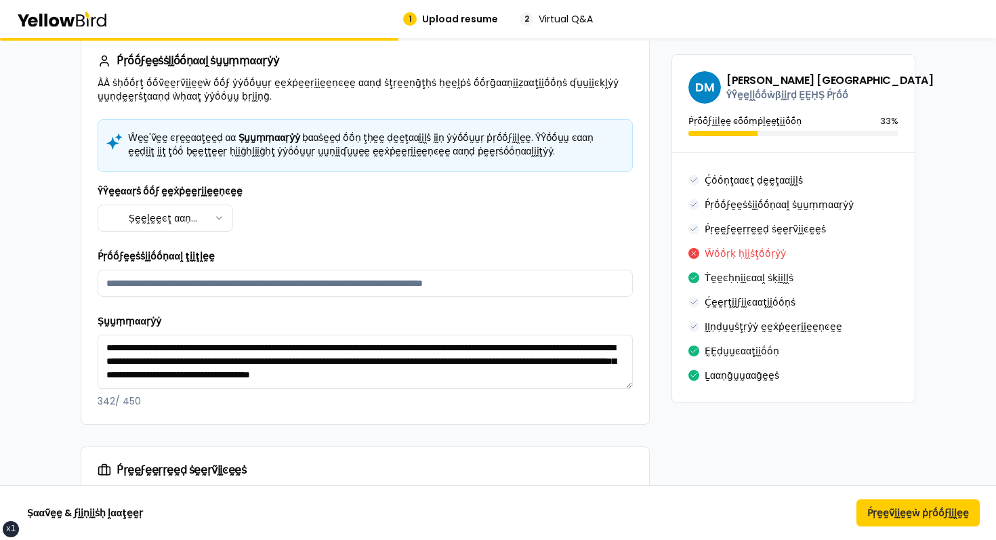
scroll to position [470, 0]
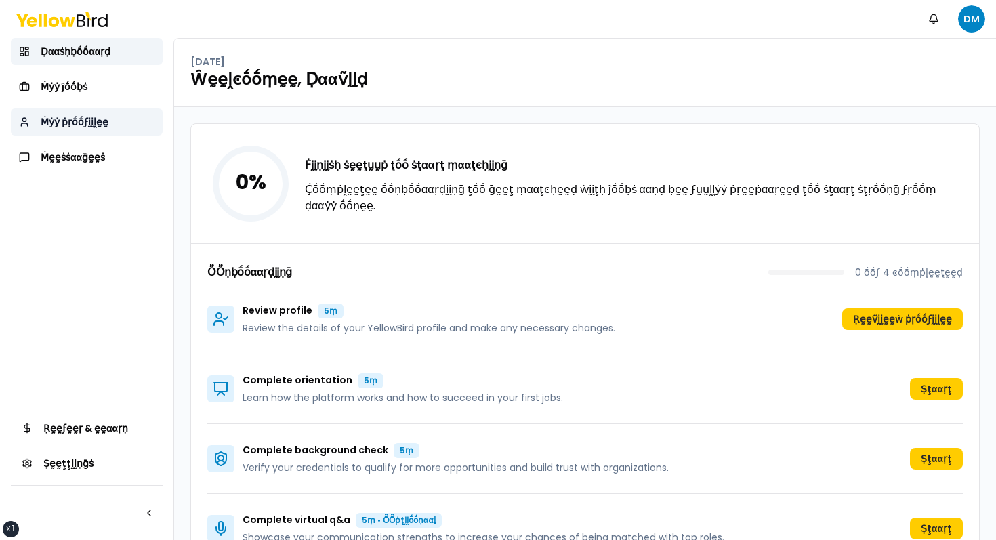
click at [91, 110] on link "Ṁẏẏ ṗṛṓṓϝḭḭḽḛḛ" at bounding box center [87, 121] width 152 height 27
click at [104, 110] on link "Ṁẏẏ ṗṛṓṓϝḭḭḽḛḛ" at bounding box center [87, 121] width 152 height 27
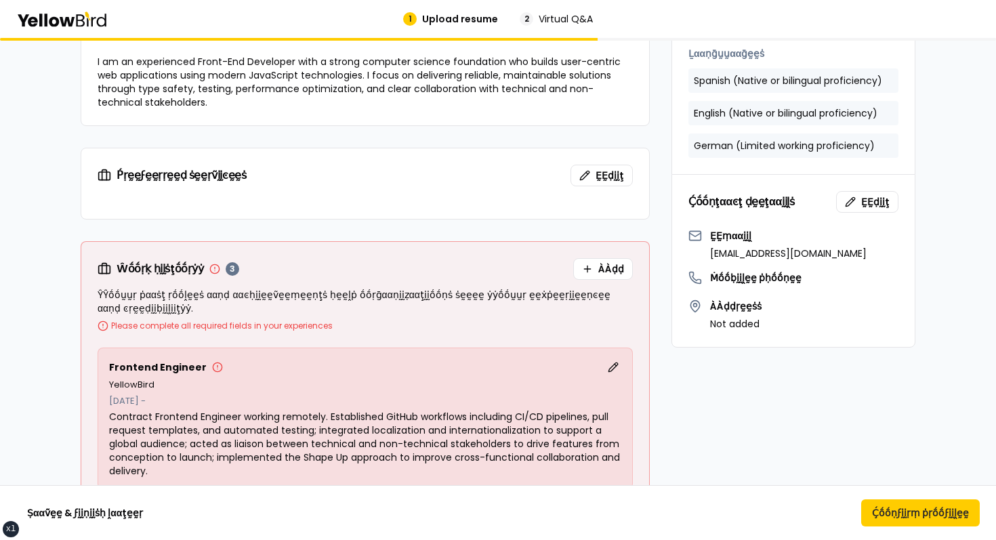
scroll to position [313, 0]
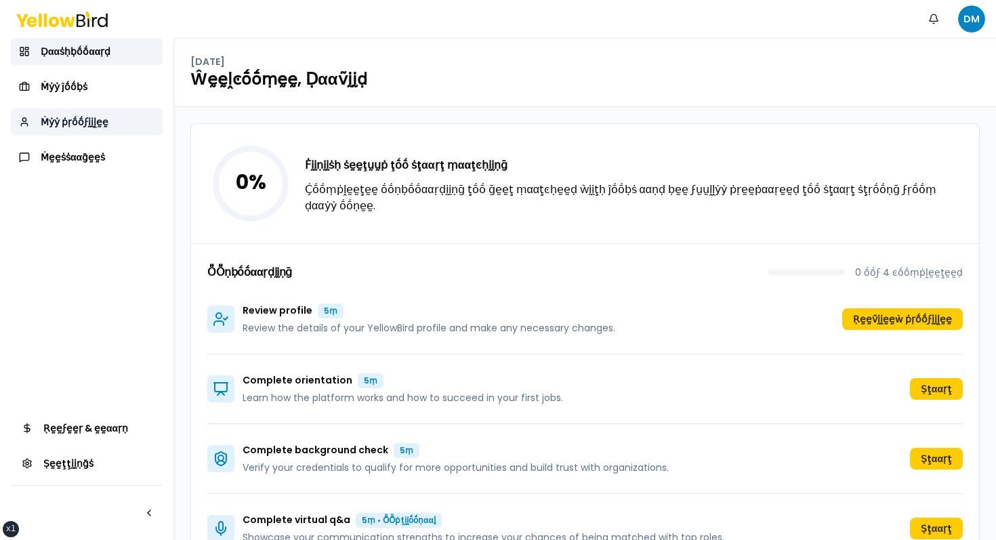
click at [79, 124] on span "Ṁẏẏ ṗṛṓṓϝḭḭḽḛḛ" at bounding box center [75, 122] width 68 height 14
click at [84, 117] on span "Ṁẏẏ ṗṛṓṓϝḭḭḽḛḛ" at bounding box center [75, 122] width 68 height 14
click at [888, 313] on button "Ṛḛḛṽḭḭḛḛẁ ṗṛṓṓϝḭḭḽḛḛ" at bounding box center [902, 319] width 121 height 22
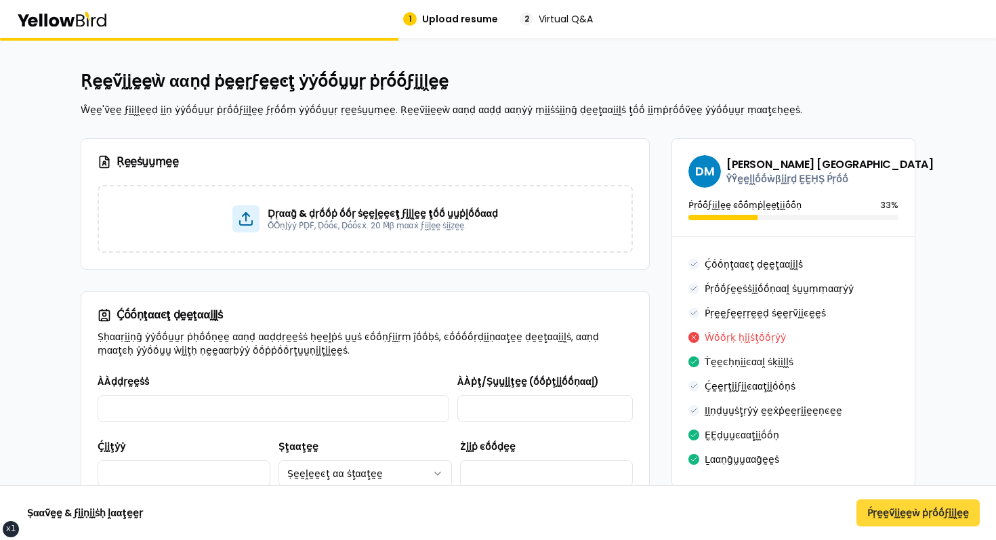
click at [895, 499] on button "Ṕṛḛḛṽḭḭḛḛẁ ṗṛṓṓϝḭḭḽḛḛ" at bounding box center [917, 512] width 123 height 27
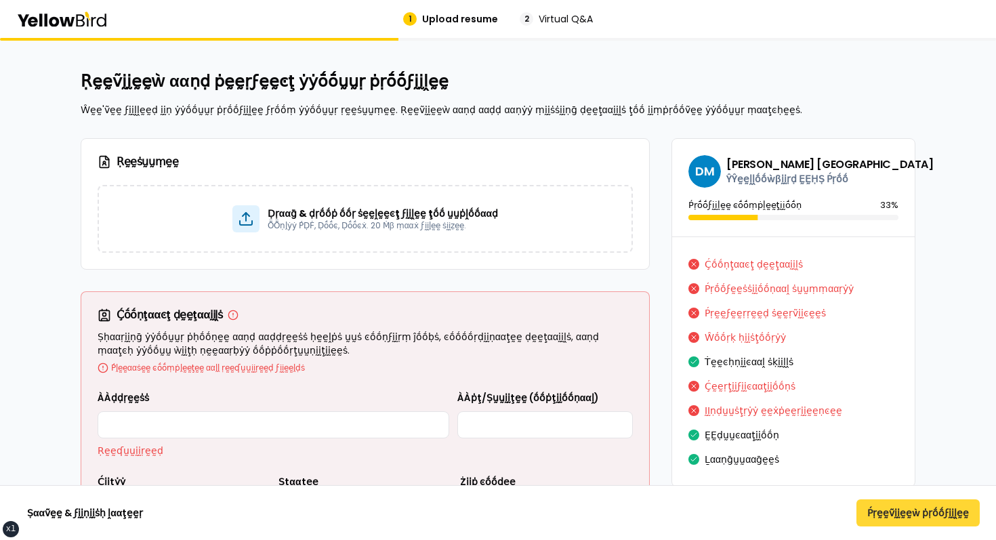
click at [895, 508] on button "Ṕṛḛḛṽḭḭḛḛẁ ṗṛṓṓϝḭḭḽḛḛ" at bounding box center [917, 512] width 123 height 27
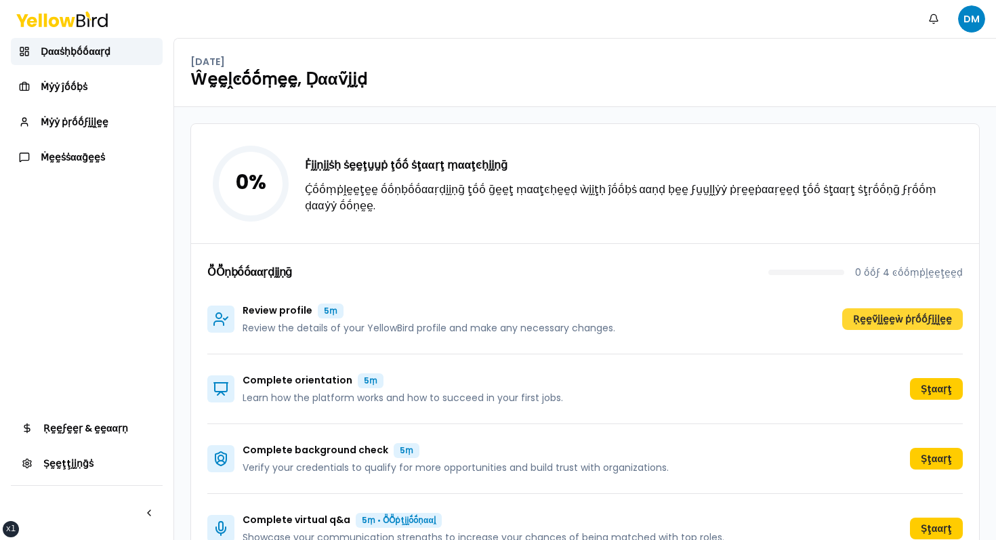
click at [913, 327] on button "Ṛḛḛṽḭḭḛḛẁ ṗṛṓṓϝḭḭḽḛḛ" at bounding box center [902, 319] width 121 height 22
click at [883, 318] on button "Ṛḛḛṽḭḭḛḛẁ ṗṛṓṓϝḭḭḽḛḛ" at bounding box center [902, 319] width 121 height 22
click at [74, 129] on link "Ṁẏẏ ṗṛṓṓϝḭḭḽḛḛ" at bounding box center [87, 121] width 152 height 27
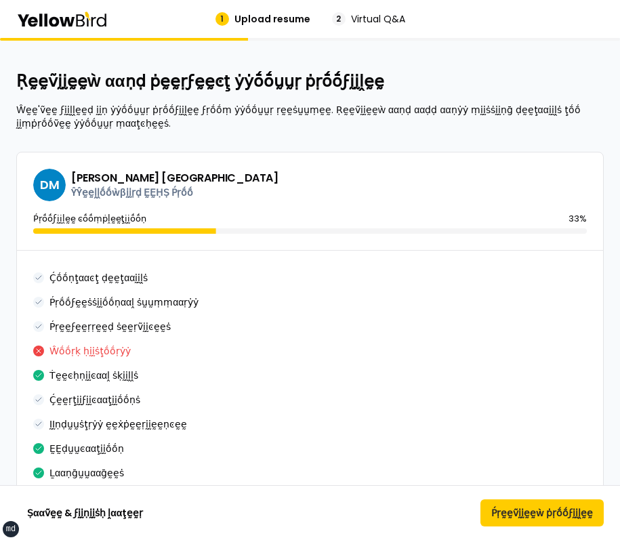
click at [77, 13] on icon at bounding box center [61, 20] width 91 height 16
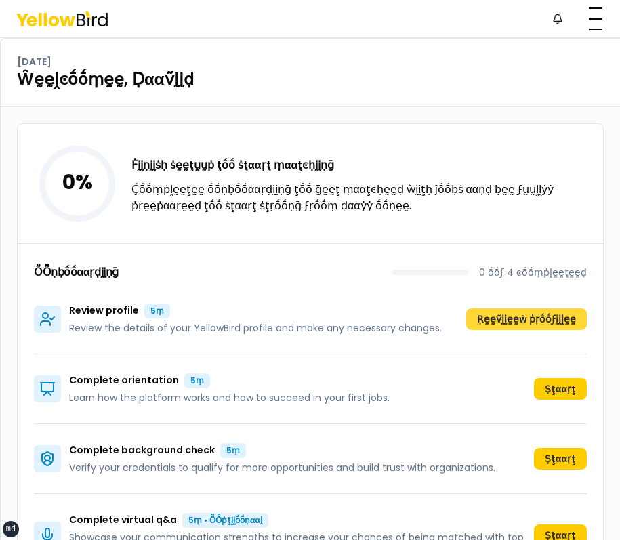
click at [502, 318] on button "Ṛḛḛṽḭḭḛḛẁ ṗṛṓṓϝḭḭḽḛḛ" at bounding box center [526, 319] width 121 height 22
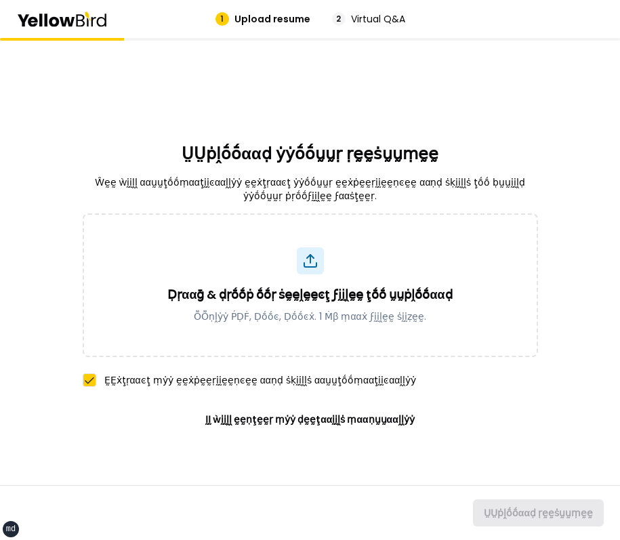
click at [77, 10] on div "1 Upload resume 2 Virtual Q&A" at bounding box center [310, 19] width 620 height 38
click at [71, 16] on icon at bounding box center [61, 20] width 91 height 16
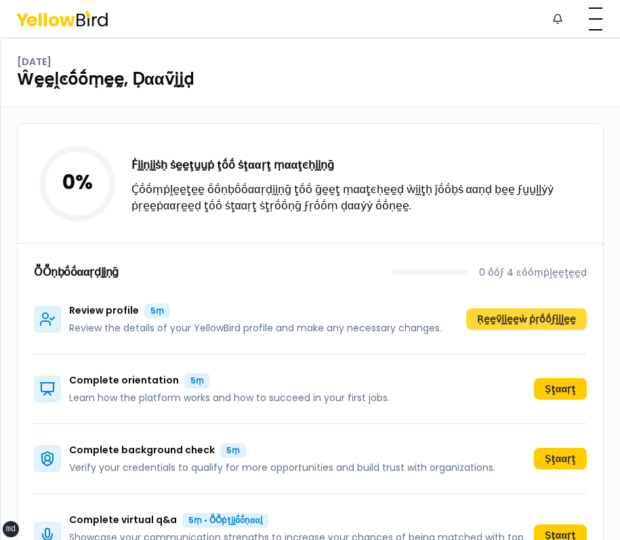
click at [495, 317] on button "Ṛḛḛṽḭḭḛḛẁ ṗṛṓṓϝḭḭḽḛḛ" at bounding box center [526, 319] width 121 height 22
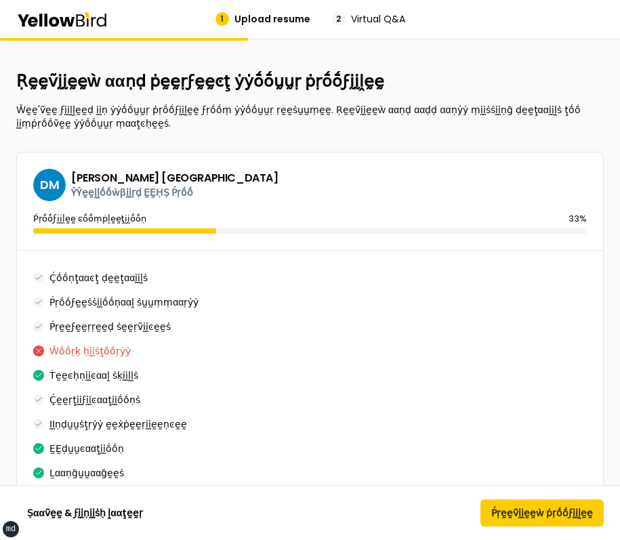
click at [69, 14] on icon at bounding box center [61, 20] width 91 height 16
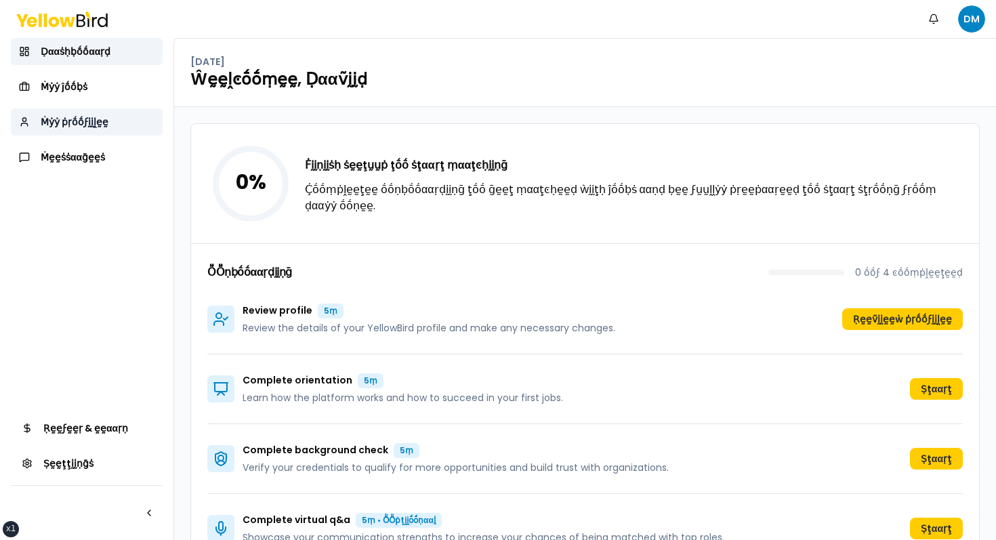
click at [94, 121] on span "Ṁẏẏ ṗṛṓṓϝḭḭḽḛḛ" at bounding box center [75, 122] width 68 height 14
click at [930, 331] on div "Review profile 5ṃ Review the details of your YellowBird profile and make any ne…" at bounding box center [584, 319] width 755 height 70
click at [916, 323] on button "Ṛḛḛṽḭḭḛḛẁ ṗṛṓṓϝḭḭḽḛḛ" at bounding box center [902, 319] width 121 height 22
click at [117, 128] on link "Ṁẏẏ ṗṛṓṓϝḭḭḽḛḛ" at bounding box center [87, 121] width 152 height 27
